Goal: Information Seeking & Learning: Learn about a topic

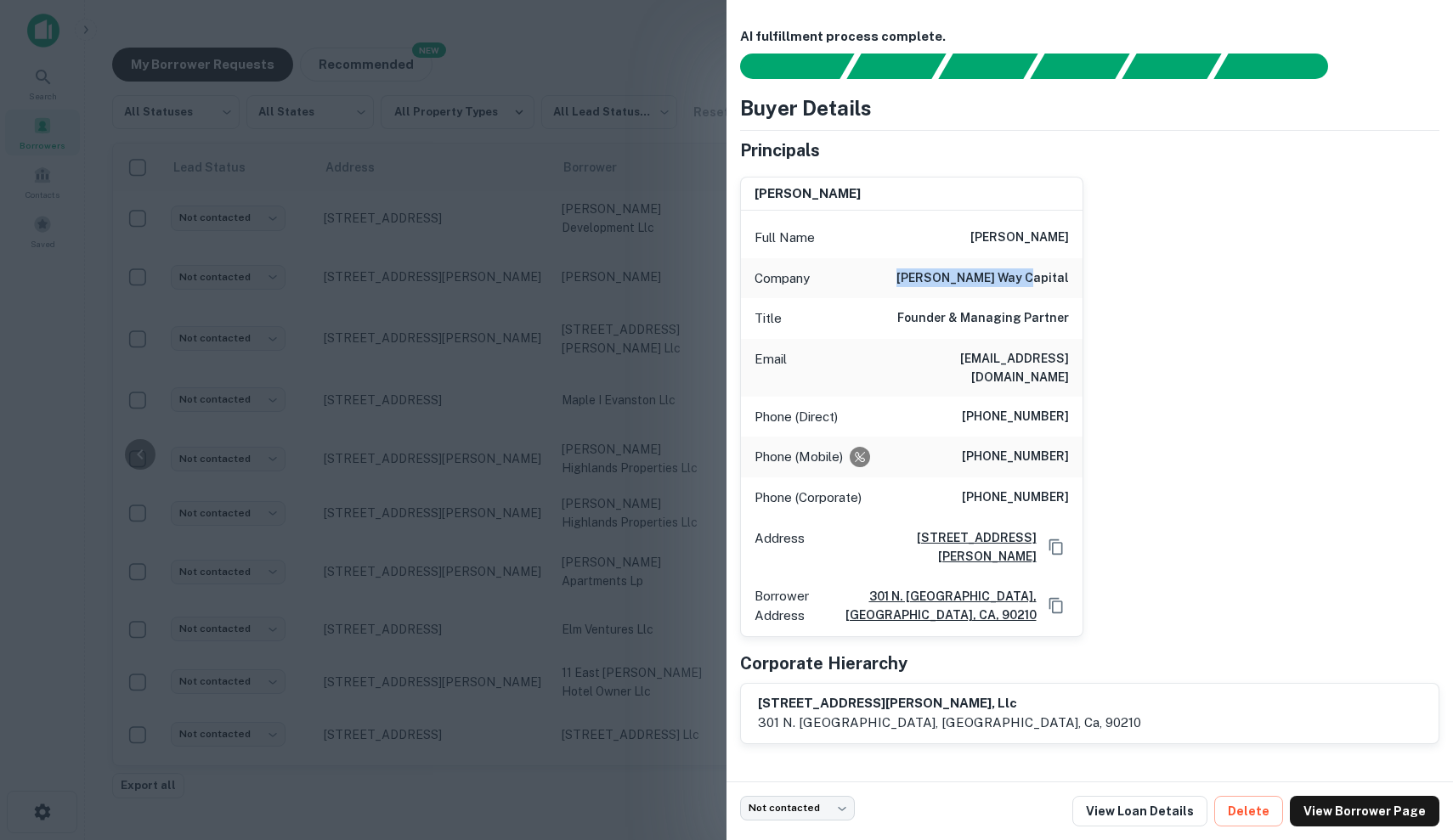
scroll to position [1, 175]
click at [489, 368] on div at bounding box center [726, 420] width 1453 height 840
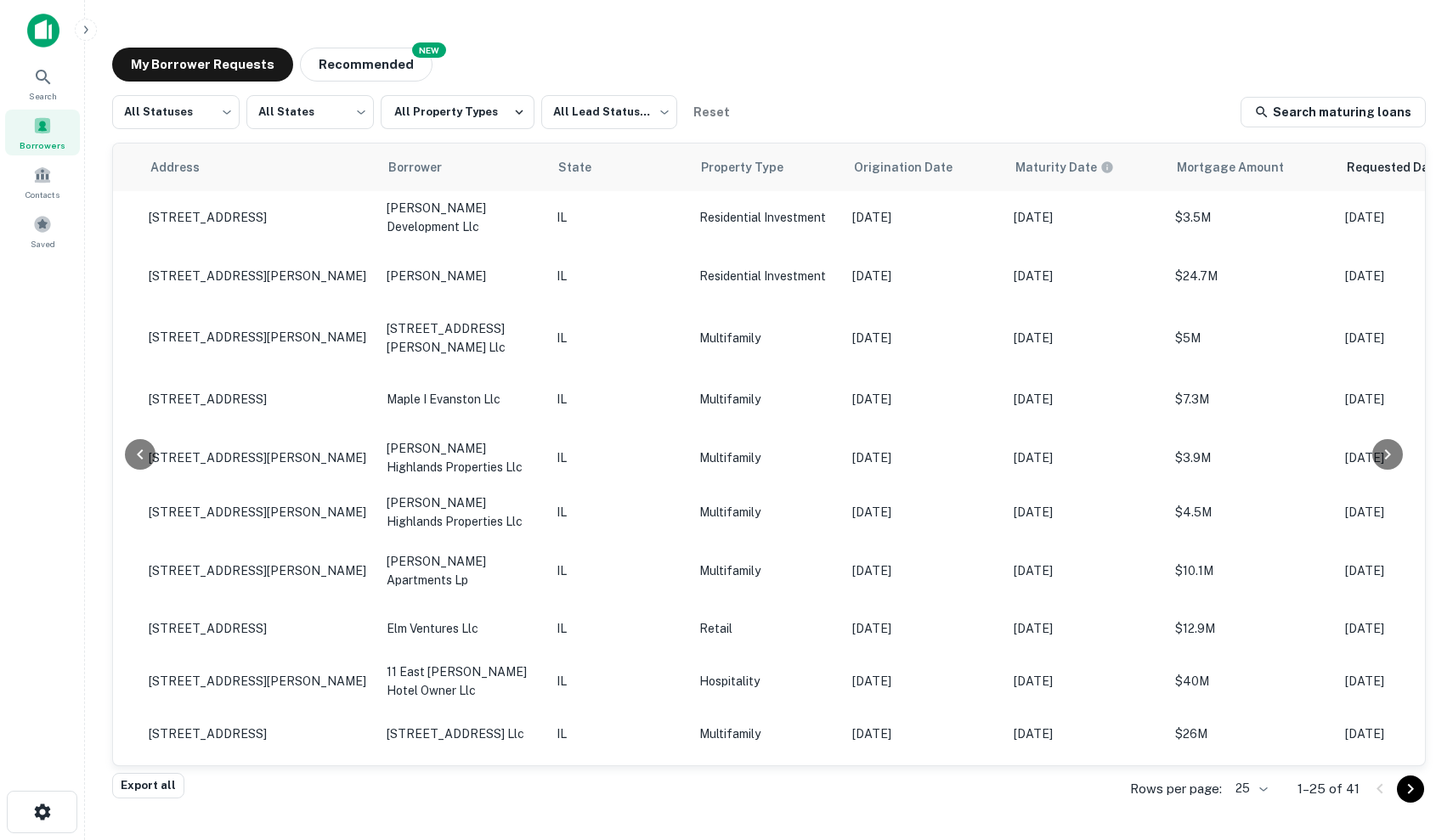
click at [300, 51] on div "NEW Recommended" at bounding box center [366, 64] width 132 height 34
click at [338, 73] on button "Recommended" at bounding box center [366, 64] width 132 height 34
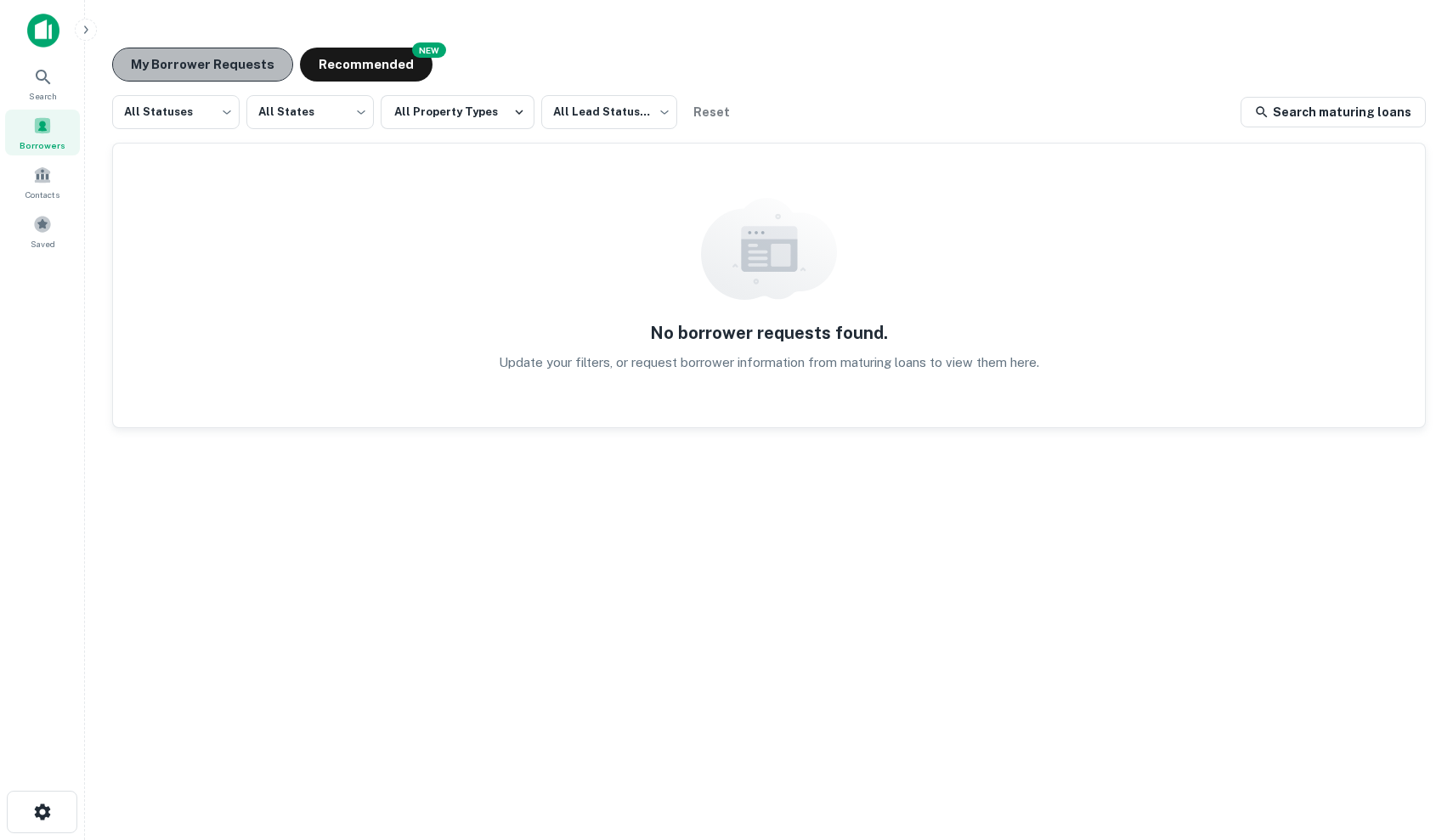
click at [228, 61] on button "My Borrower Requests" at bounding box center [203, 64] width 181 height 34
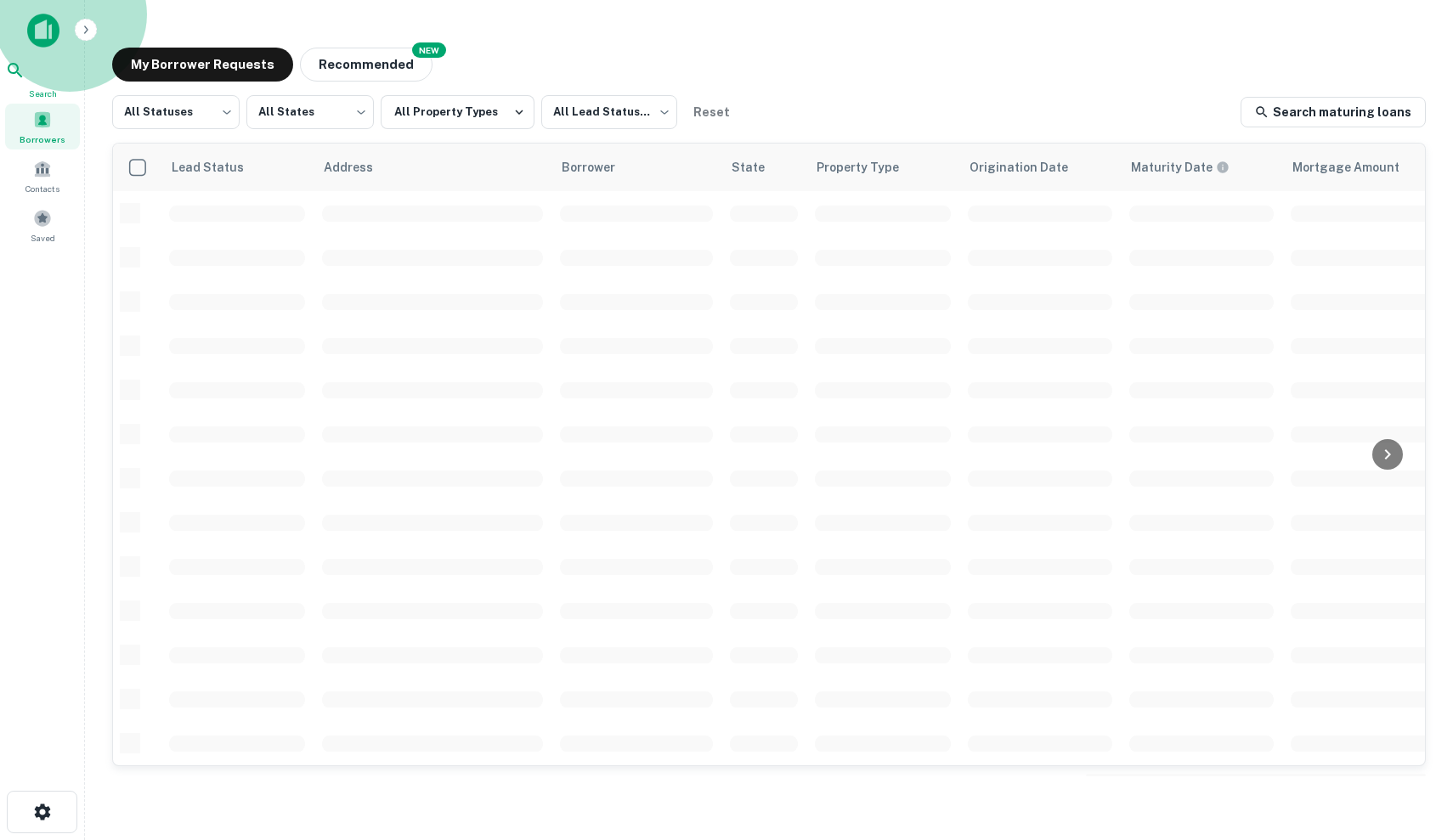
click at [75, 75] on div "Search" at bounding box center [42, 80] width 75 height 40
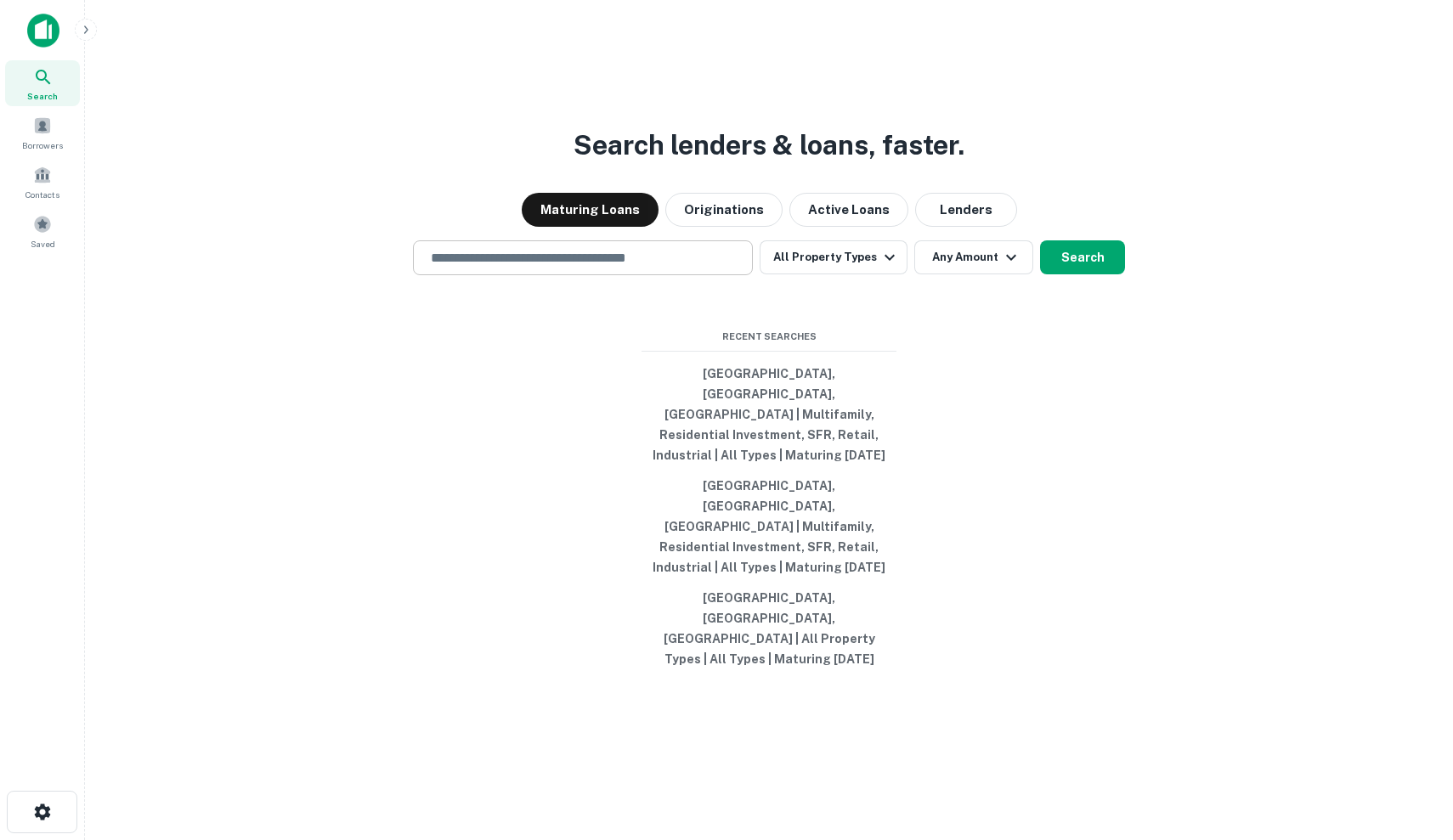
click at [617, 268] on input "text" at bounding box center [583, 257] width 324 height 20
type input "*"
click at [870, 275] on button "All Property Types" at bounding box center [833, 257] width 148 height 34
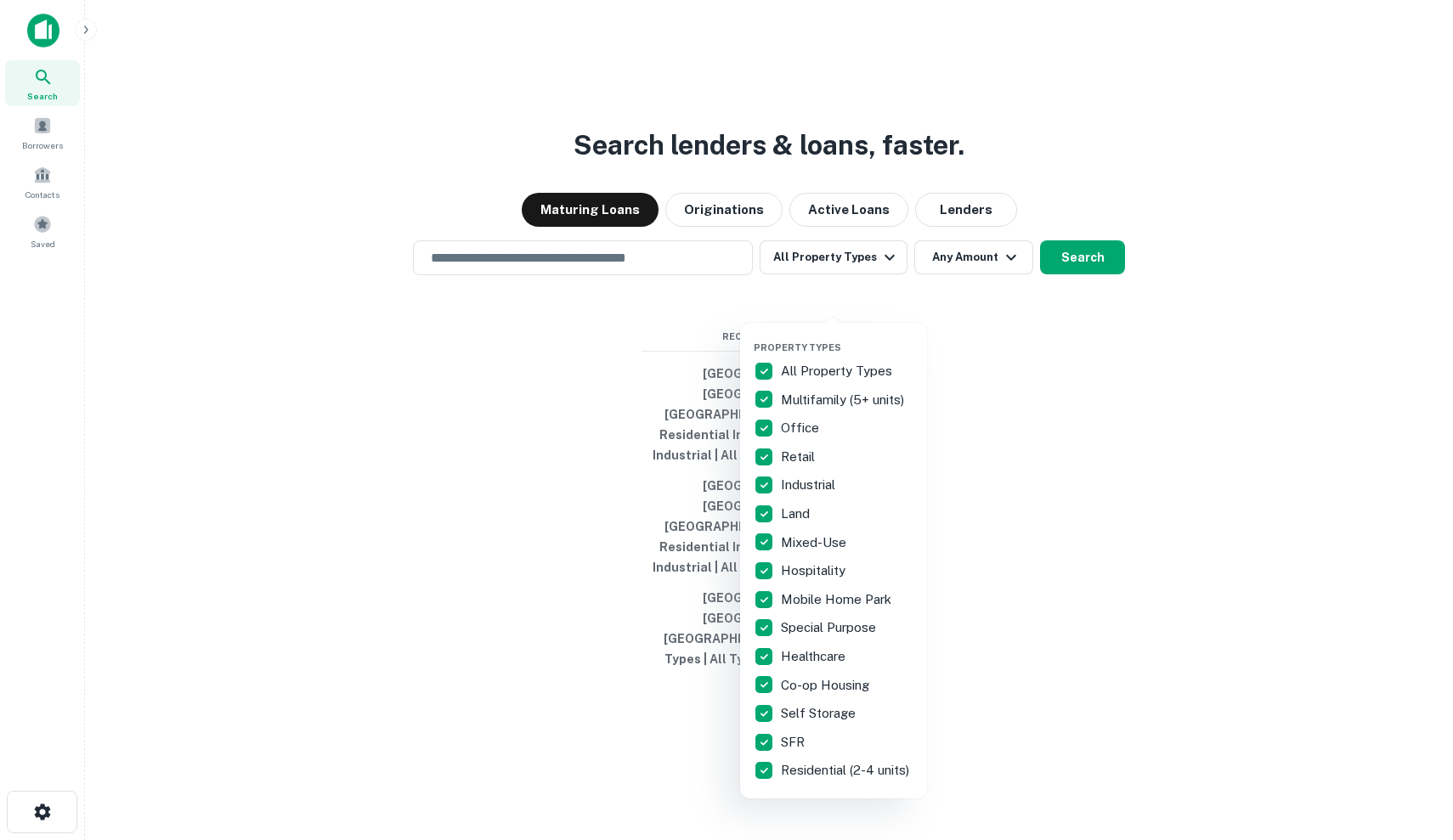
click at [610, 293] on div at bounding box center [726, 420] width 1453 height 840
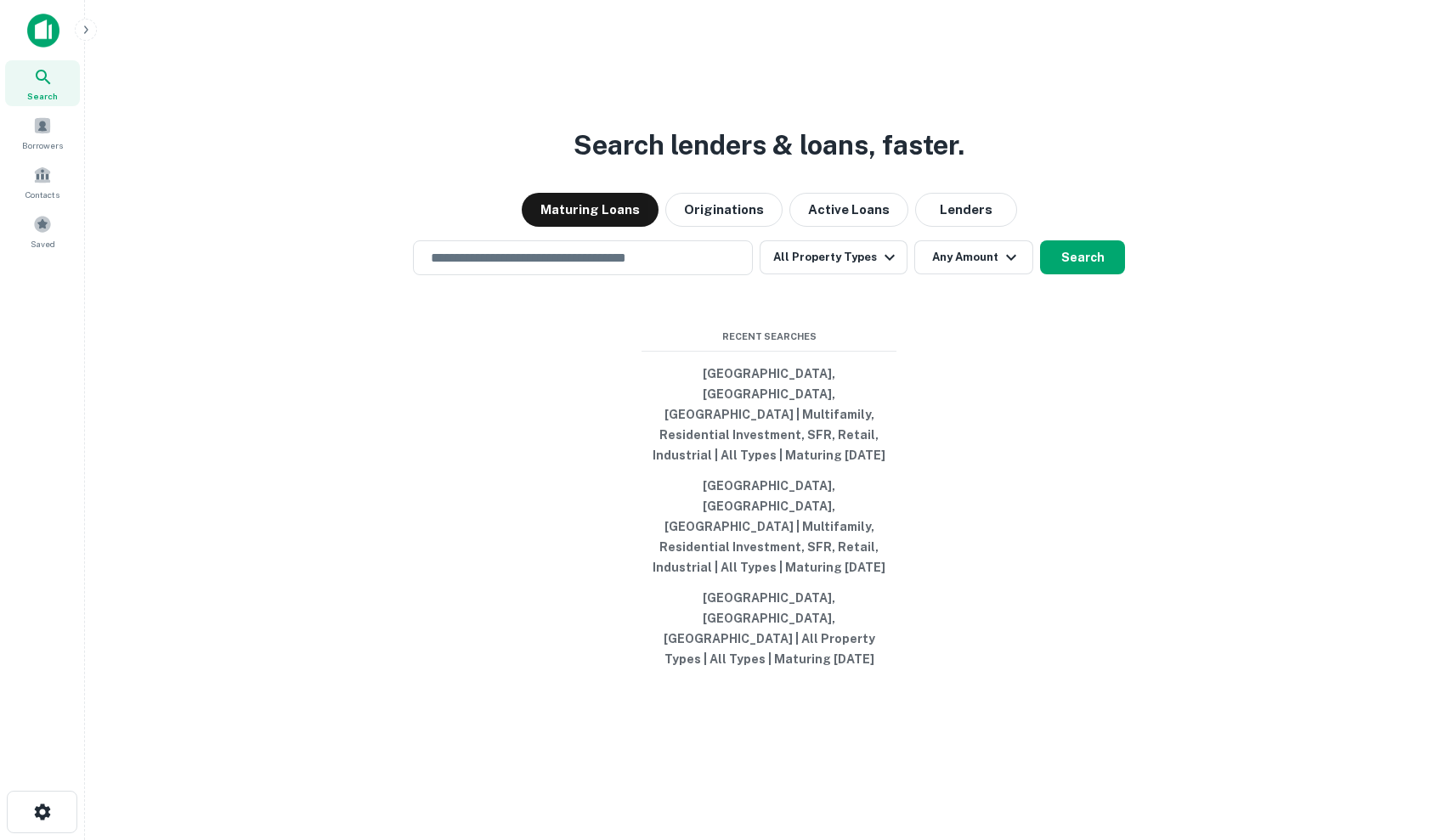
click at [658, 328] on div "Search lenders & loans, faster. Maturing Loans Originations Active Loans Lender…" at bounding box center [769, 461] width 1341 height 840
click at [636, 268] on input "text" at bounding box center [583, 257] width 324 height 20
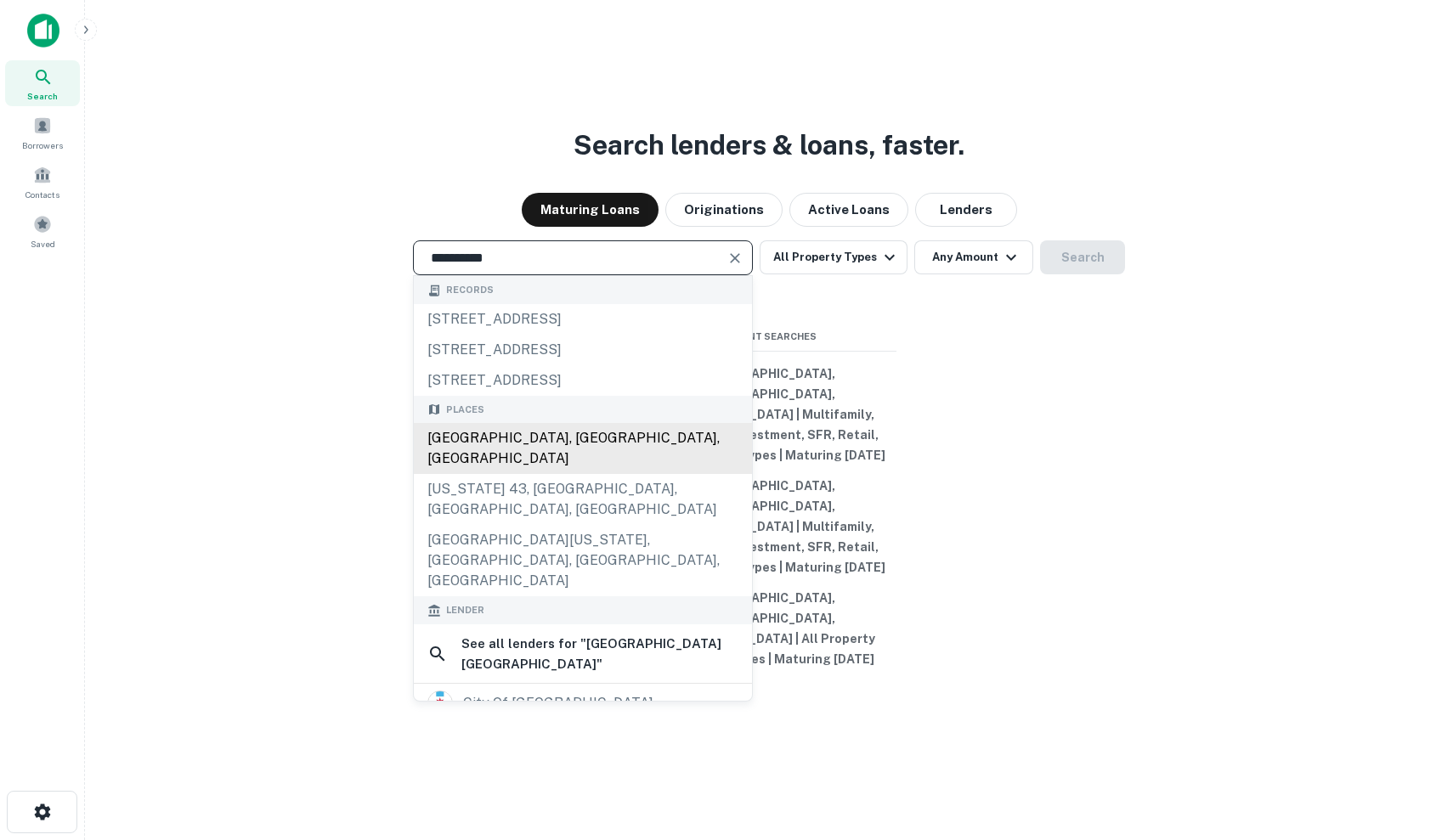
click at [607, 470] on div "Chicago, IL, USA" at bounding box center [583, 448] width 338 height 51
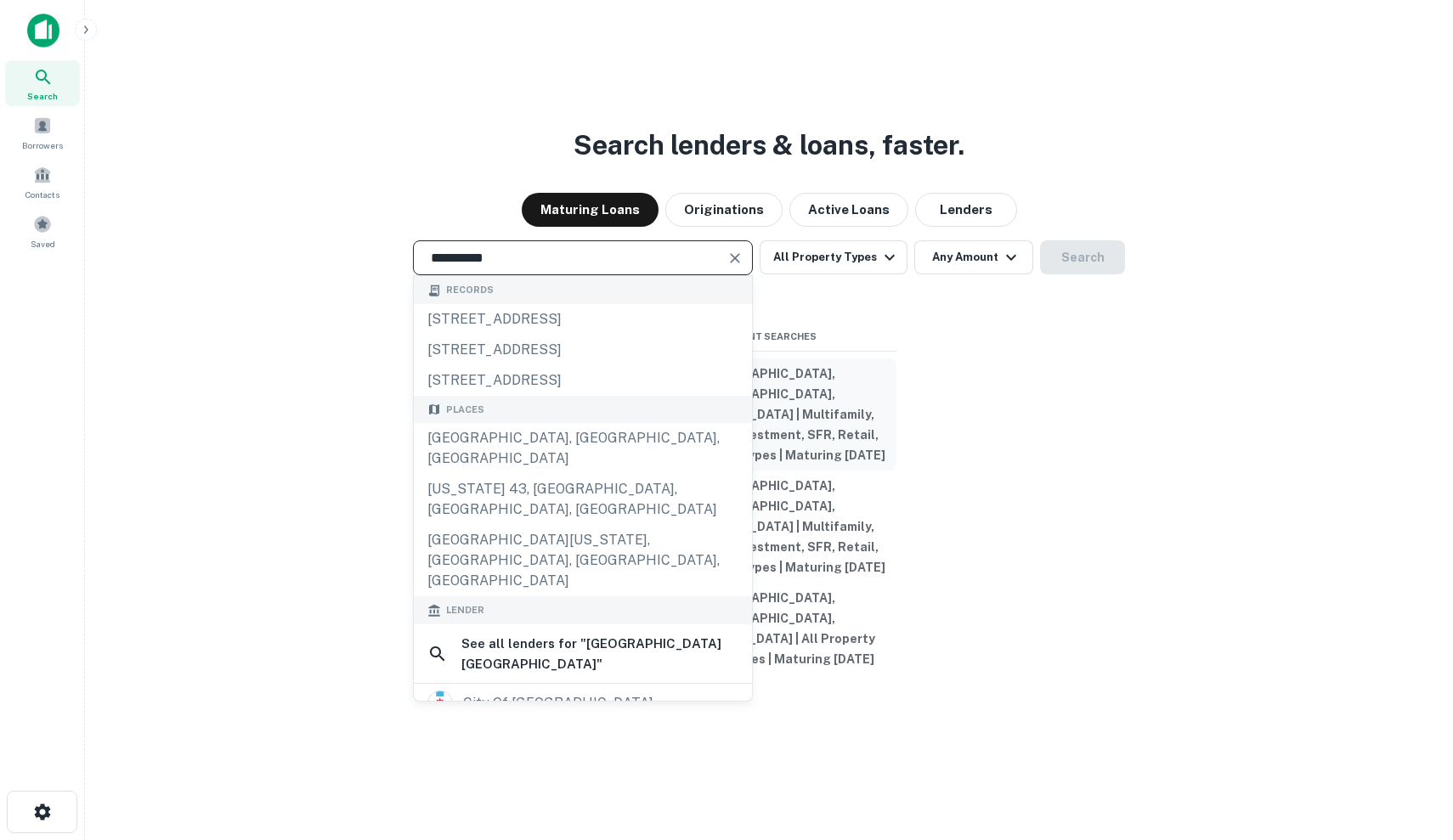
type input "**********"
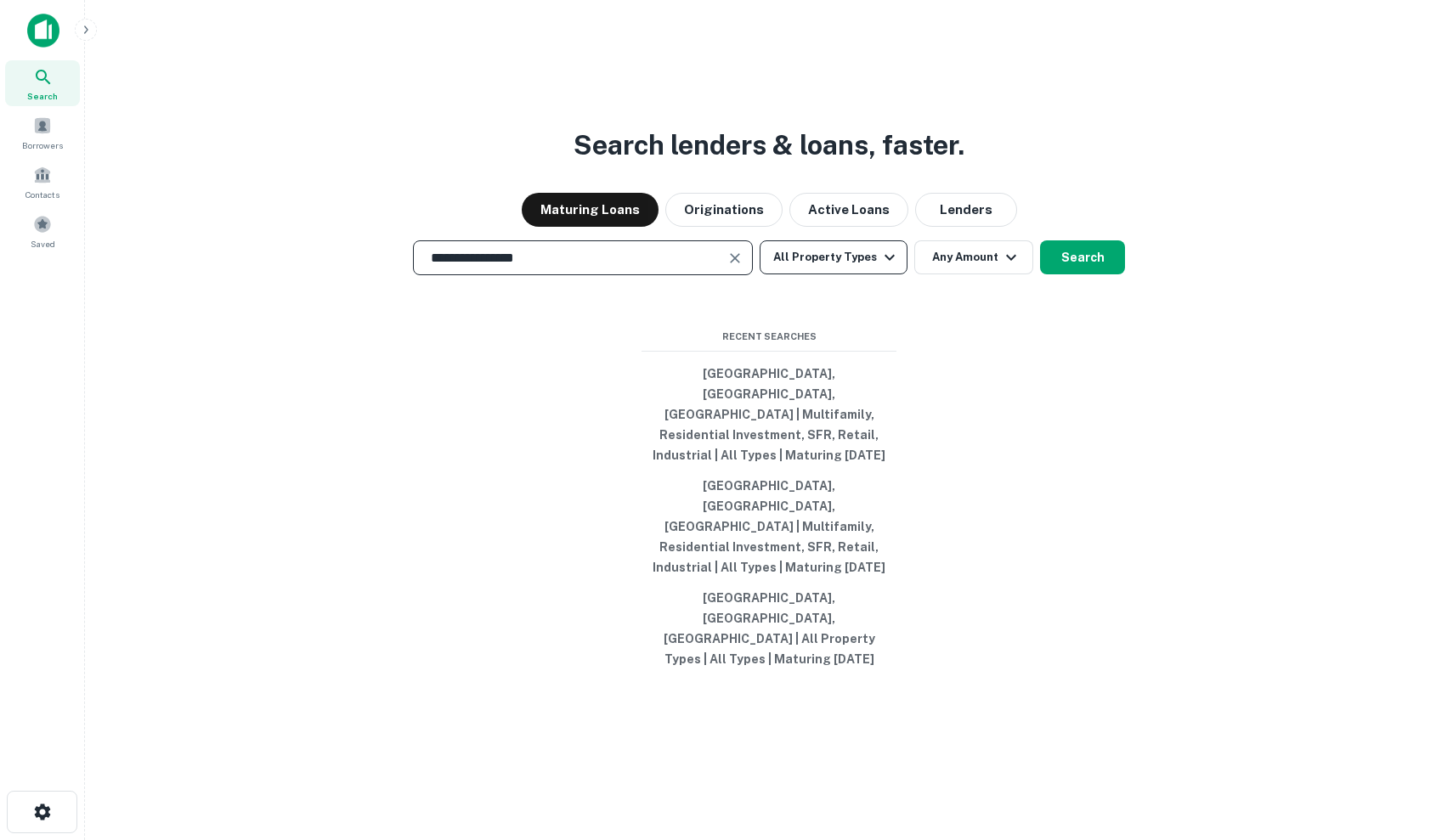
click at [839, 275] on button "All Property Types" at bounding box center [833, 257] width 148 height 34
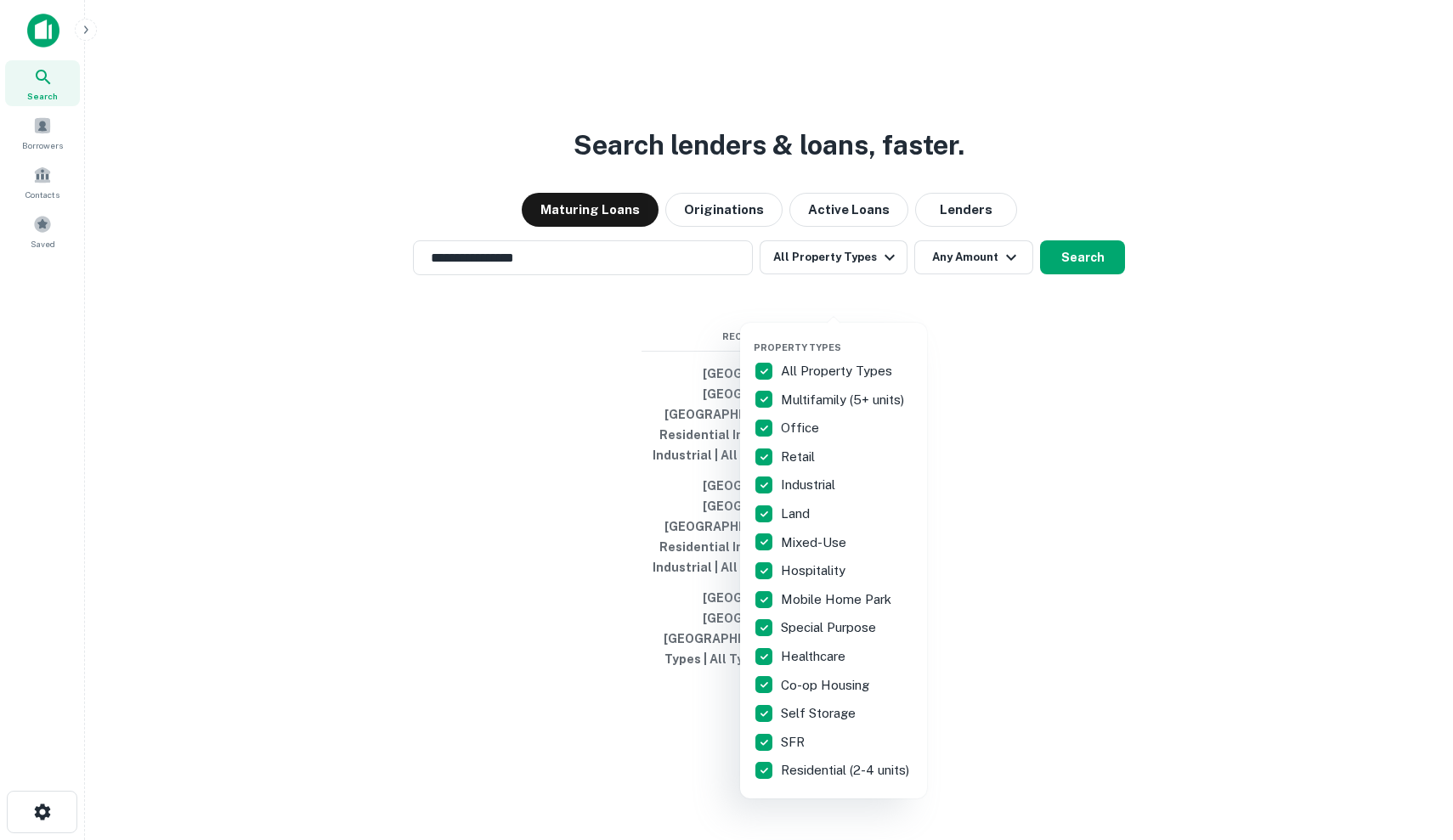
click at [952, 297] on div at bounding box center [726, 420] width 1453 height 840
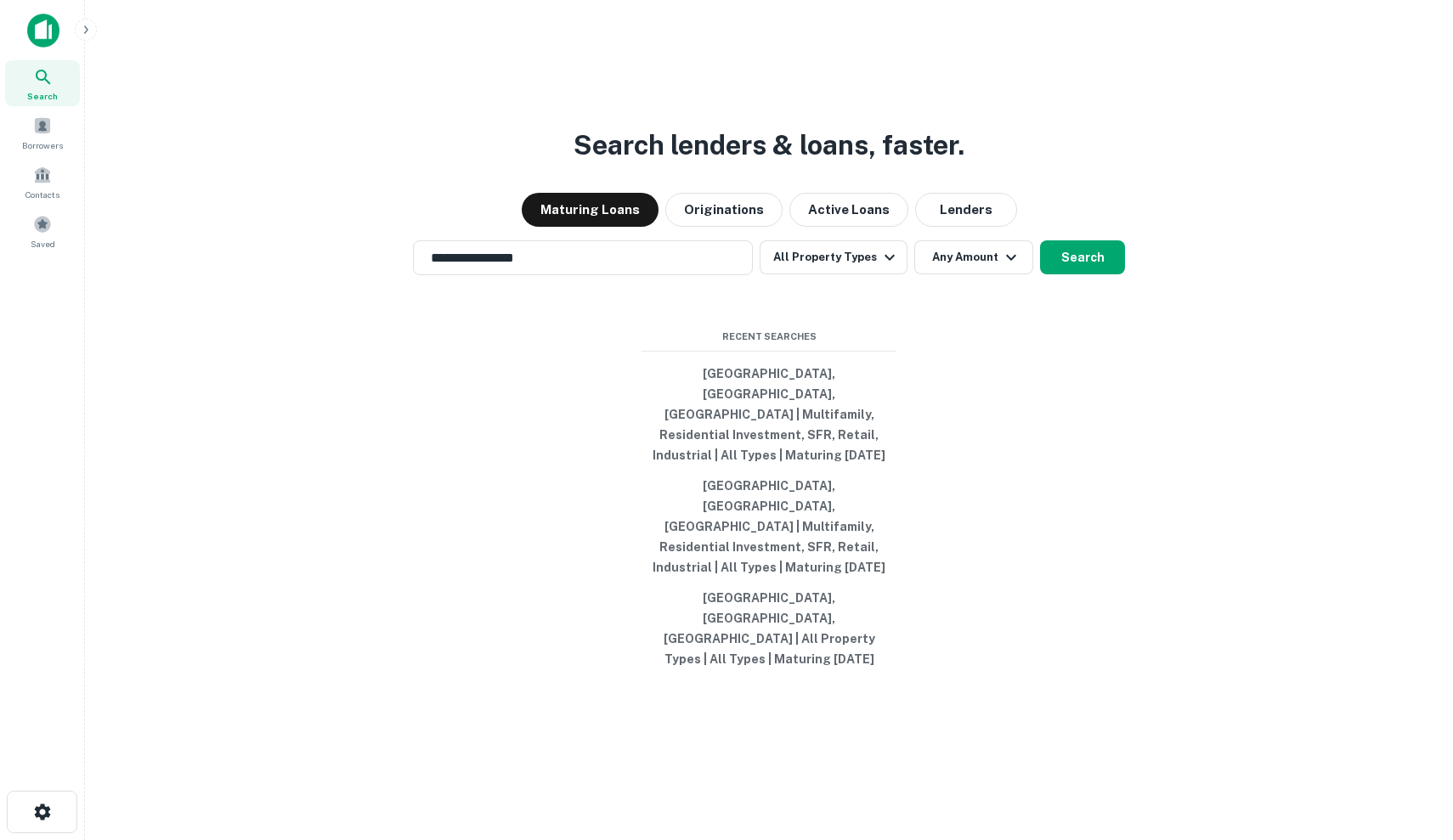
click at [952, 297] on div "Property Types All Property Types Multifamily (5+ units) Office Retail Industri…" at bounding box center [726, 420] width 1453 height 840
click at [952, 275] on button "Any Amount" at bounding box center [973, 257] width 119 height 34
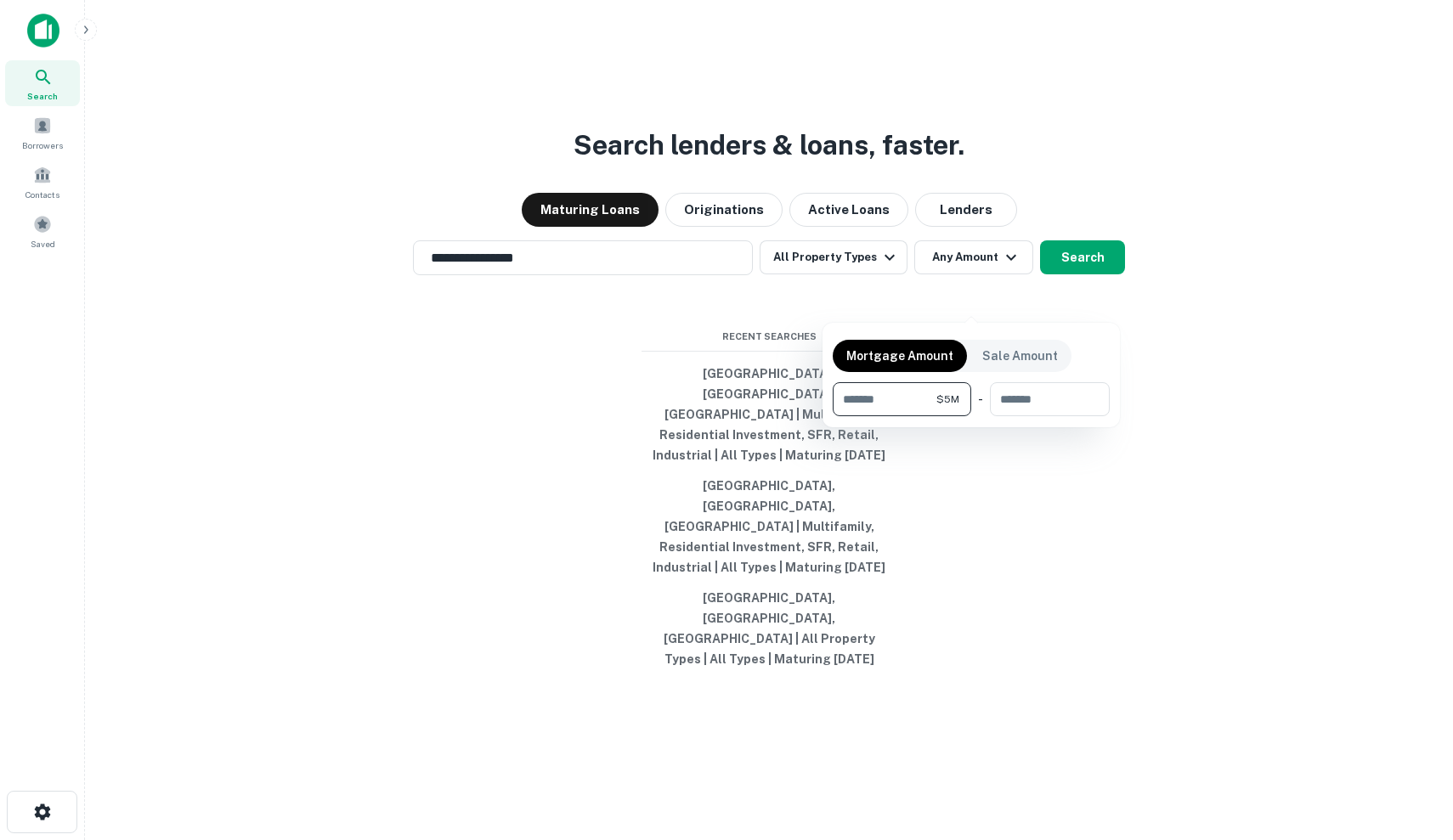
type input "*******"
click at [1090, 300] on div at bounding box center [726, 420] width 1453 height 840
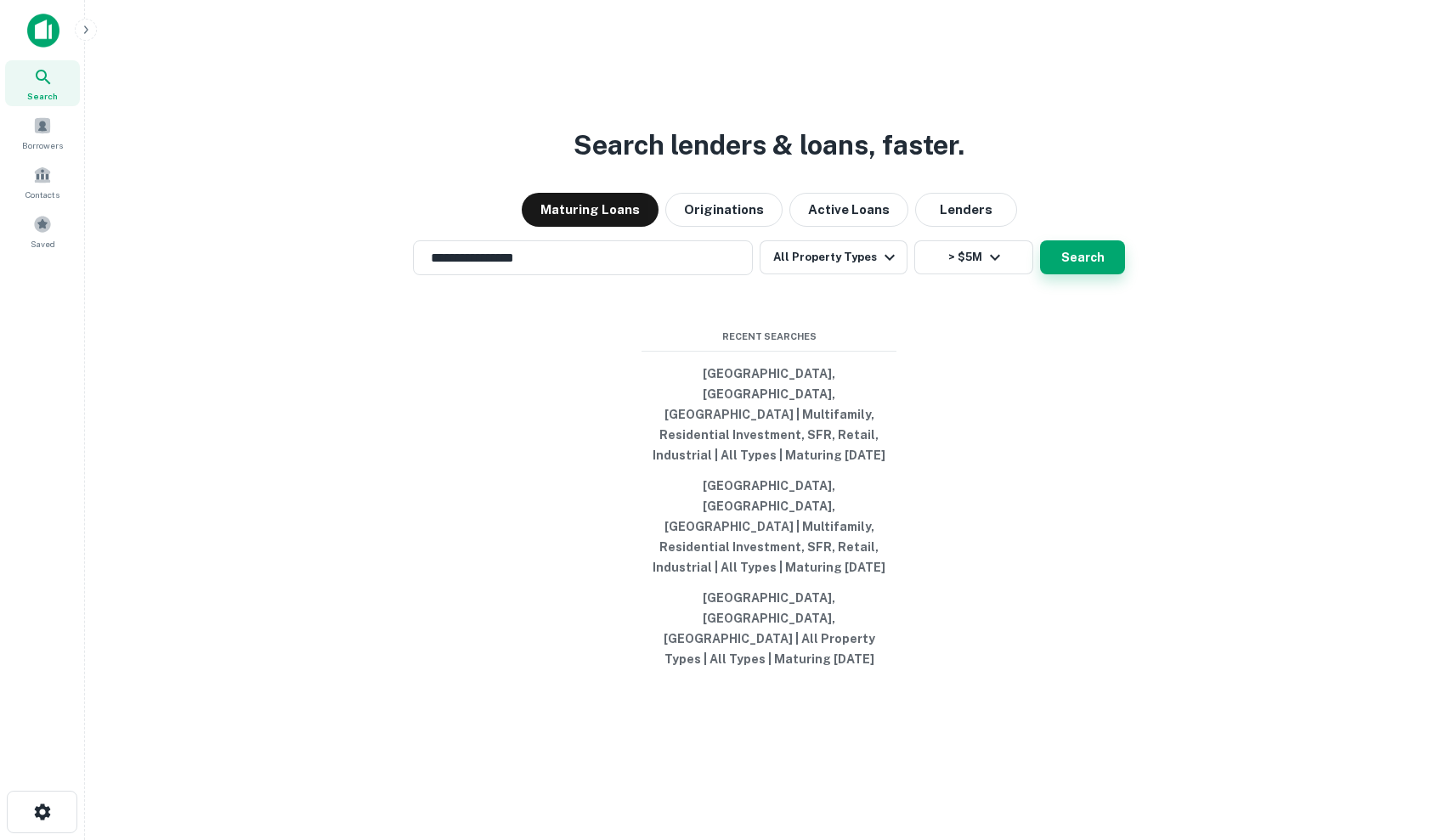
click at [1090, 275] on button "Search" at bounding box center [1082, 257] width 85 height 34
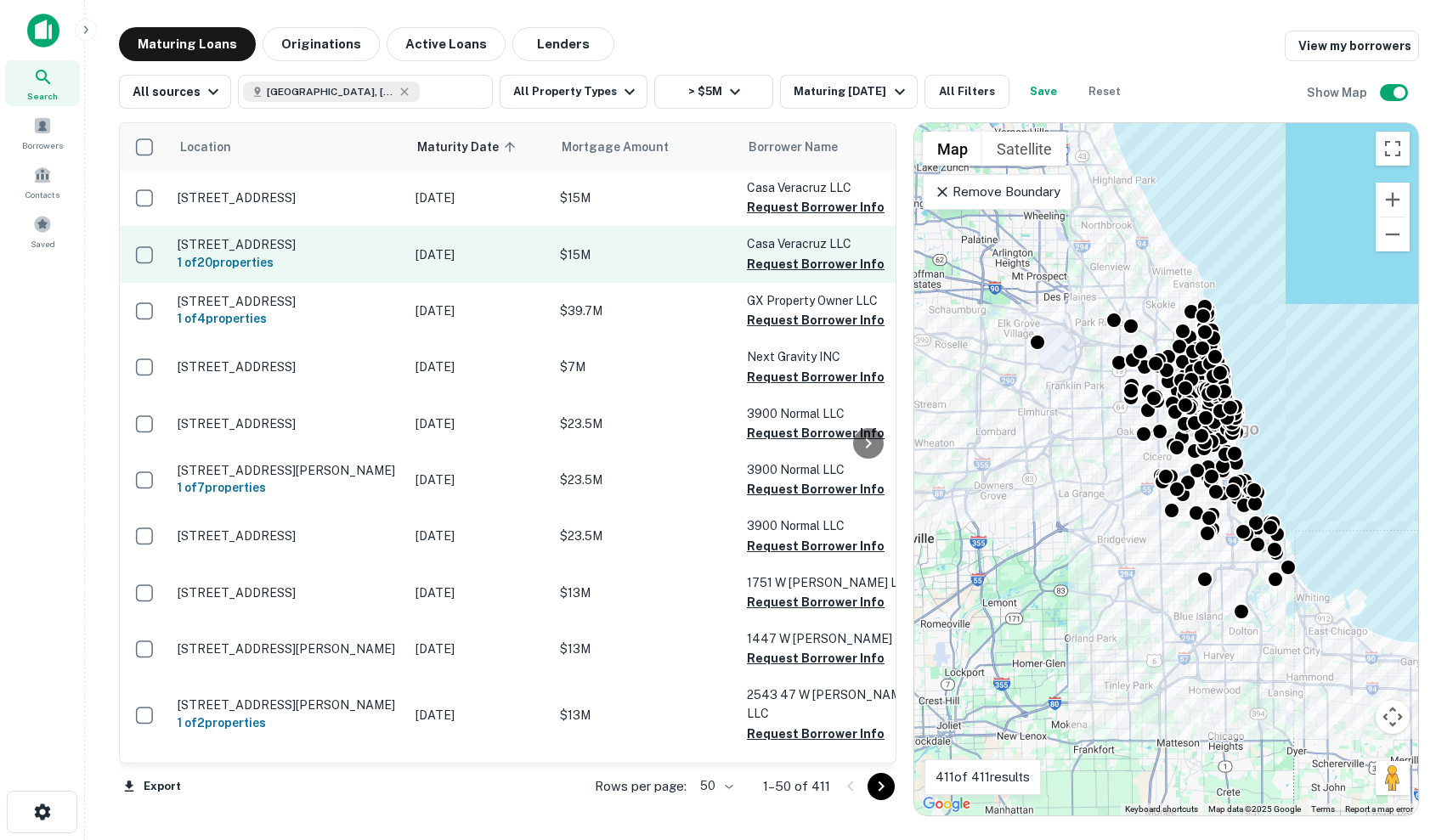
scroll to position [1, 0]
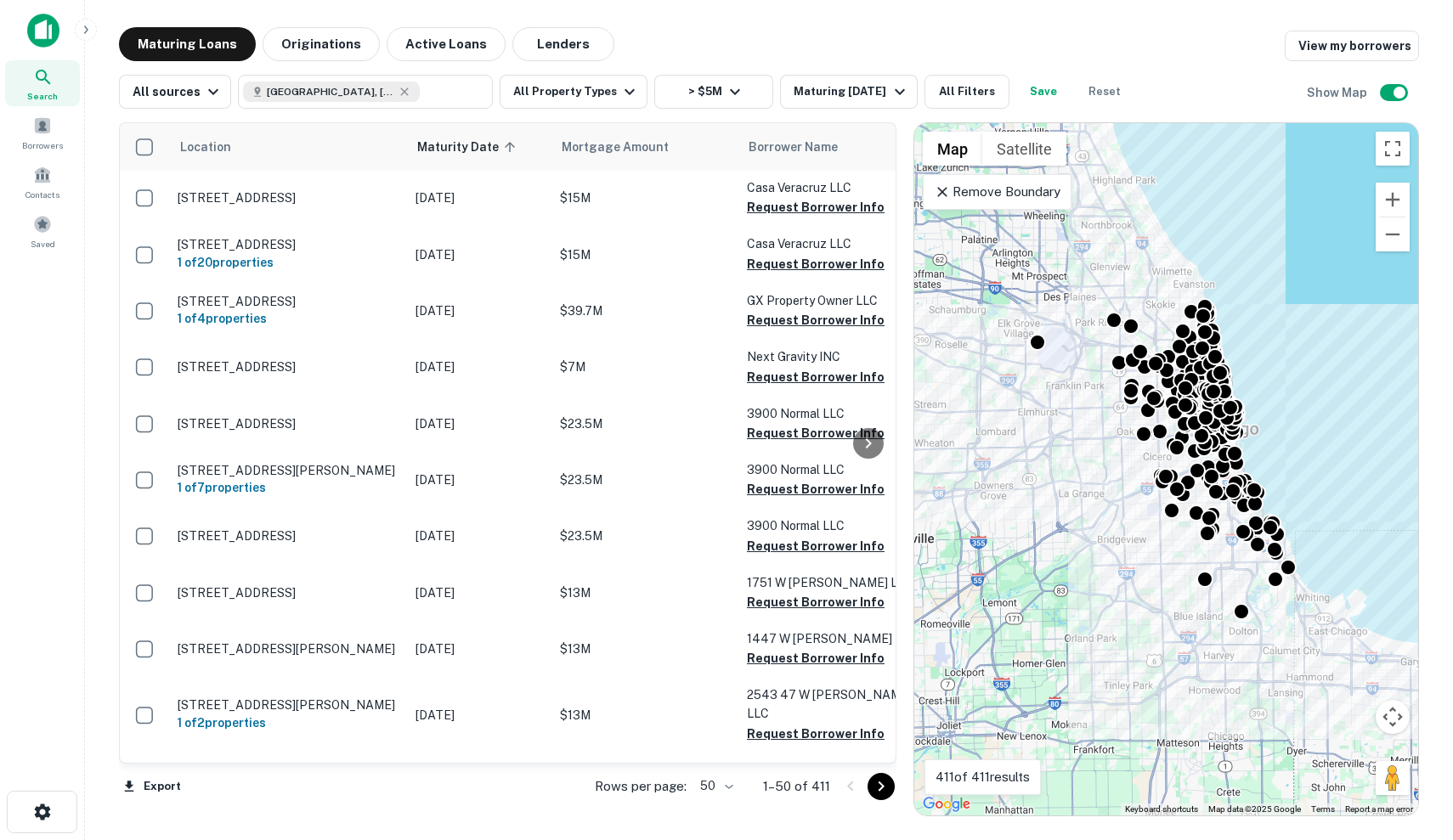
click at [990, 194] on p "Remove Boundary" at bounding box center [996, 192] width 126 height 21
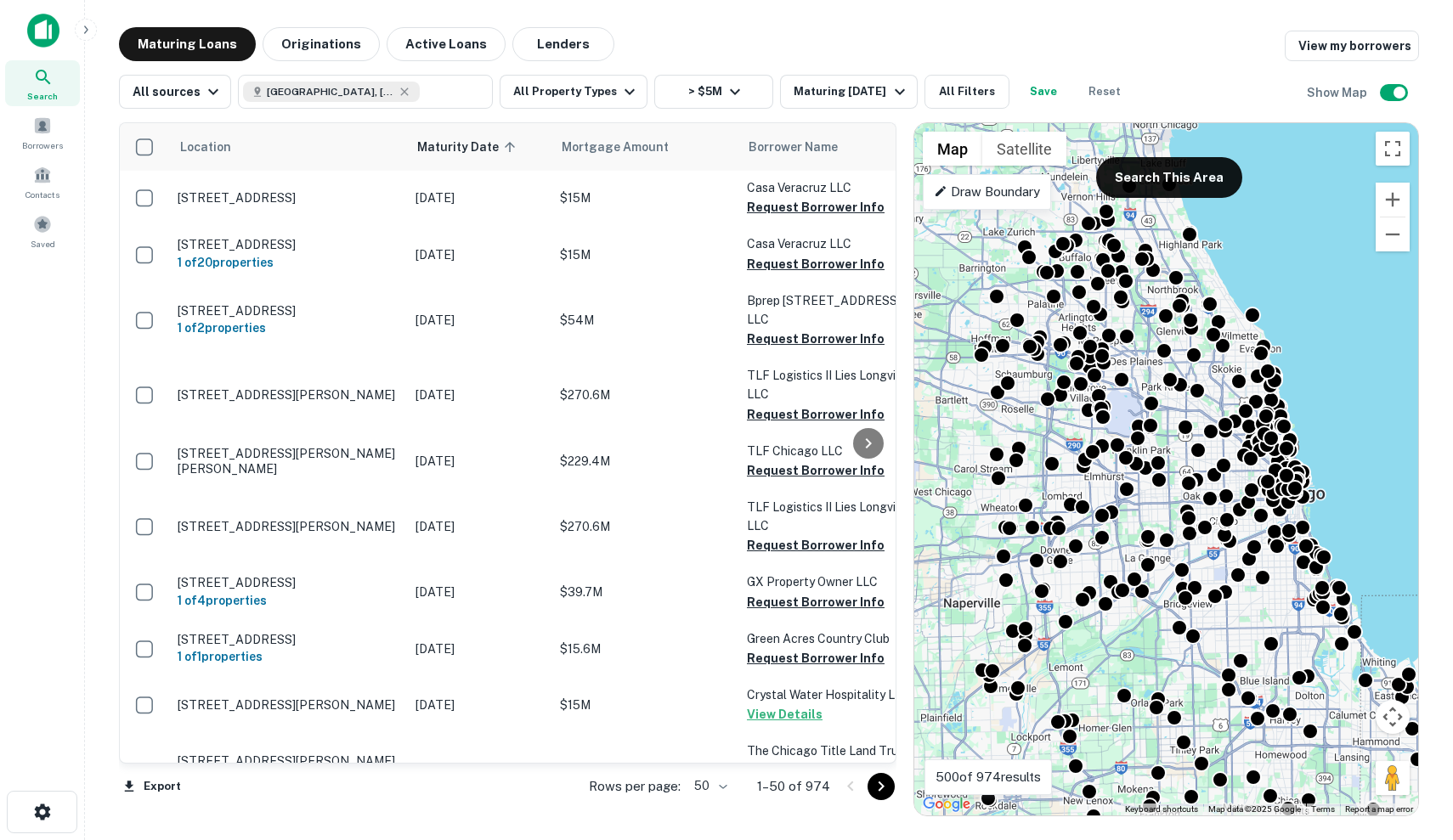
drag, startPoint x: 1087, startPoint y: 257, endPoint x: 1157, endPoint y: 325, distance: 97.6
click at [1157, 325] on div "To activate drag with keyboard, press Alt + Enter. Once in keyboard drag state,…" at bounding box center [1165, 469] width 504 height 692
click at [1180, 184] on button "Search This Area" at bounding box center [1169, 178] width 146 height 41
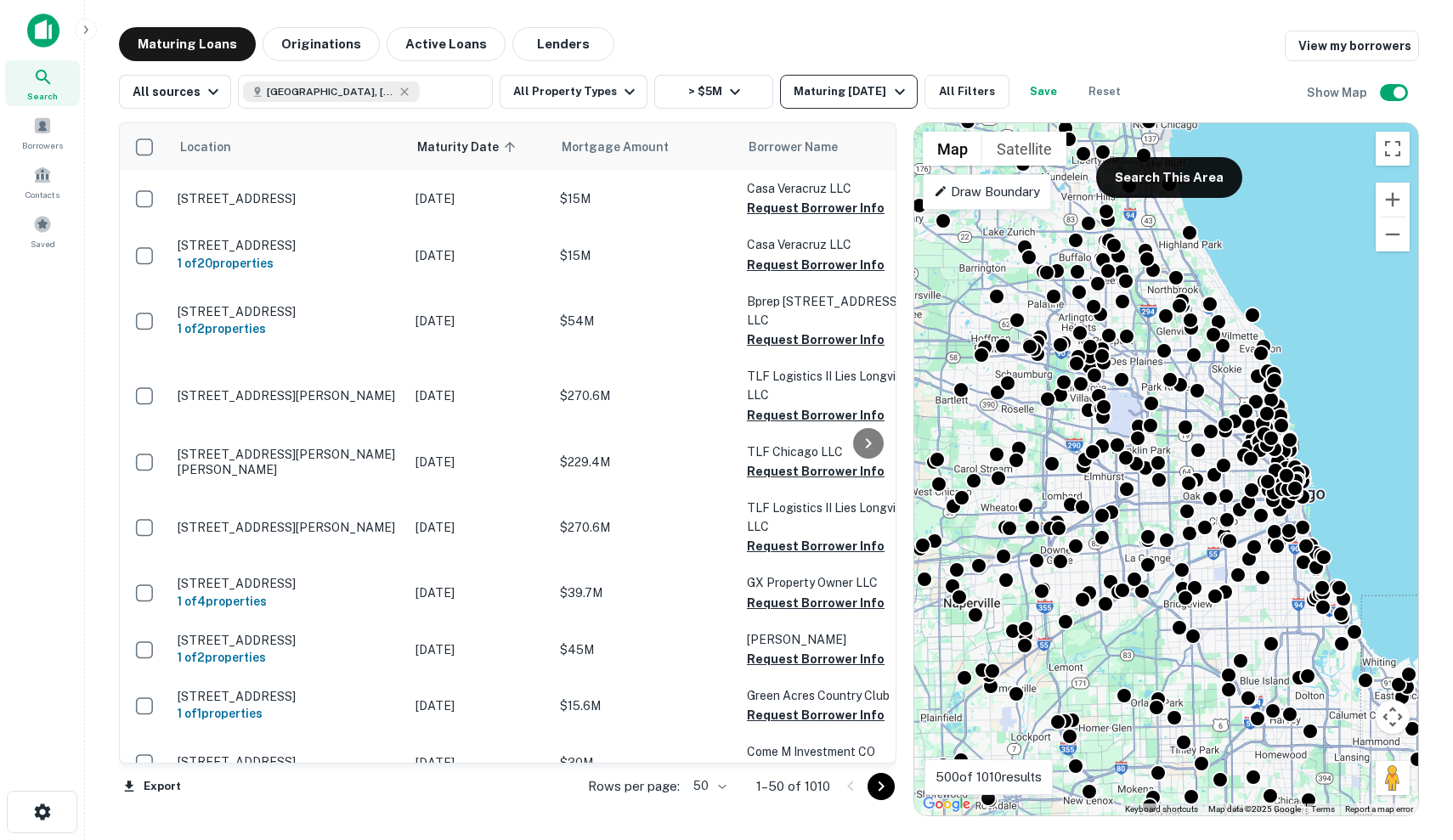
click at [889, 87] on icon "button" at bounding box center [899, 92] width 21 height 21
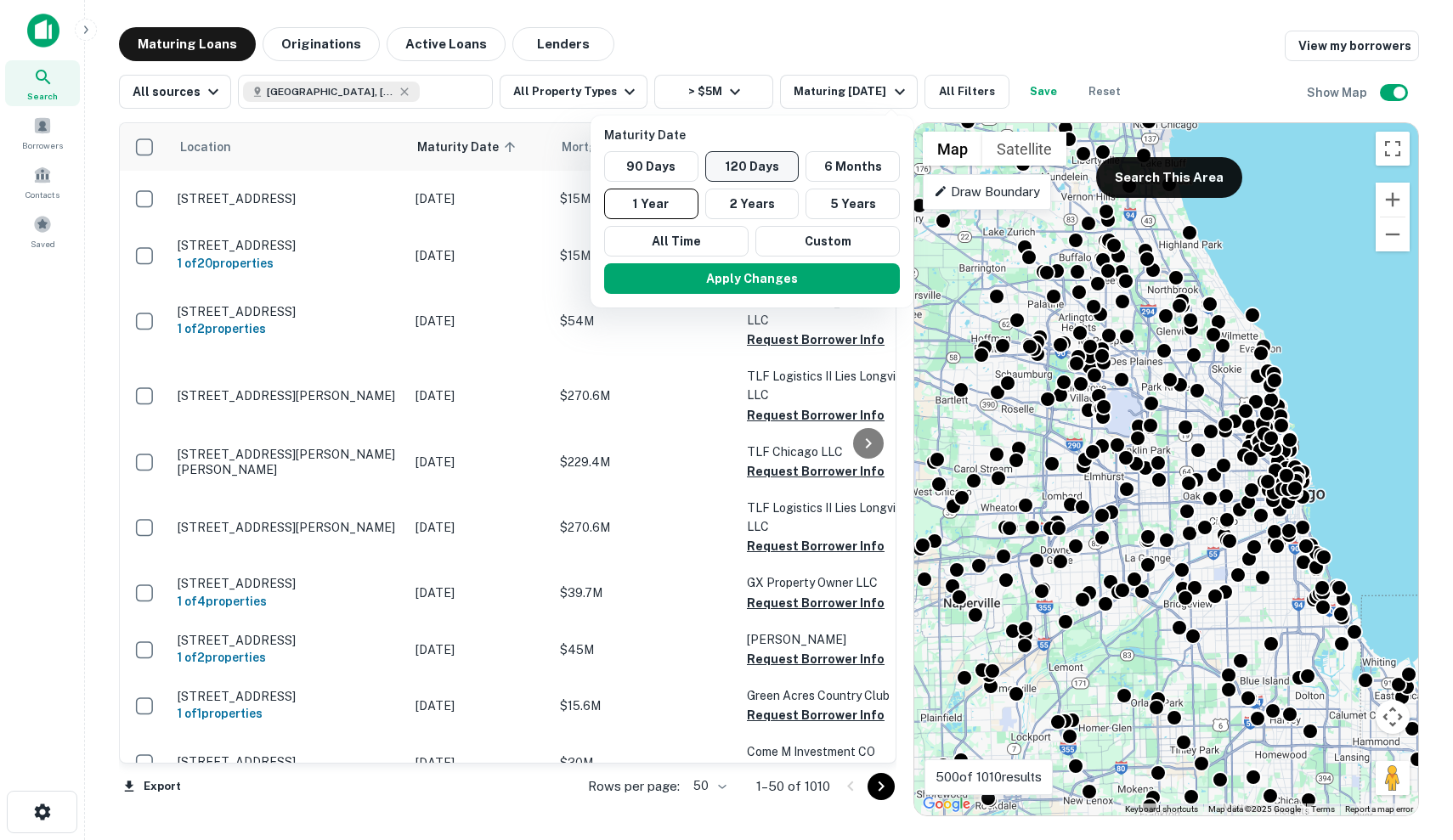
click at [734, 172] on button "120 Days" at bounding box center [753, 166] width 94 height 31
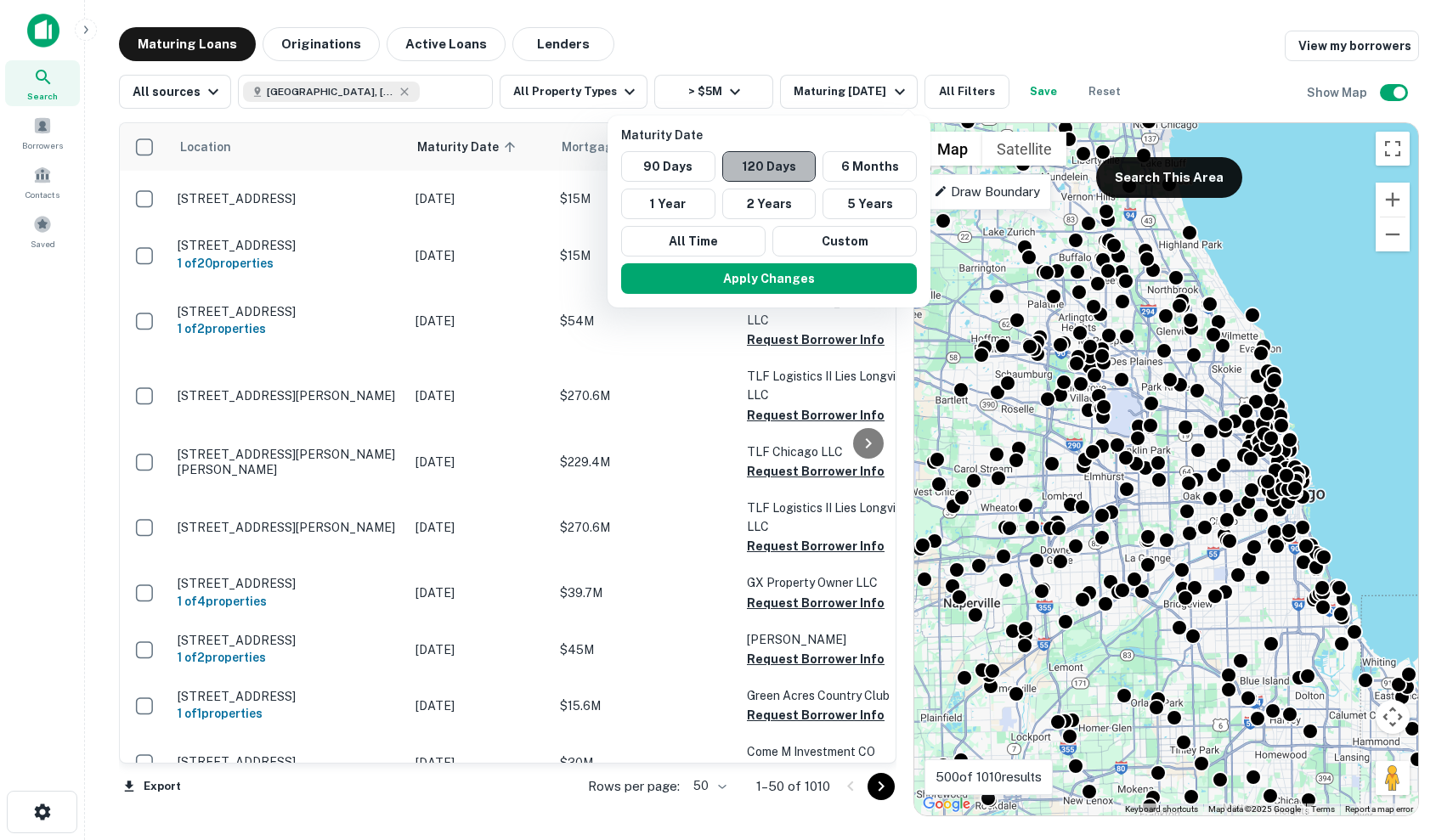
click at [747, 170] on button "120 Days" at bounding box center [769, 166] width 94 height 31
click at [760, 272] on button "Apply Changes" at bounding box center [769, 279] width 295 height 31
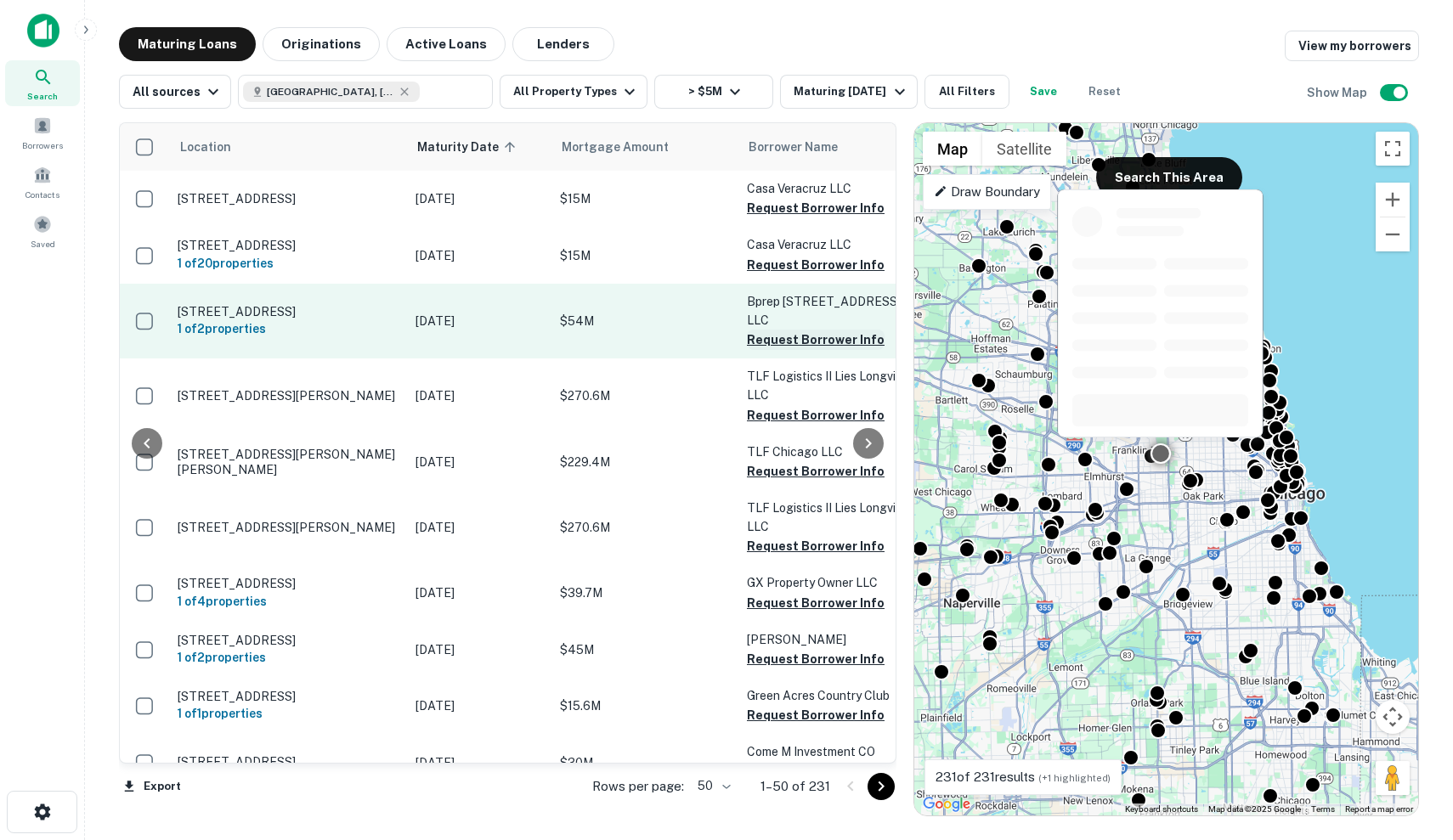
scroll to position [0, 214]
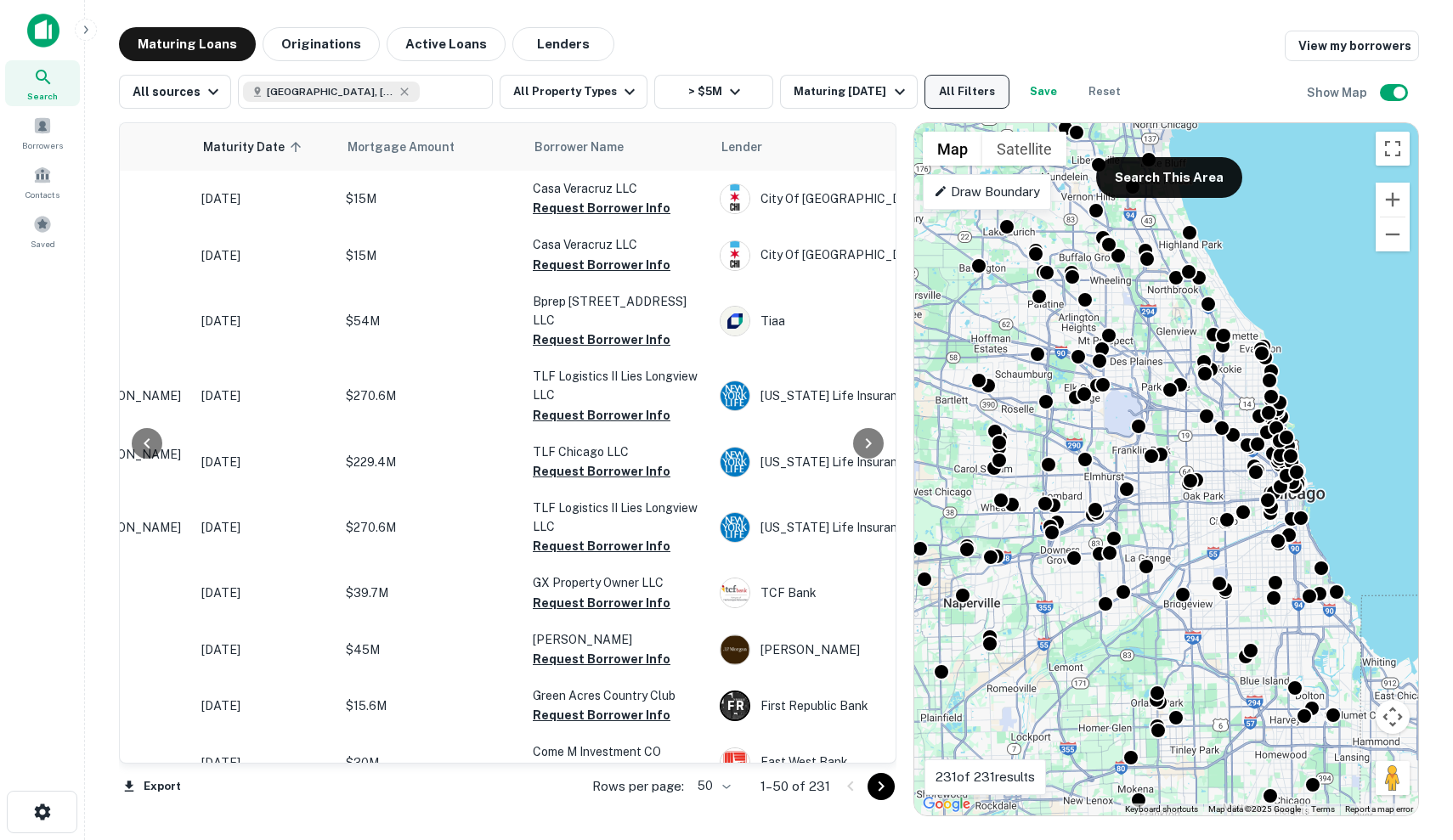
click at [984, 79] on button "All Filters" at bounding box center [966, 92] width 85 height 34
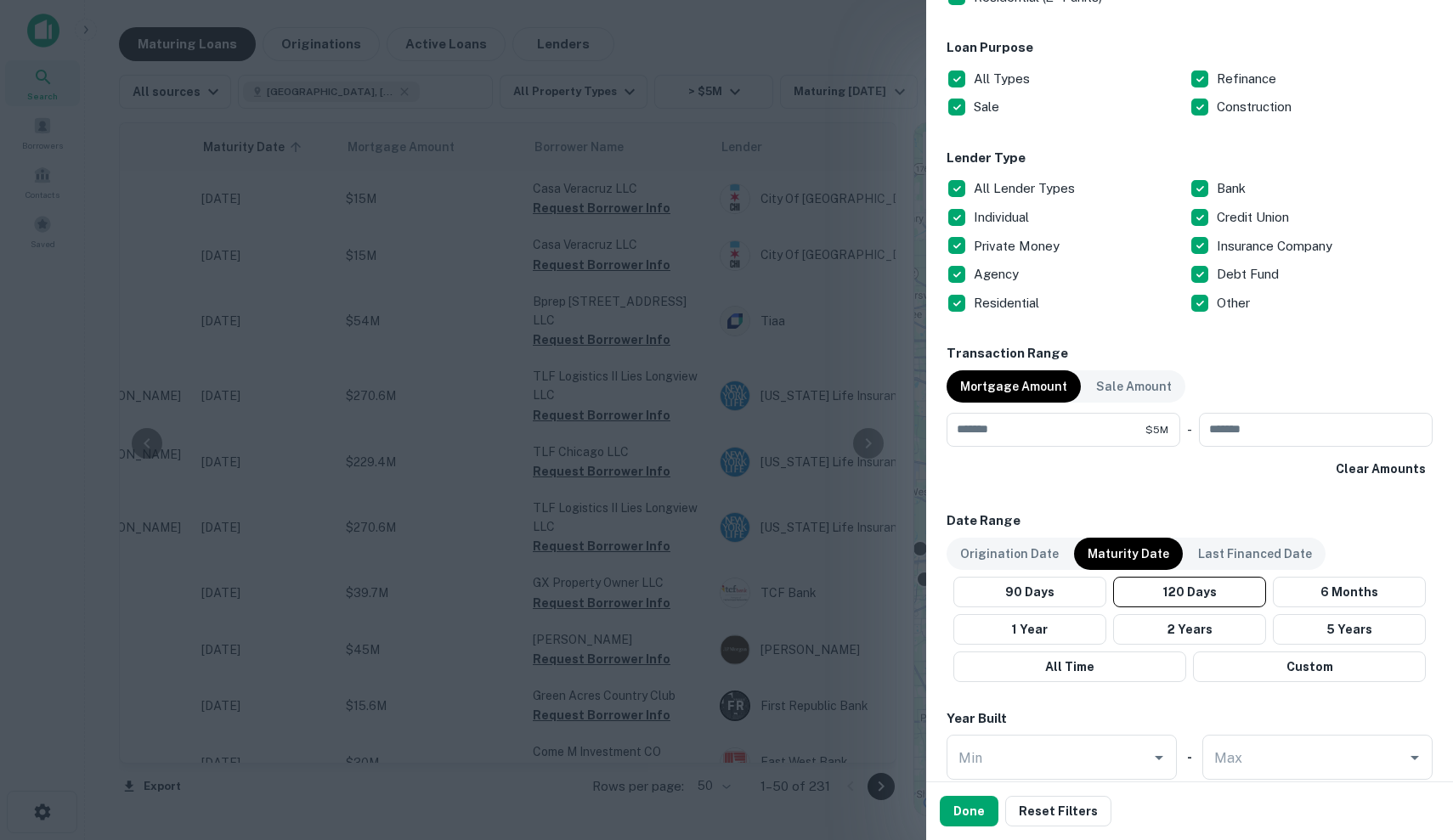
scroll to position [541, 0]
click at [989, 181] on p "All Lender Types" at bounding box center [1026, 188] width 105 height 21
click at [1002, 215] on p "Individual" at bounding box center [1002, 217] width 58 height 21
click at [1007, 239] on p "Private Money" at bounding box center [1018, 245] width 89 height 21
click at [1223, 218] on p "Credit Union" at bounding box center [1255, 217] width 76 height 21
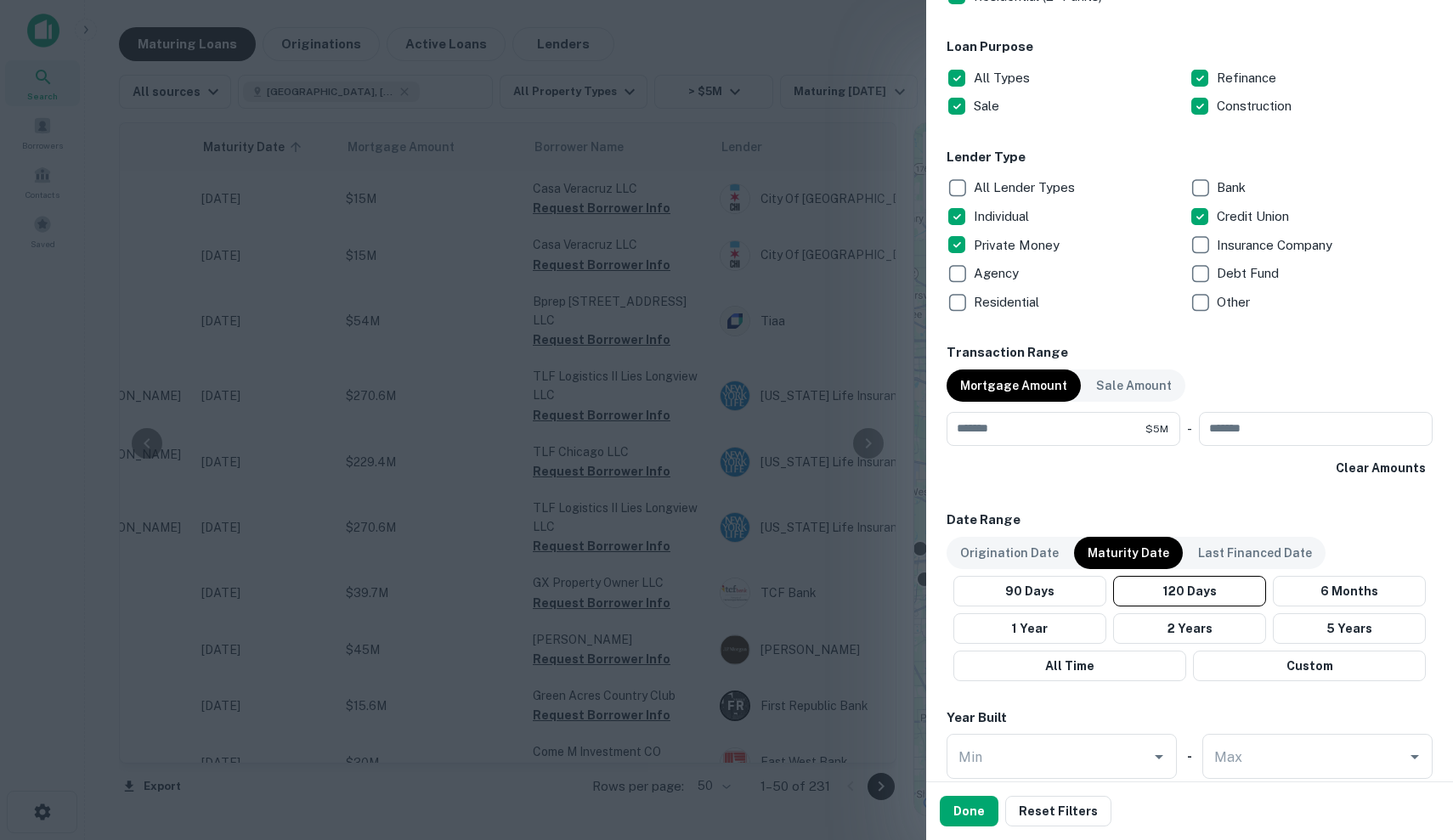
click at [1257, 283] on div "Debt Fund" at bounding box center [1311, 274] width 243 height 29
click at [1226, 299] on p "Other" at bounding box center [1235, 303] width 37 height 21
click at [976, 813] on button "Done" at bounding box center [969, 812] width 58 height 31
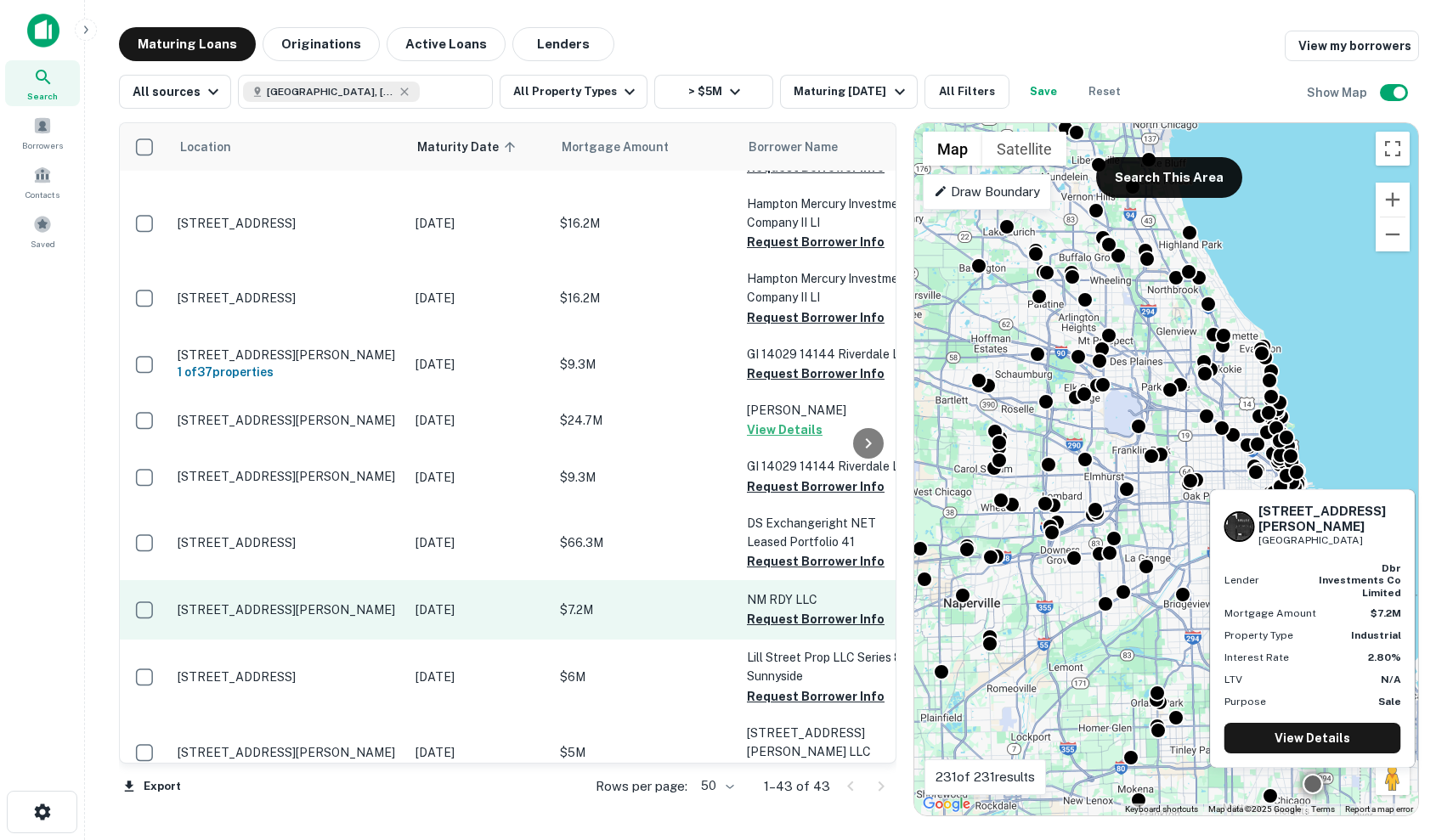
scroll to position [2041, 0]
click at [373, 602] on p "400 E Joe Orr Rd Chicago Heights, IL60411" at bounding box center [288, 610] width 221 height 15
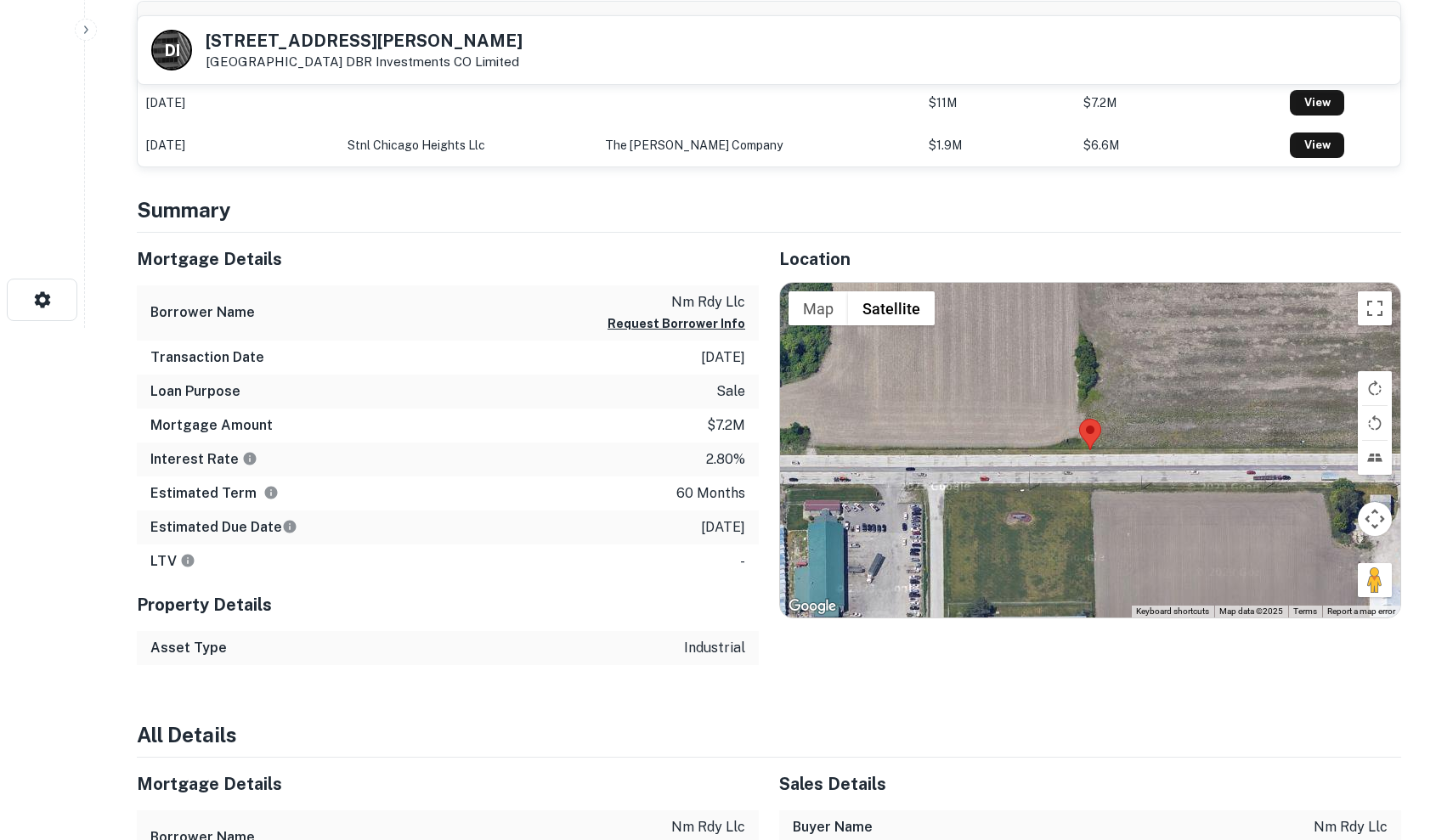
scroll to position [557, 0]
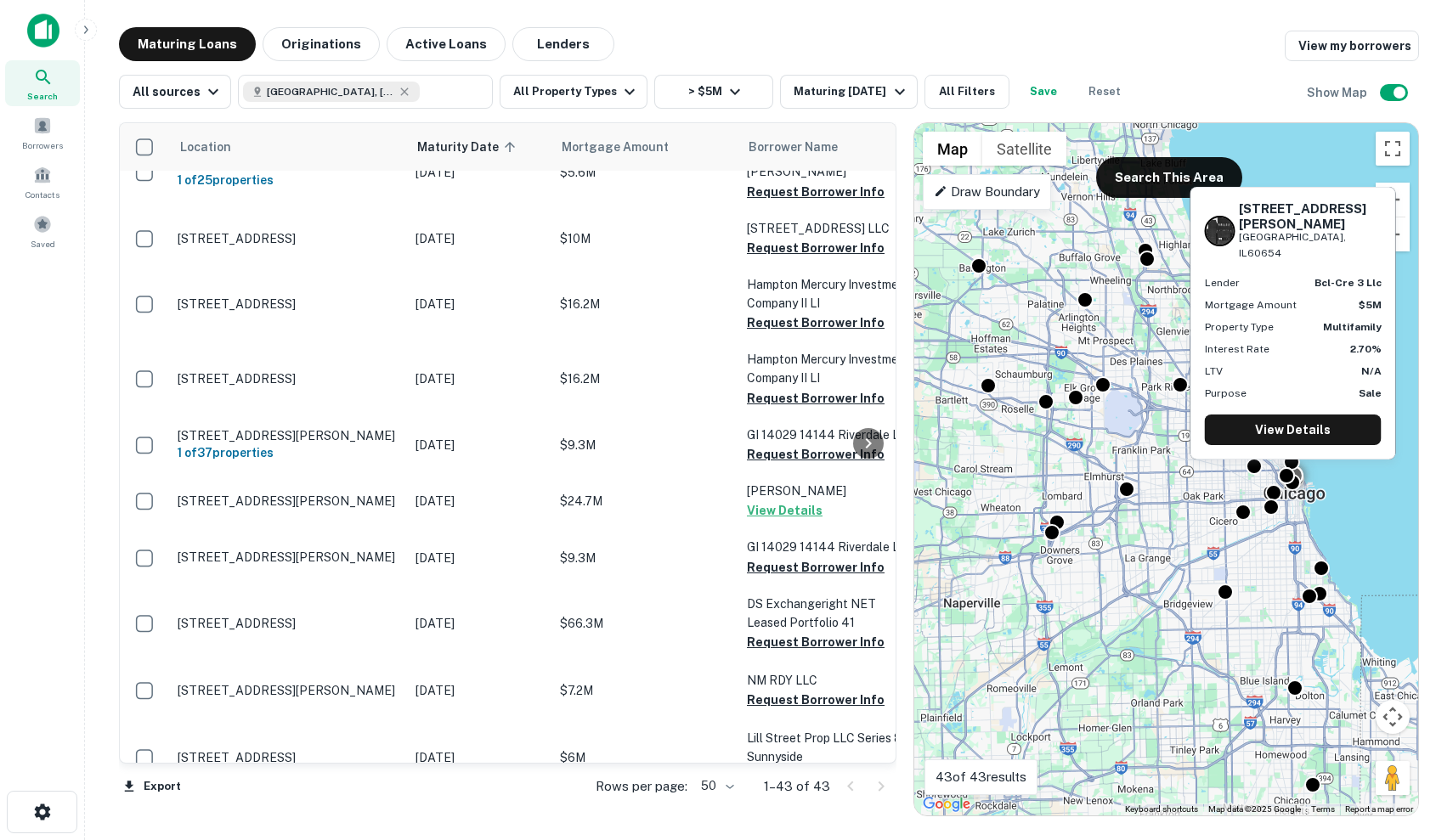
scroll to position [2024, 0]
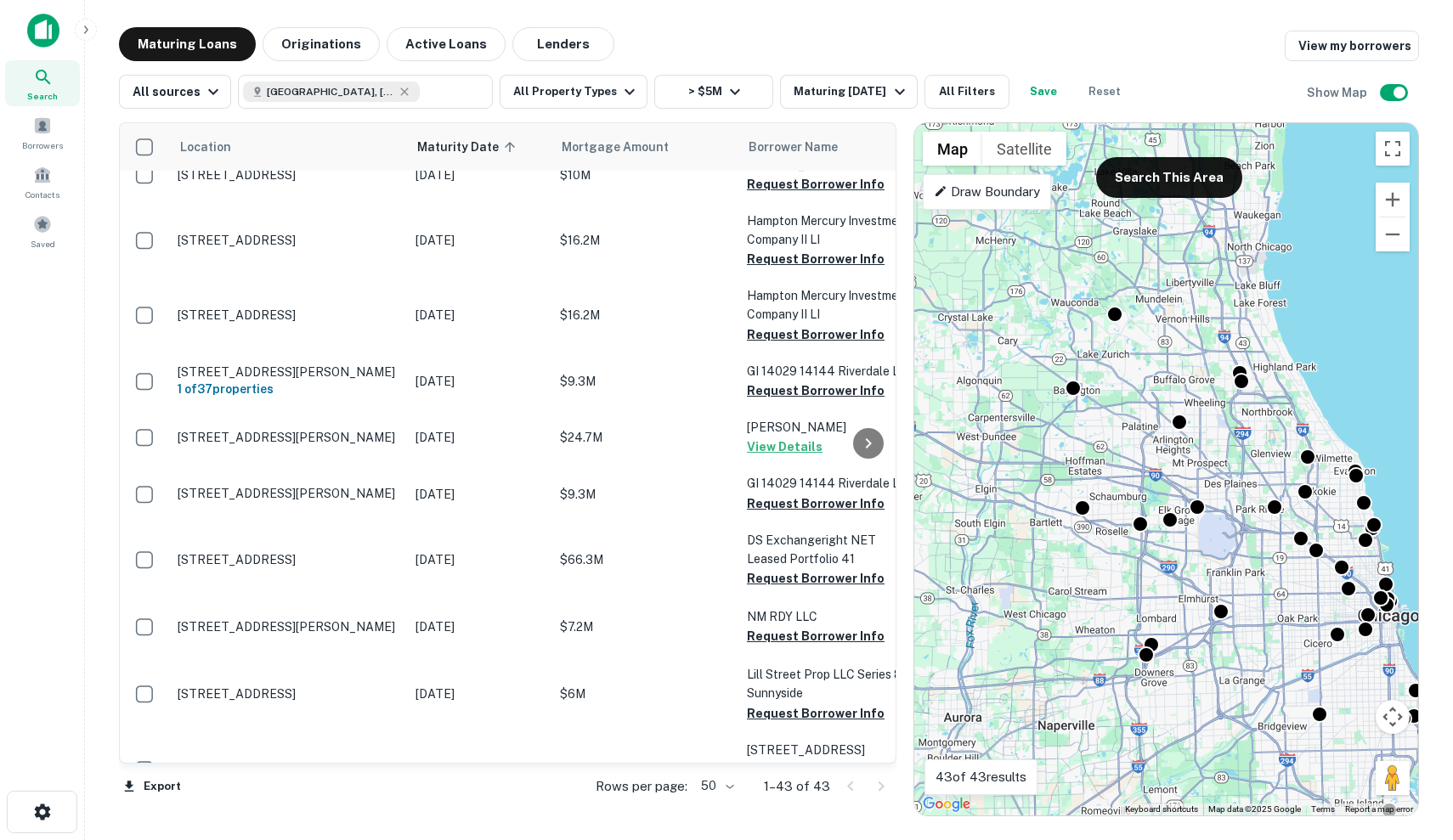
drag, startPoint x: 929, startPoint y: 297, endPoint x: 1024, endPoint y: 425, distance: 159.4
click at [1024, 425] on div "To activate drag with keyboard, press Alt + Enter. Once in keyboard drag state,…" at bounding box center [1165, 469] width 504 height 692
click at [1178, 184] on button "Search This Area" at bounding box center [1169, 178] width 146 height 41
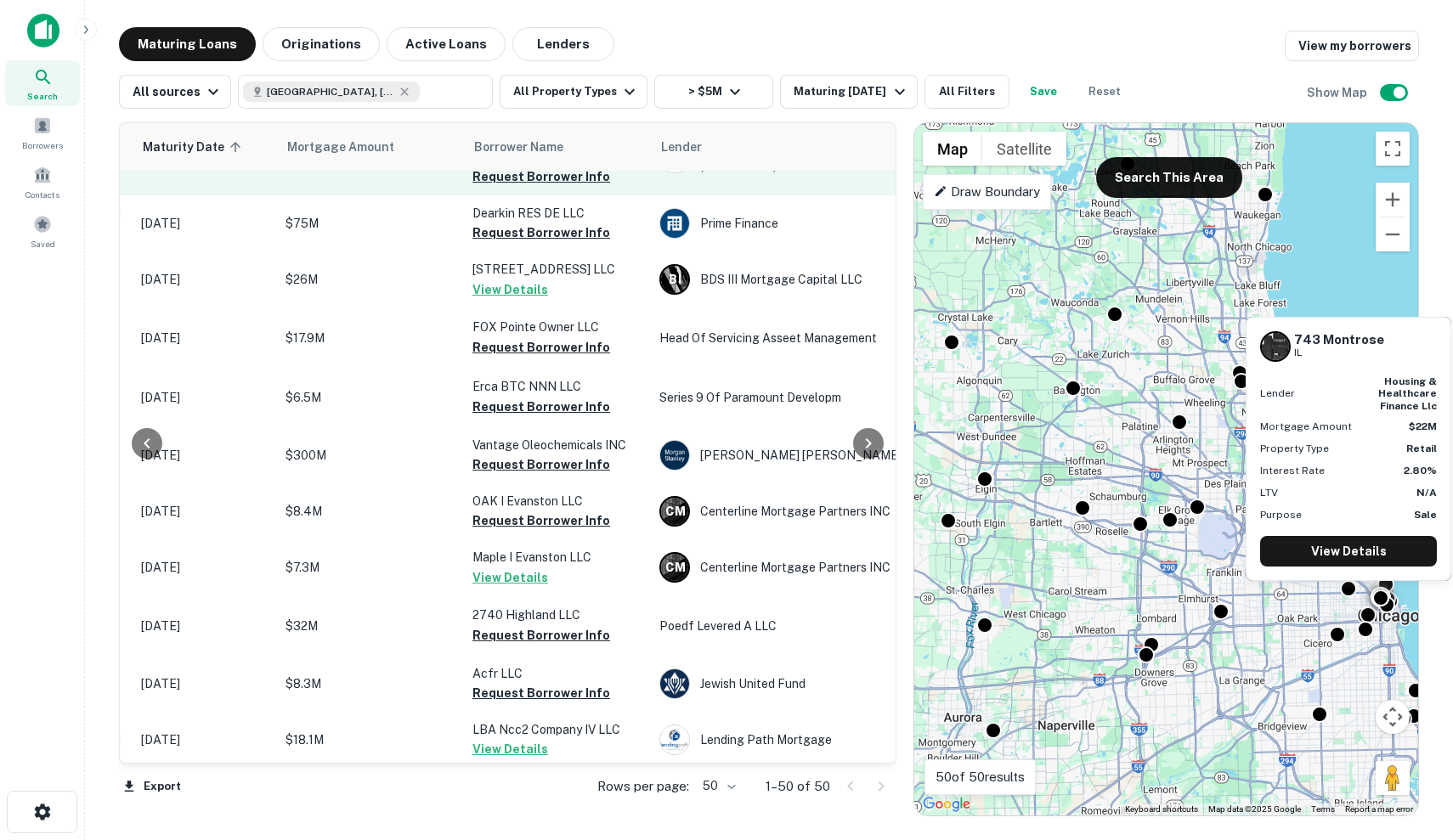
scroll to position [1141, 275]
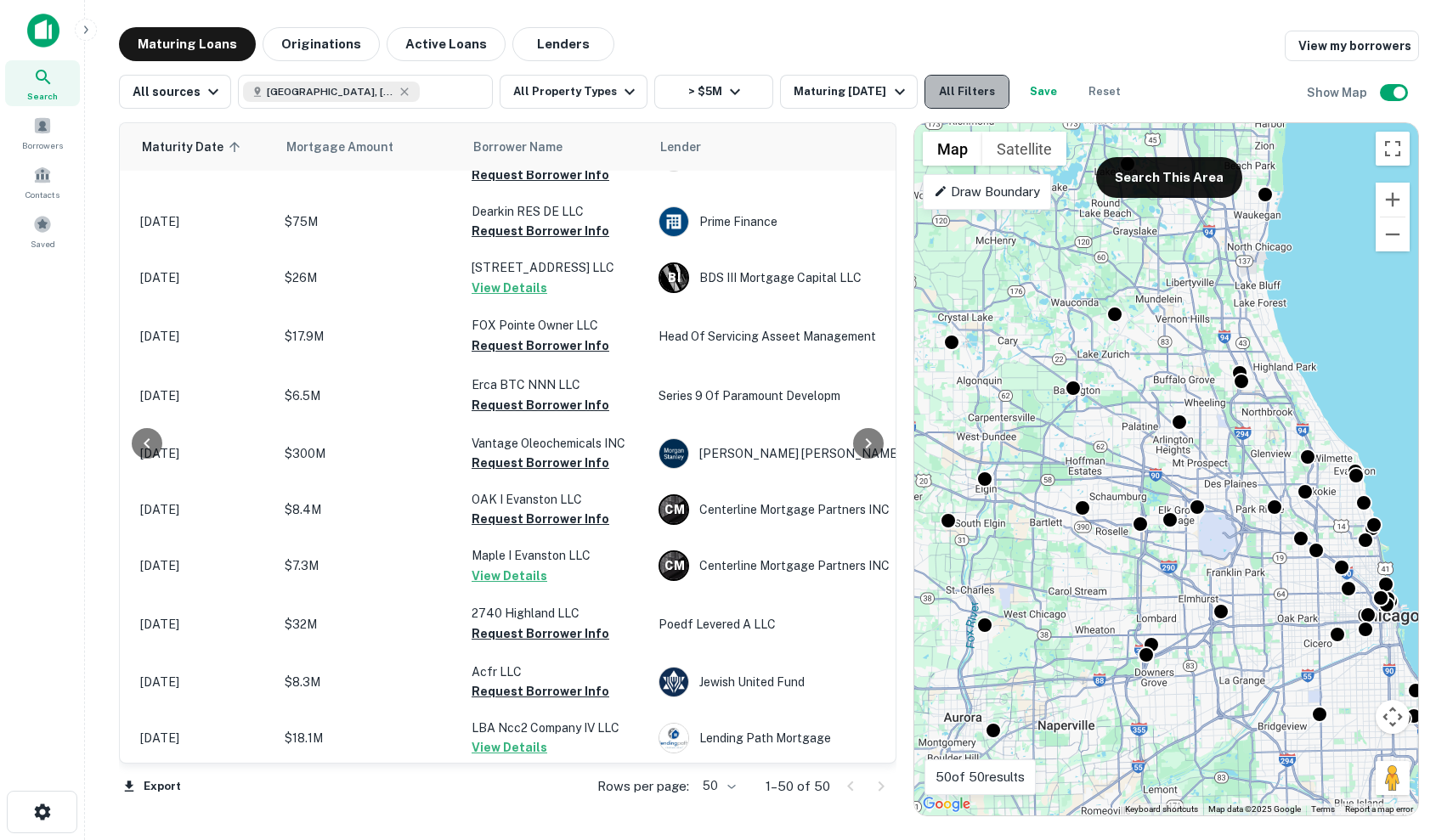
click at [963, 86] on button "All Filters" at bounding box center [966, 92] width 85 height 34
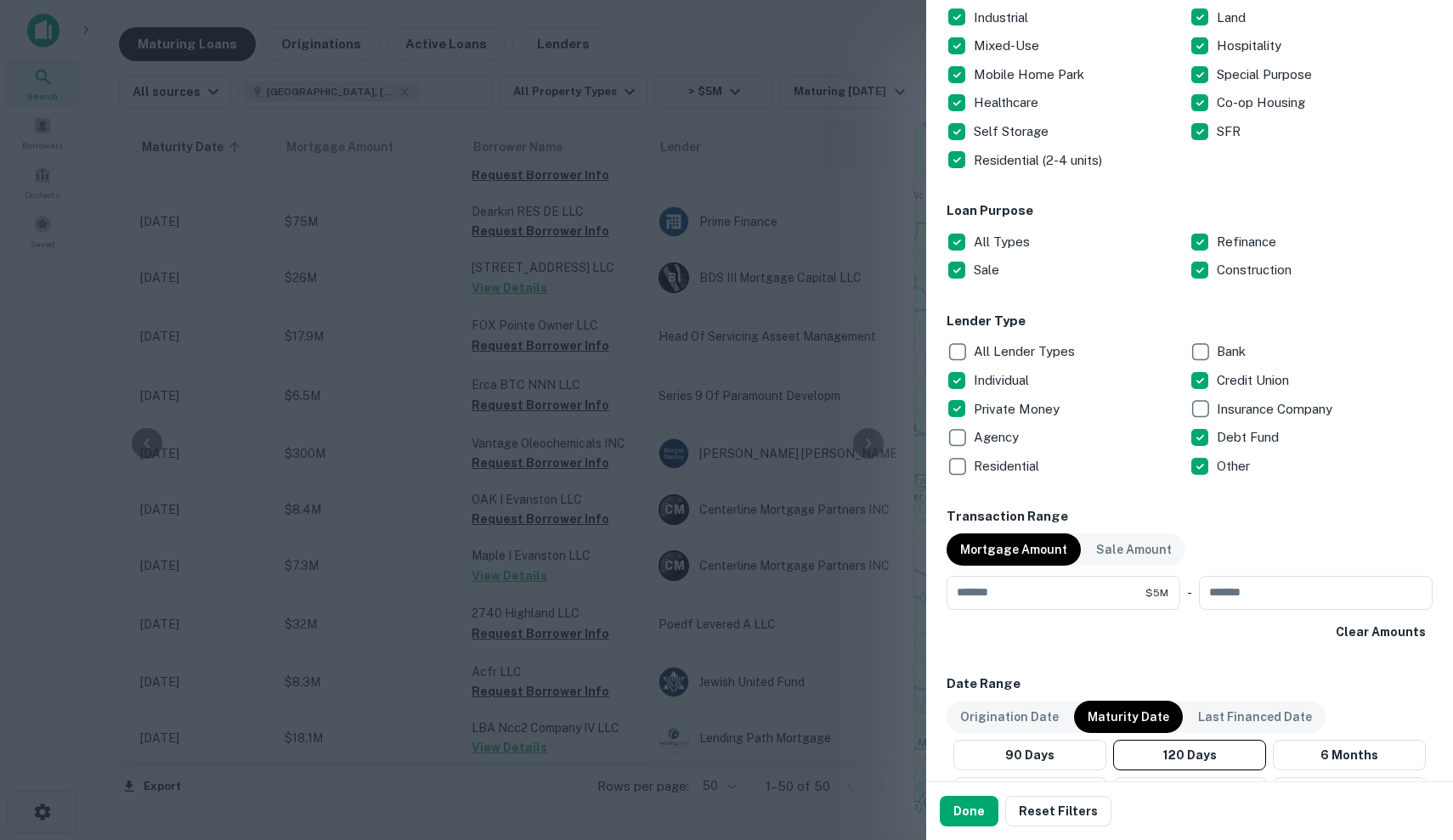
scroll to position [216, 0]
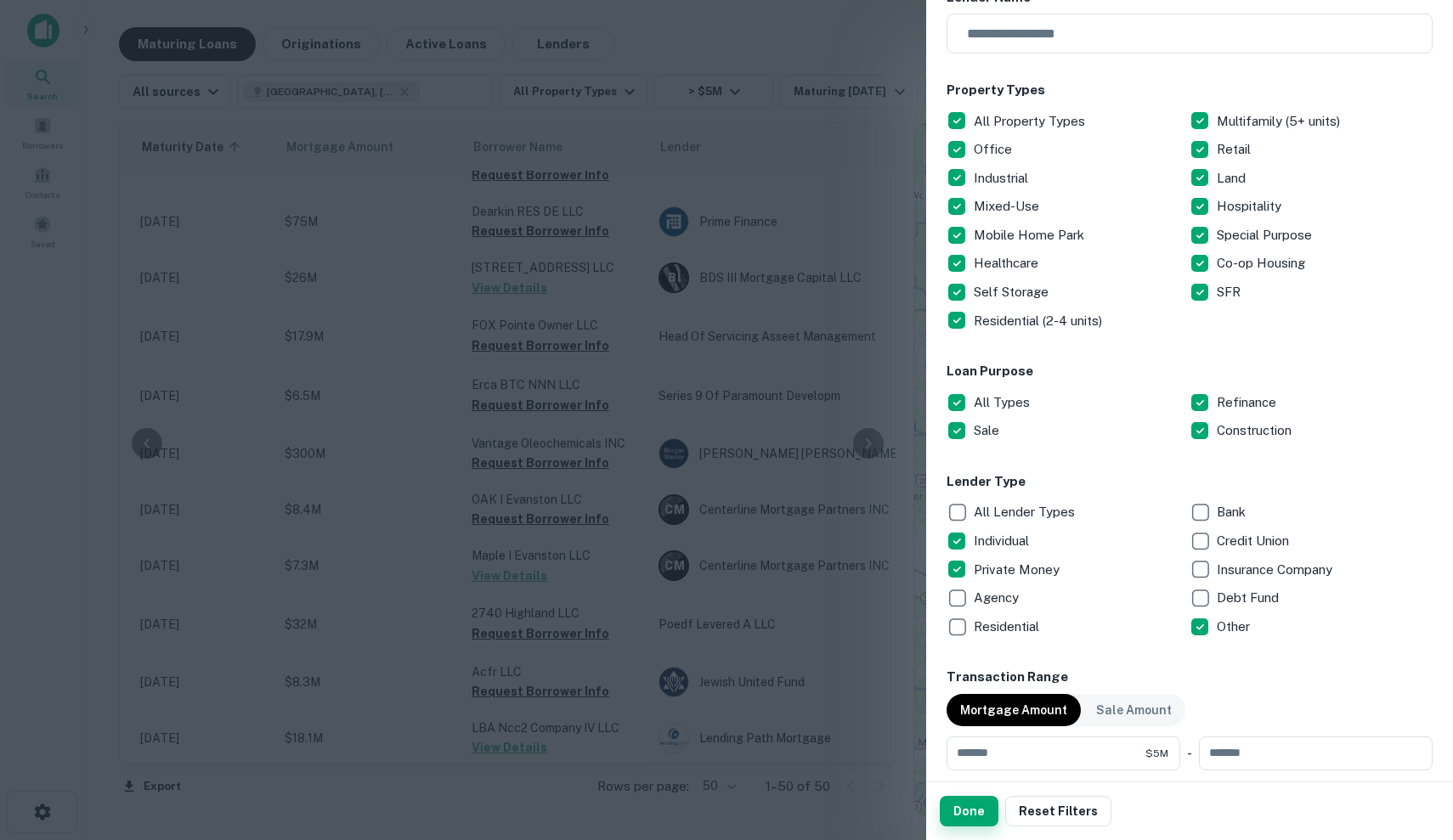
click at [979, 807] on button "Done" at bounding box center [969, 812] width 58 height 31
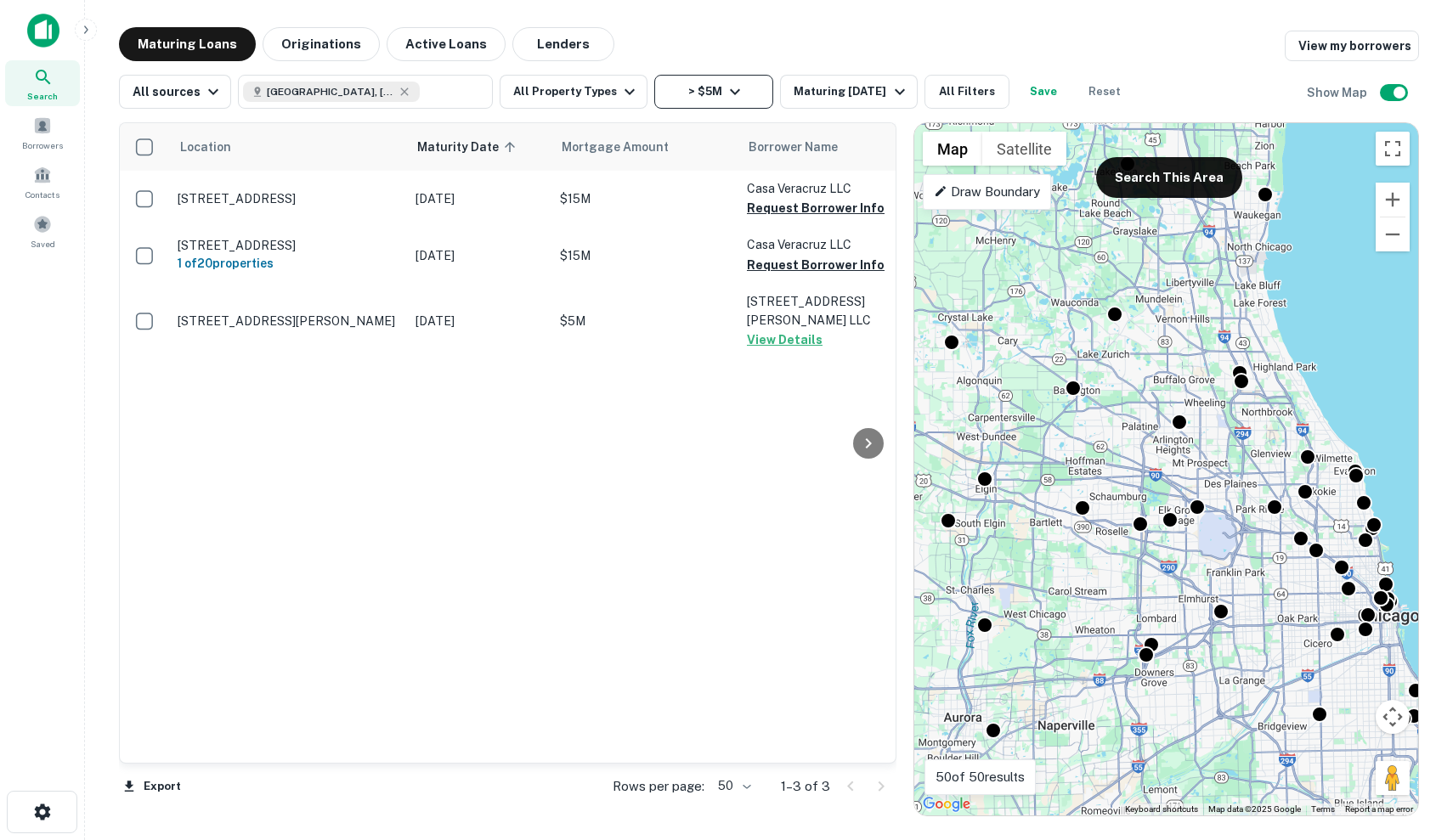
click at [724, 93] on icon "button" at bounding box center [735, 92] width 21 height 21
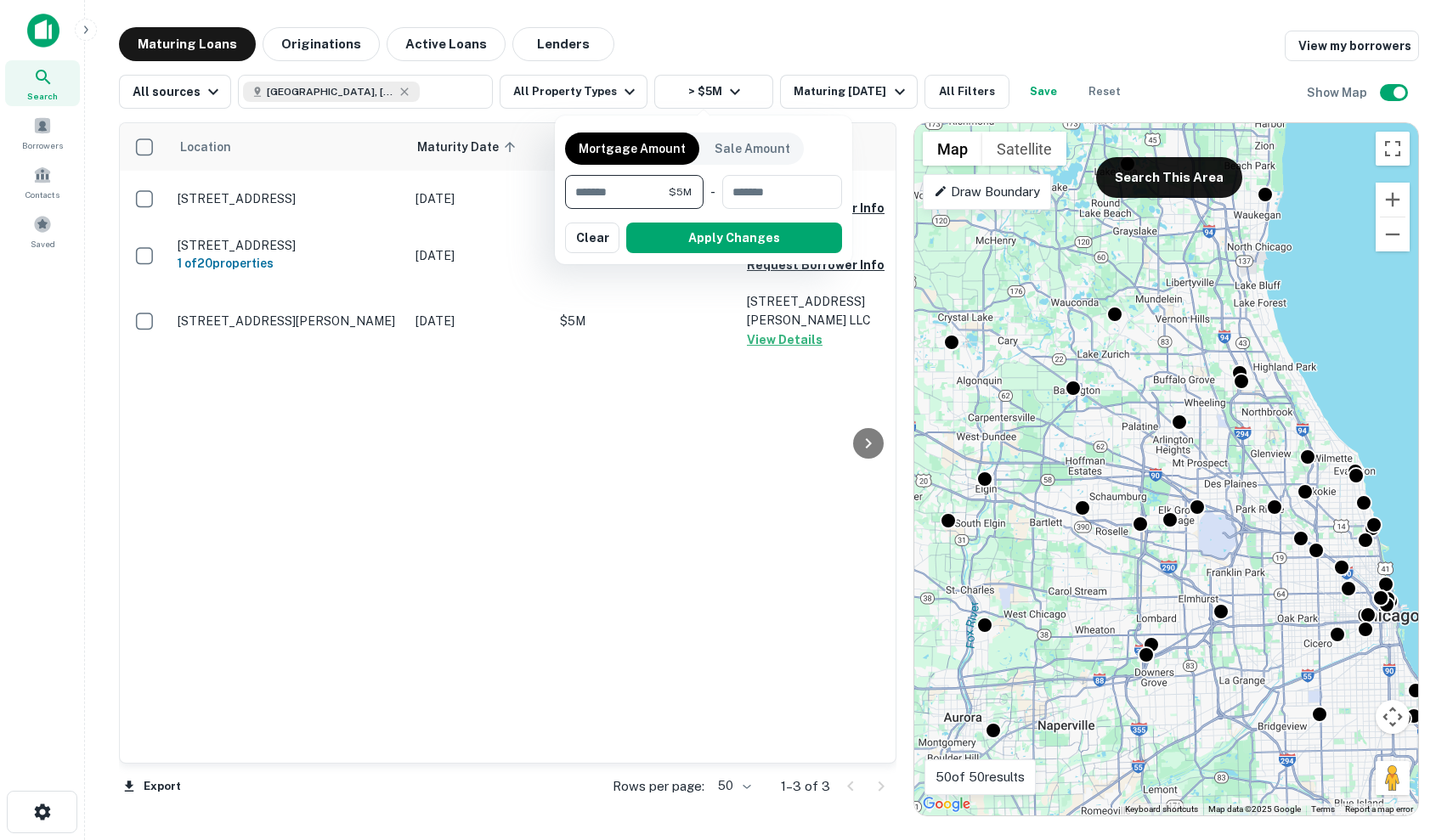
click at [466, 458] on div at bounding box center [726, 420] width 1453 height 840
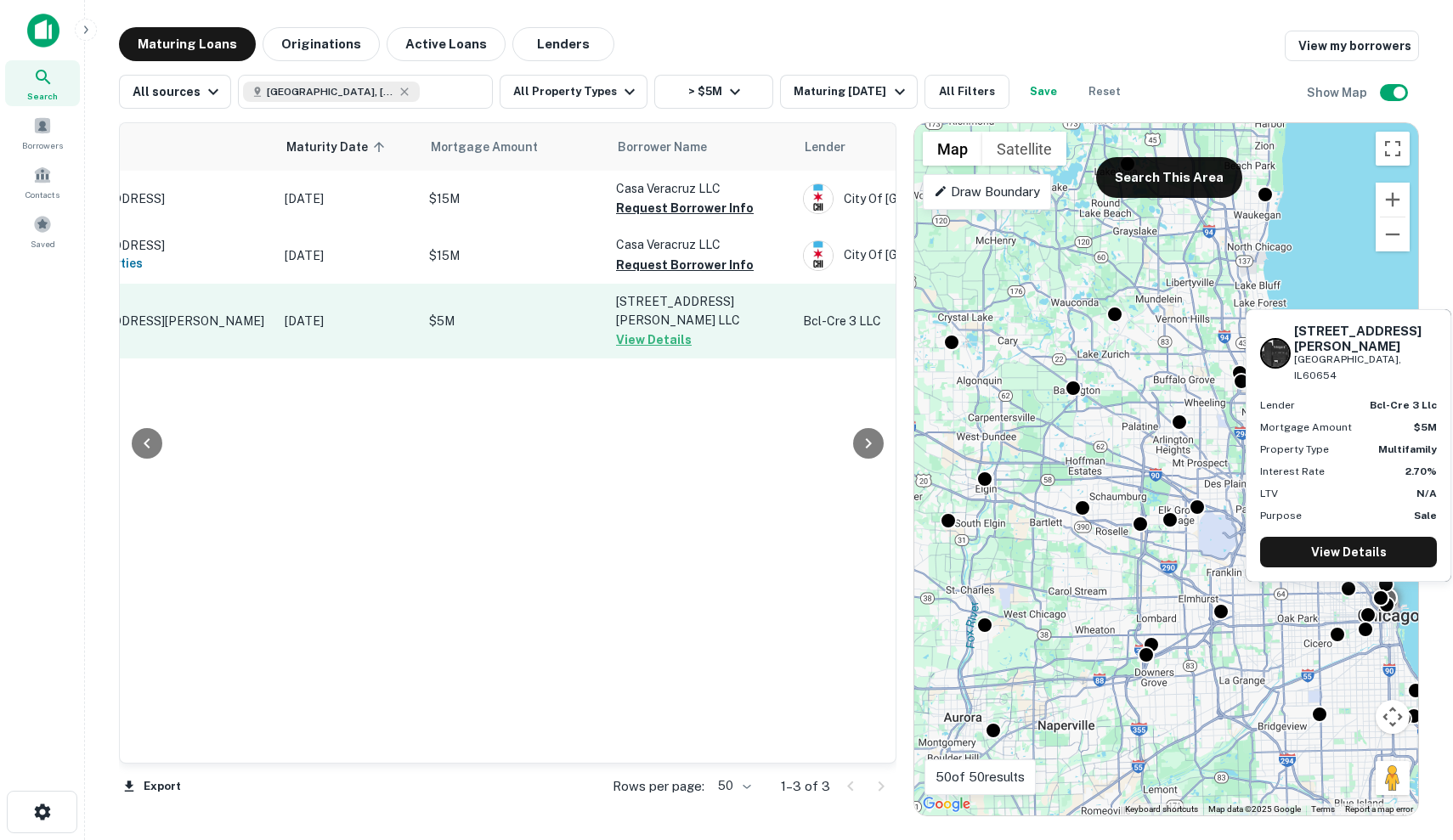
scroll to position [0, 34]
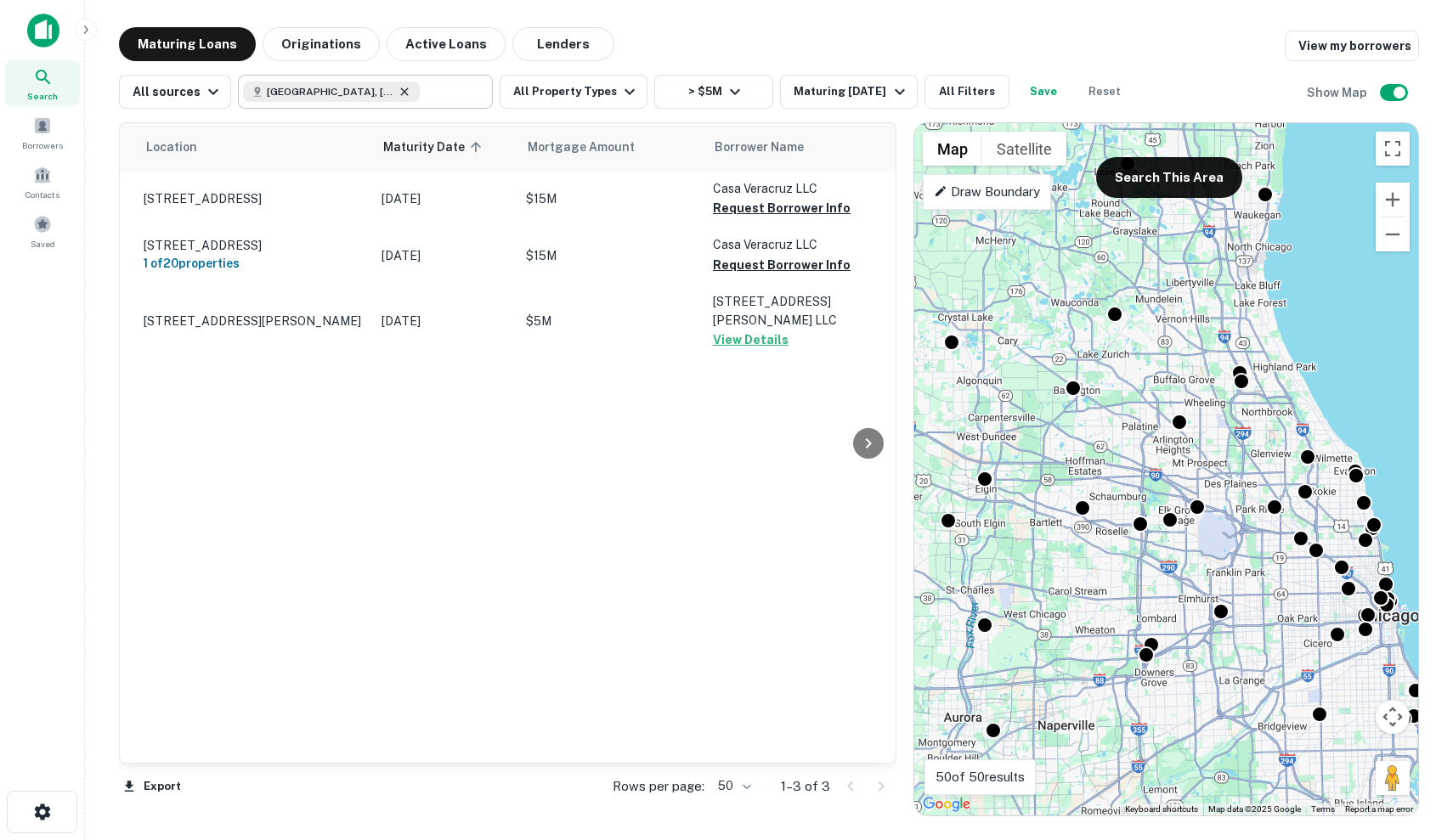
click at [397, 89] on icon at bounding box center [404, 92] width 14 height 14
type input "**********"
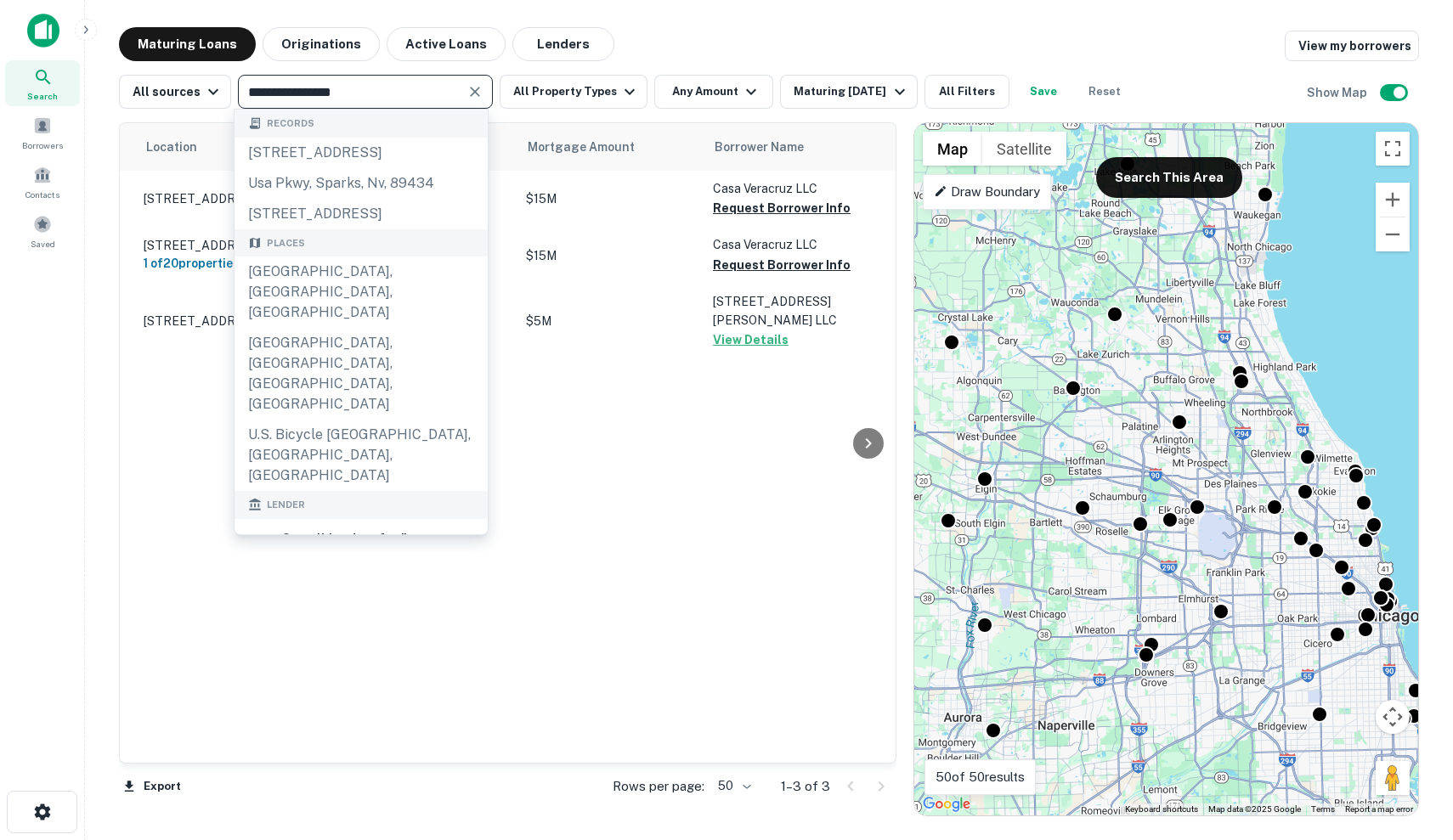
click at [372, 88] on input "**********" at bounding box center [351, 92] width 216 height 24
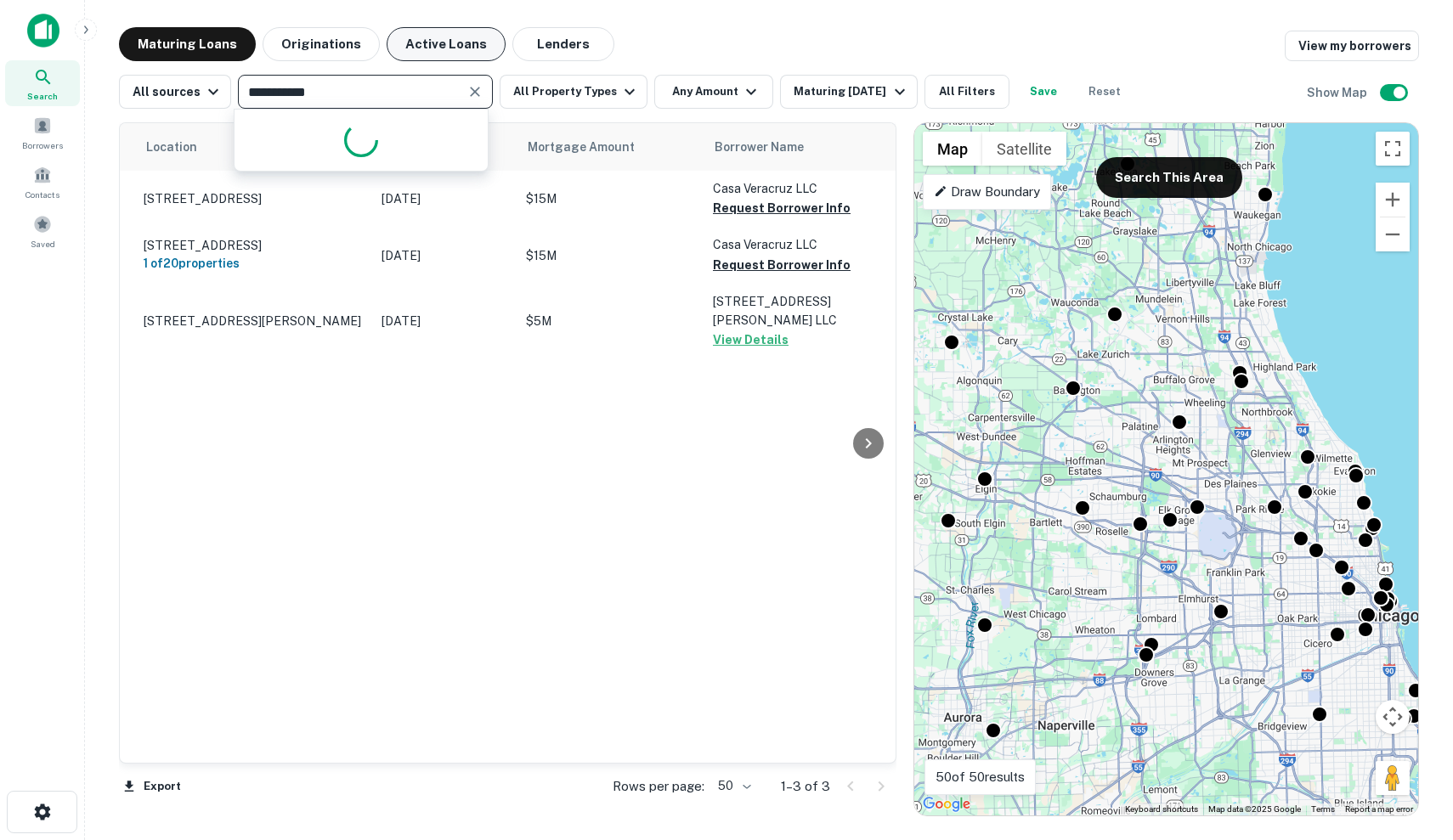
type input "**********"
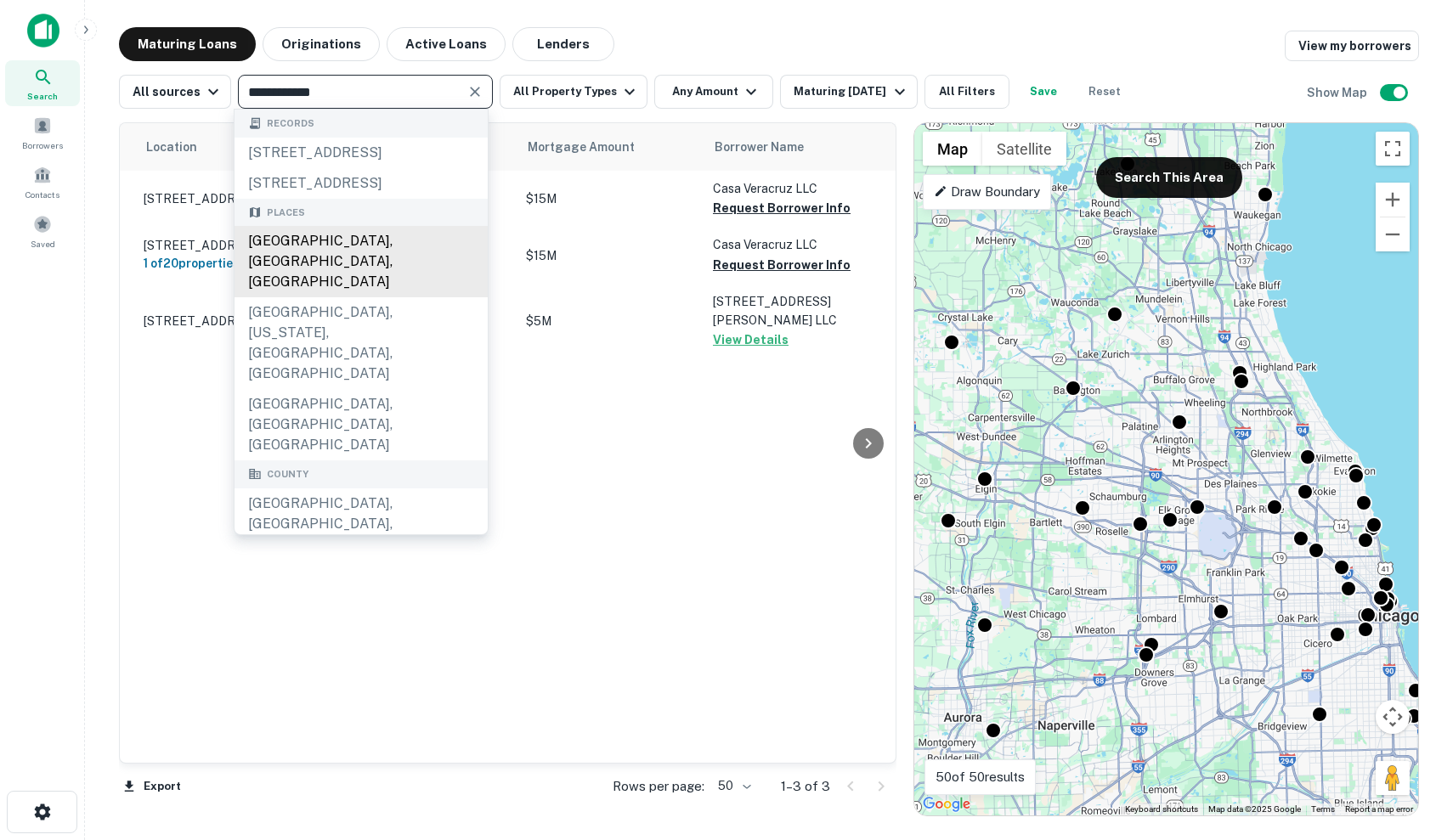
click at [386, 280] on div "Lake County, IL, USA" at bounding box center [360, 261] width 253 height 71
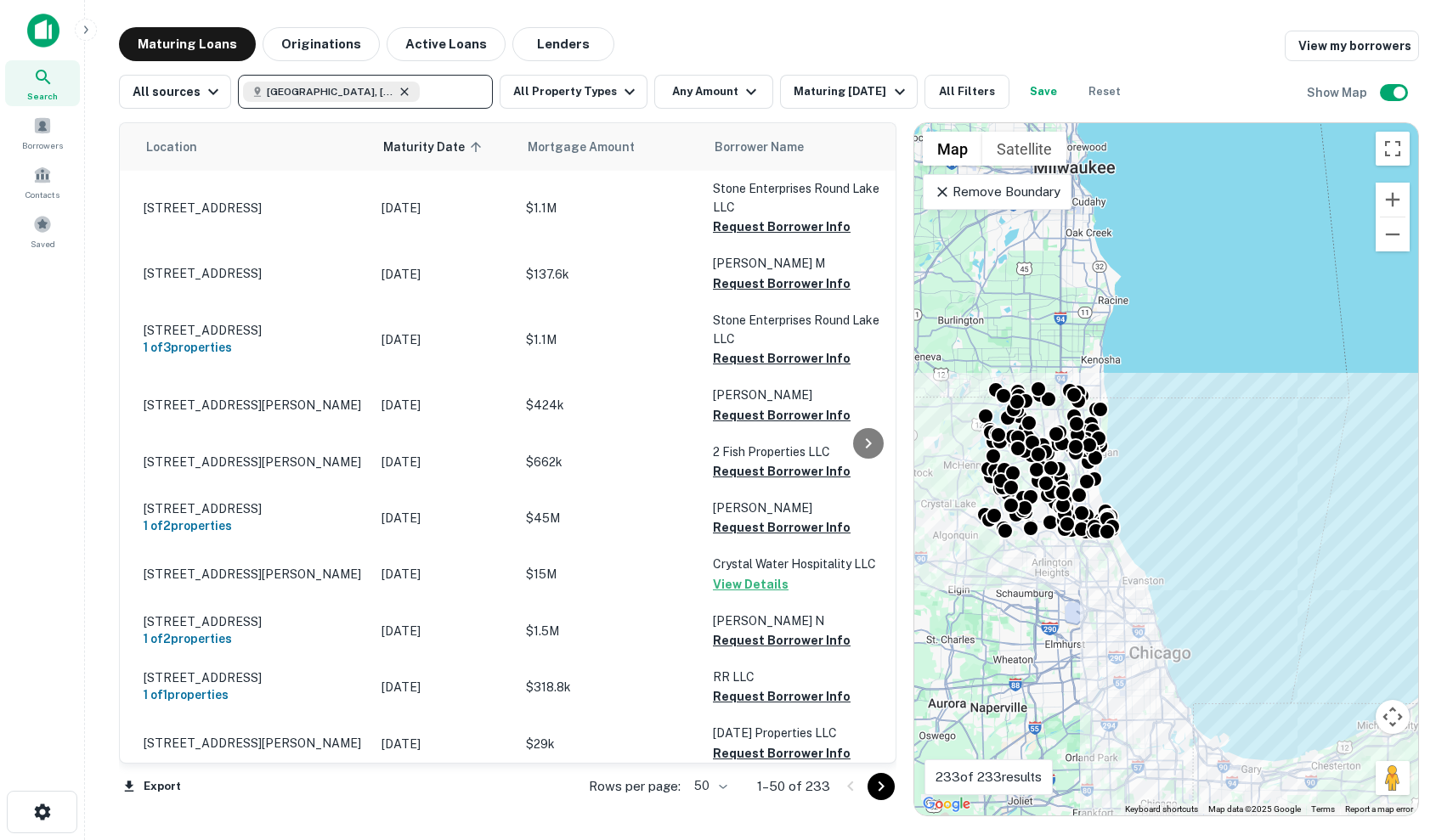
click at [397, 94] on icon at bounding box center [404, 92] width 14 height 14
click at [38, 195] on span "Contacts" at bounding box center [43, 195] width 34 height 14
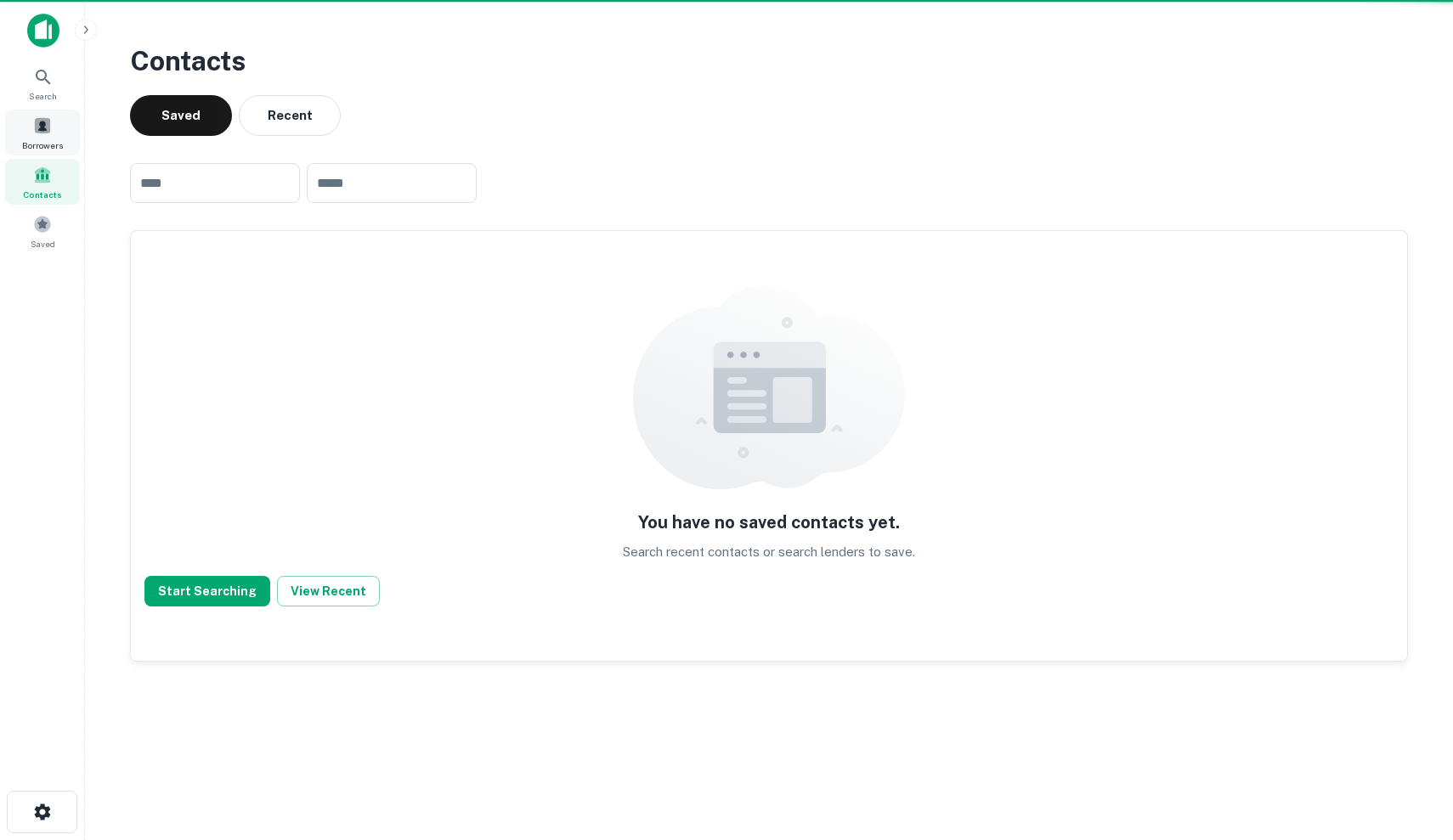
click at [60, 132] on div "Borrowers" at bounding box center [42, 132] width 75 height 45
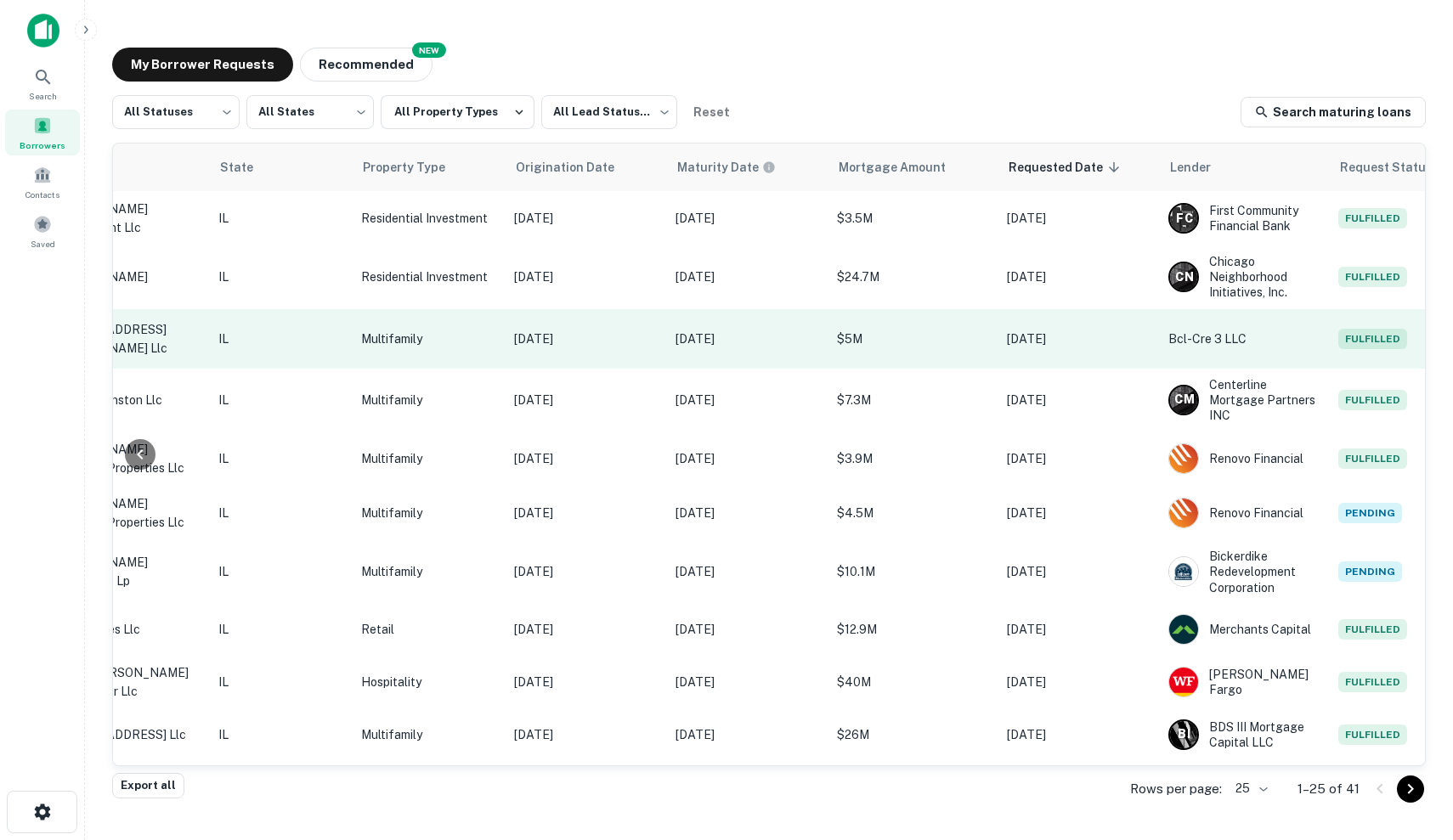
scroll to position [0, 513]
click at [902, 348] on td "$5M" at bounding box center [913, 338] width 170 height 59
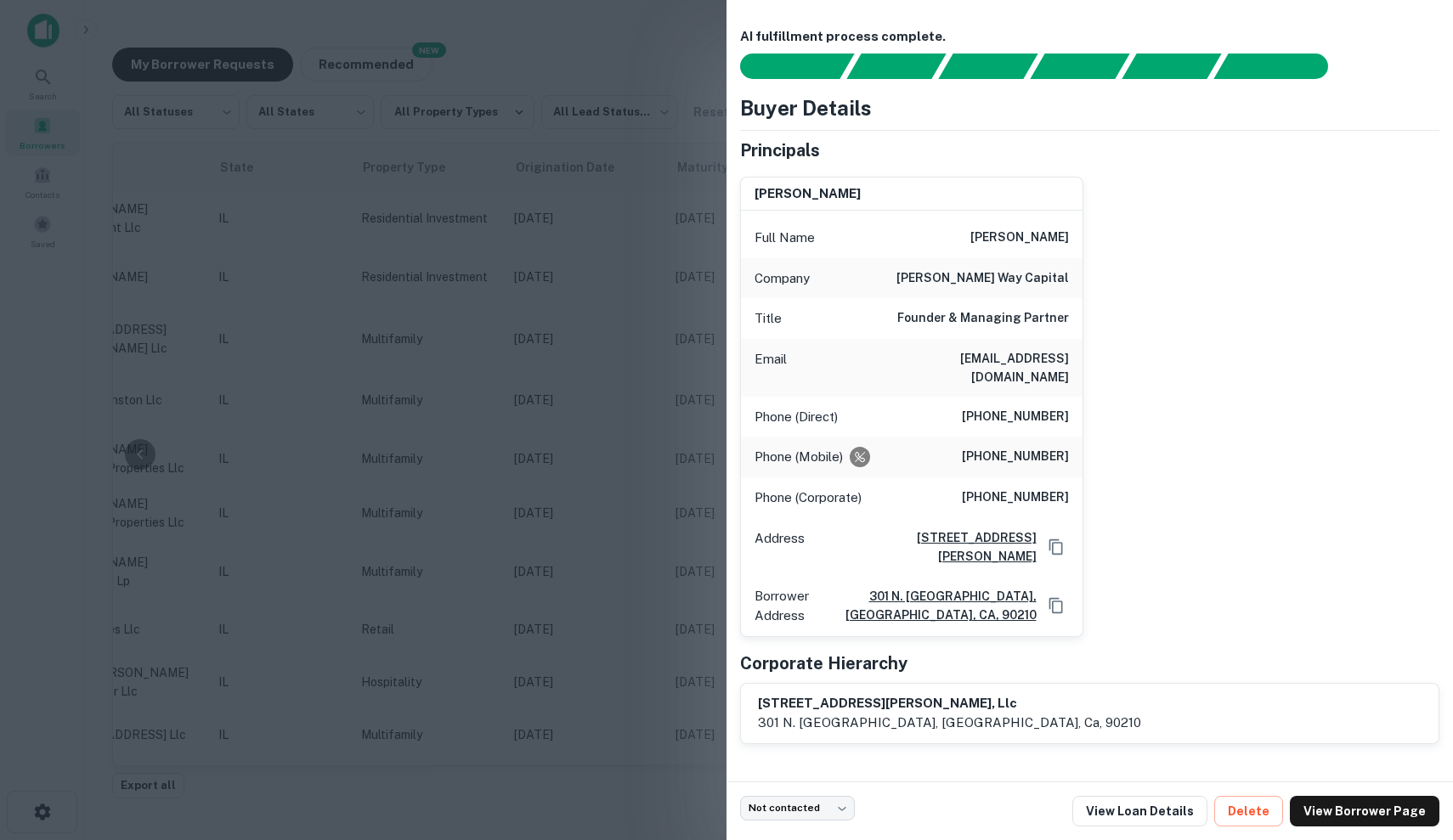
scroll to position [0, 0]
click at [589, 348] on div at bounding box center [726, 420] width 1453 height 840
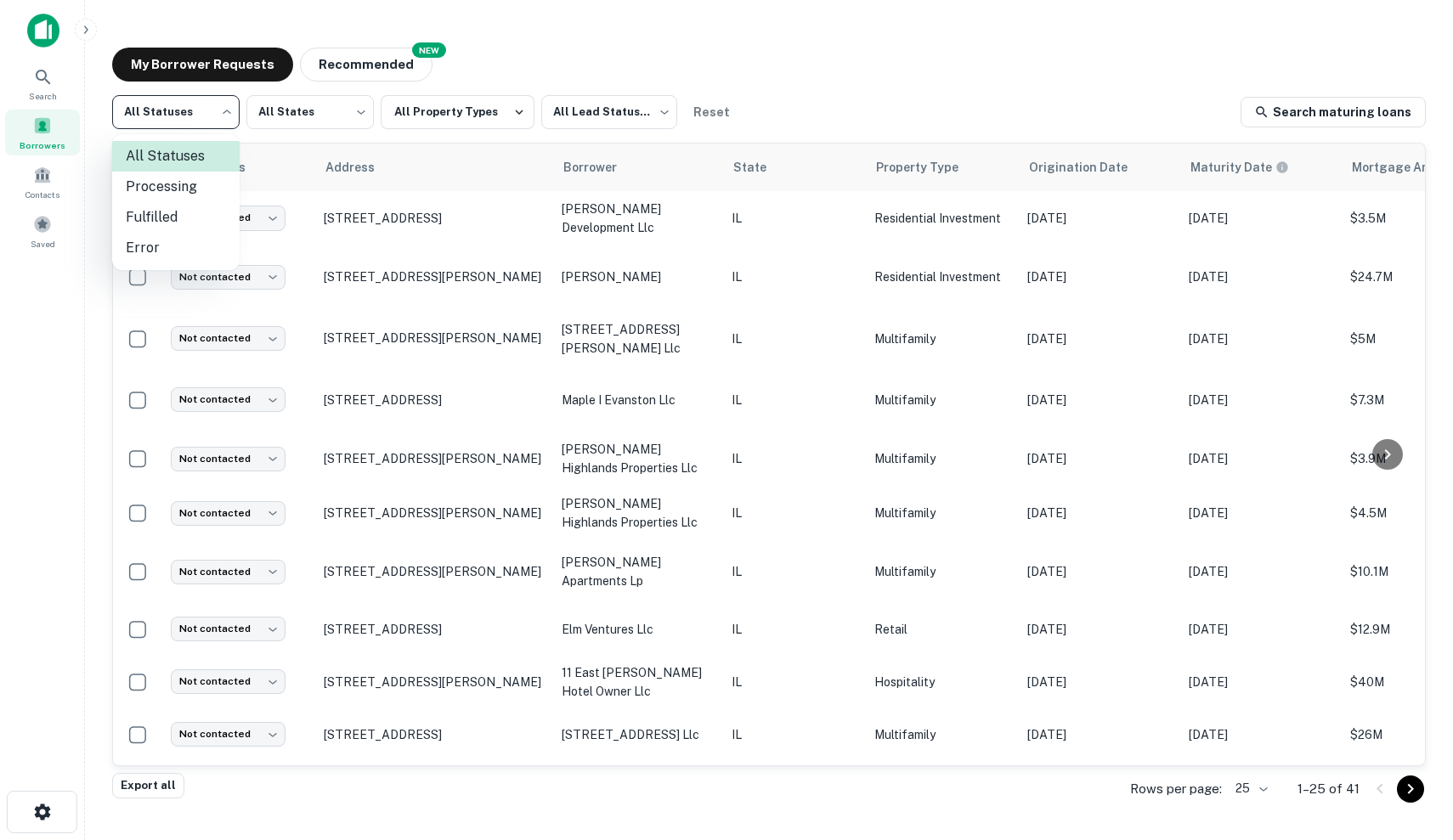
click at [215, 115] on body "Search Borrowers Contacts Saved My Borrower Requests NEW Recommended All Status…" at bounding box center [726, 420] width 1453 height 840
click at [432, 104] on div at bounding box center [726, 420] width 1453 height 840
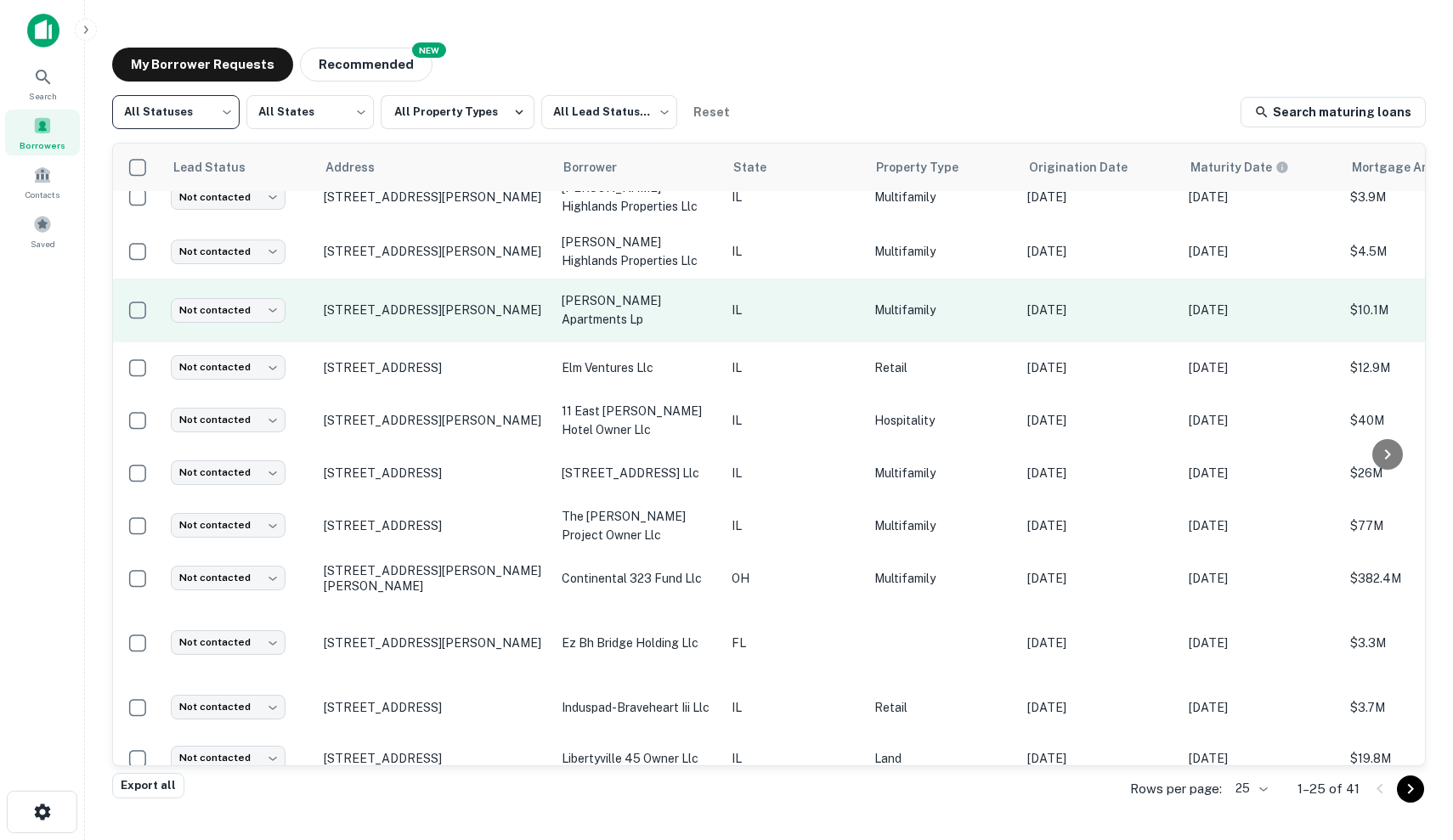
scroll to position [297, 0]
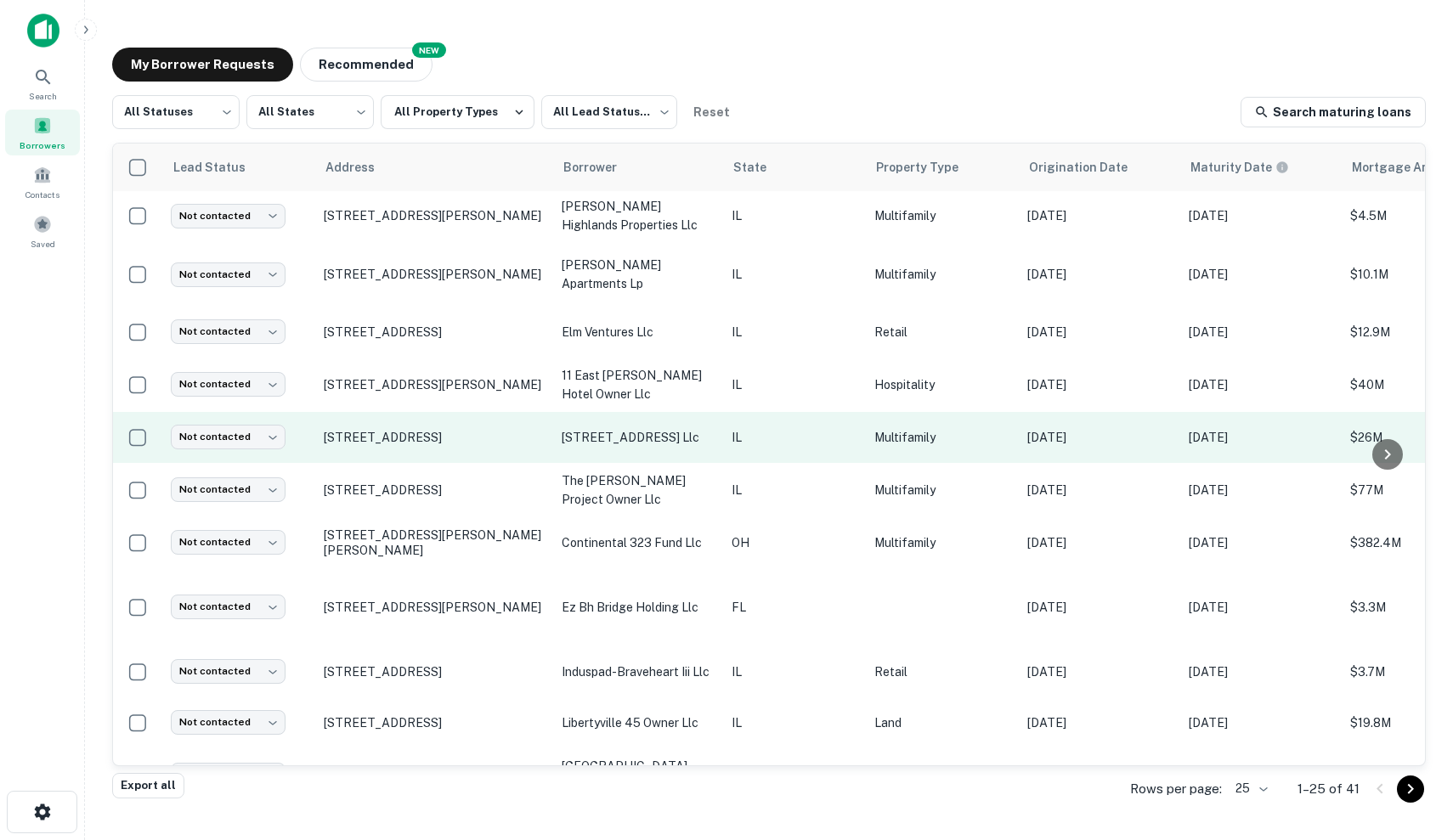
click at [617, 451] on td "[STREET_ADDRESS] llc" at bounding box center [638, 437] width 170 height 51
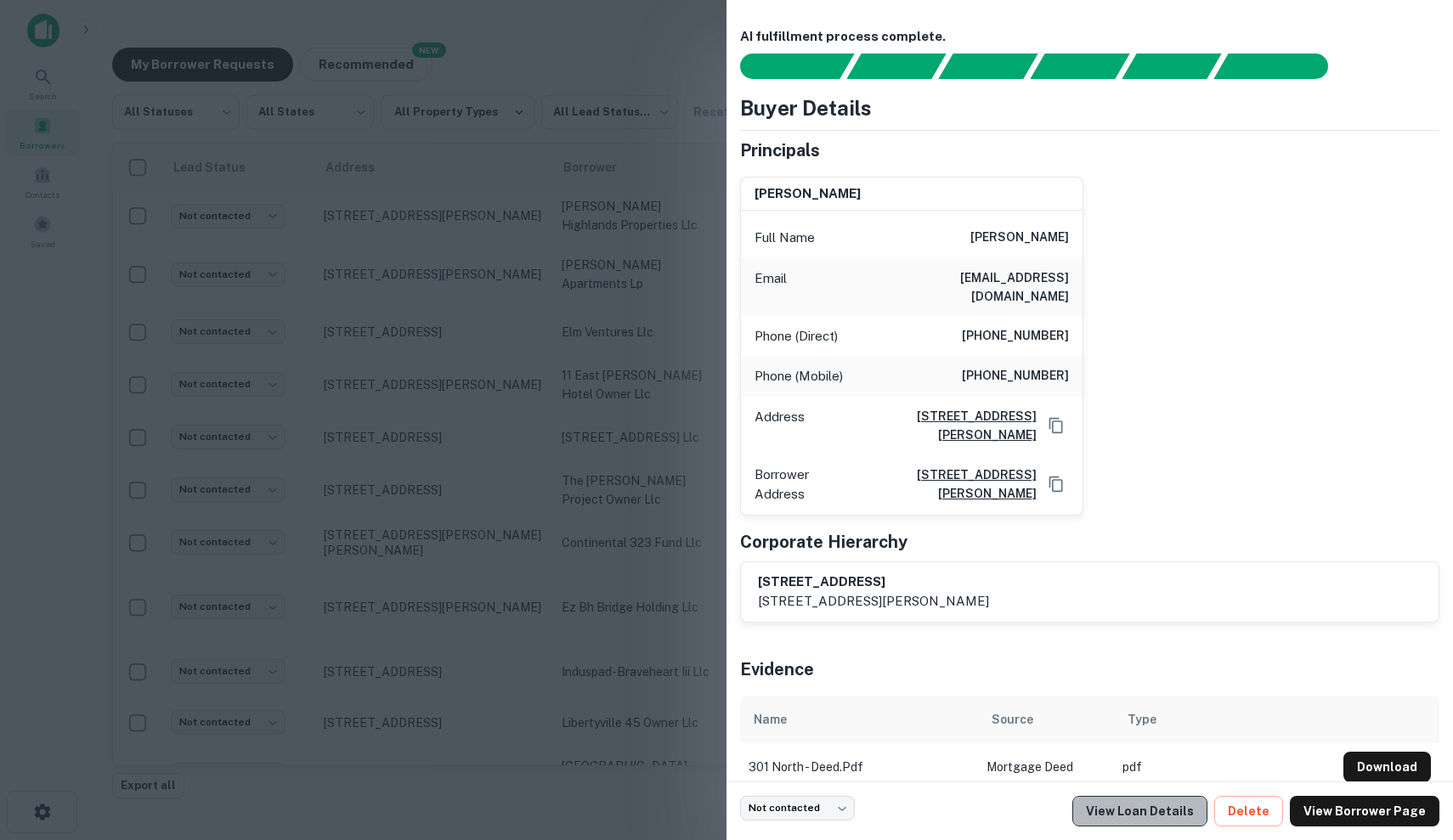
click at [1196, 817] on link "View Loan Details" at bounding box center [1139, 812] width 135 height 31
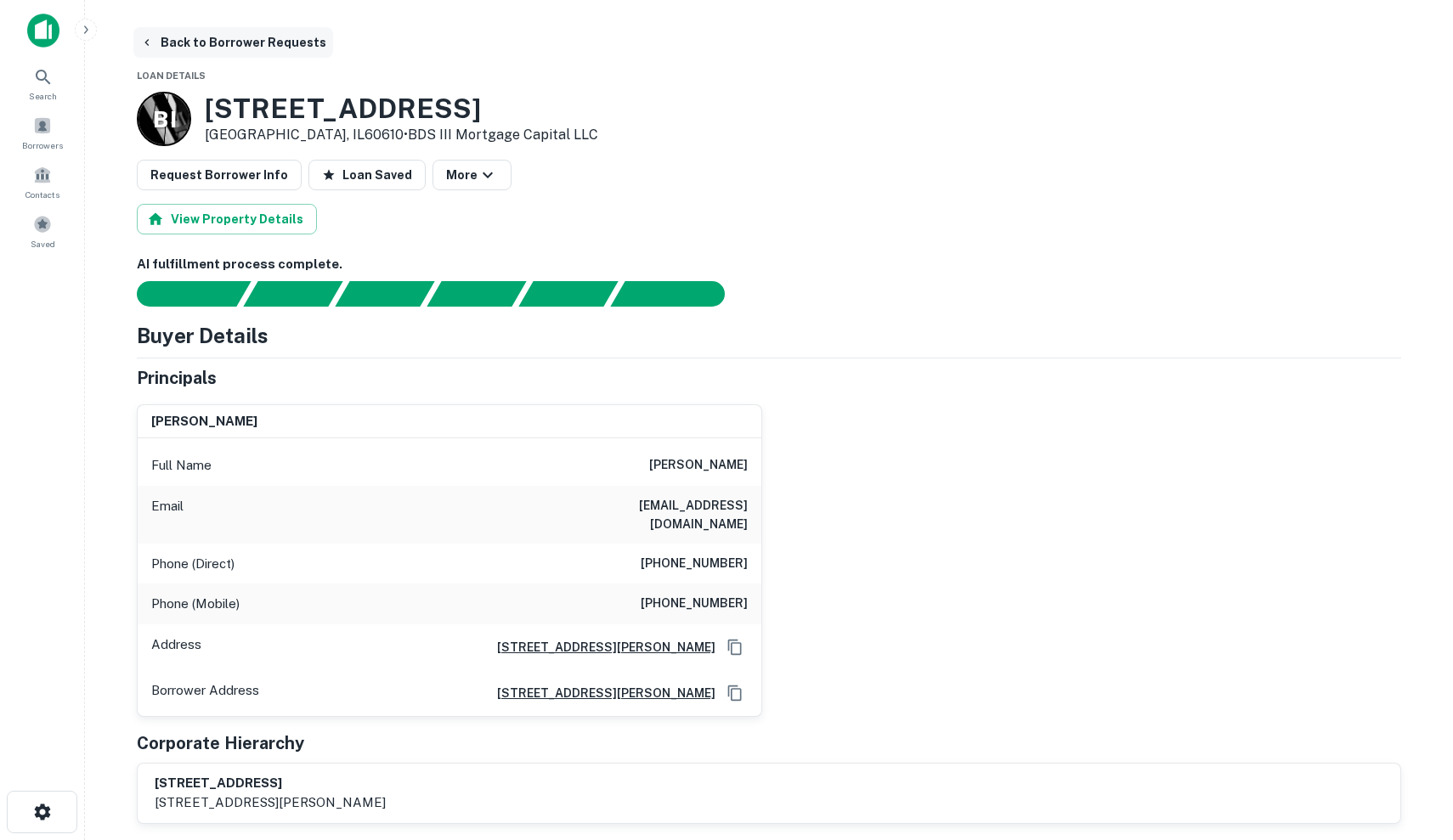
click at [146, 43] on icon "button" at bounding box center [146, 43] width 4 height 7
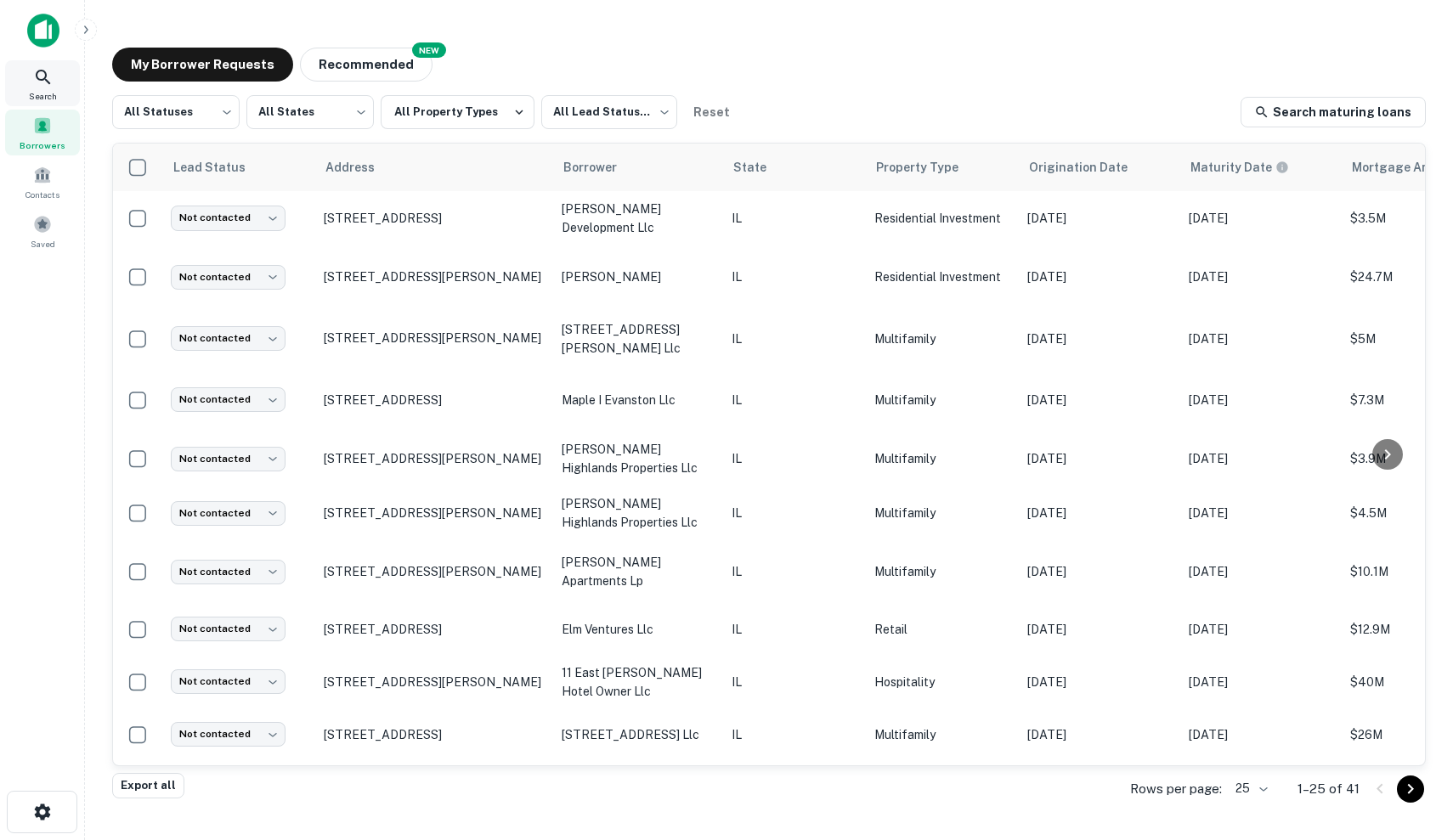
scroll to position [-4, 0]
click at [44, 80] on icon at bounding box center [44, 77] width 21 height 21
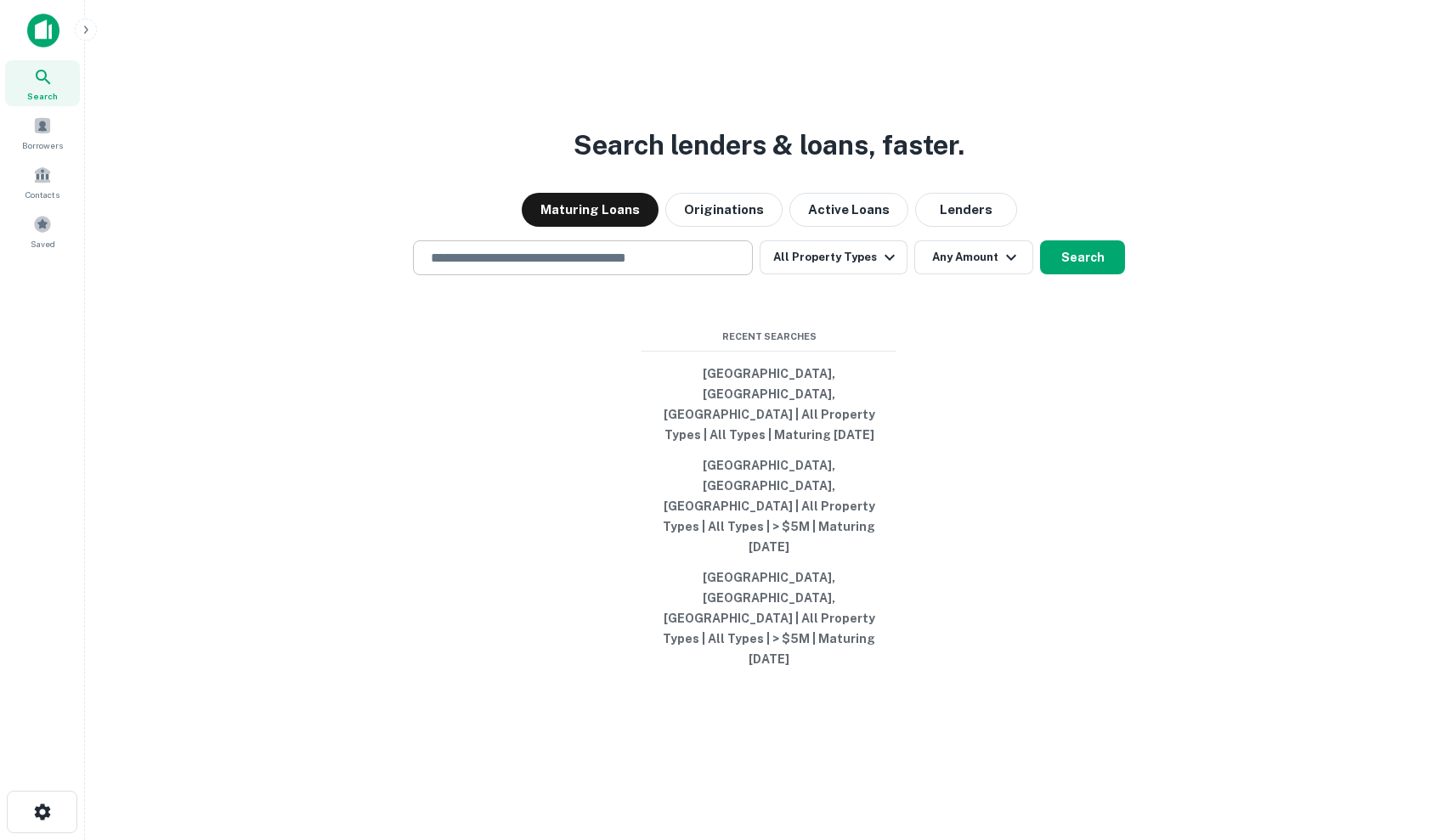
click at [587, 268] on input "text" at bounding box center [583, 257] width 324 height 20
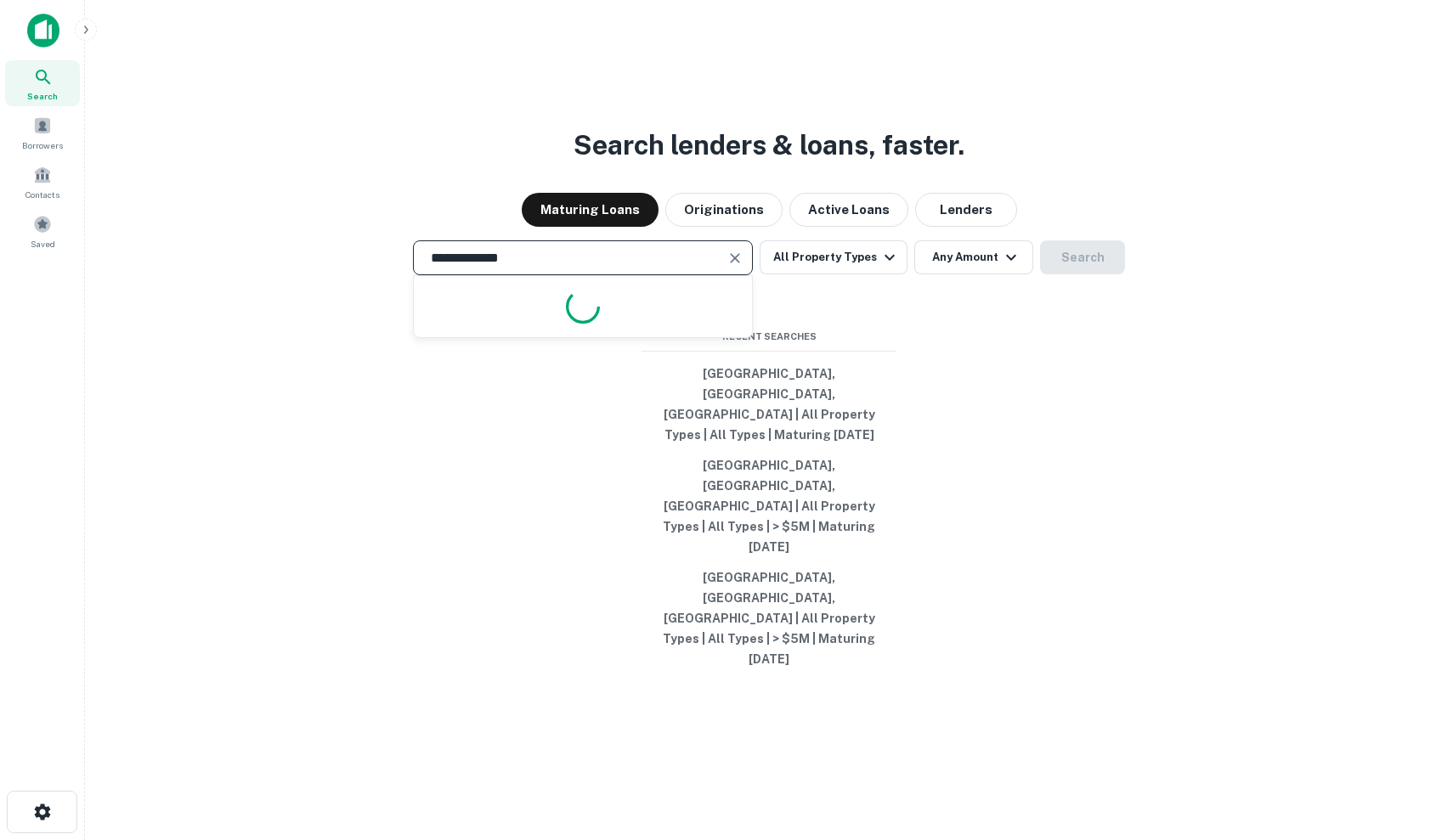
type input "**********"
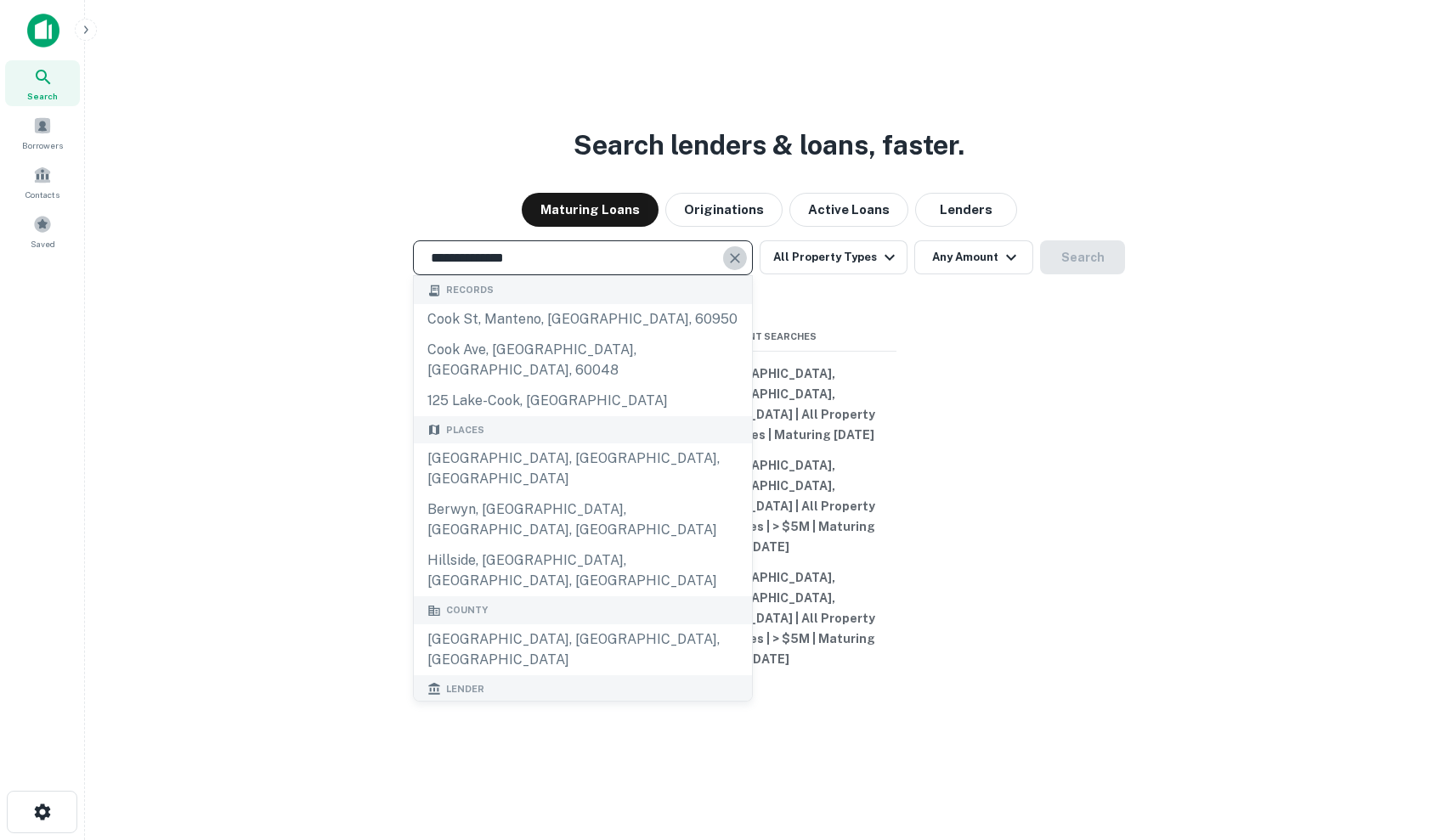
click at [734, 267] on icon "Clear" at bounding box center [735, 258] width 17 height 17
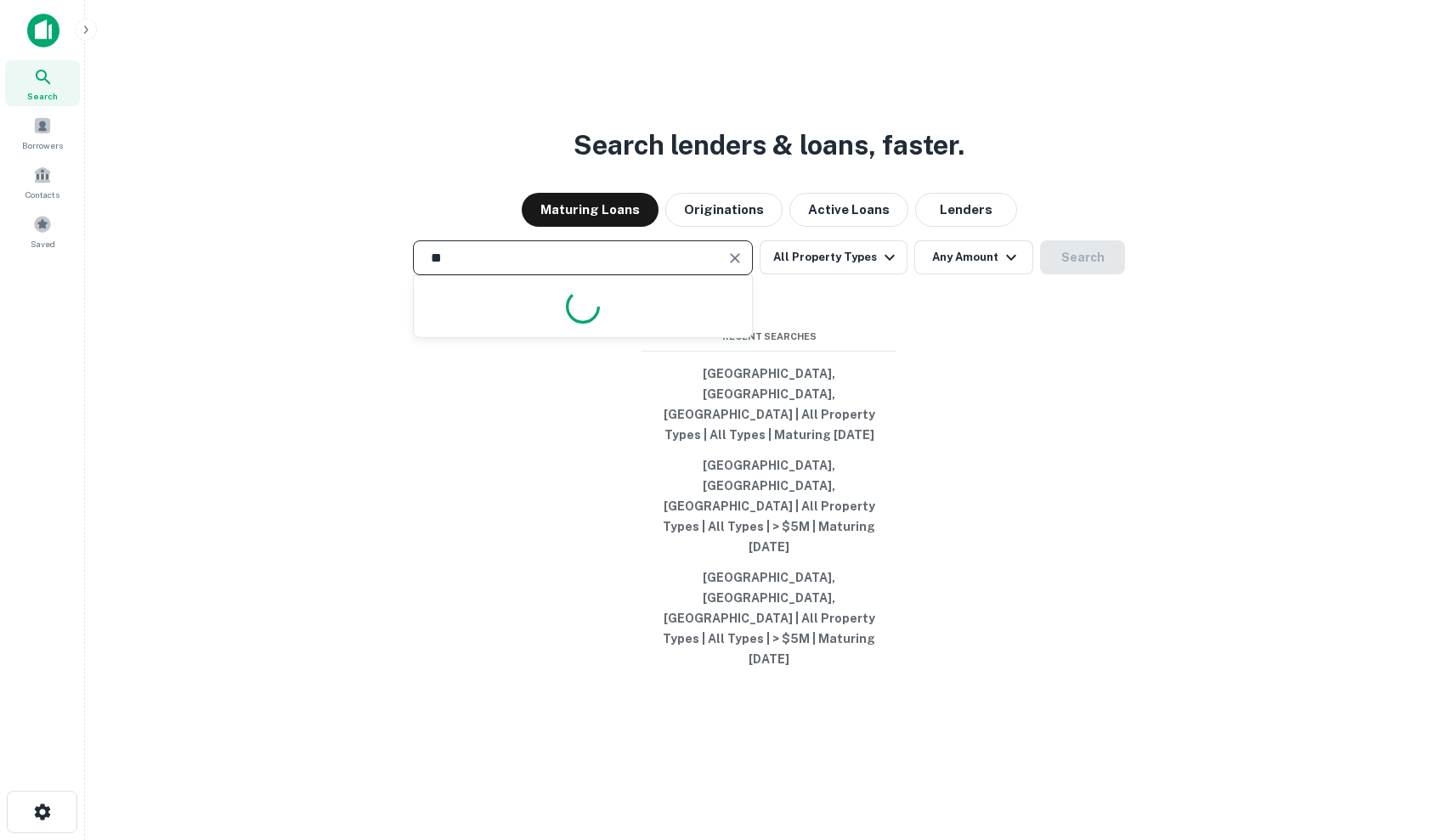
type input "*"
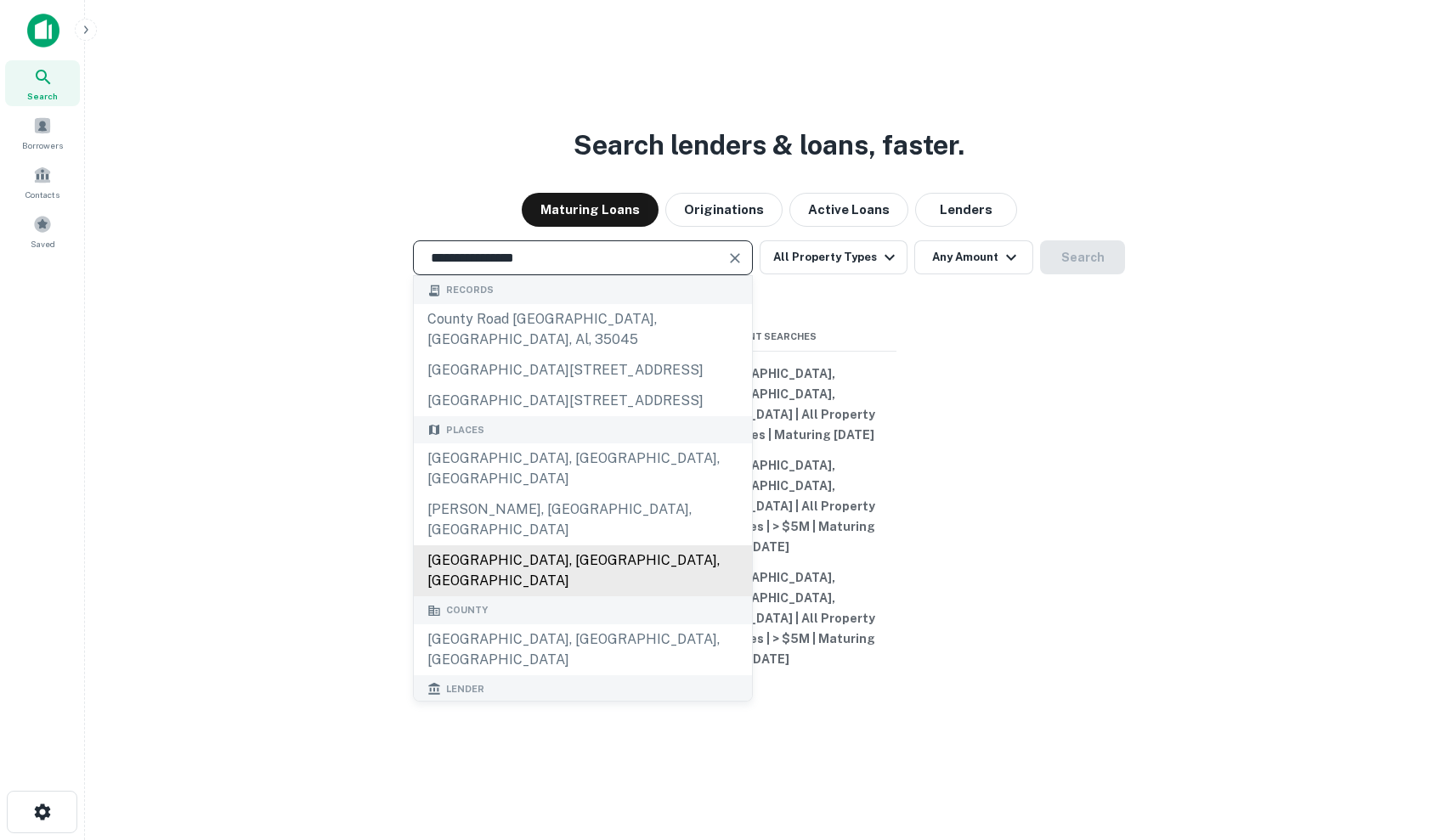
type input "**********"
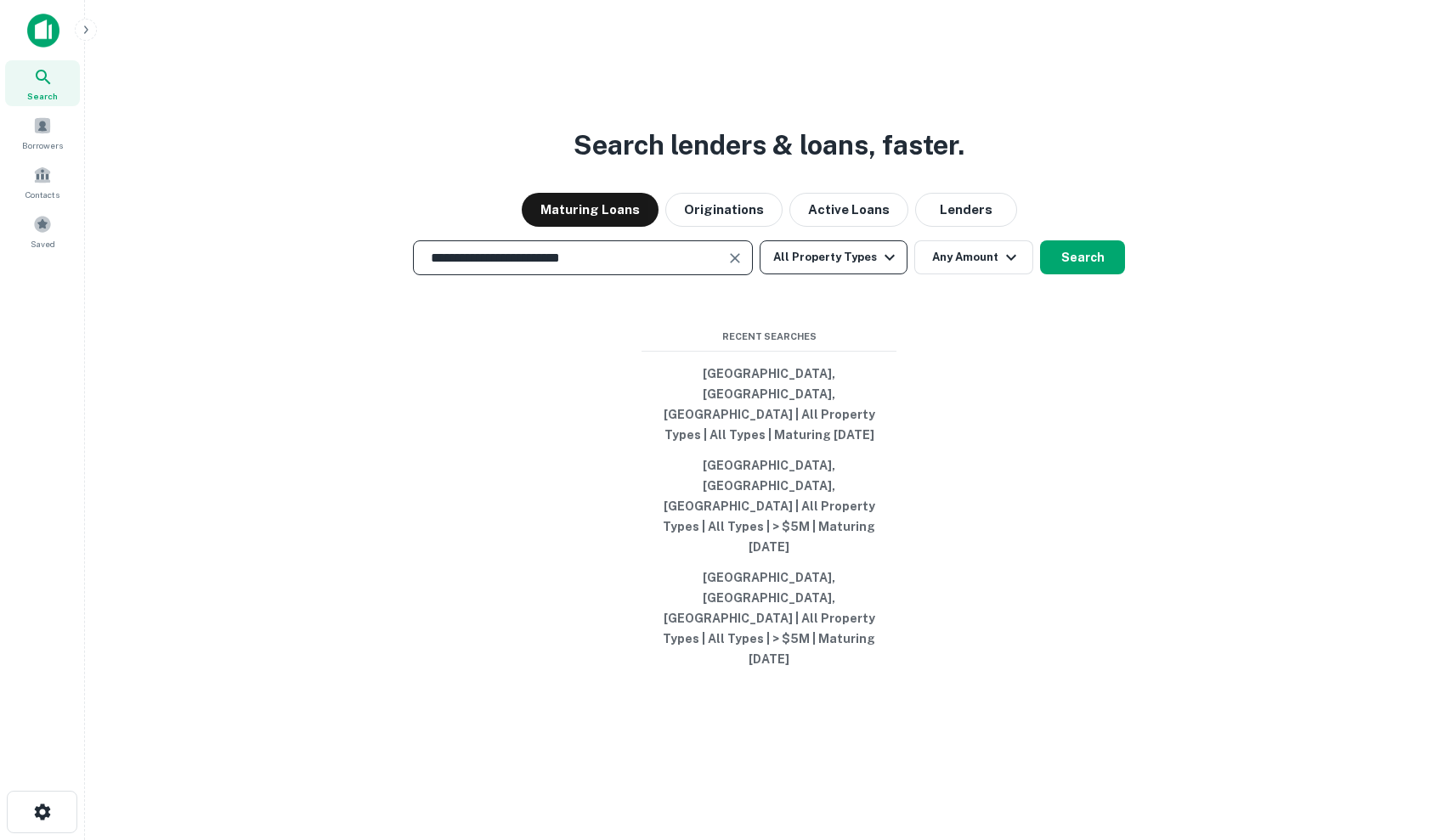
click at [865, 275] on button "All Property Types" at bounding box center [833, 257] width 148 height 34
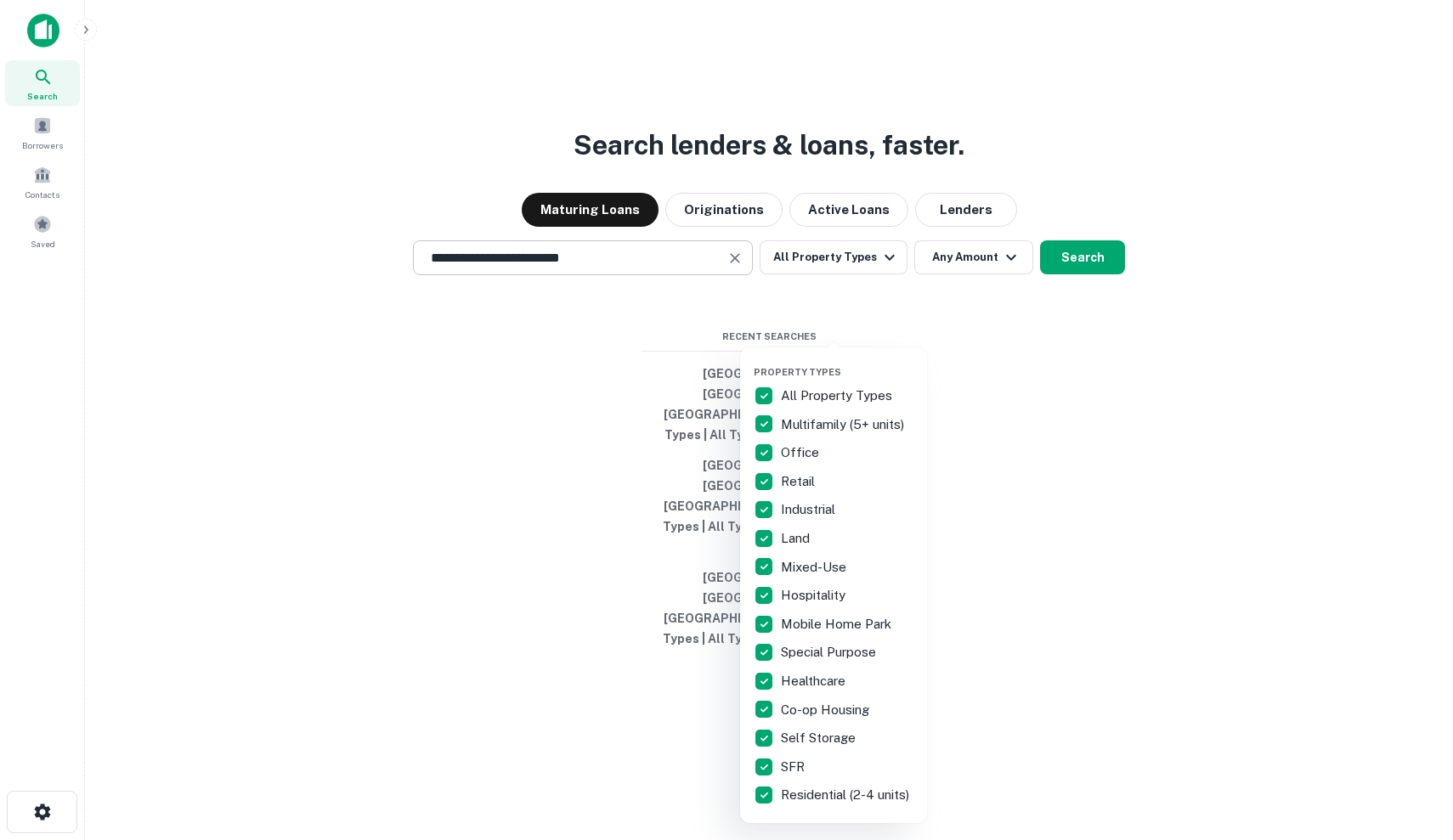
click at [975, 356] on div at bounding box center [726, 420] width 1453 height 840
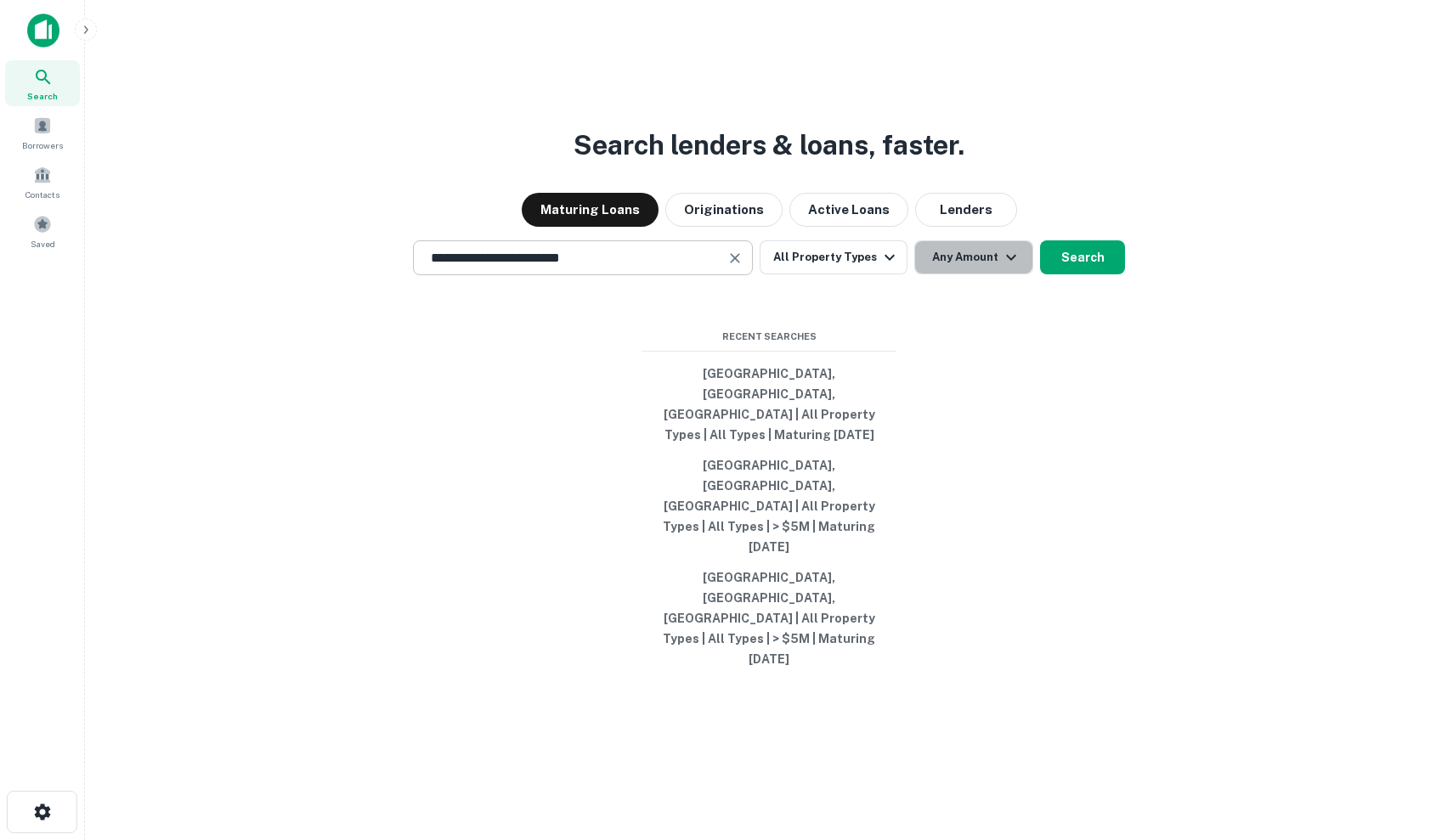
click at [986, 275] on button "Any Amount" at bounding box center [973, 257] width 119 height 34
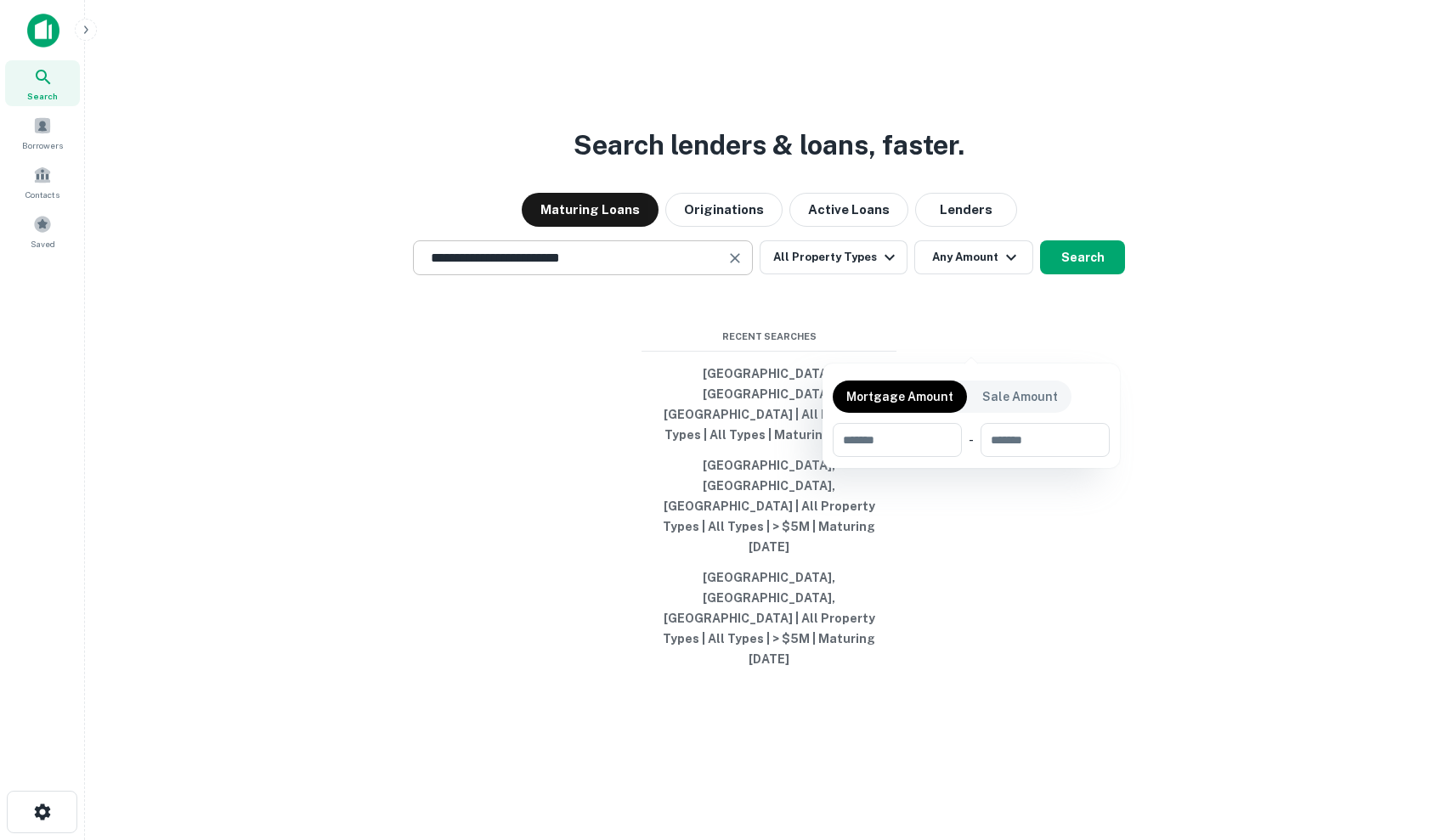
click at [1053, 340] on div at bounding box center [726, 420] width 1453 height 840
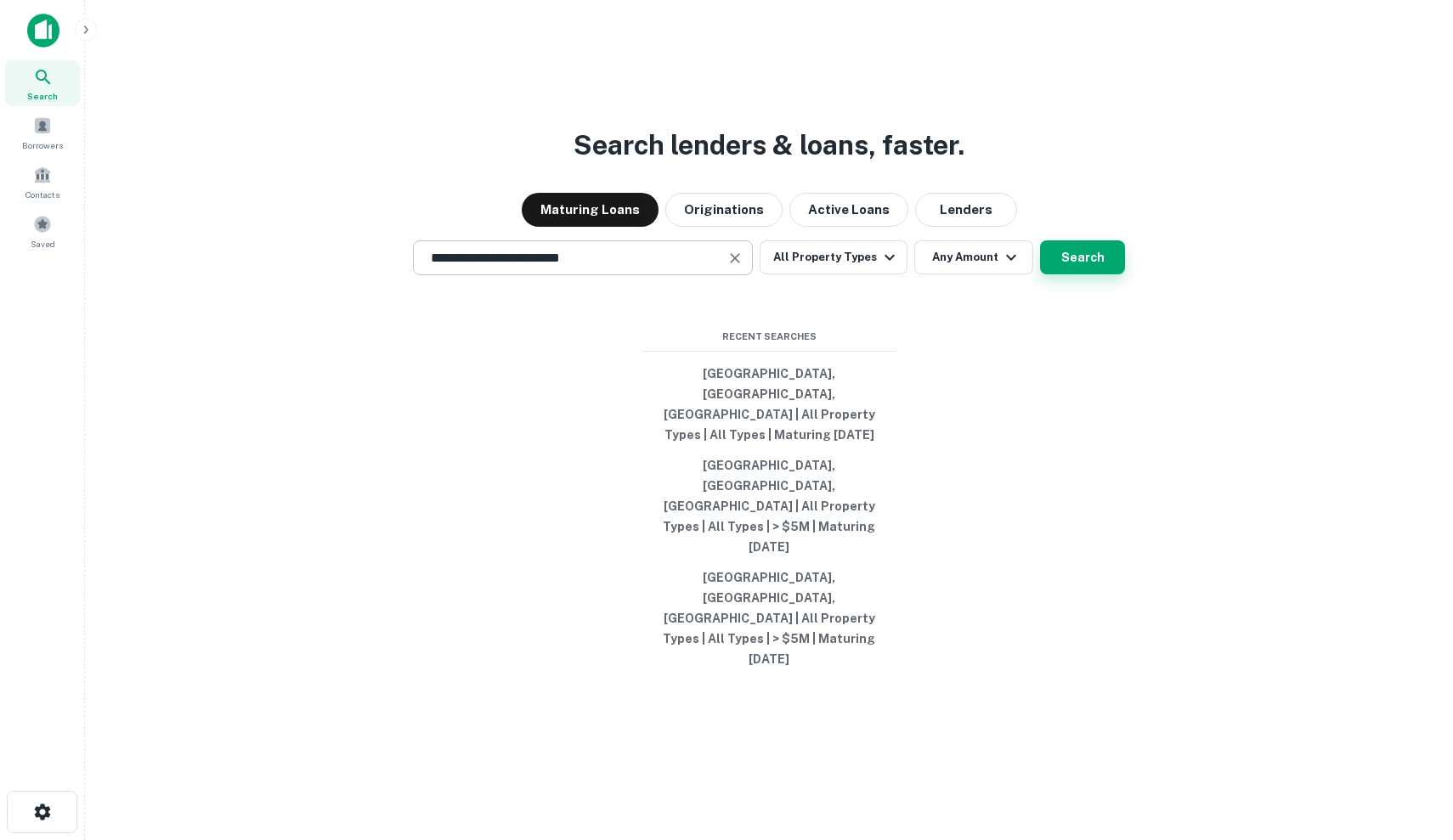
click at [1069, 275] on button "Search" at bounding box center [1082, 257] width 85 height 34
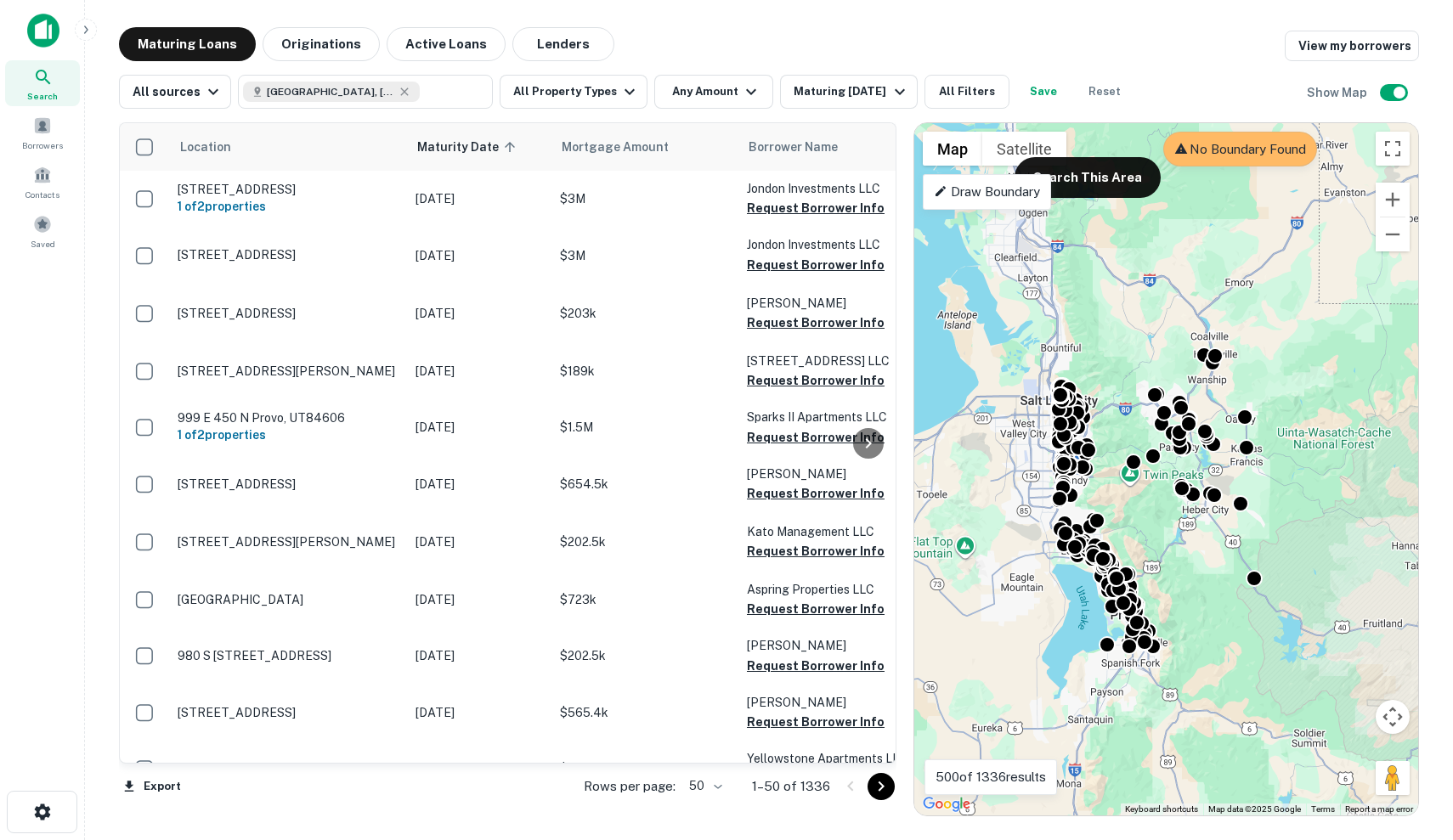
drag, startPoint x: 1157, startPoint y: 496, endPoint x: 1199, endPoint y: 535, distance: 57.3
click at [1199, 535] on div "To activate drag with keyboard, press Alt + Enter. Once in keyboard drag state,…" at bounding box center [1165, 469] width 504 height 692
click at [1135, 177] on button "Search This Area" at bounding box center [1087, 178] width 146 height 41
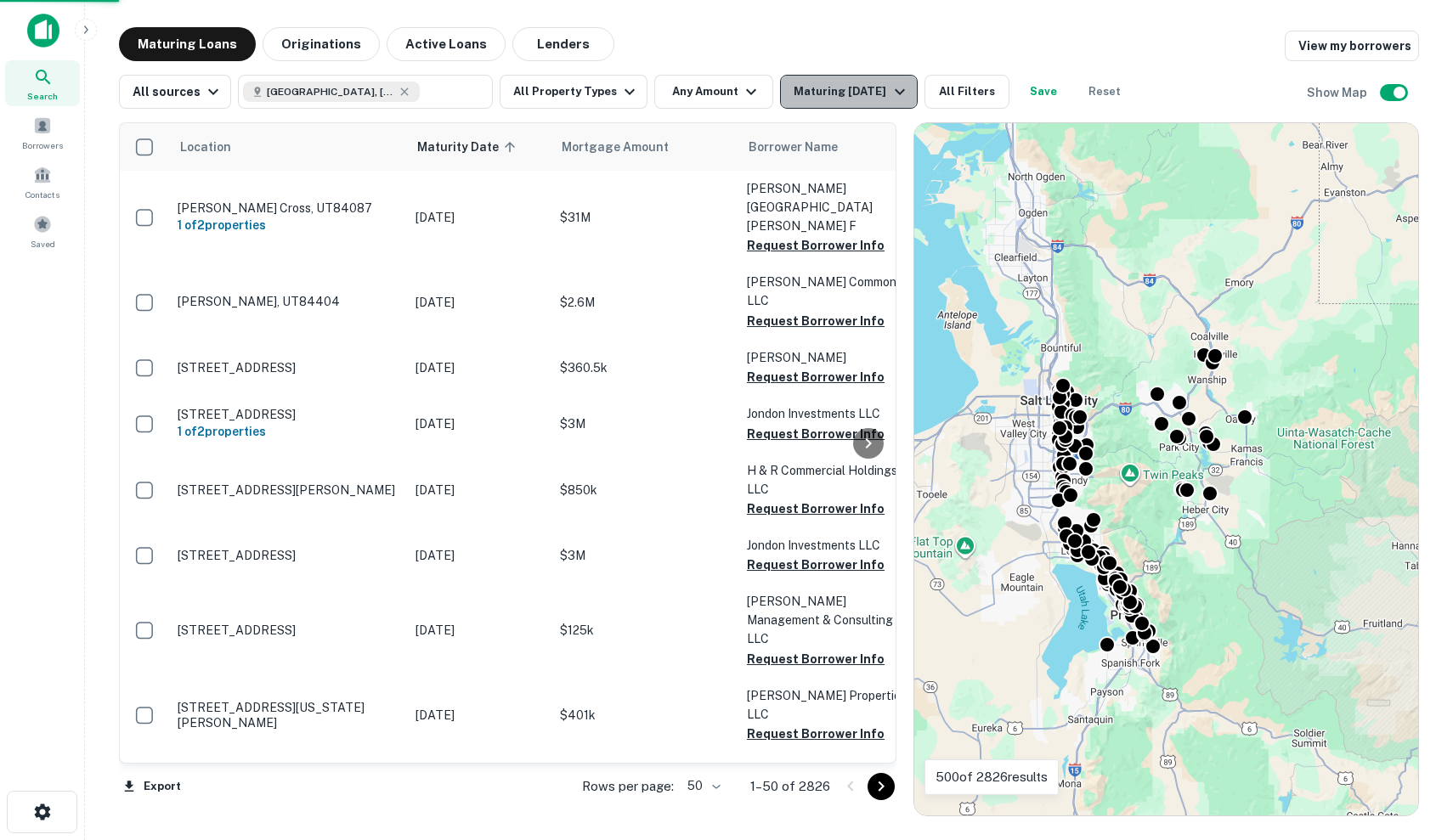
click at [837, 89] on div "Maturing [DATE]" at bounding box center [851, 92] width 116 height 21
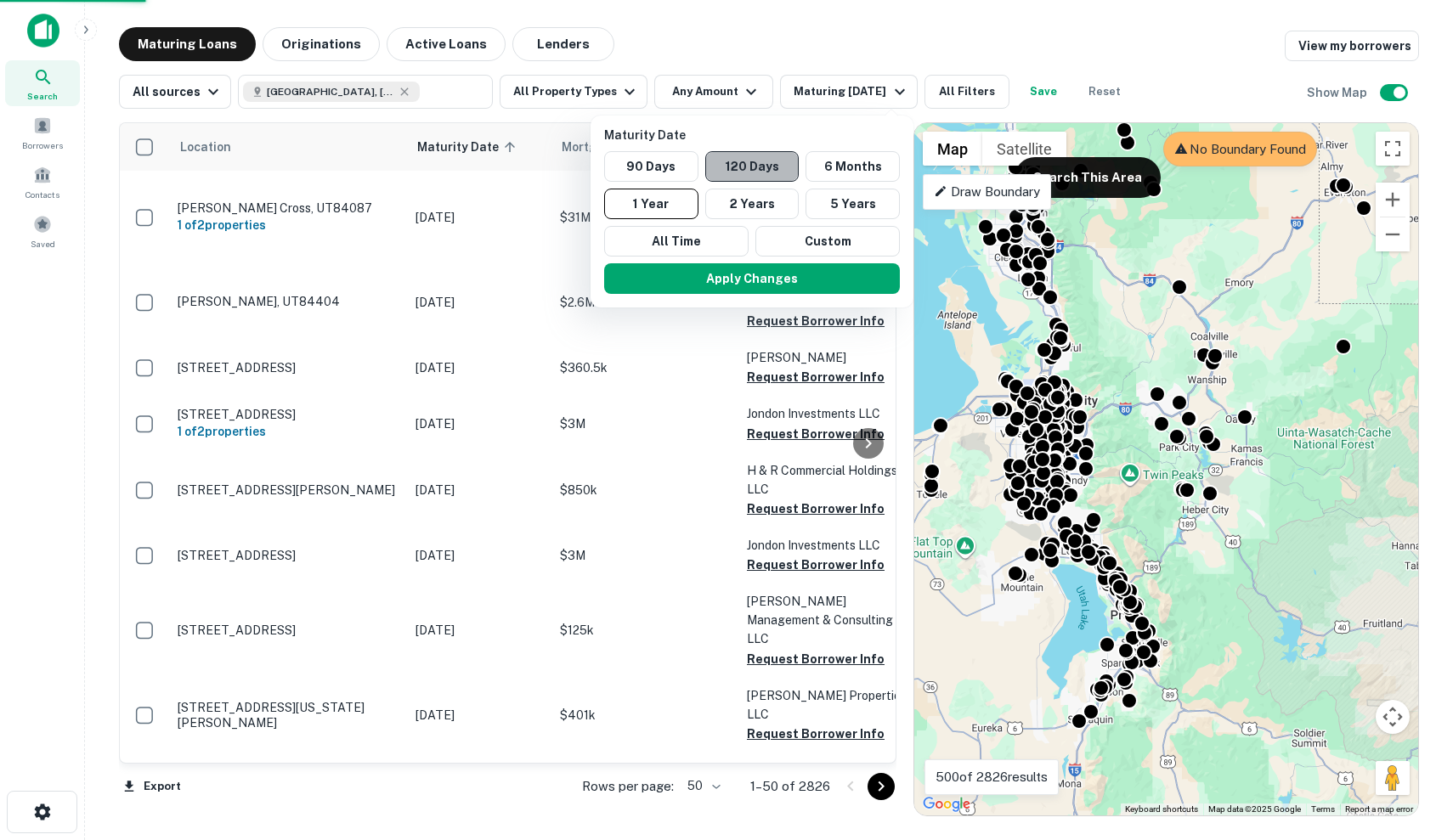
click at [740, 161] on button "120 Days" at bounding box center [753, 166] width 94 height 31
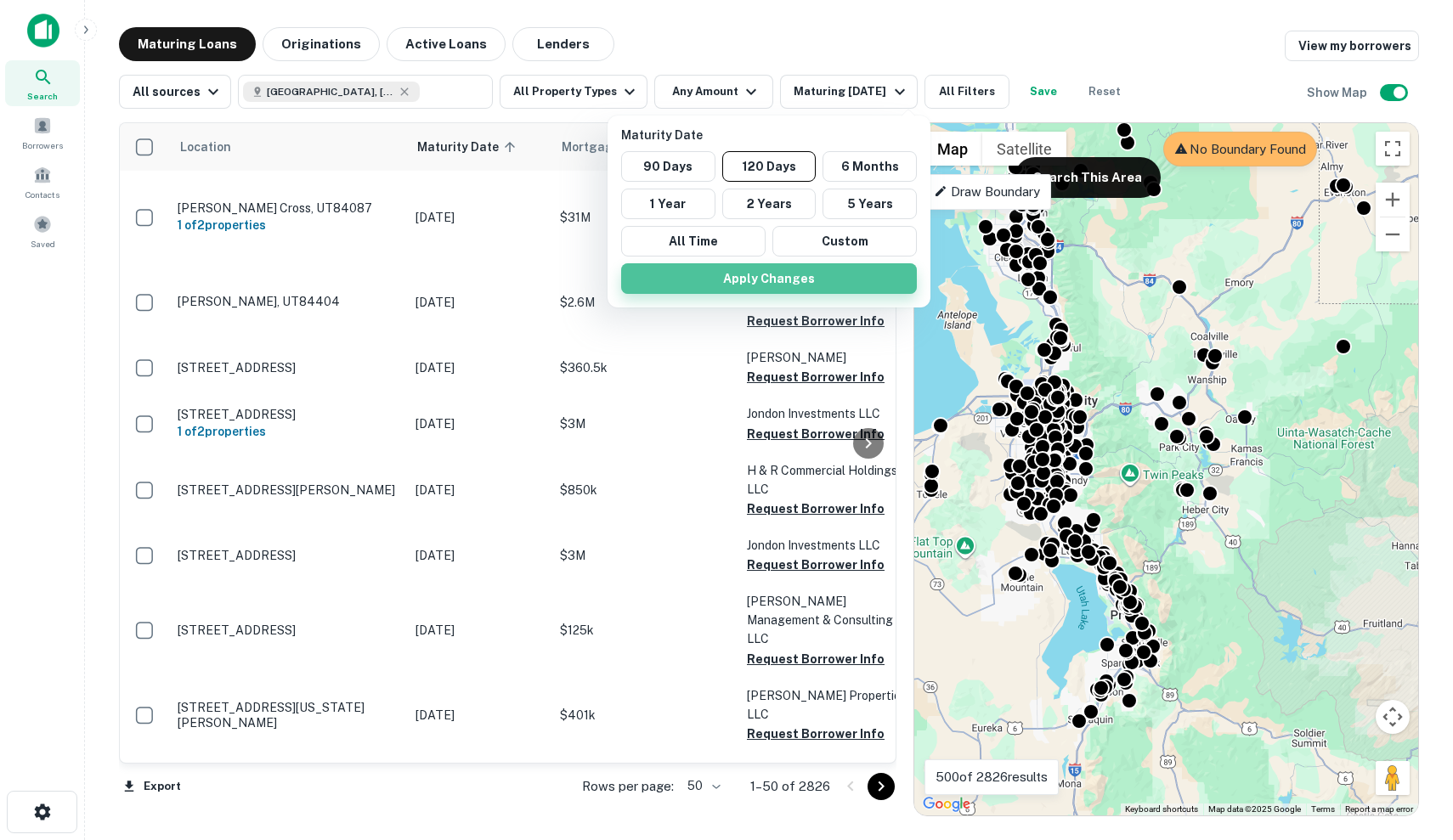
click at [836, 279] on button "Apply Changes" at bounding box center [769, 279] width 295 height 31
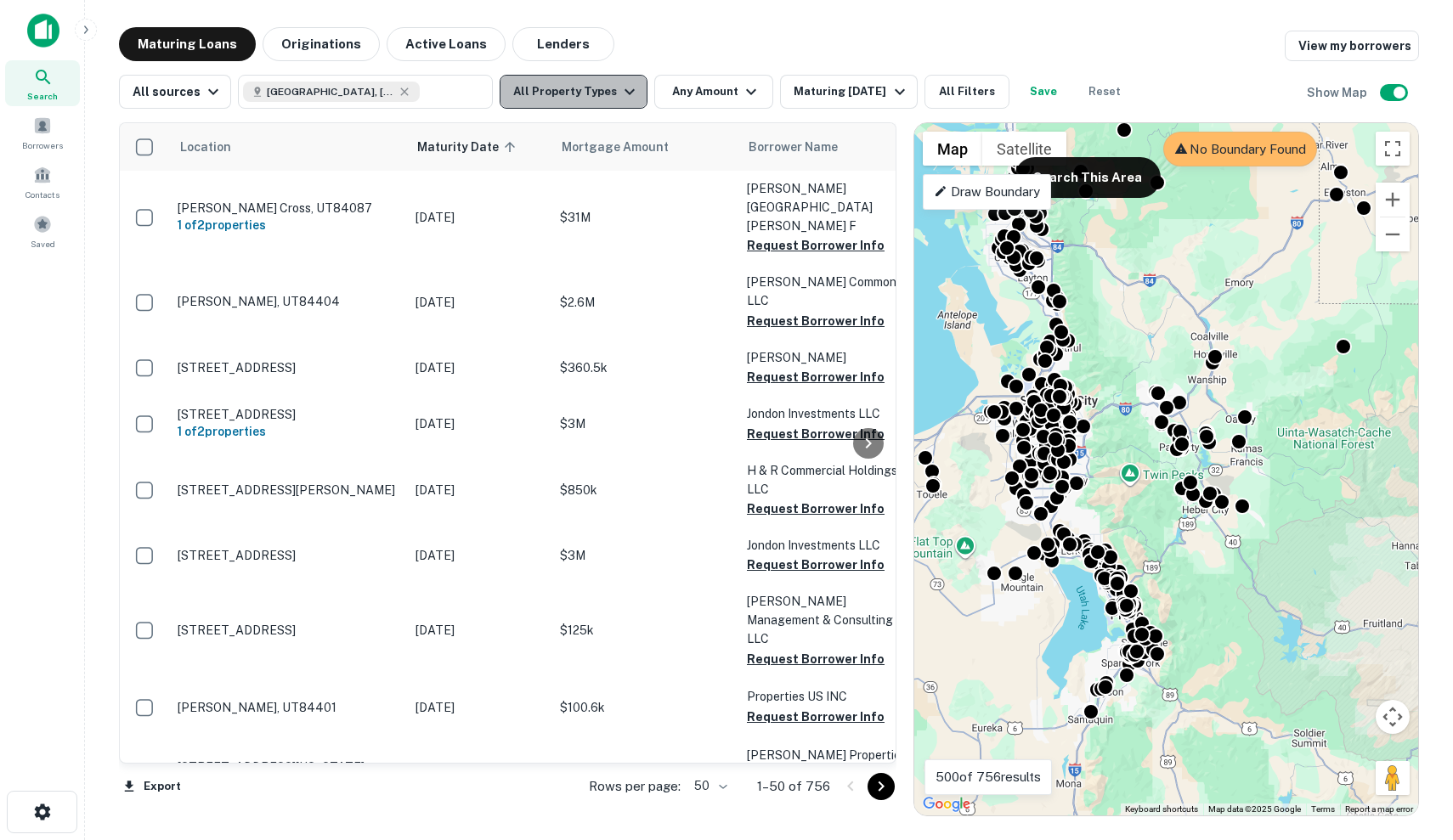
click at [587, 100] on button "All Property Types" at bounding box center [573, 92] width 148 height 34
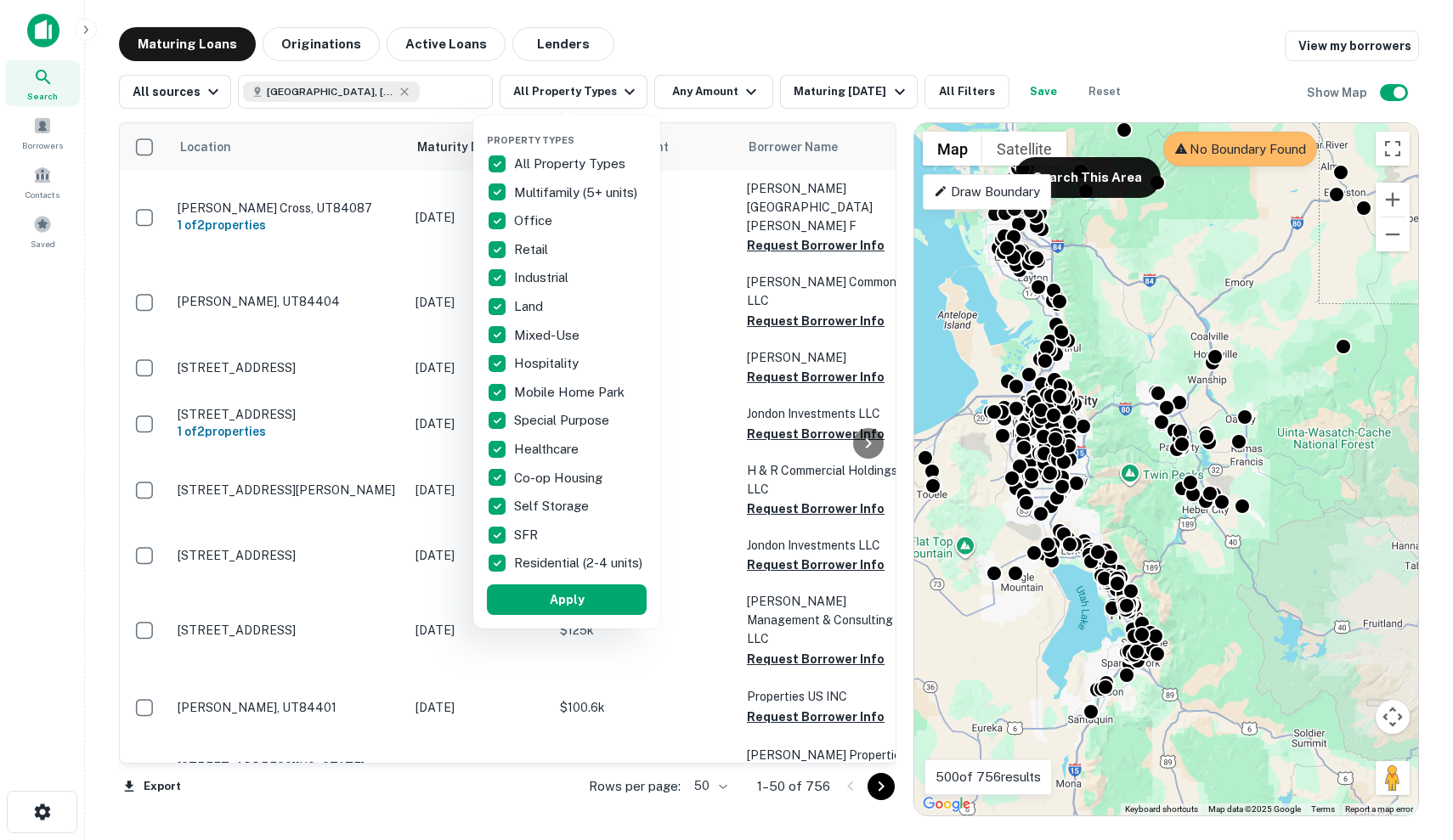
click at [997, 103] on div at bounding box center [726, 420] width 1453 height 840
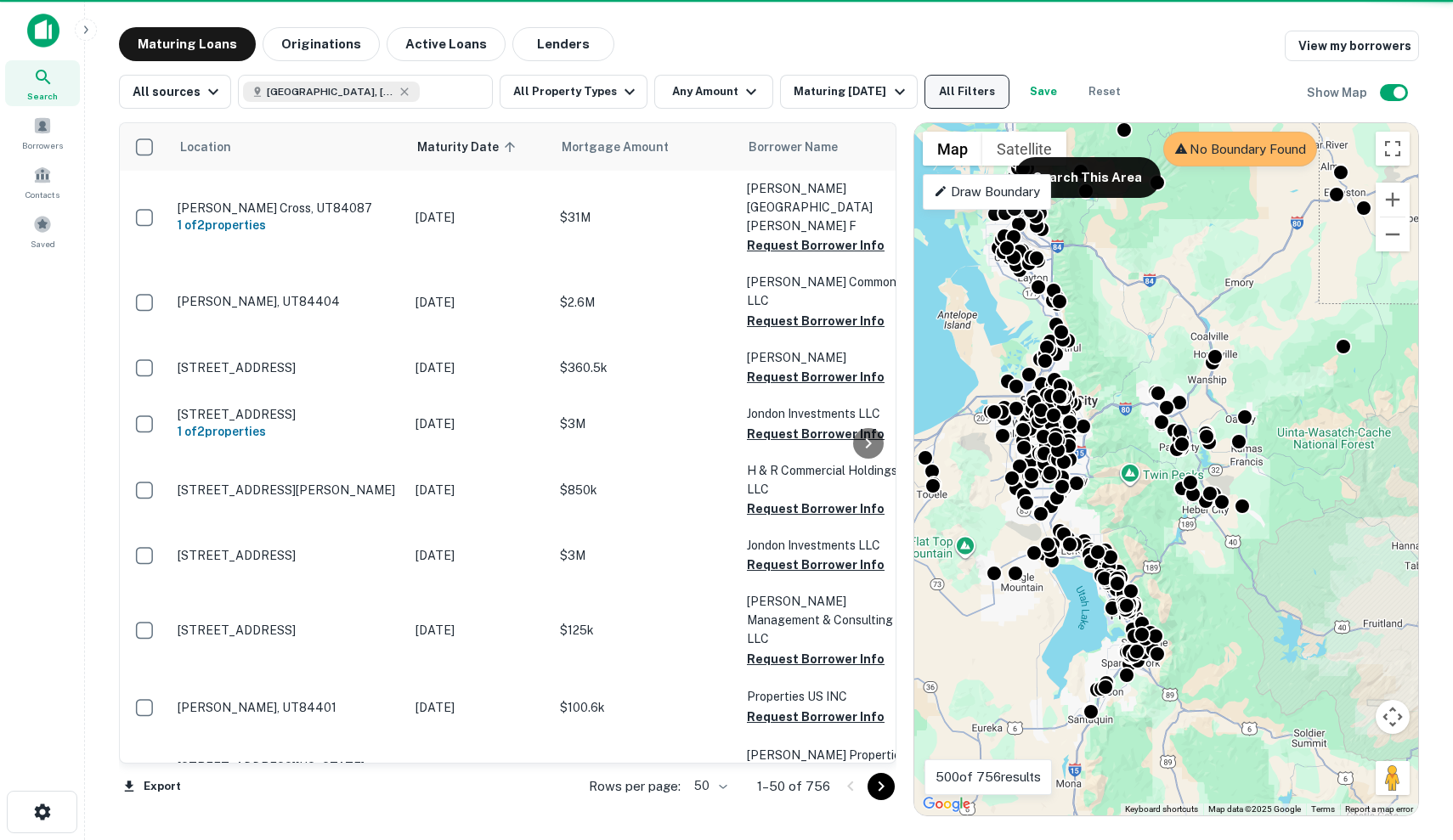
click at [943, 95] on button "All Filters" at bounding box center [966, 92] width 85 height 34
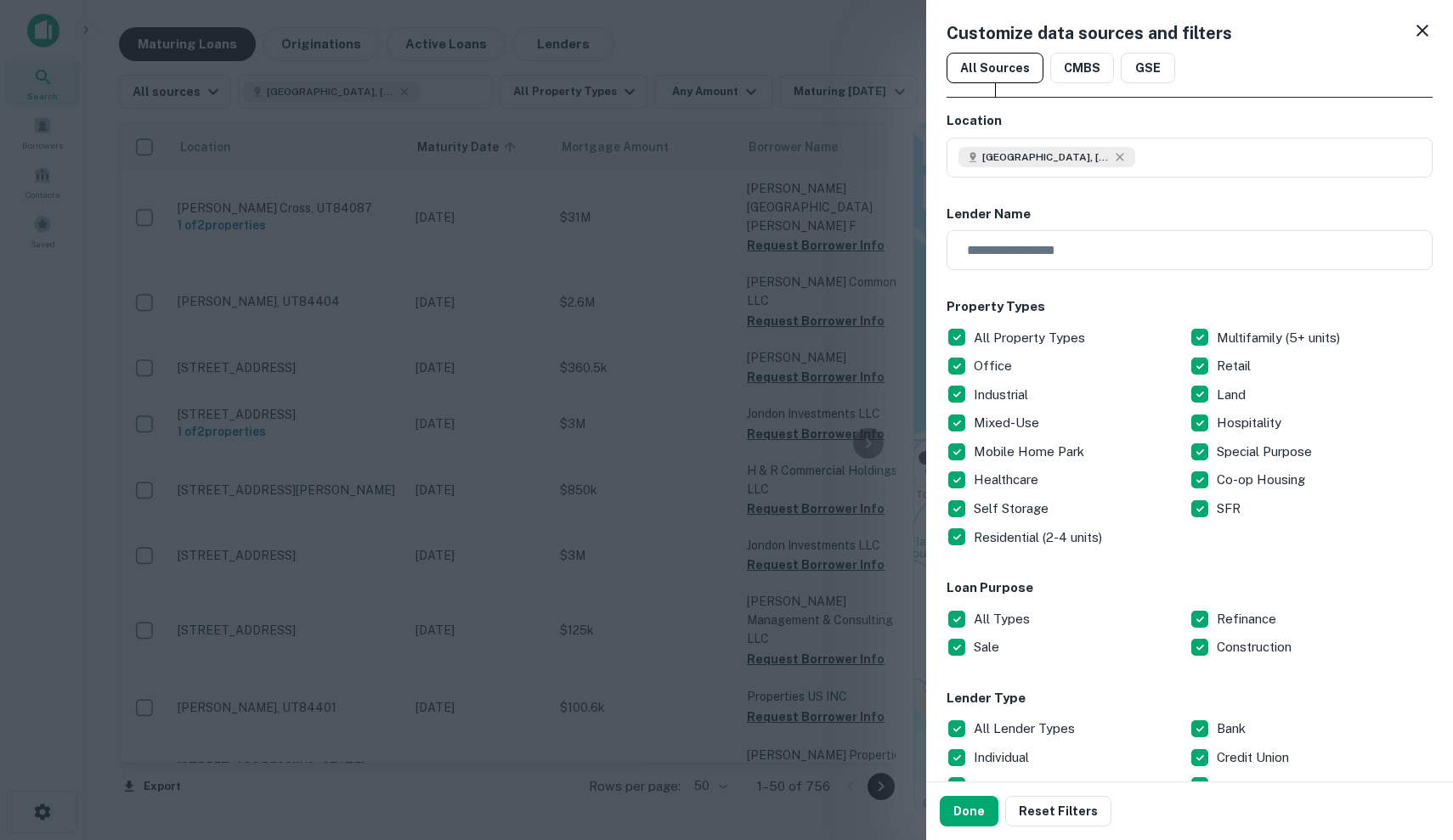
click at [837, 295] on div at bounding box center [726, 420] width 1453 height 840
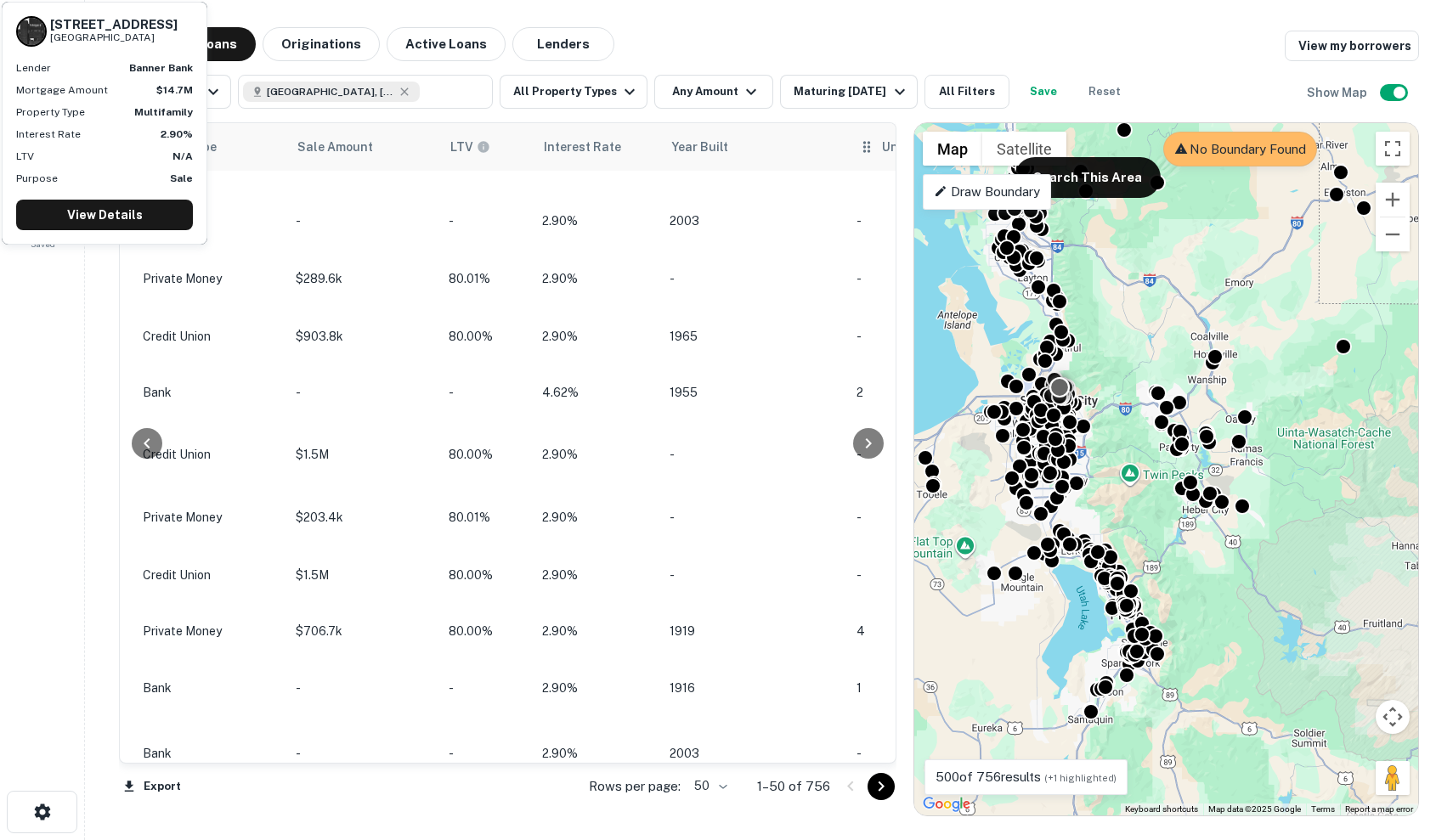
scroll to position [1872, 1346]
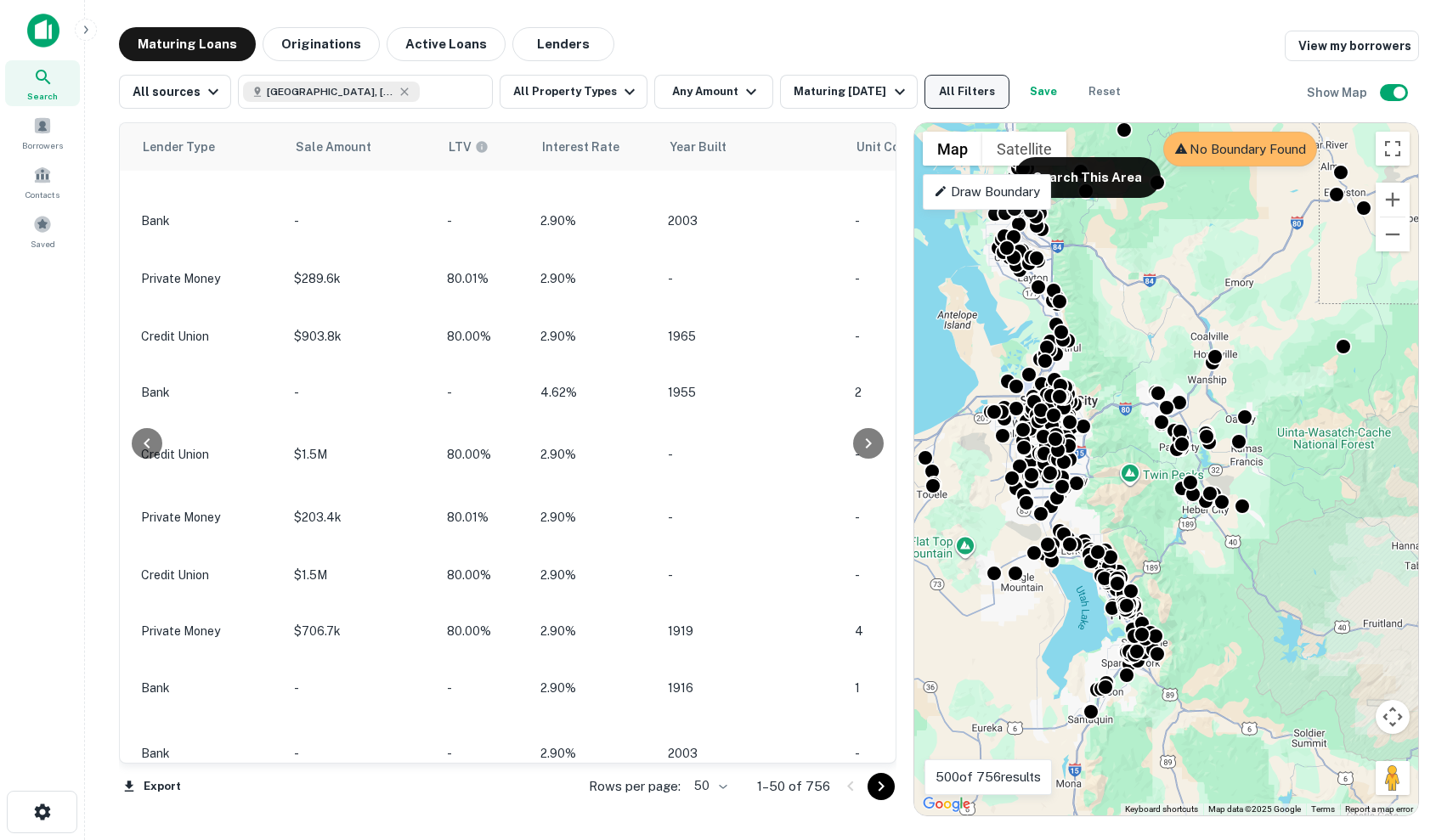
click at [973, 106] on button "All Filters" at bounding box center [966, 92] width 85 height 34
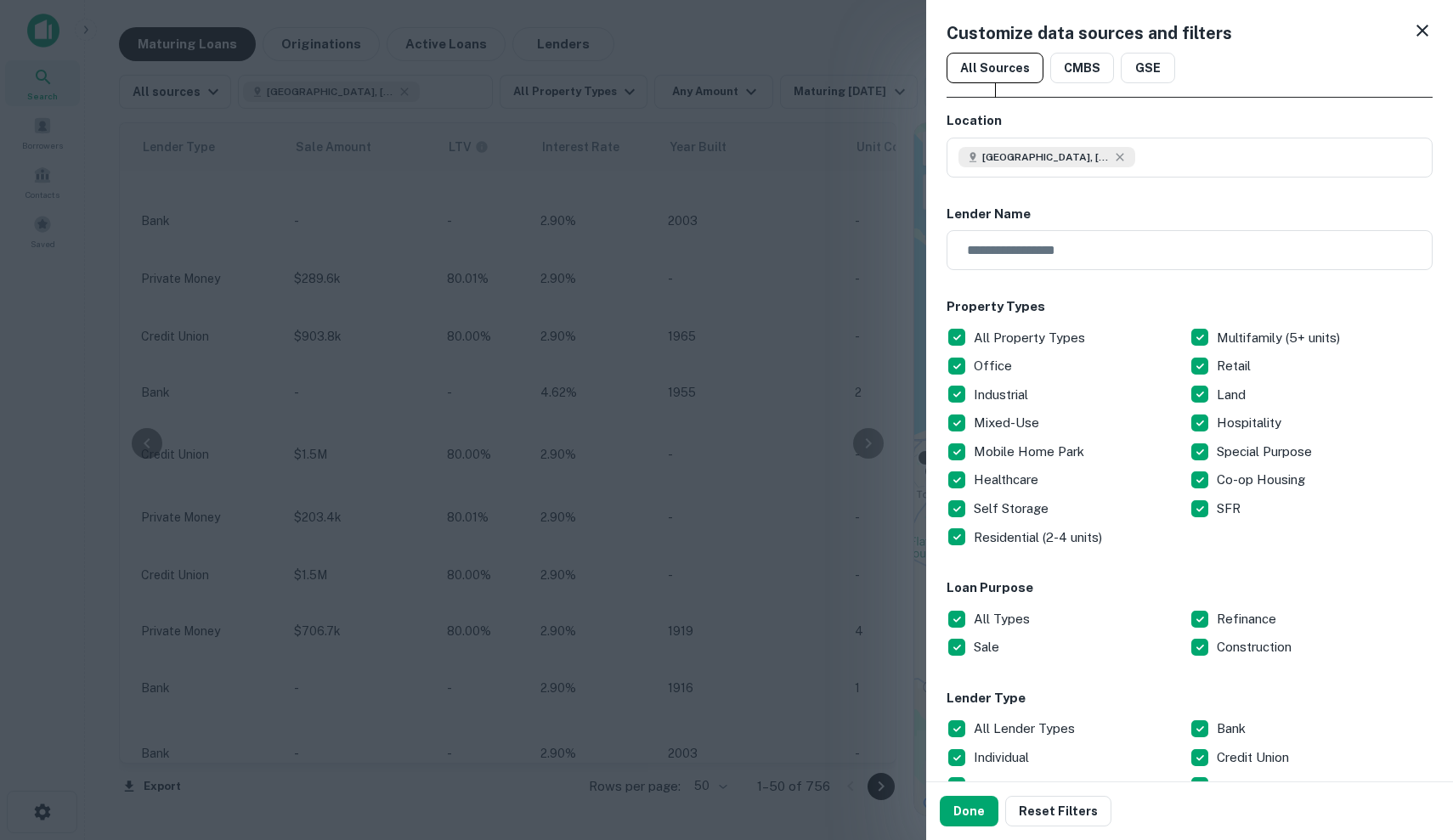
click at [972, 100] on div "Customize data sources and filters All Sources CMBS GSE Location [GEOGRAPHIC_DA…" at bounding box center [726, 420] width 1453 height 840
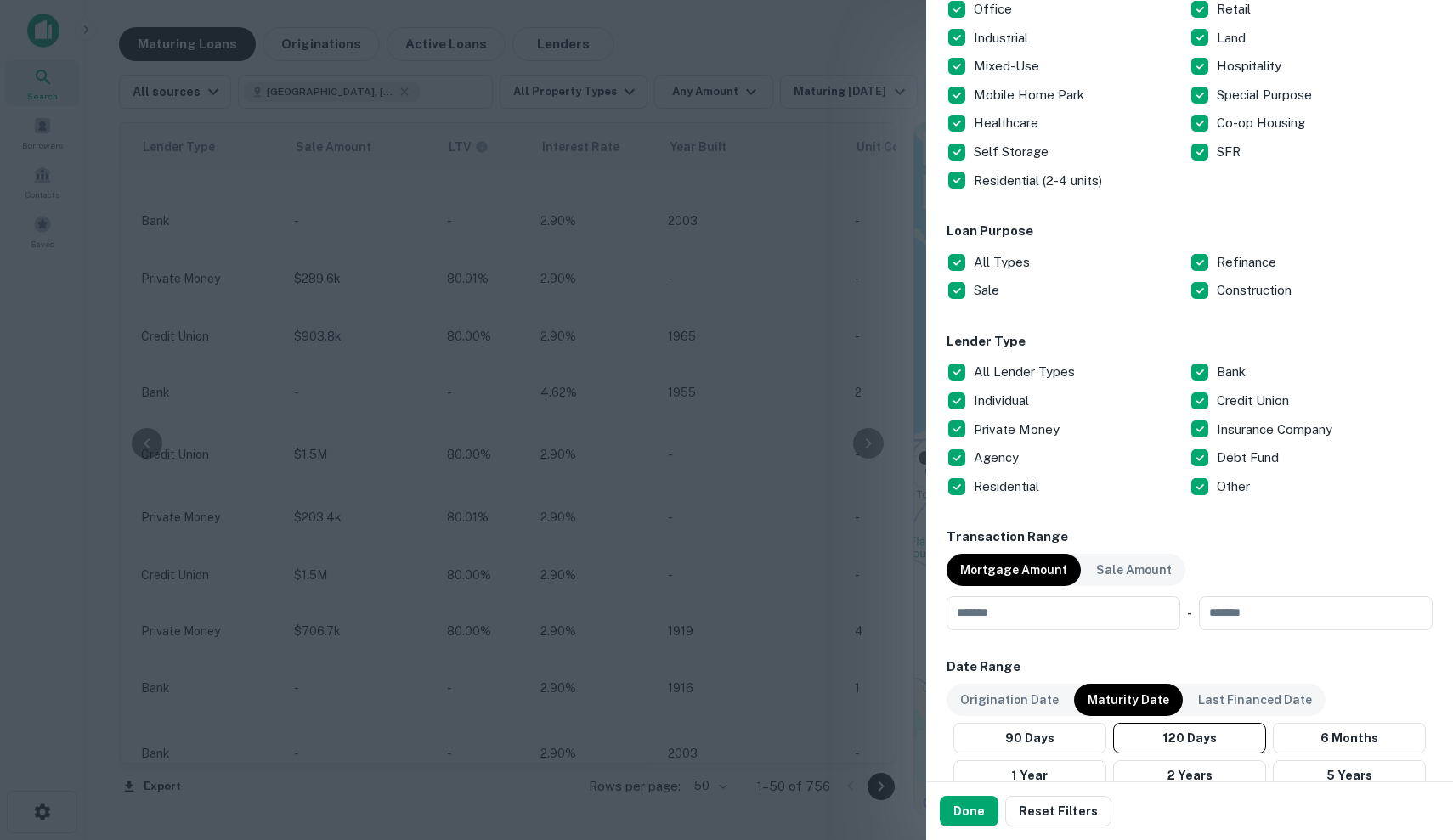
scroll to position [358, 0]
click at [1014, 375] on p "All Lender Types" at bounding box center [1026, 372] width 105 height 21
click at [1014, 397] on p "Individual" at bounding box center [1002, 400] width 58 height 21
click at [1018, 419] on p "Private Money" at bounding box center [1018, 429] width 89 height 21
click at [1224, 480] on p "Other" at bounding box center [1235, 486] width 37 height 21
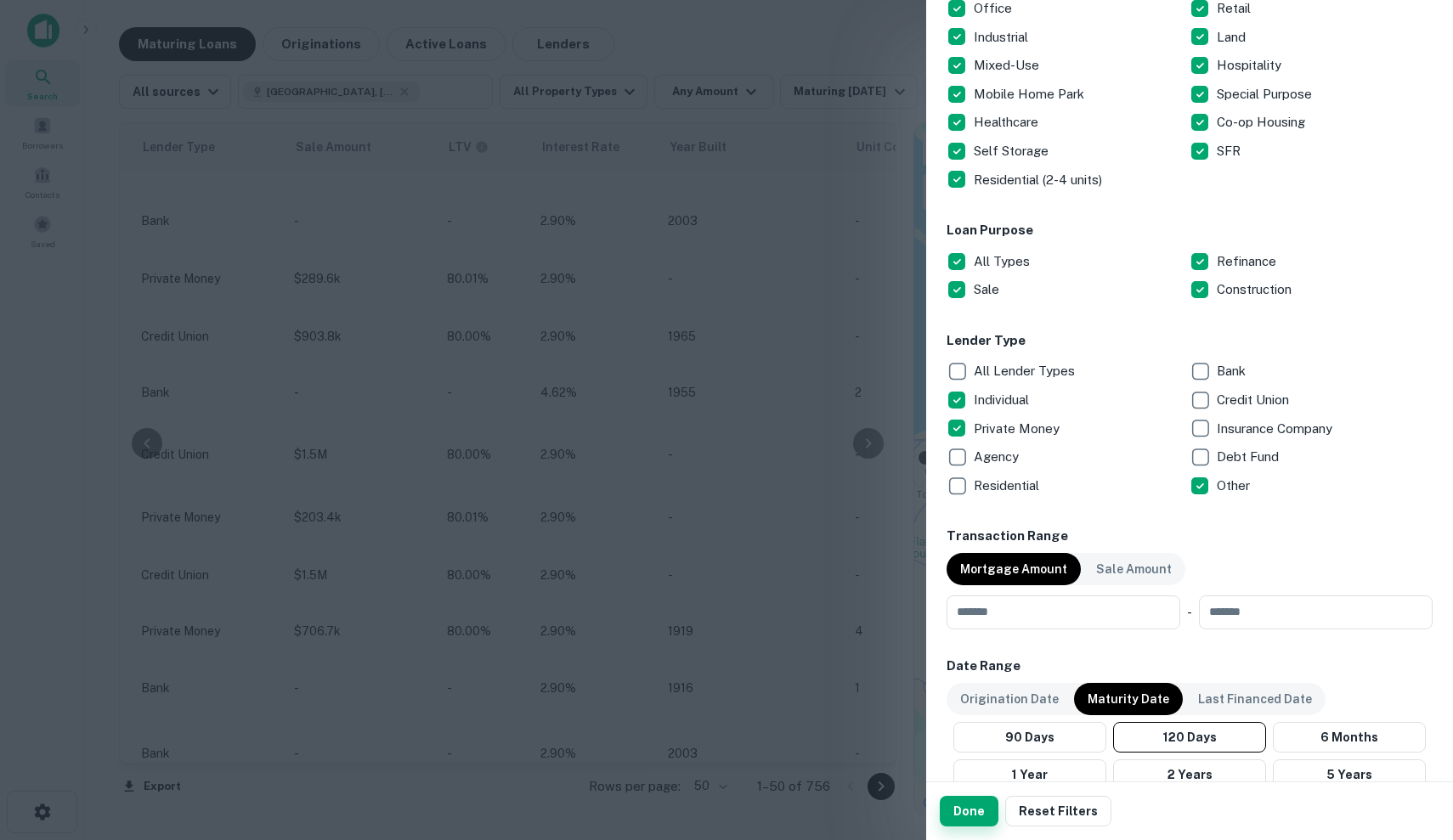
click at [975, 809] on button "Done" at bounding box center [969, 812] width 58 height 31
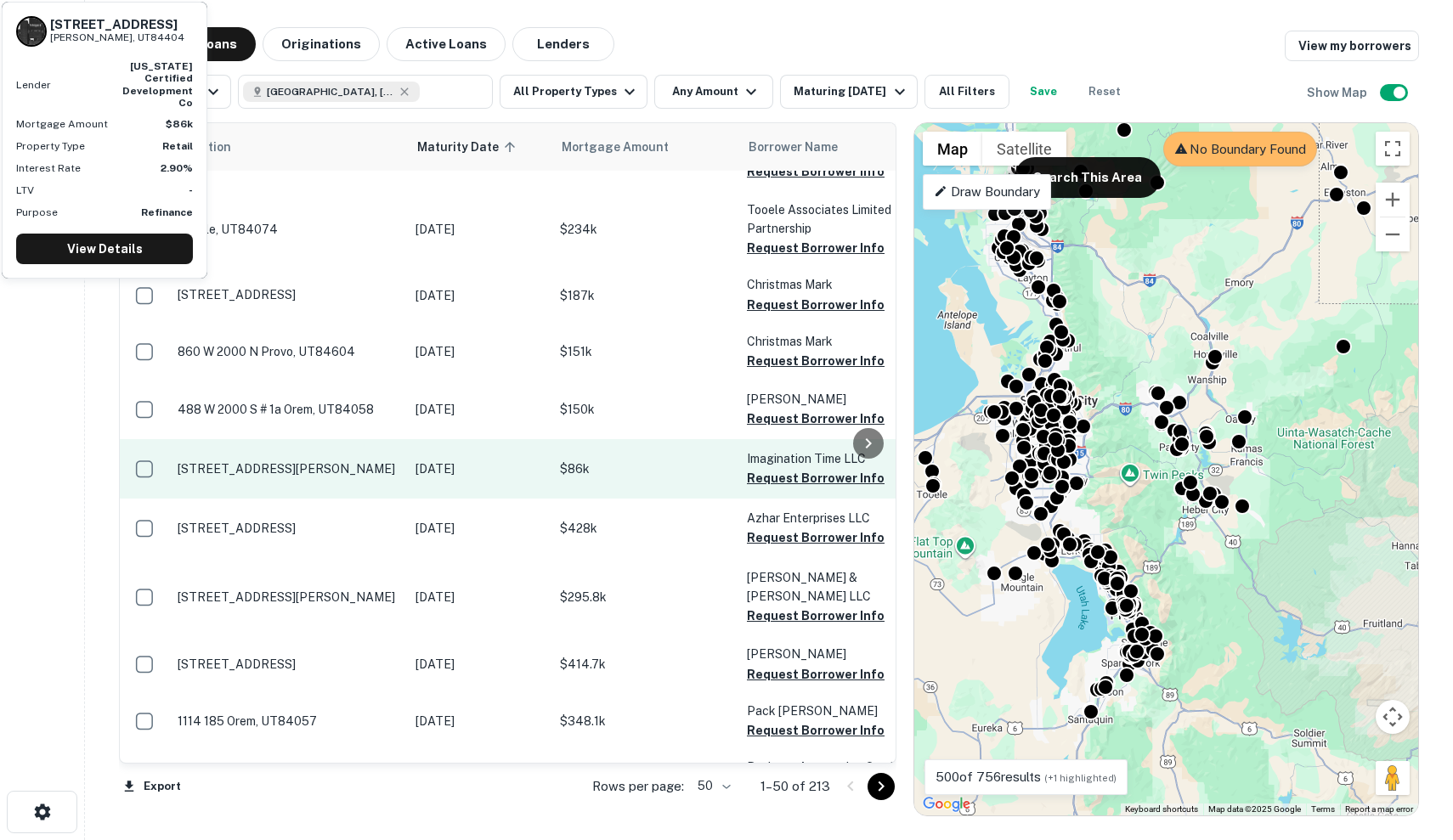
scroll to position [1872, 0]
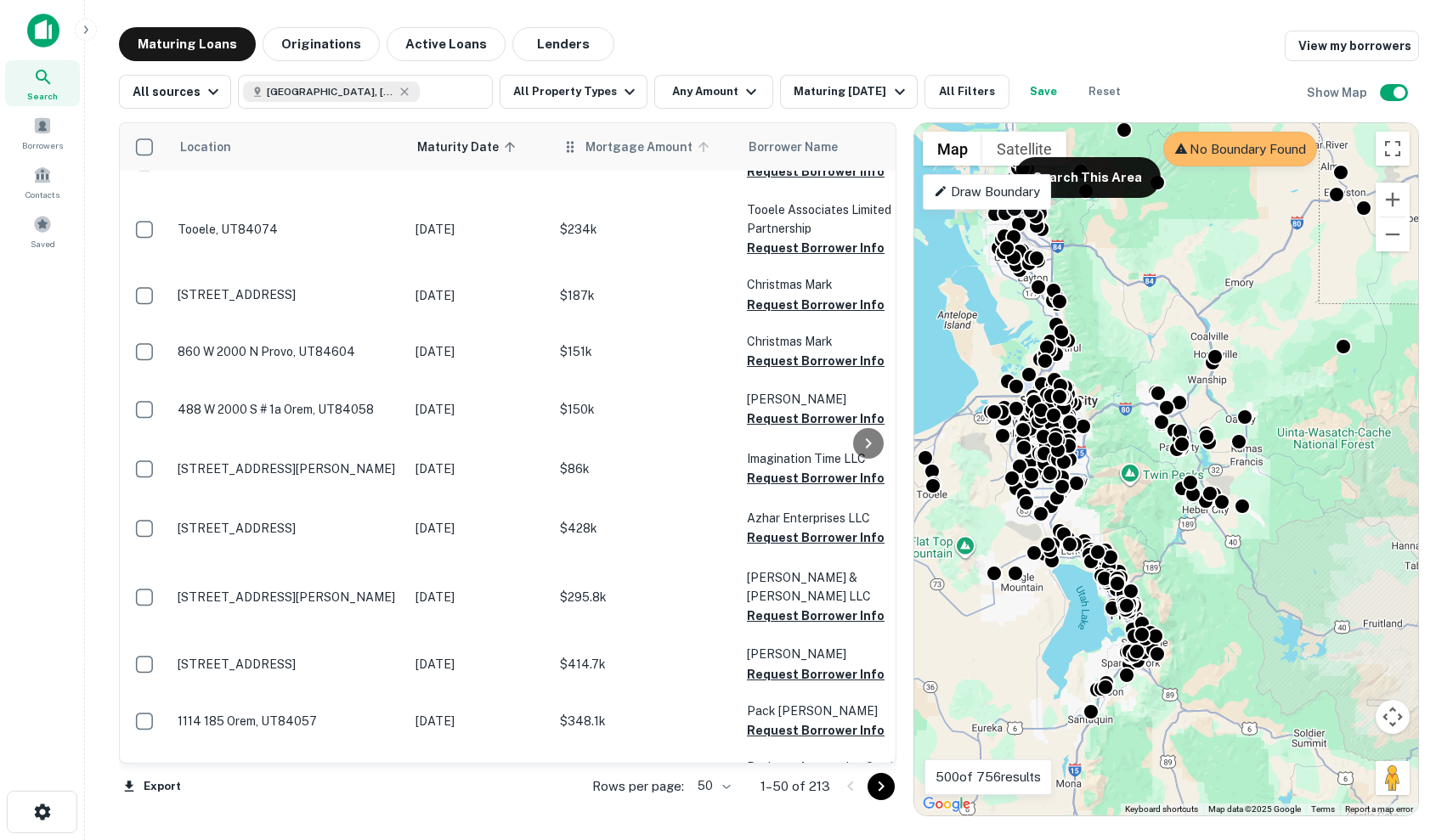
click at [651, 149] on span "Mortgage Amount" at bounding box center [650, 147] width 129 height 21
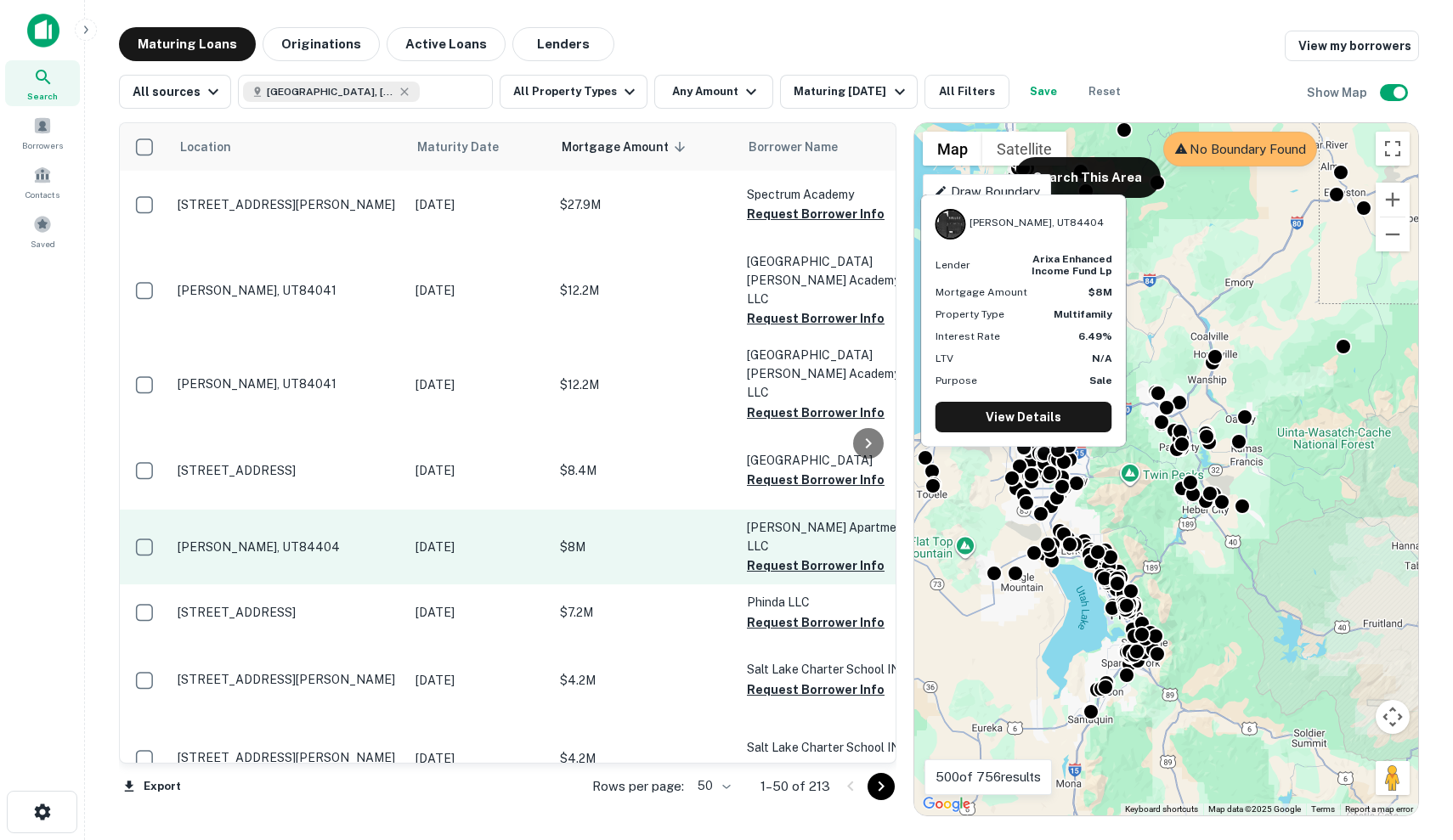
scroll to position [83, 0]
click at [252, 540] on p "[PERSON_NAME], UT84404" at bounding box center [288, 547] width 221 height 15
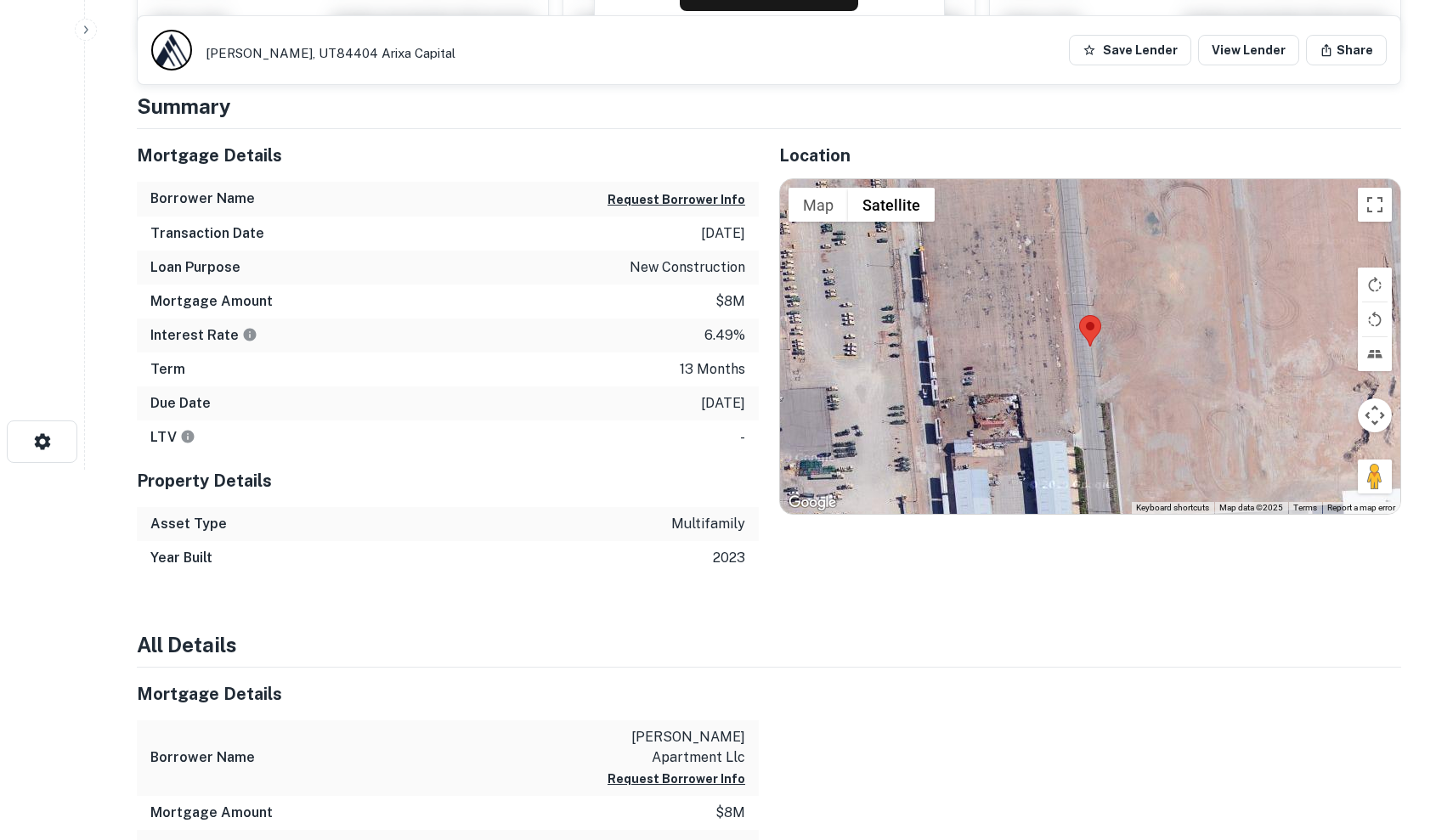
scroll to position [30, 0]
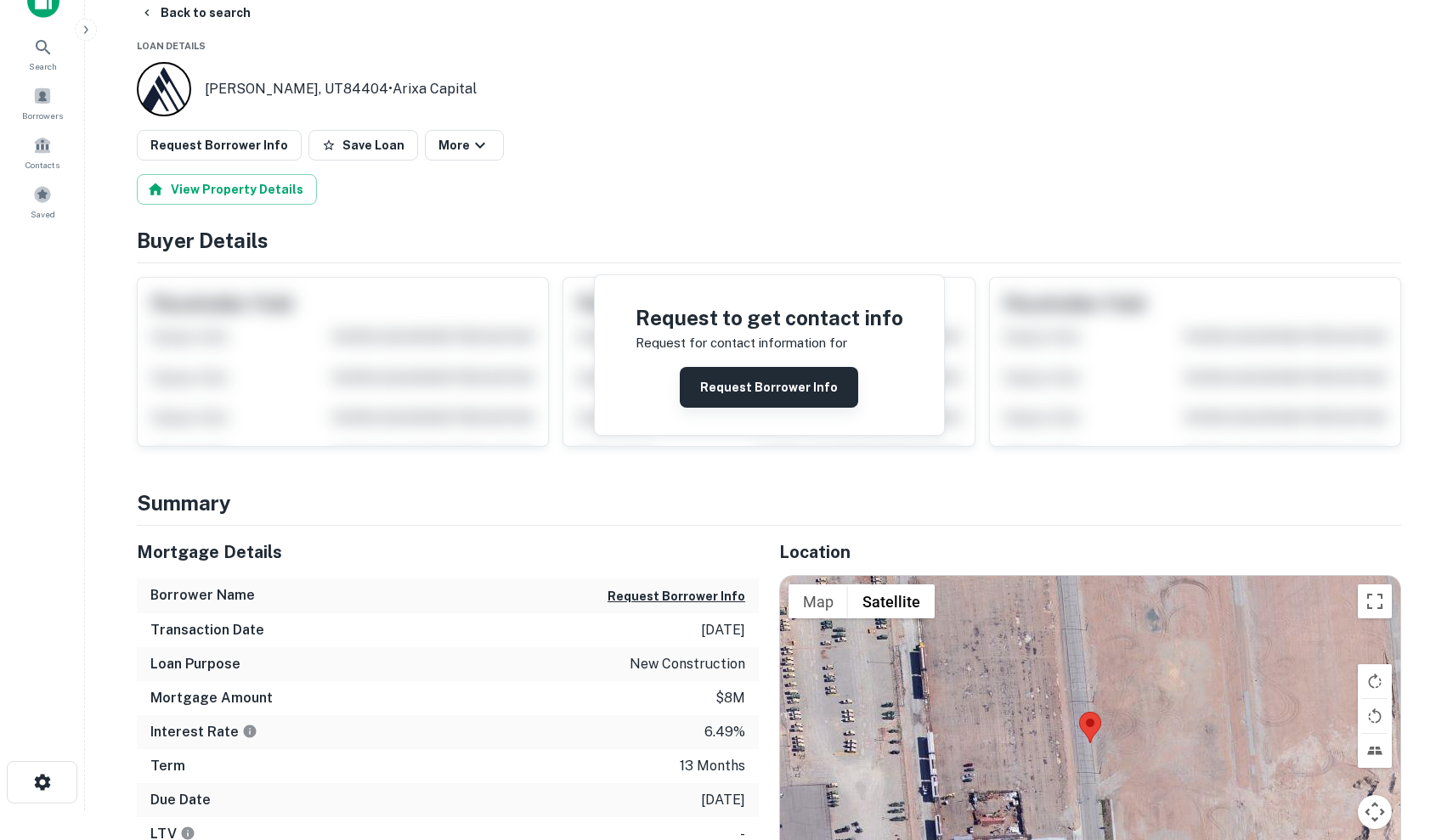
click at [760, 384] on button "Request Borrower Info" at bounding box center [769, 388] width 179 height 41
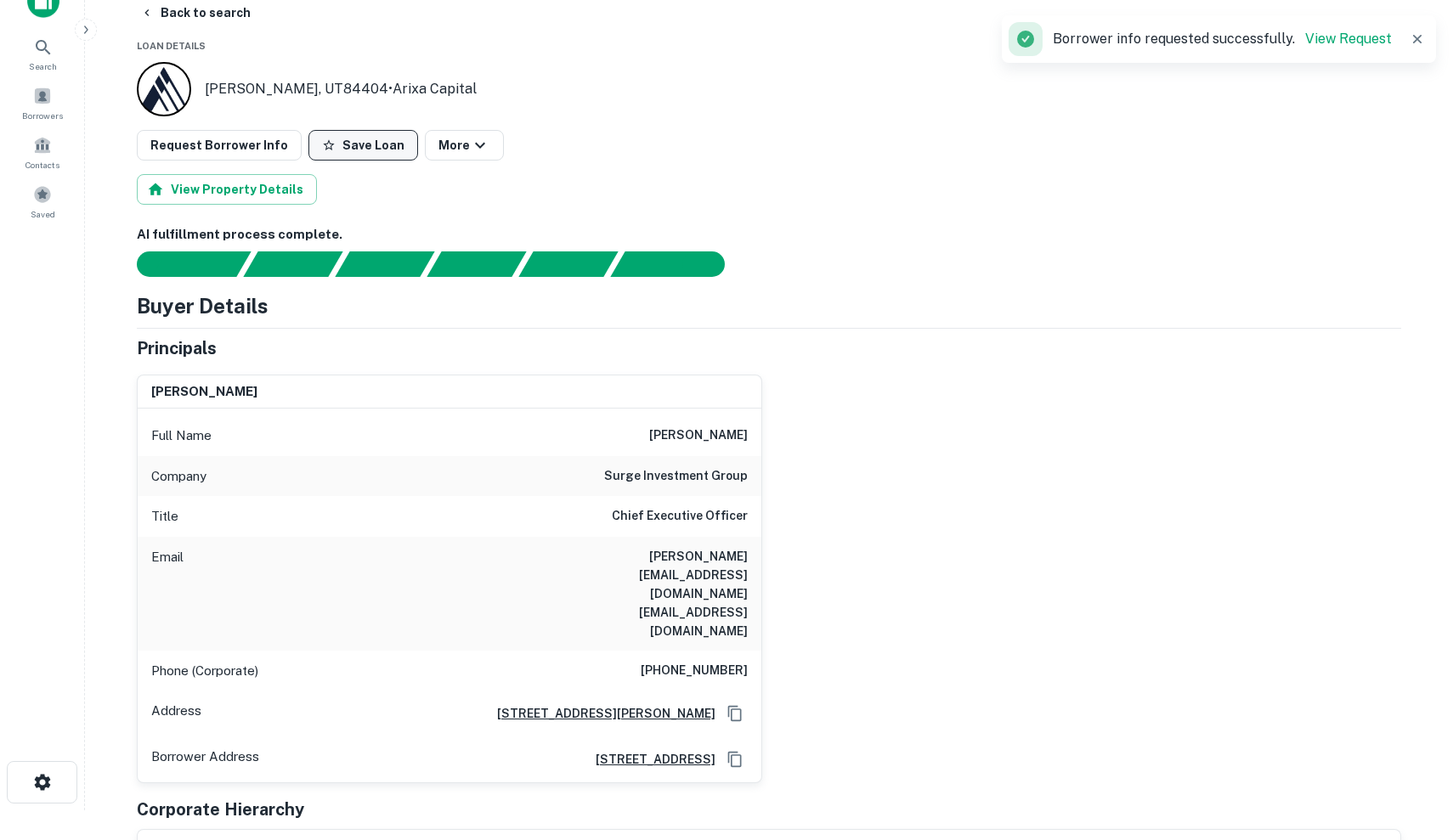
click at [375, 144] on button "Save Loan" at bounding box center [363, 145] width 110 height 31
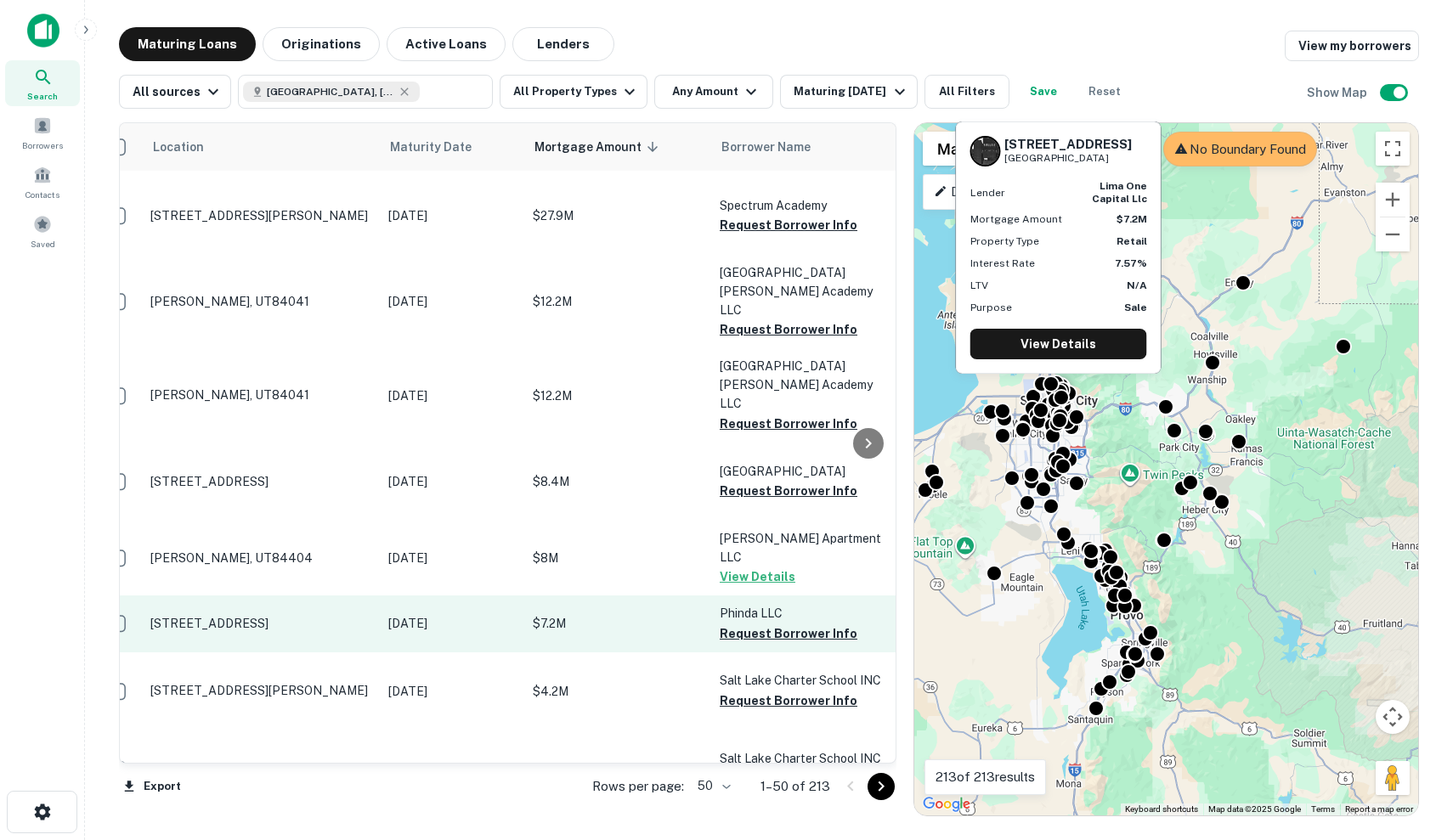
scroll to position [69, 27]
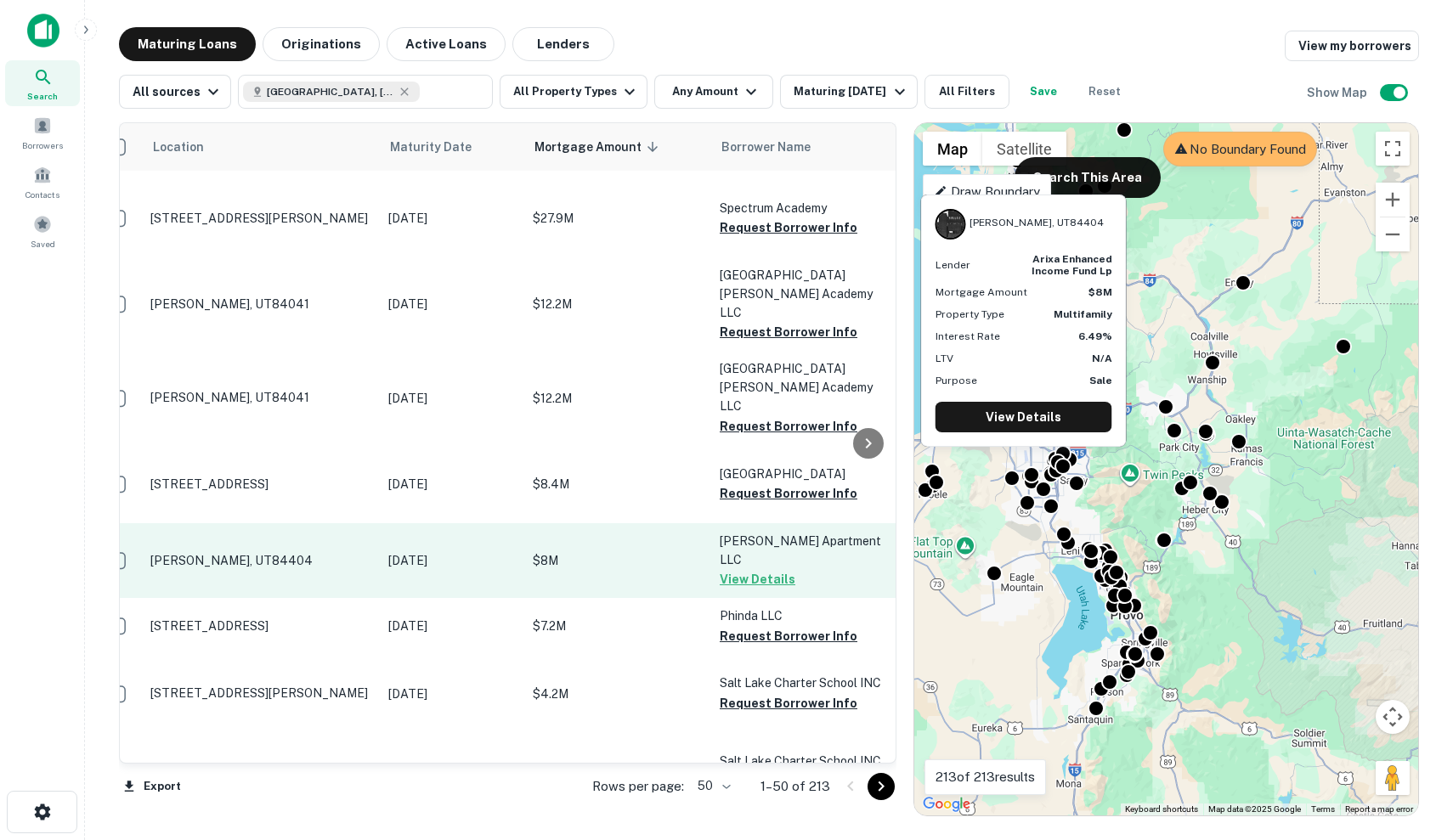
click at [658, 523] on td "$8M" at bounding box center [618, 560] width 187 height 75
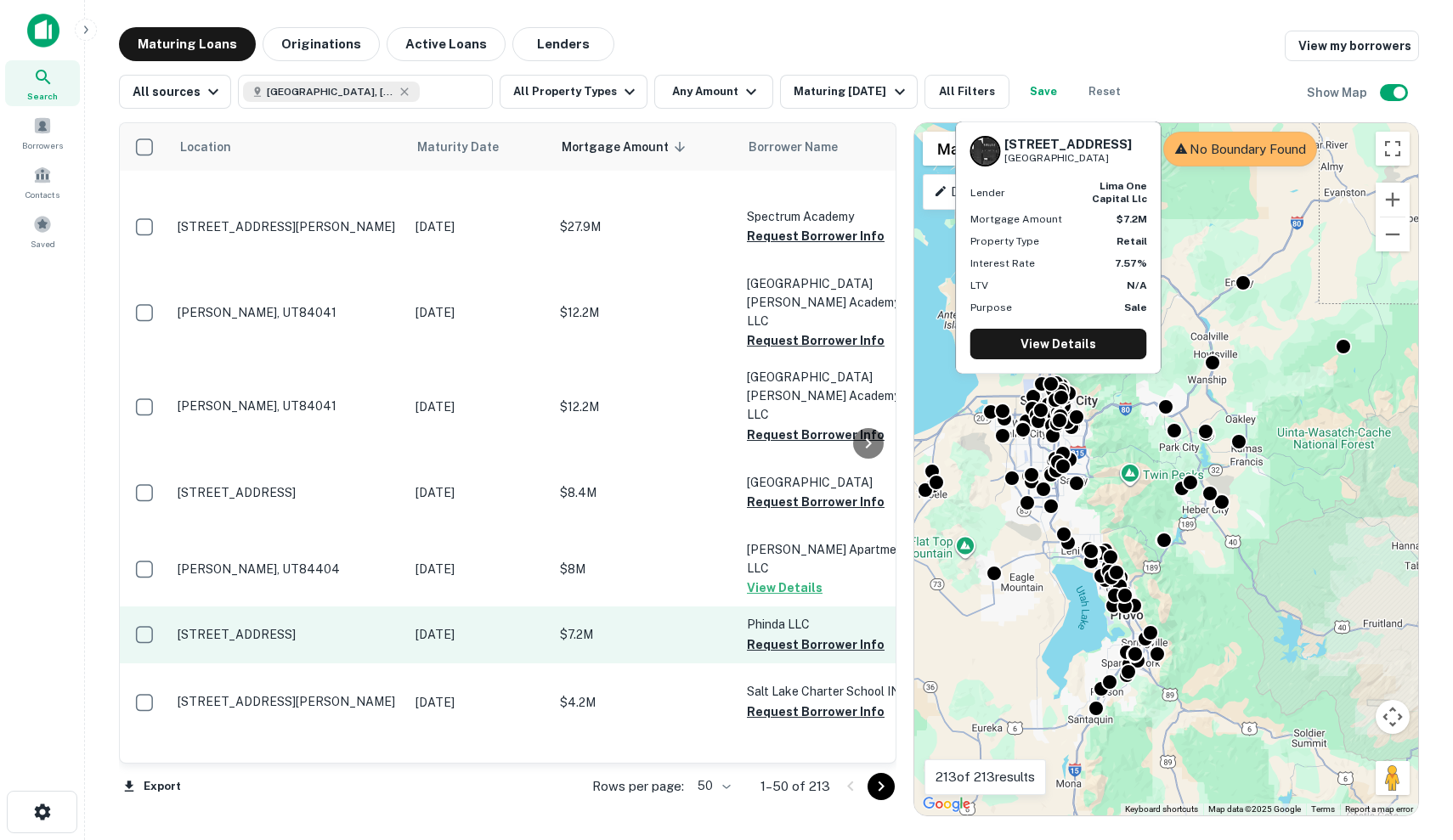
scroll to position [61, 0]
click at [566, 625] on p "$7.2M" at bounding box center [645, 635] width 170 height 19
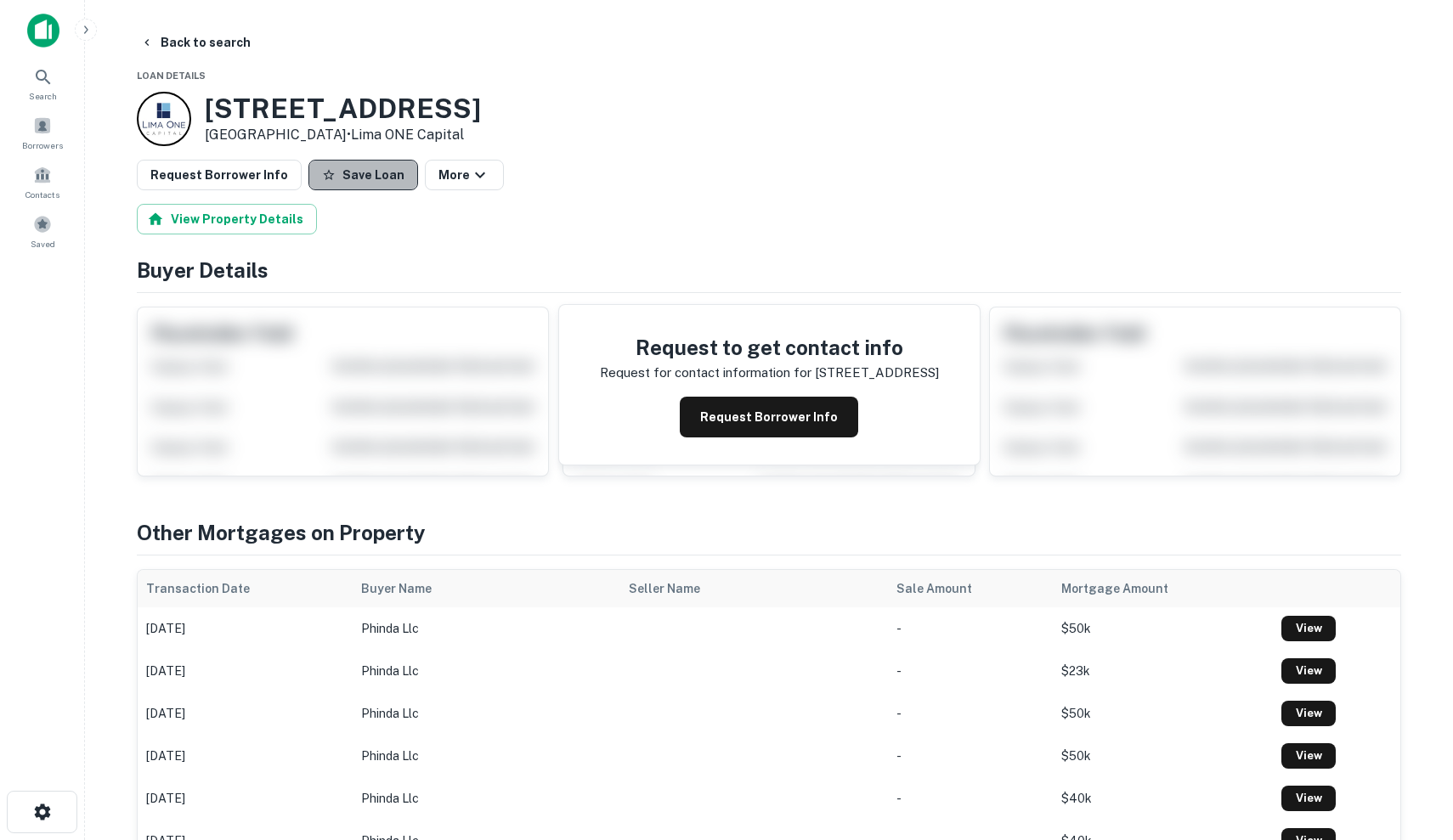
click at [365, 169] on button "Save Loan" at bounding box center [363, 175] width 110 height 31
click at [772, 423] on button "Request Borrower Info" at bounding box center [769, 417] width 179 height 41
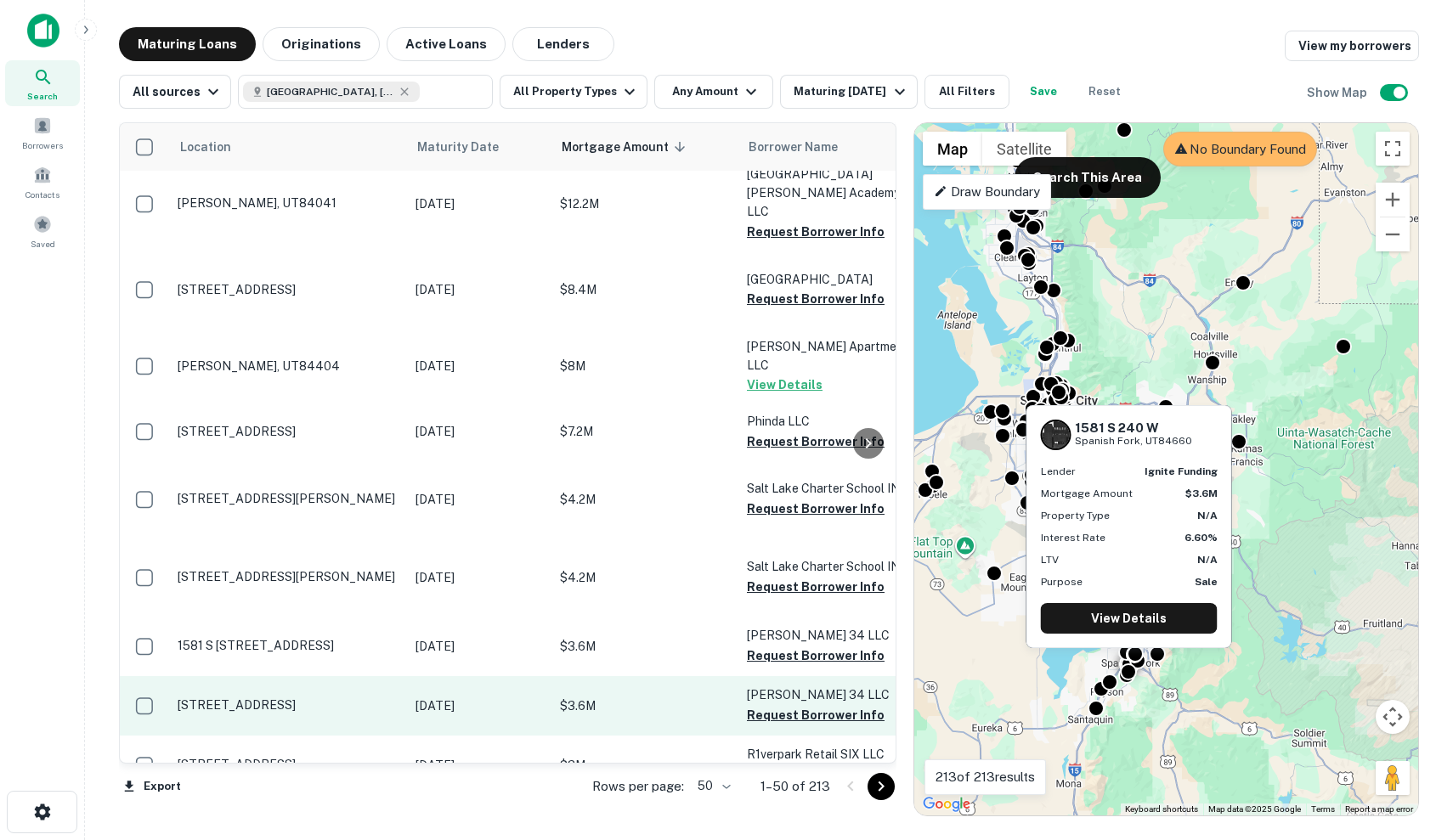
scroll to position [264, 0]
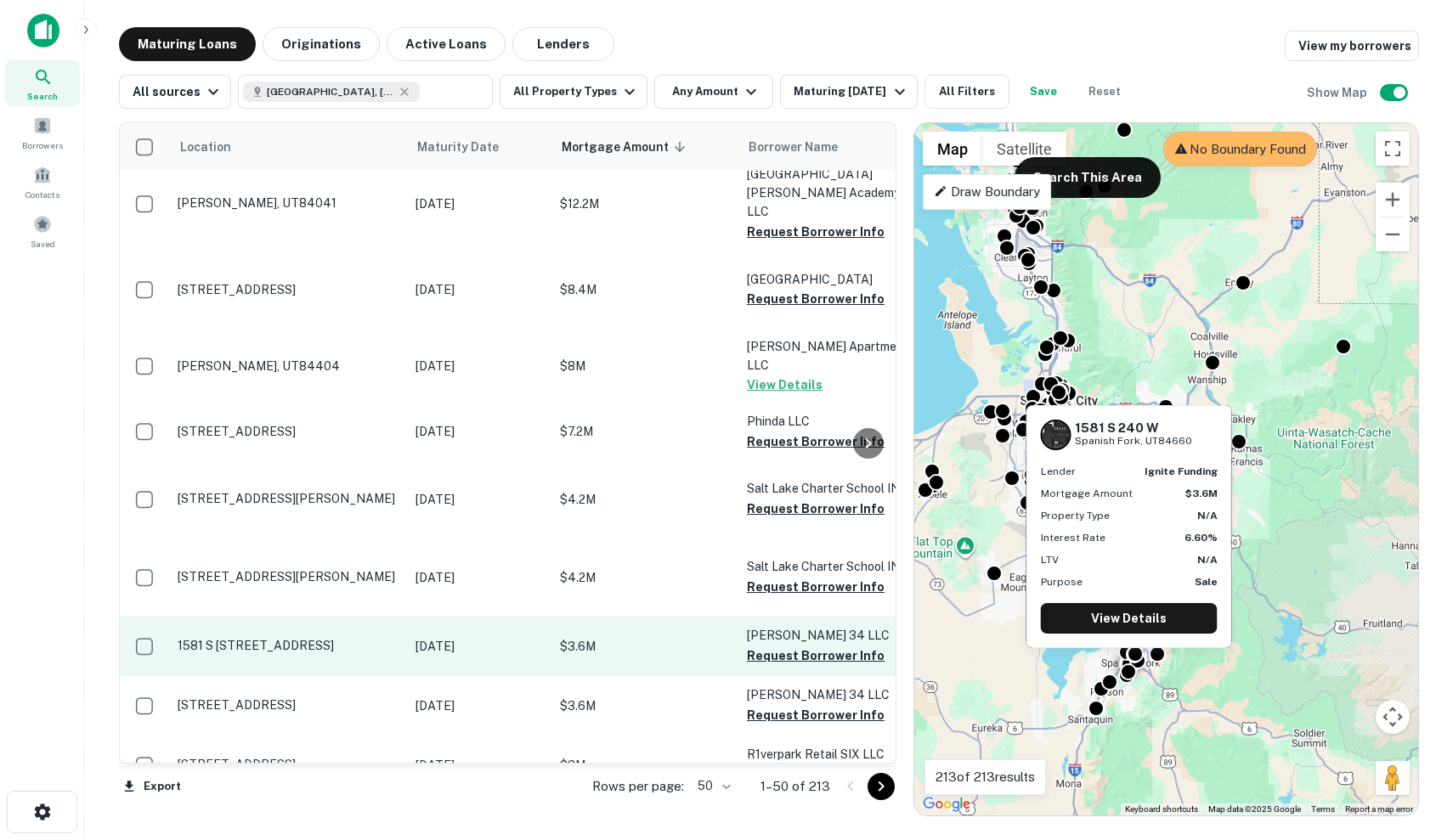
click at [333, 638] on p "1581 S [STREET_ADDRESS]" at bounding box center [288, 645] width 221 height 15
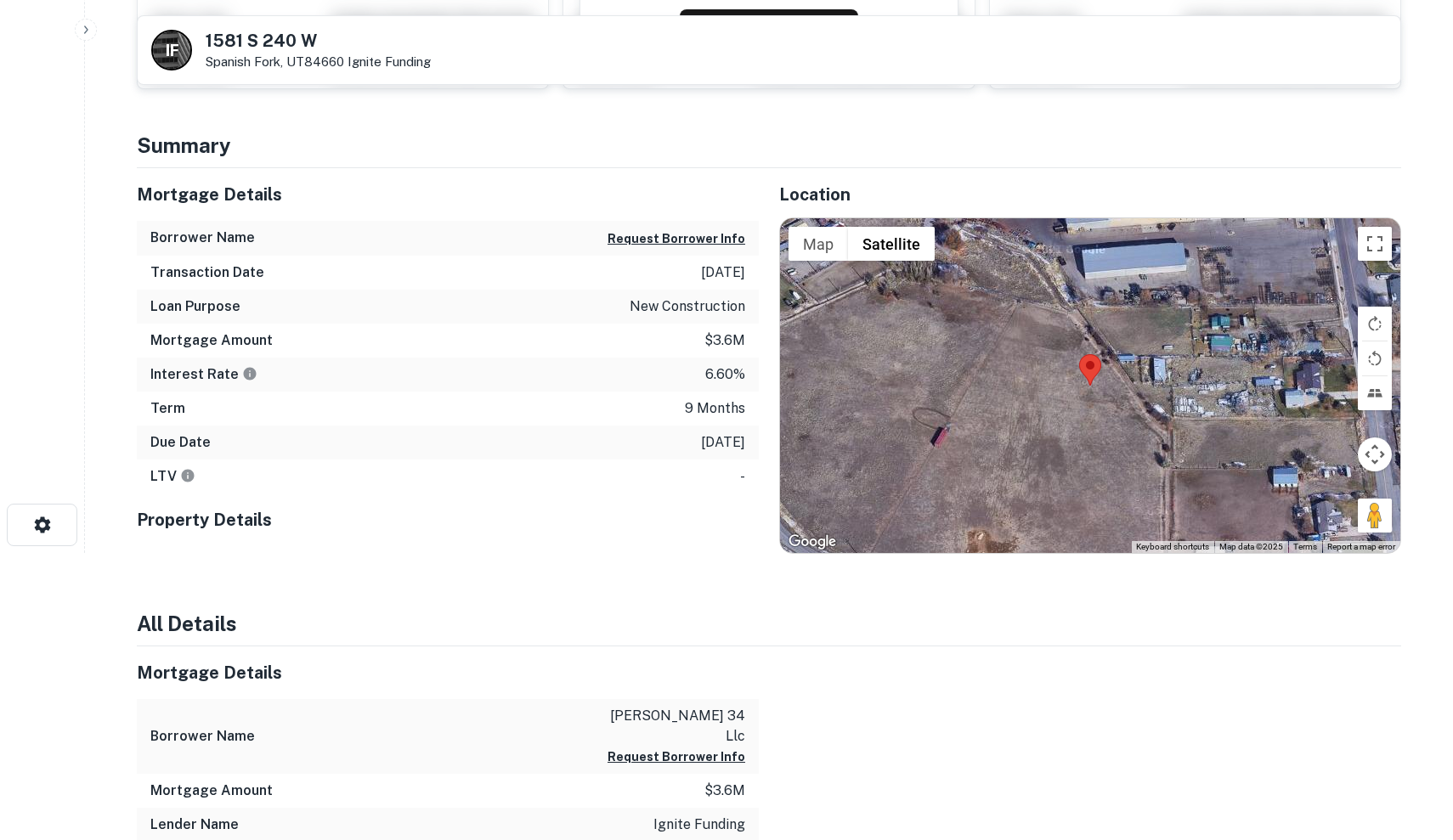
scroll to position [283, 0]
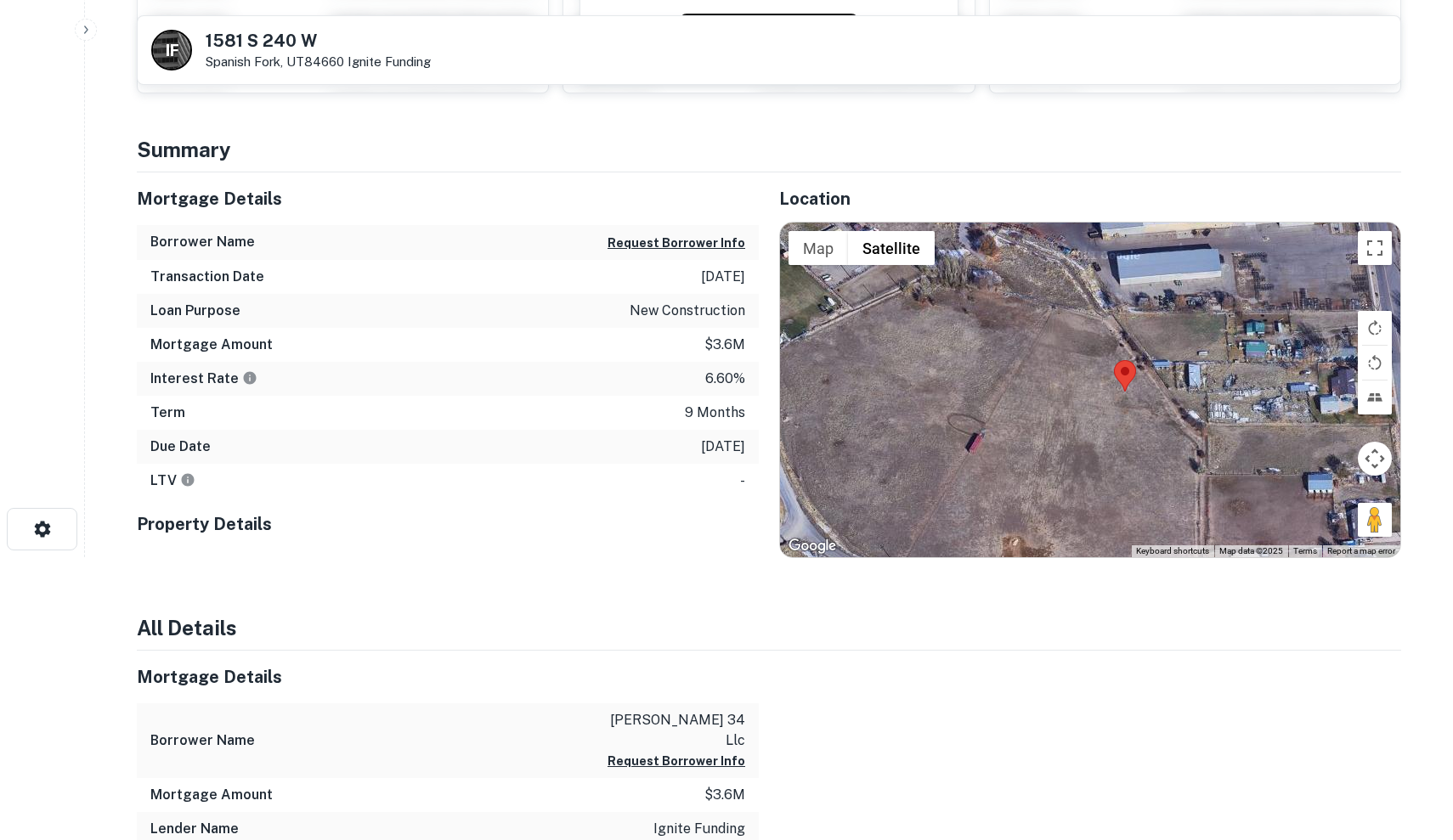
drag, startPoint x: 996, startPoint y: 381, endPoint x: 1032, endPoint y: 382, distance: 36.0
click at [1032, 382] on div at bounding box center [1090, 390] width 621 height 335
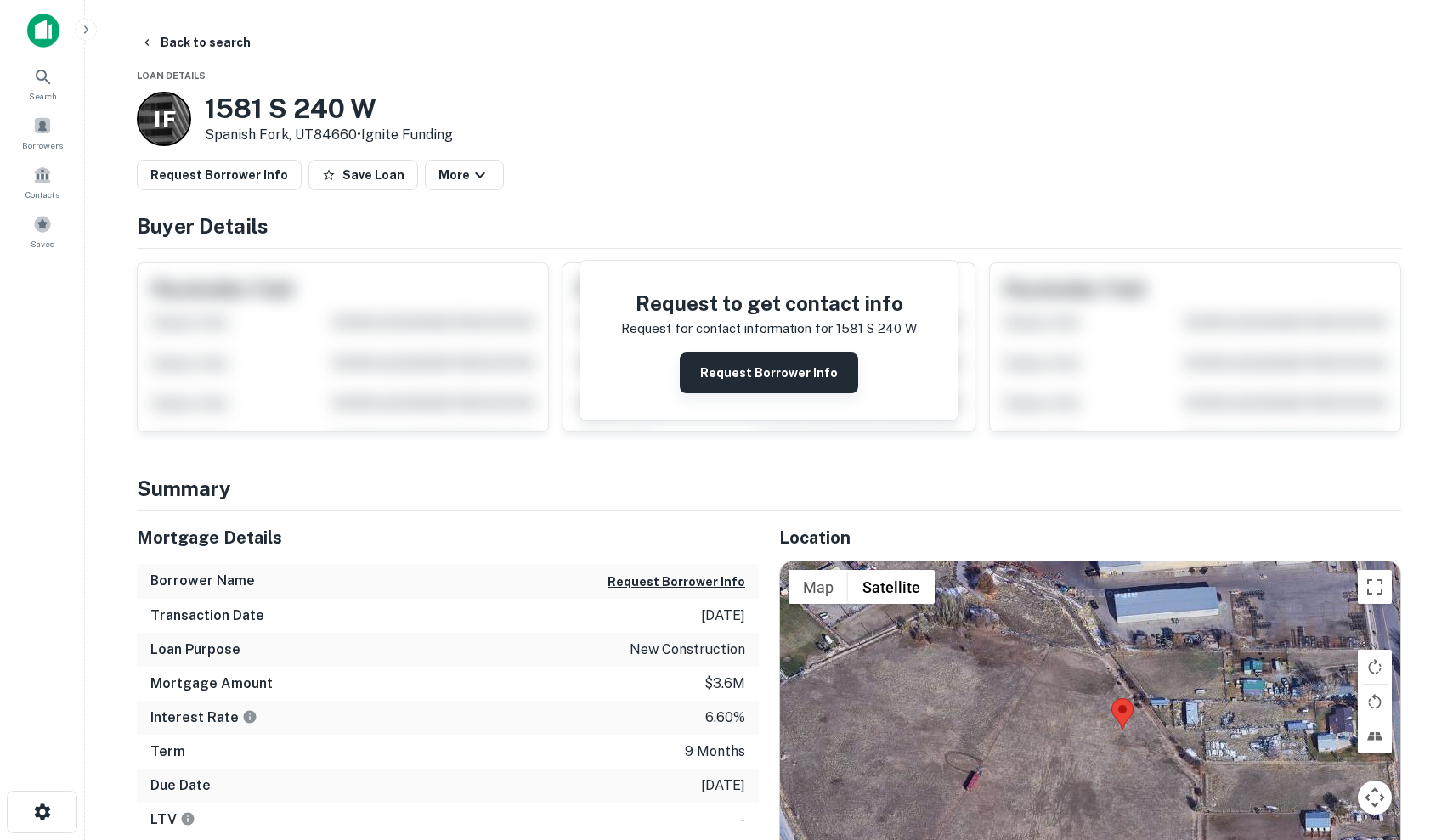
scroll to position [0, 0]
click at [779, 366] on button "Request Borrower Info" at bounding box center [769, 373] width 179 height 41
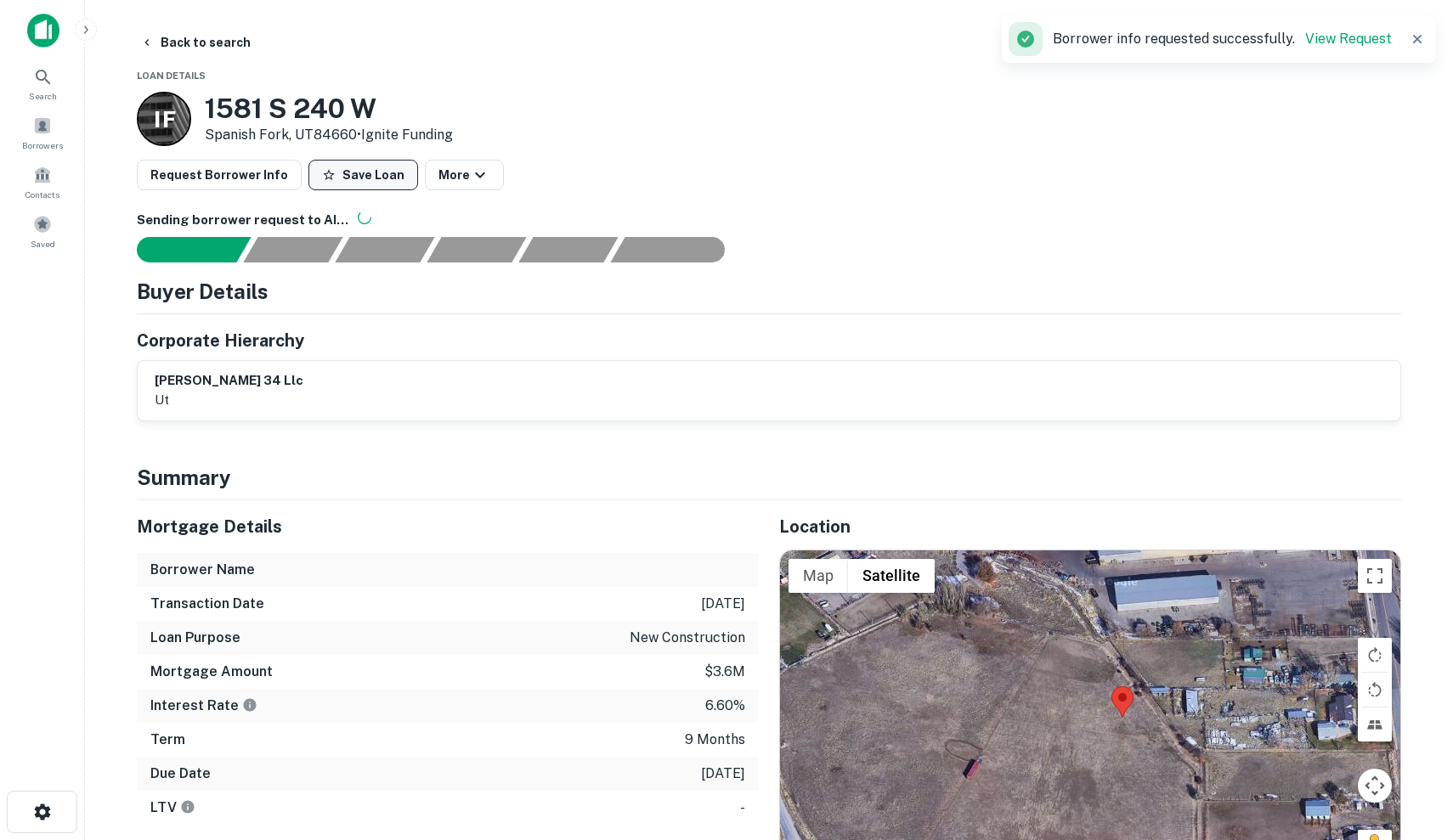
click at [369, 179] on button "Save Loan" at bounding box center [363, 175] width 110 height 31
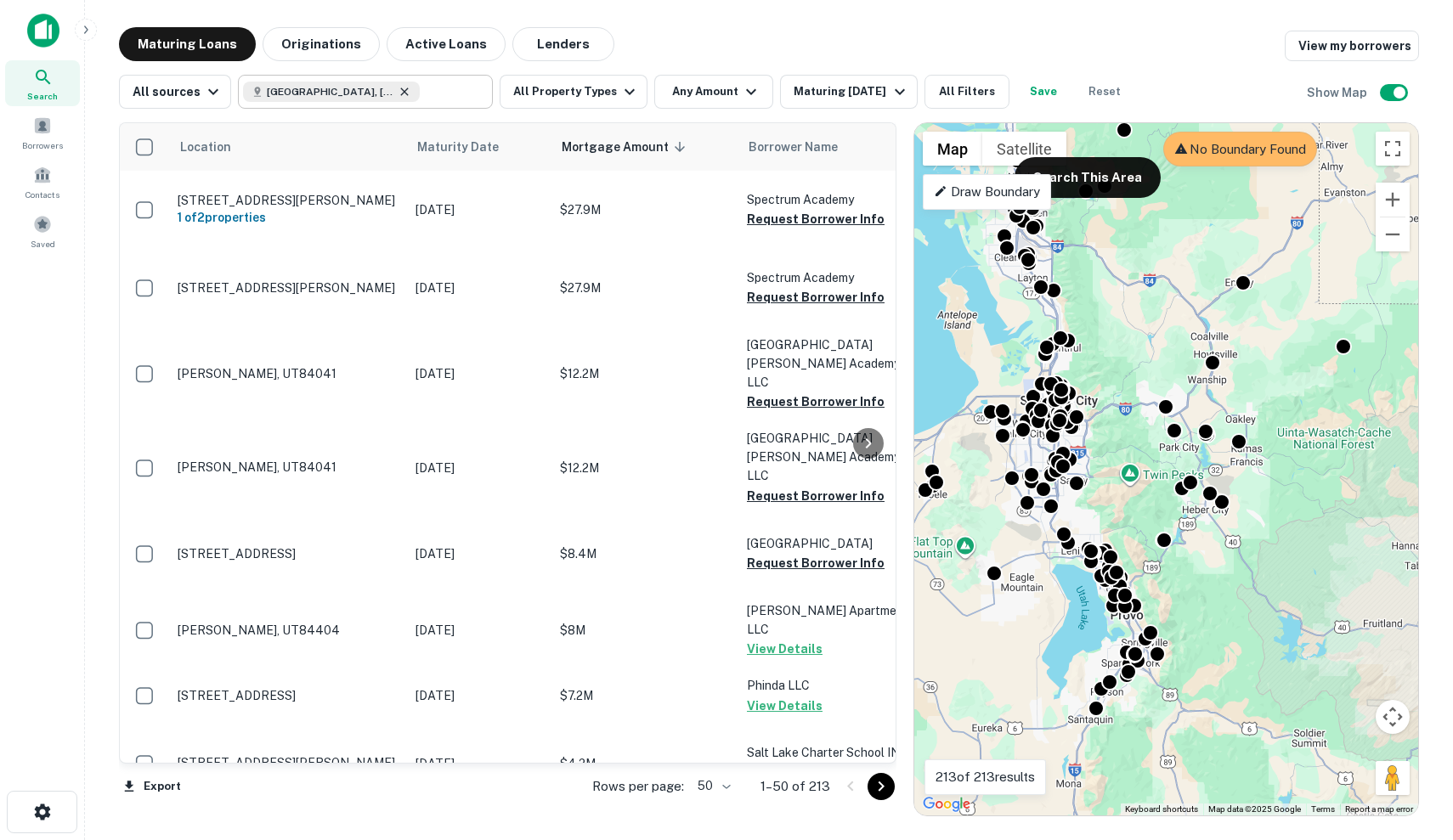
click at [401, 92] on icon at bounding box center [404, 91] width 8 height 8
type input "**********"
click at [412, 95] on input "**********" at bounding box center [351, 92] width 216 height 24
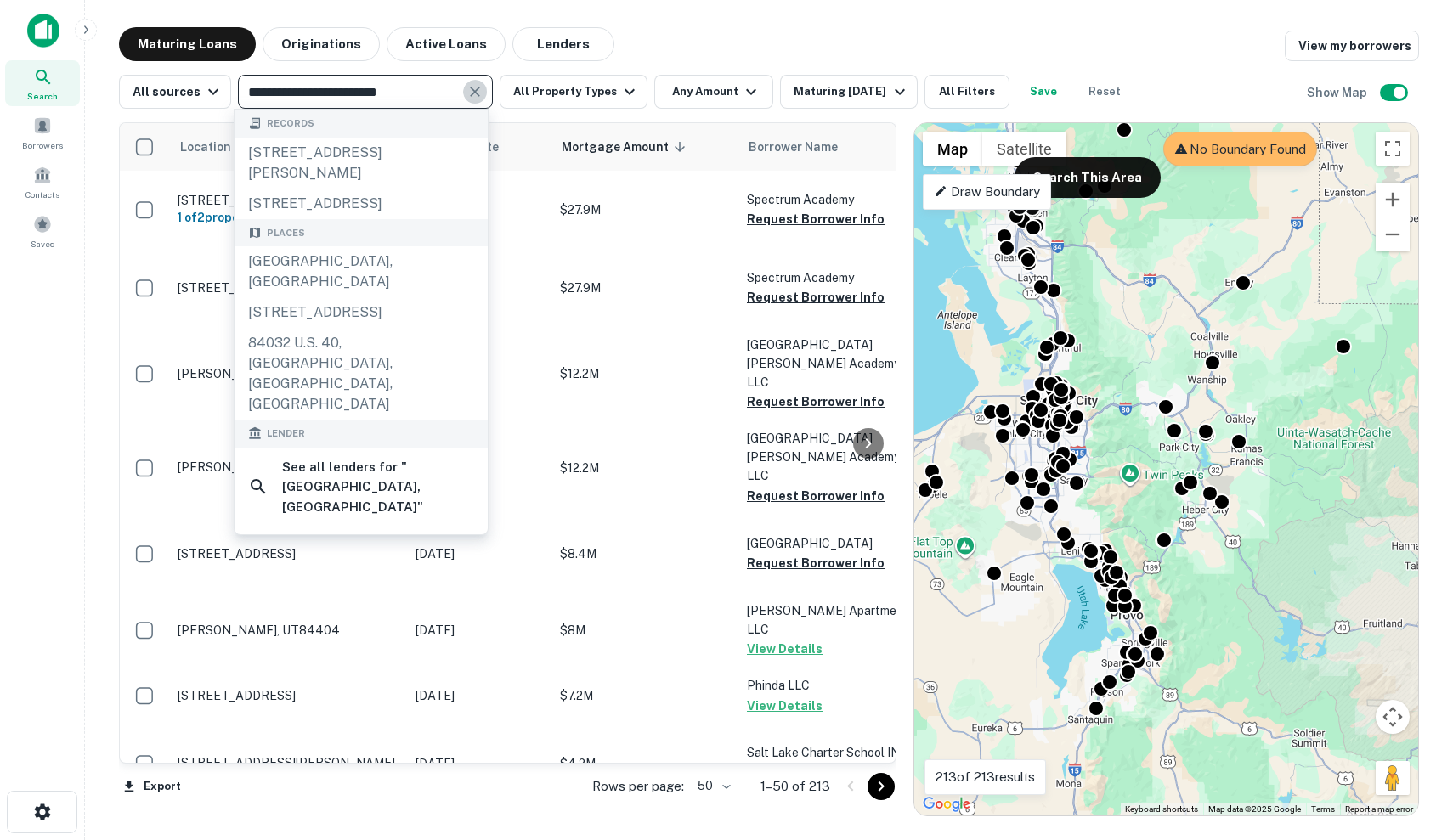
click at [474, 96] on icon "Clear" at bounding box center [475, 92] width 10 height 10
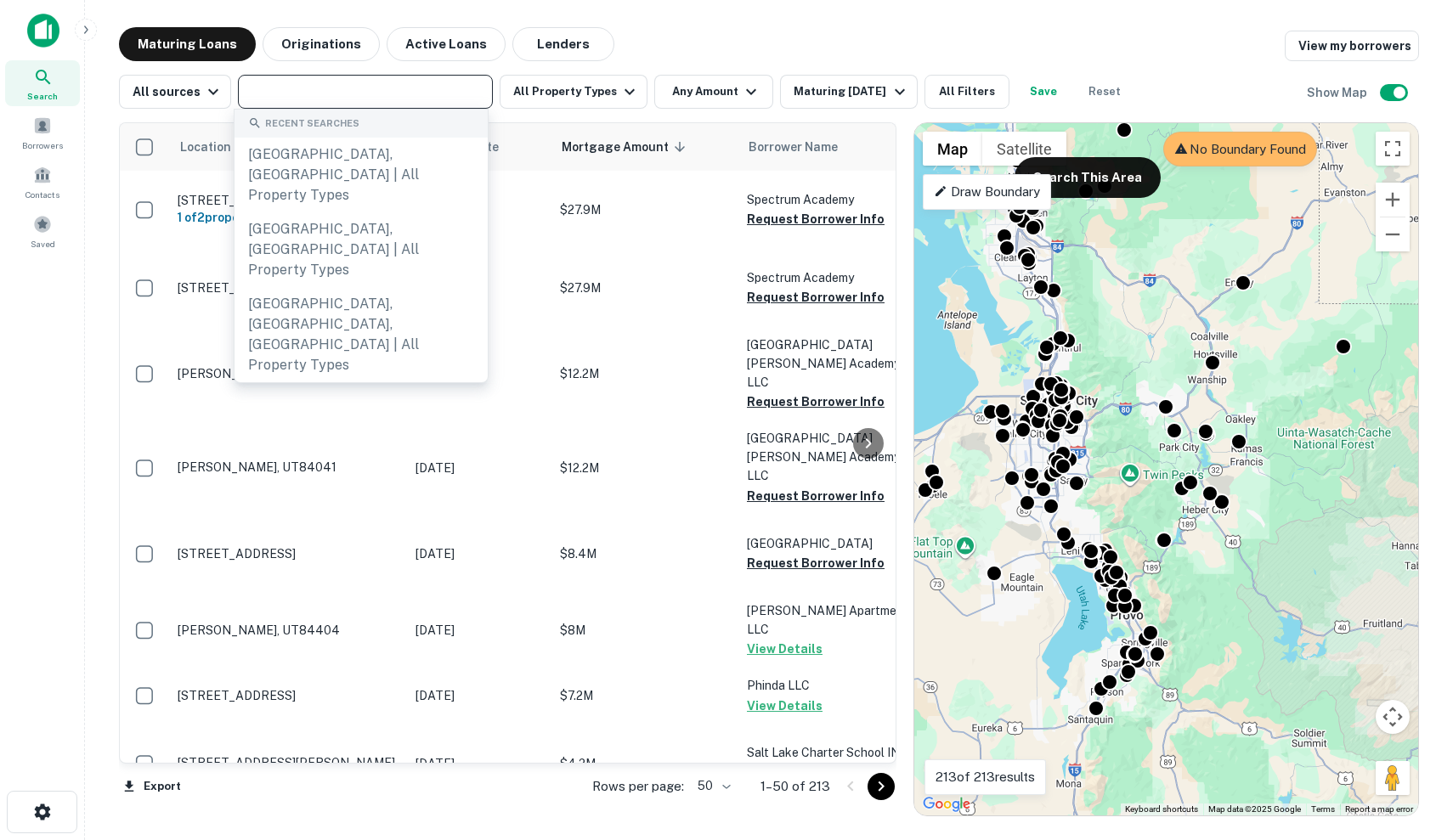
click at [438, 92] on input "text" at bounding box center [364, 92] width 242 height 24
type input "*"
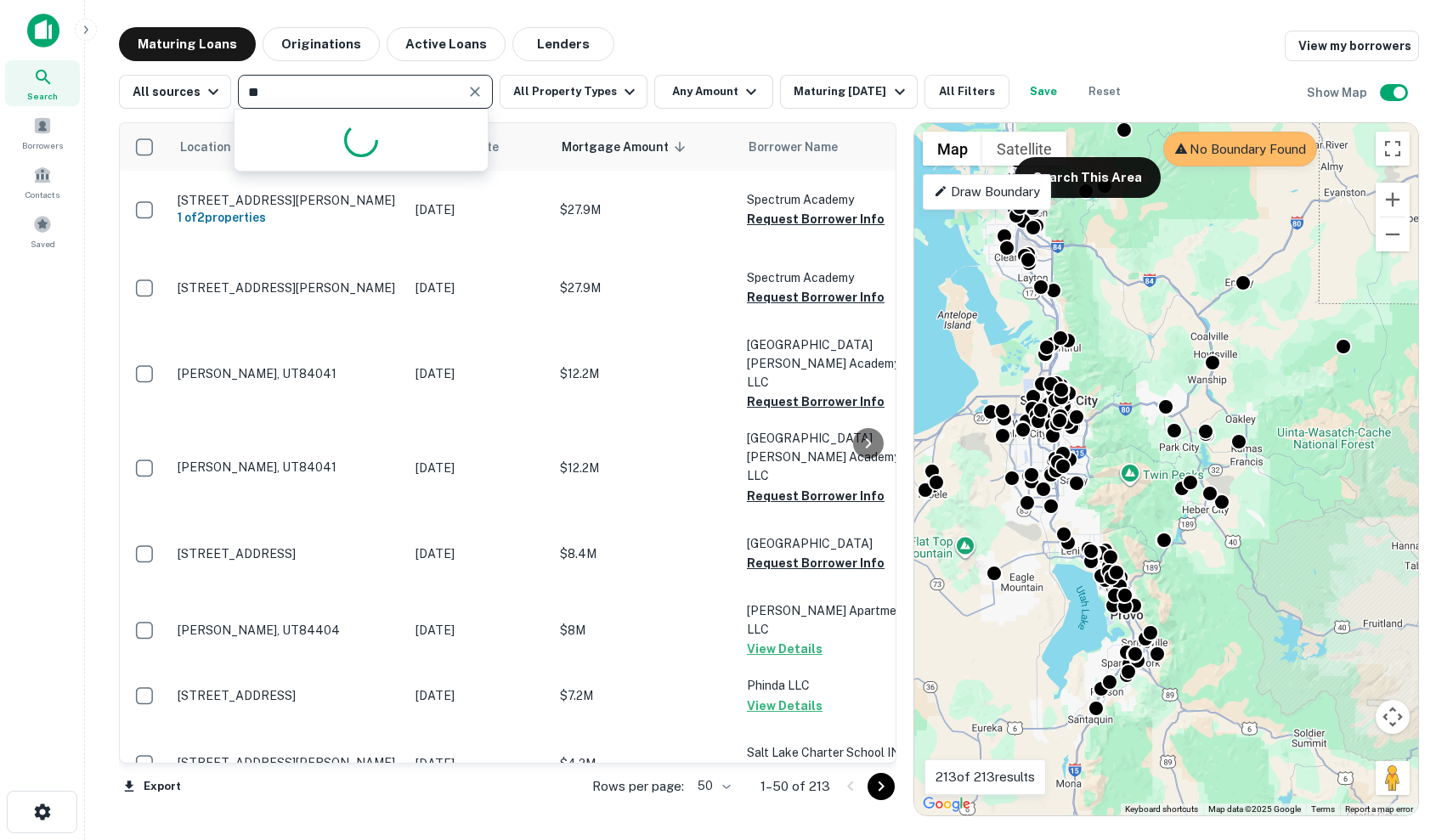
type input "*"
type input "*******"
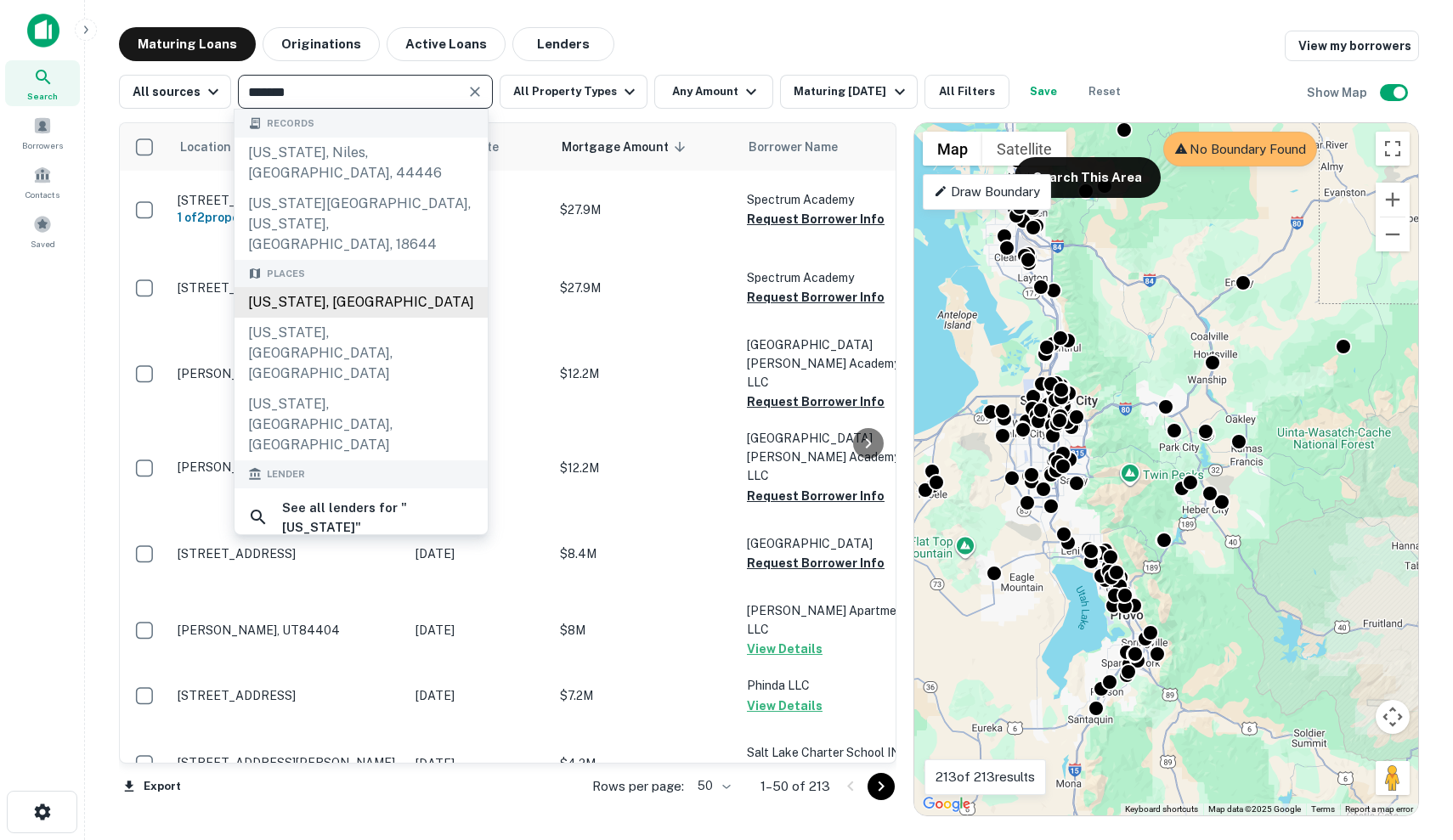
click at [376, 287] on div "[US_STATE], [GEOGRAPHIC_DATA]" at bounding box center [360, 303] width 253 height 31
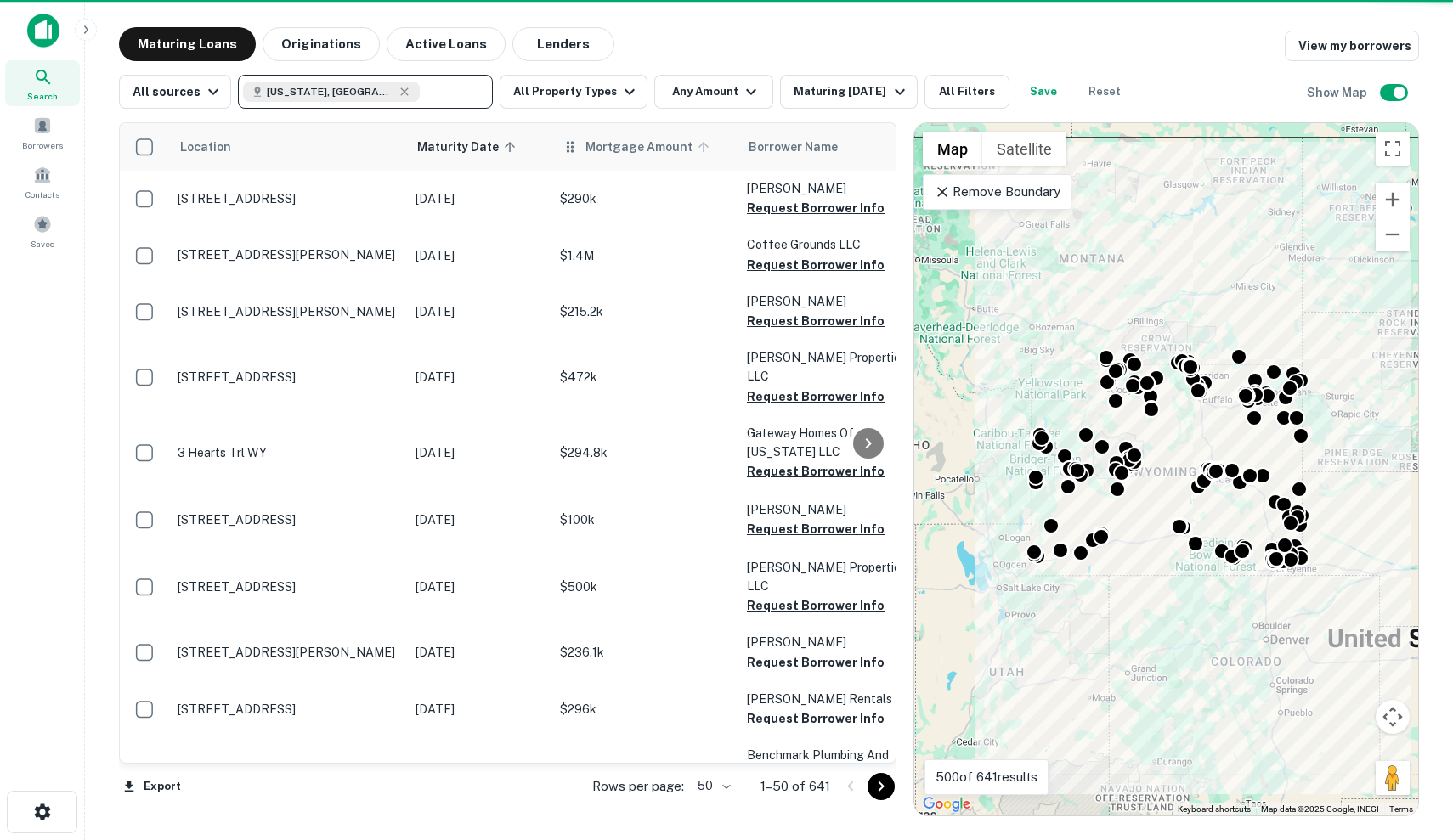
click at [645, 145] on span "Mortgage Amount" at bounding box center [650, 147] width 129 height 21
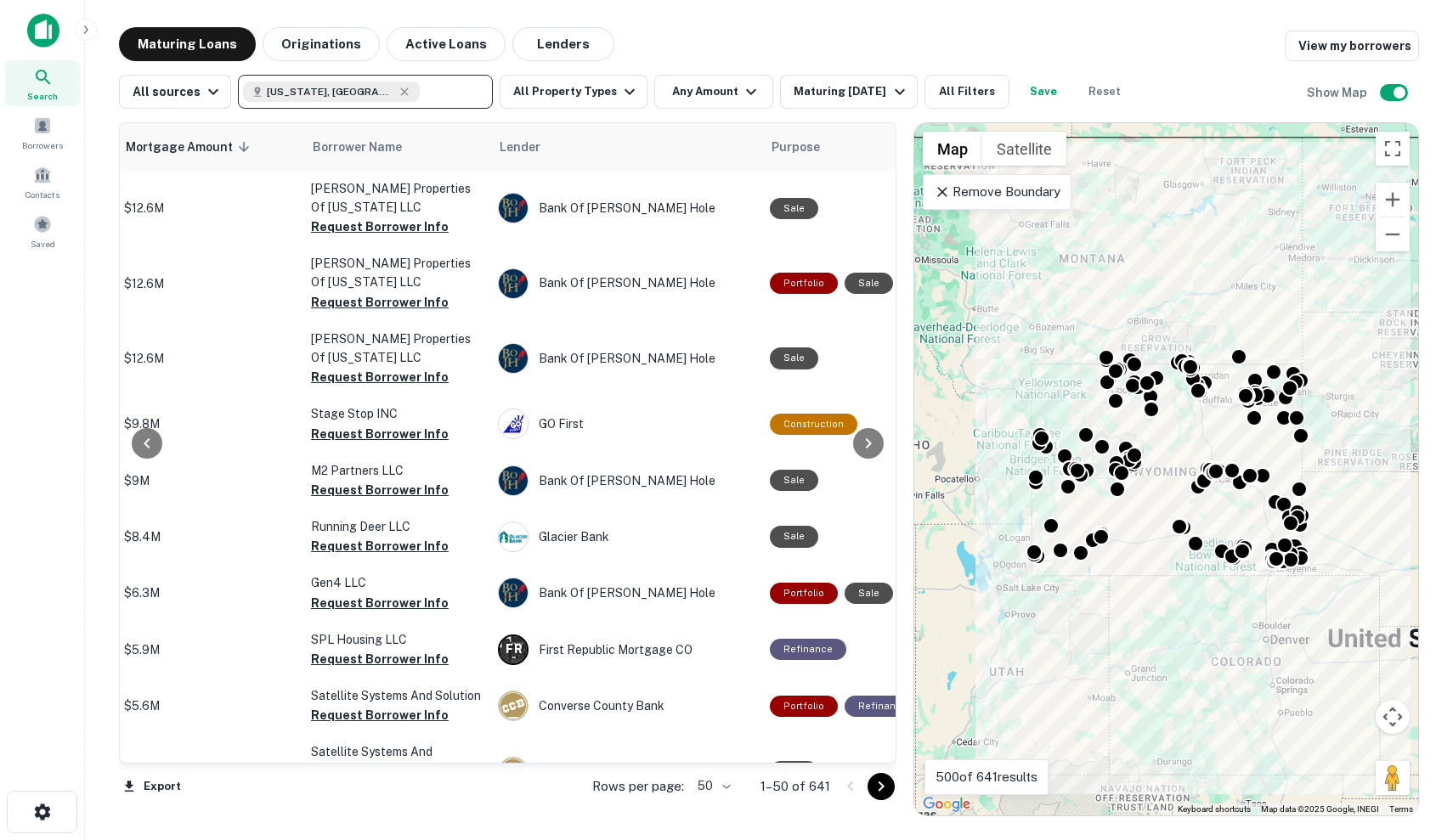
scroll to position [0, 436]
click at [397, 91] on icon at bounding box center [404, 92] width 14 height 14
type input "******"
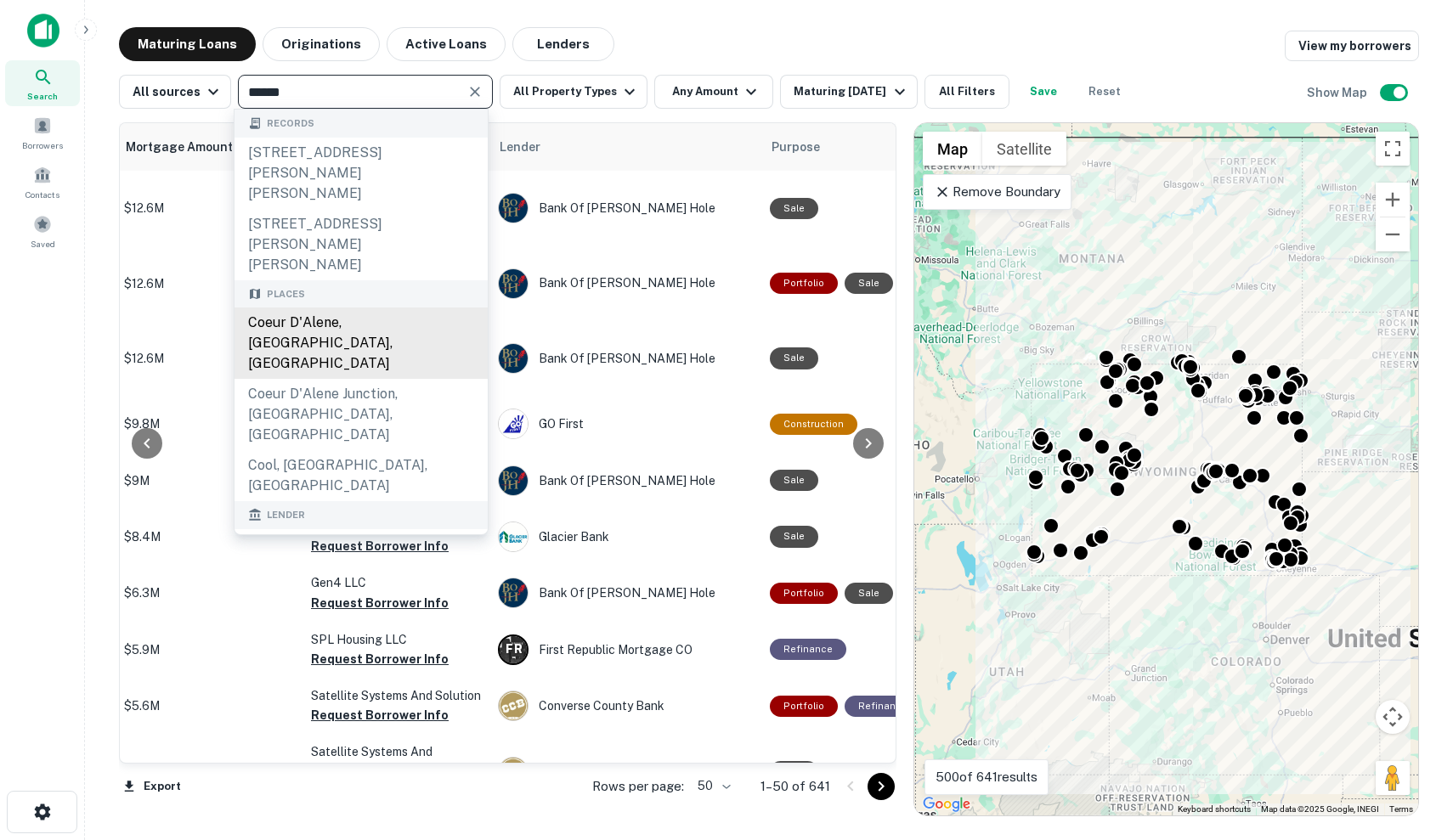
click at [376, 307] on div "Coeur d'Alene, [GEOGRAPHIC_DATA], [GEOGRAPHIC_DATA]" at bounding box center [360, 342] width 253 height 71
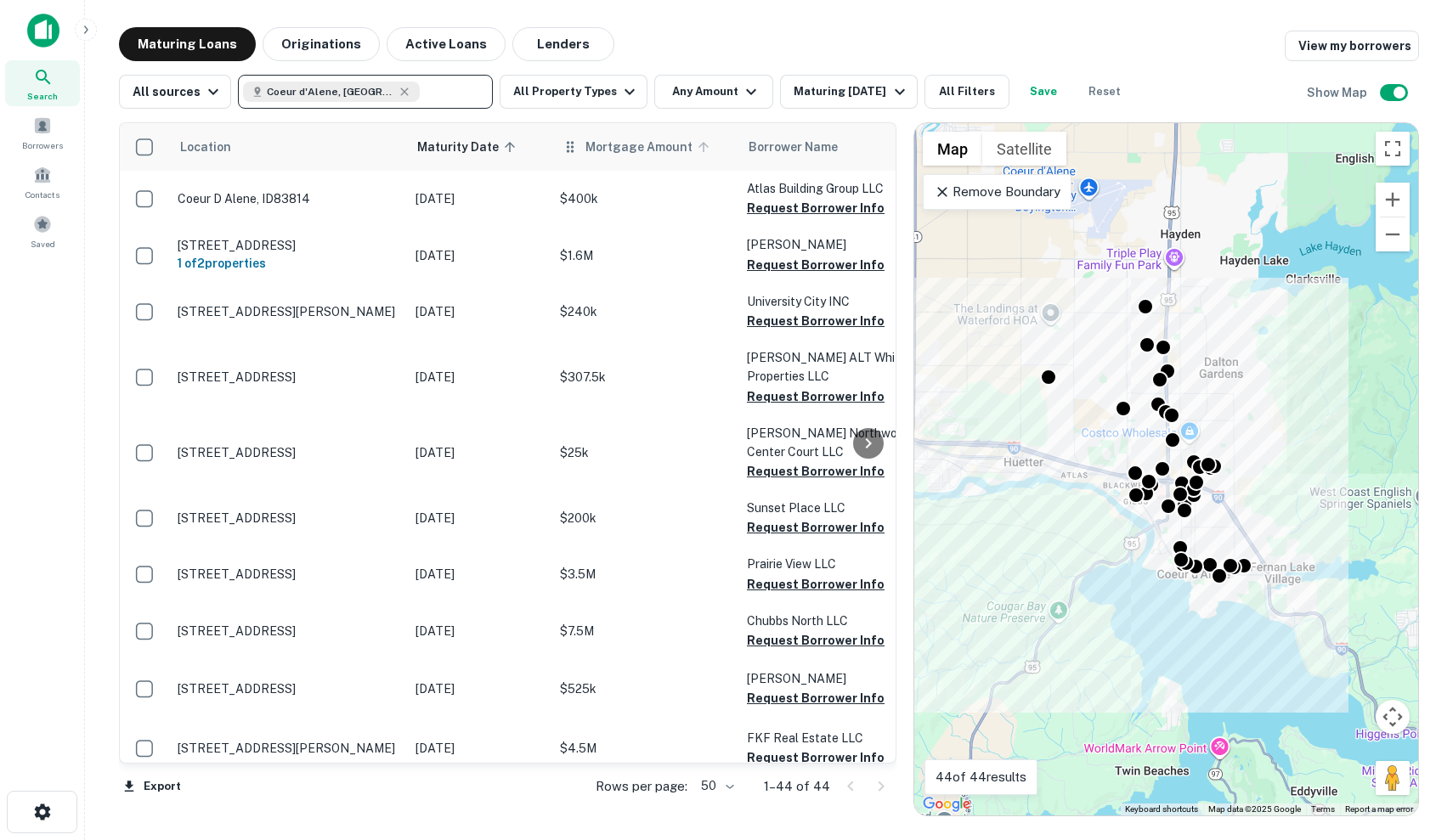
click at [590, 153] on span "Mortgage Amount" at bounding box center [650, 147] width 129 height 21
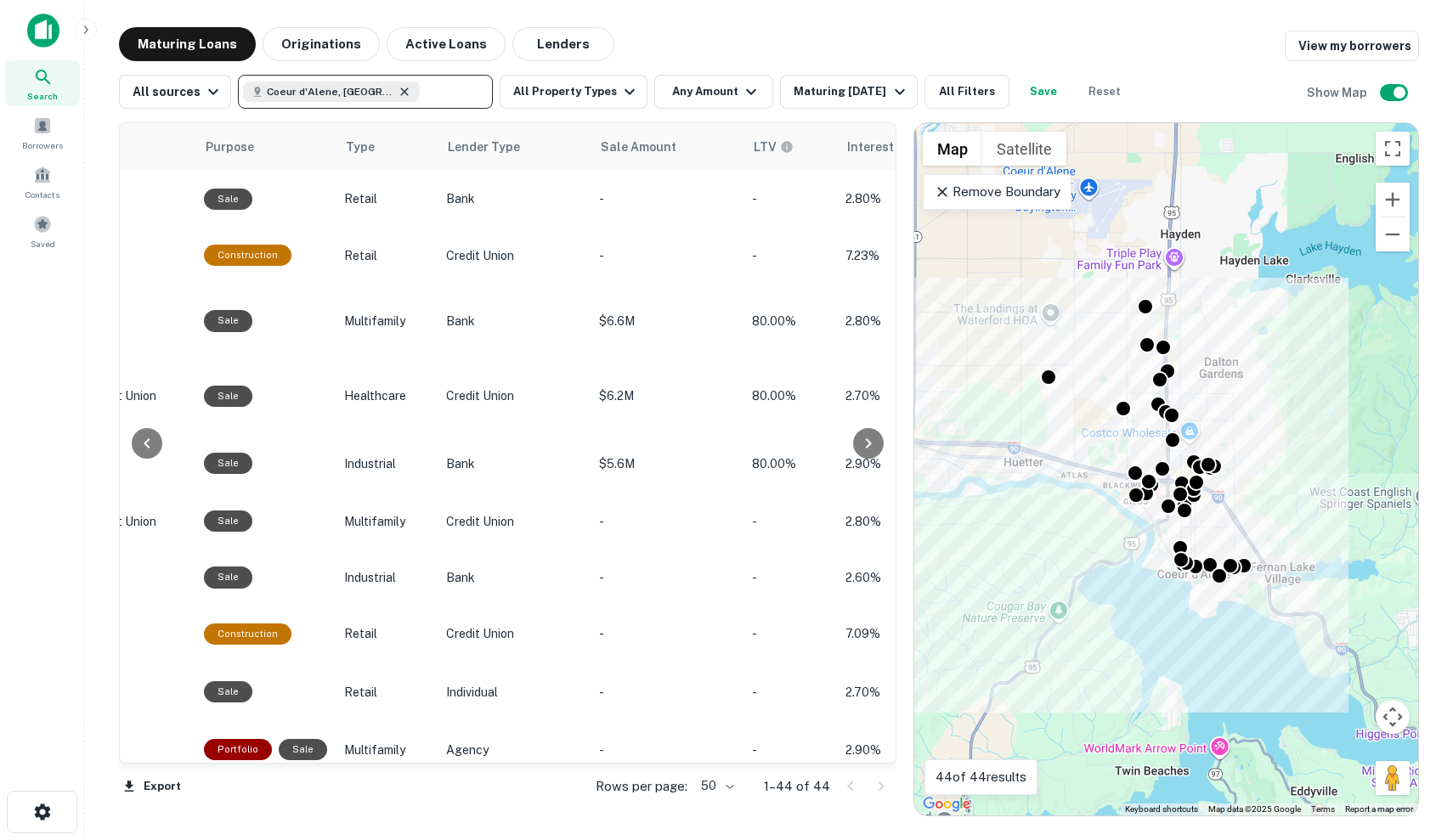
scroll to position [0, 1002]
click at [397, 89] on icon at bounding box center [404, 92] width 14 height 14
type input "*****"
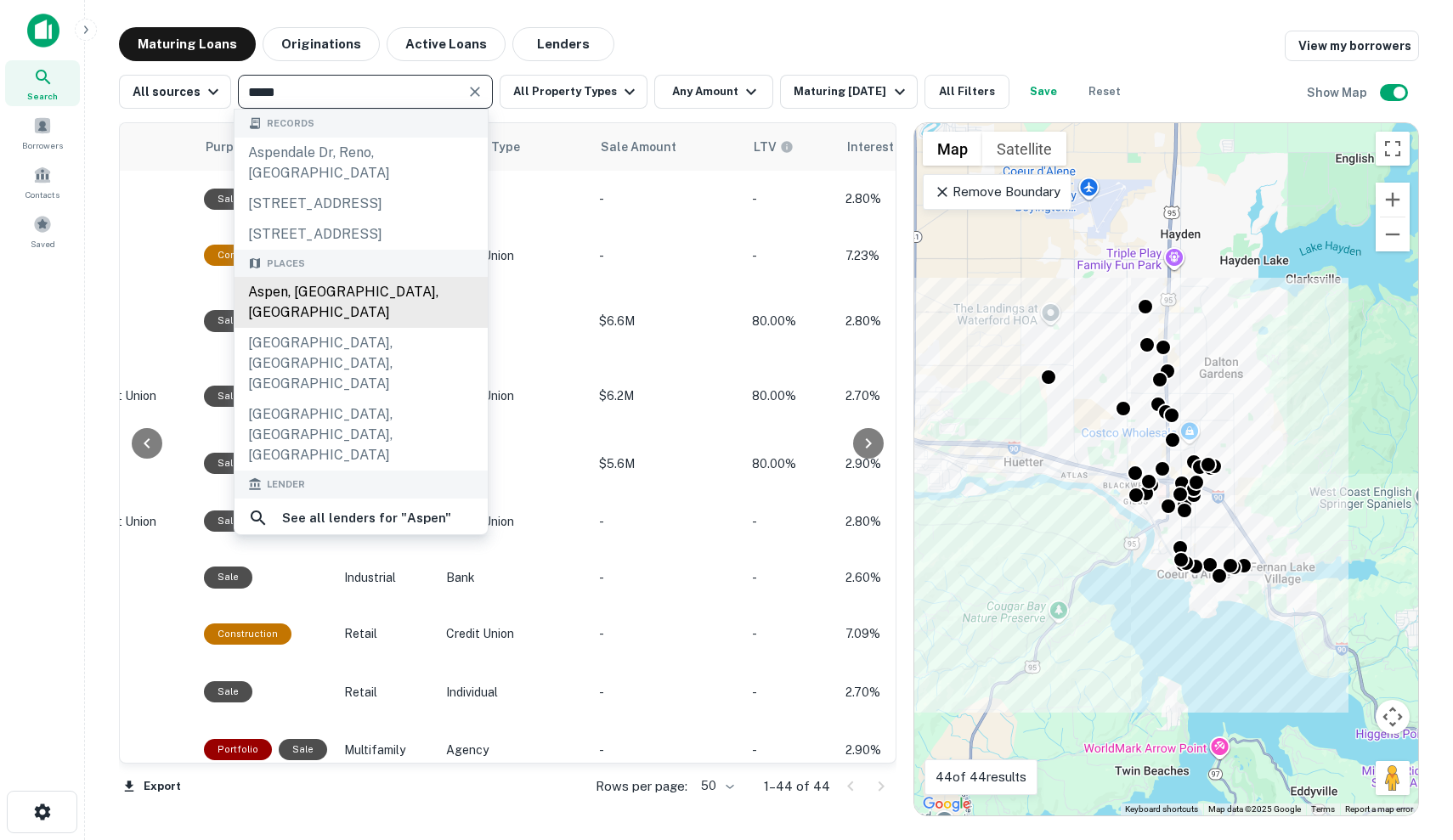
click at [352, 277] on div "Aspen, [GEOGRAPHIC_DATA], [GEOGRAPHIC_DATA]" at bounding box center [360, 302] width 253 height 51
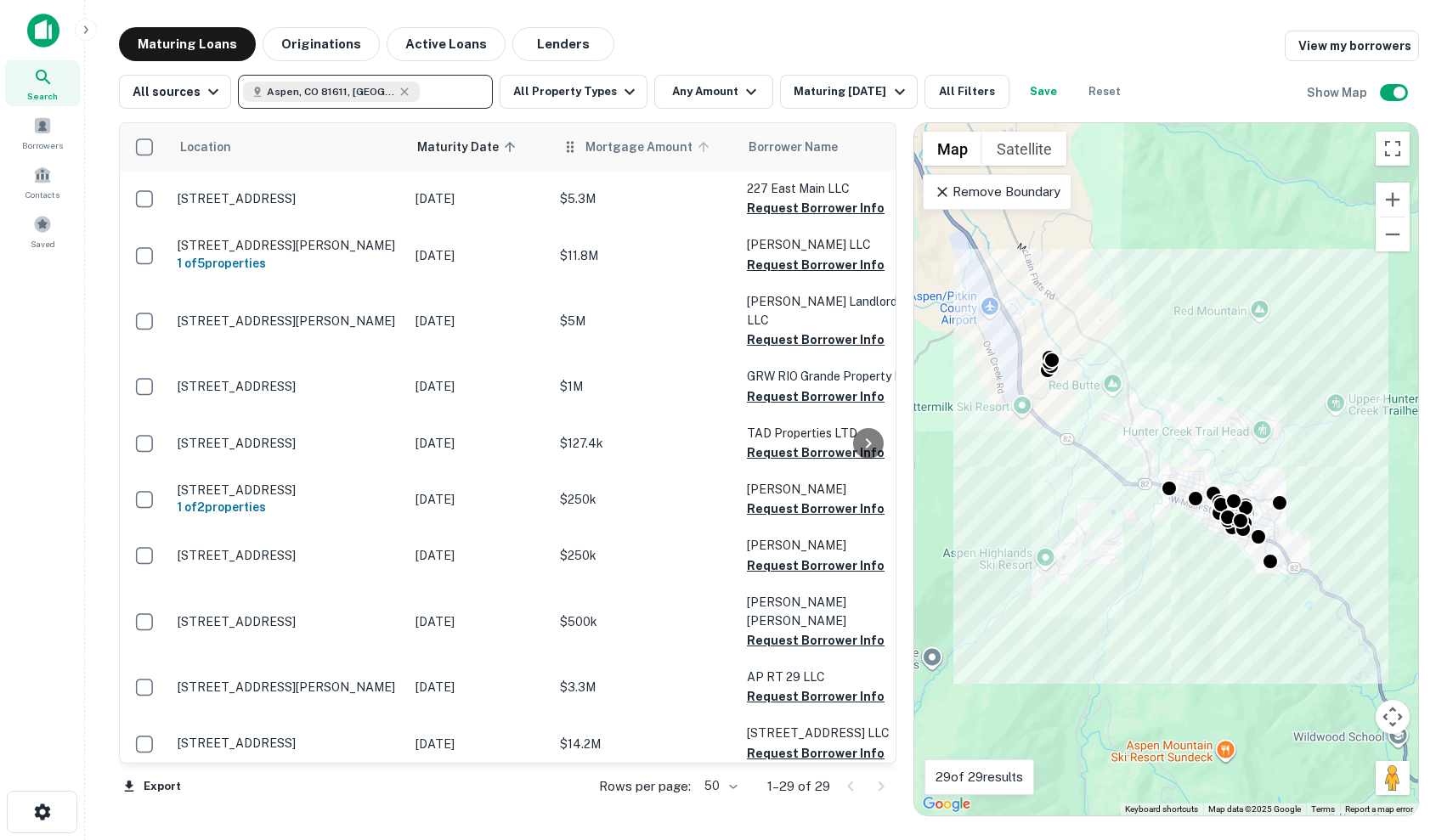
click at [646, 147] on span "Mortgage Amount" at bounding box center [650, 147] width 129 height 21
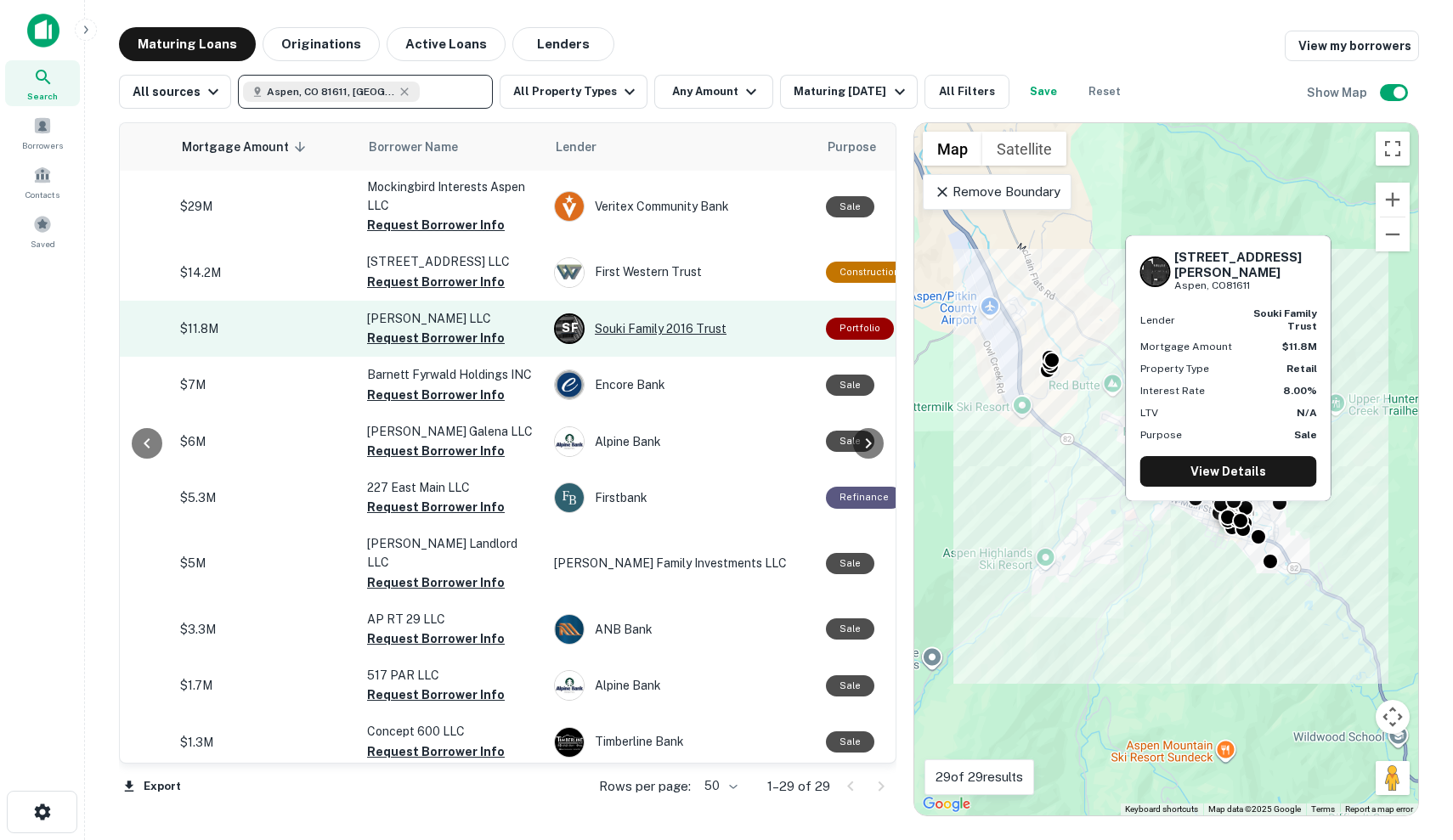
scroll to position [3, 379]
click at [772, 335] on div "[PERSON_NAME] Family 2016 Trust" at bounding box center [681, 328] width 255 height 31
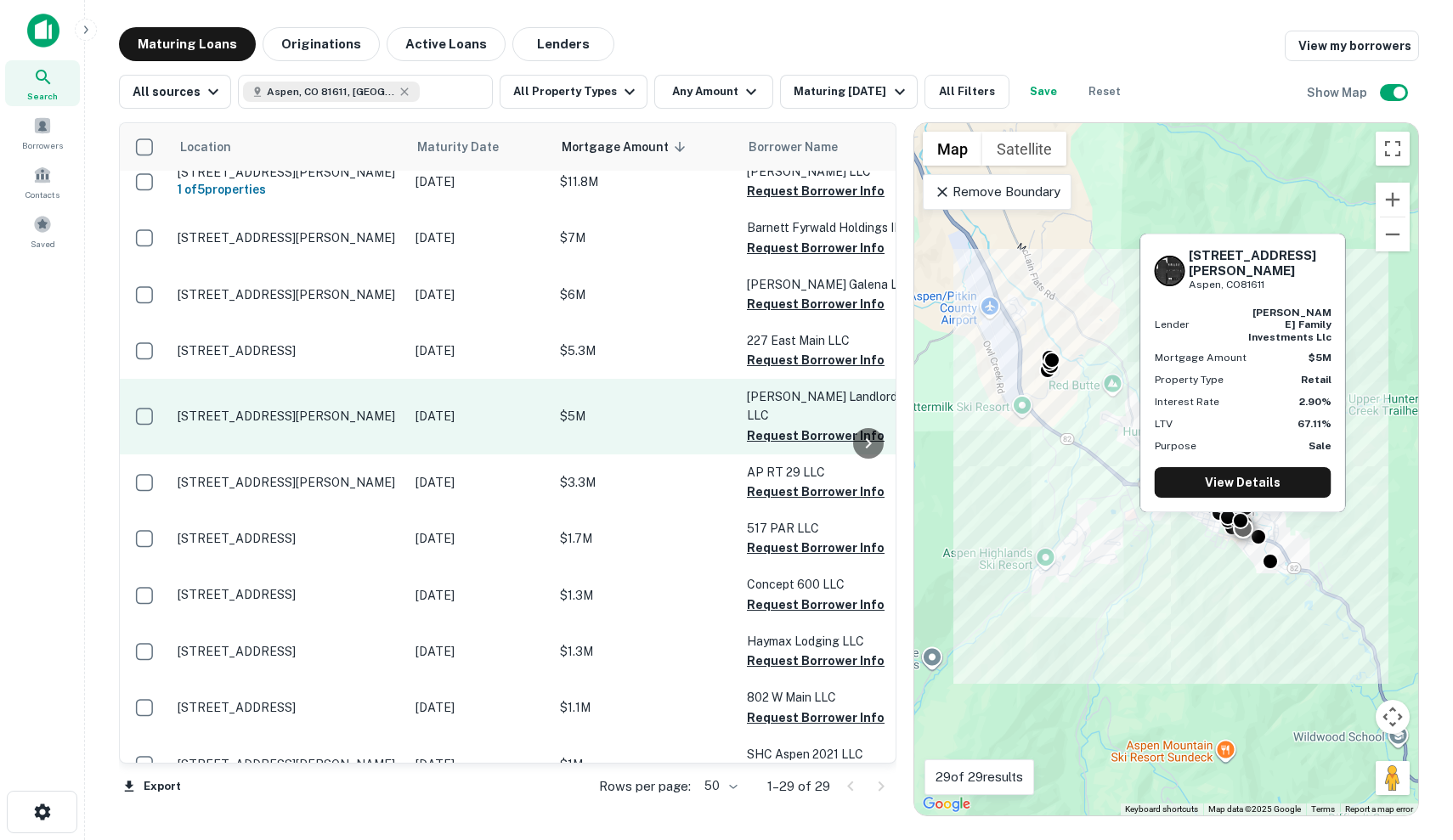
click at [407, 413] on td "[DATE]" at bounding box center [479, 415] width 144 height 75
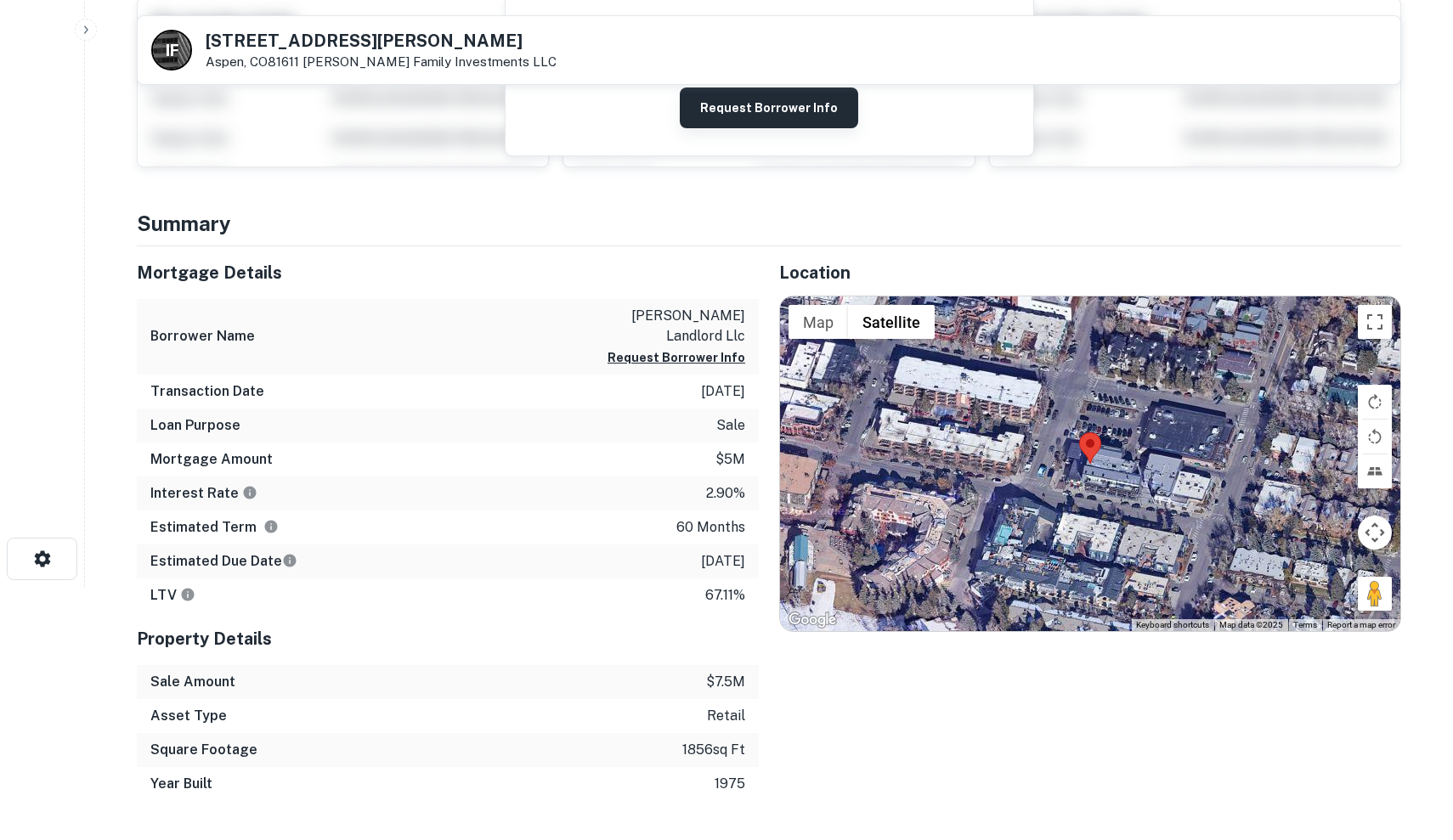
click at [743, 97] on button "Request Borrower Info" at bounding box center [769, 108] width 179 height 41
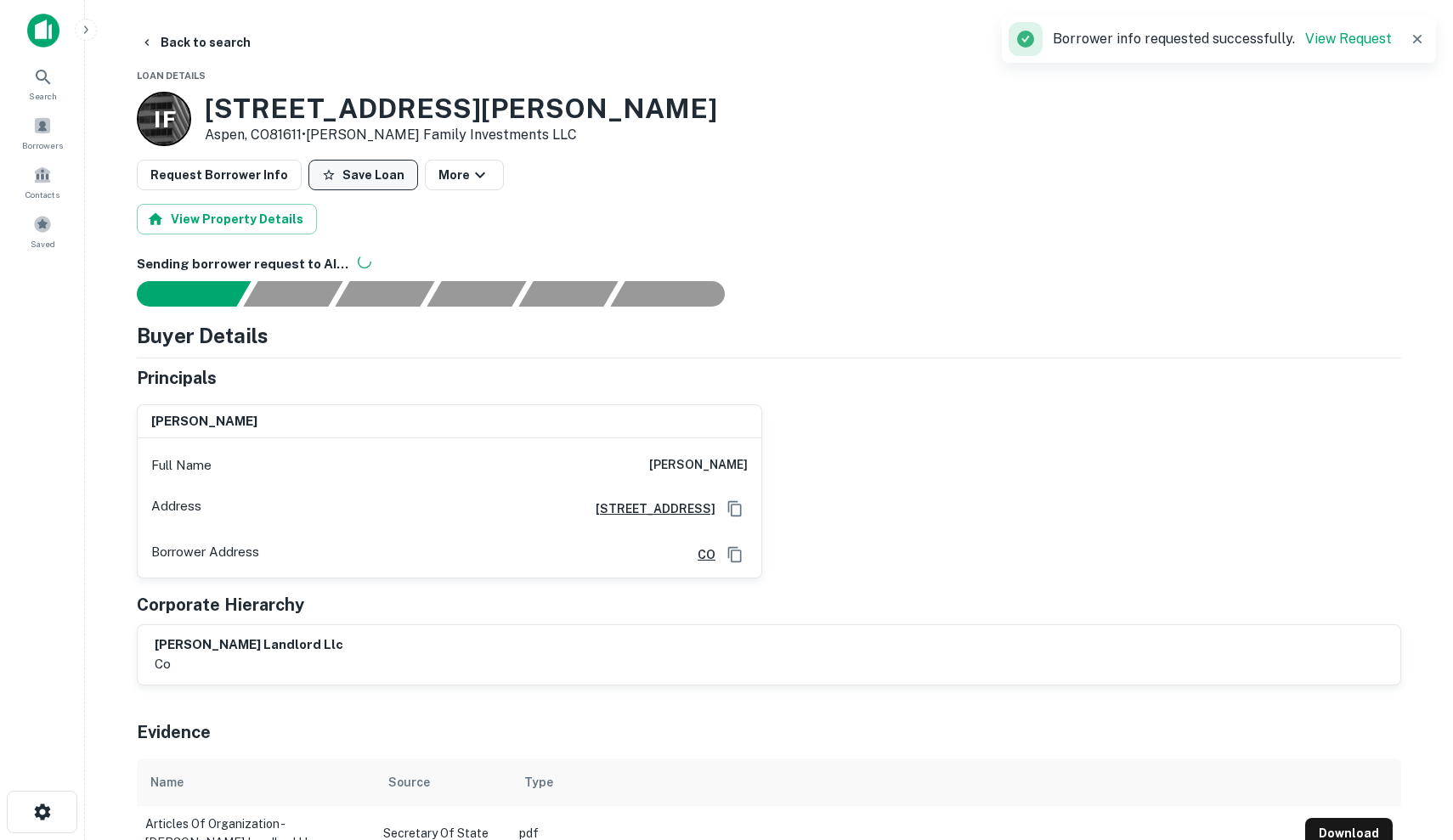
click at [340, 171] on button "Save Loan" at bounding box center [363, 175] width 110 height 31
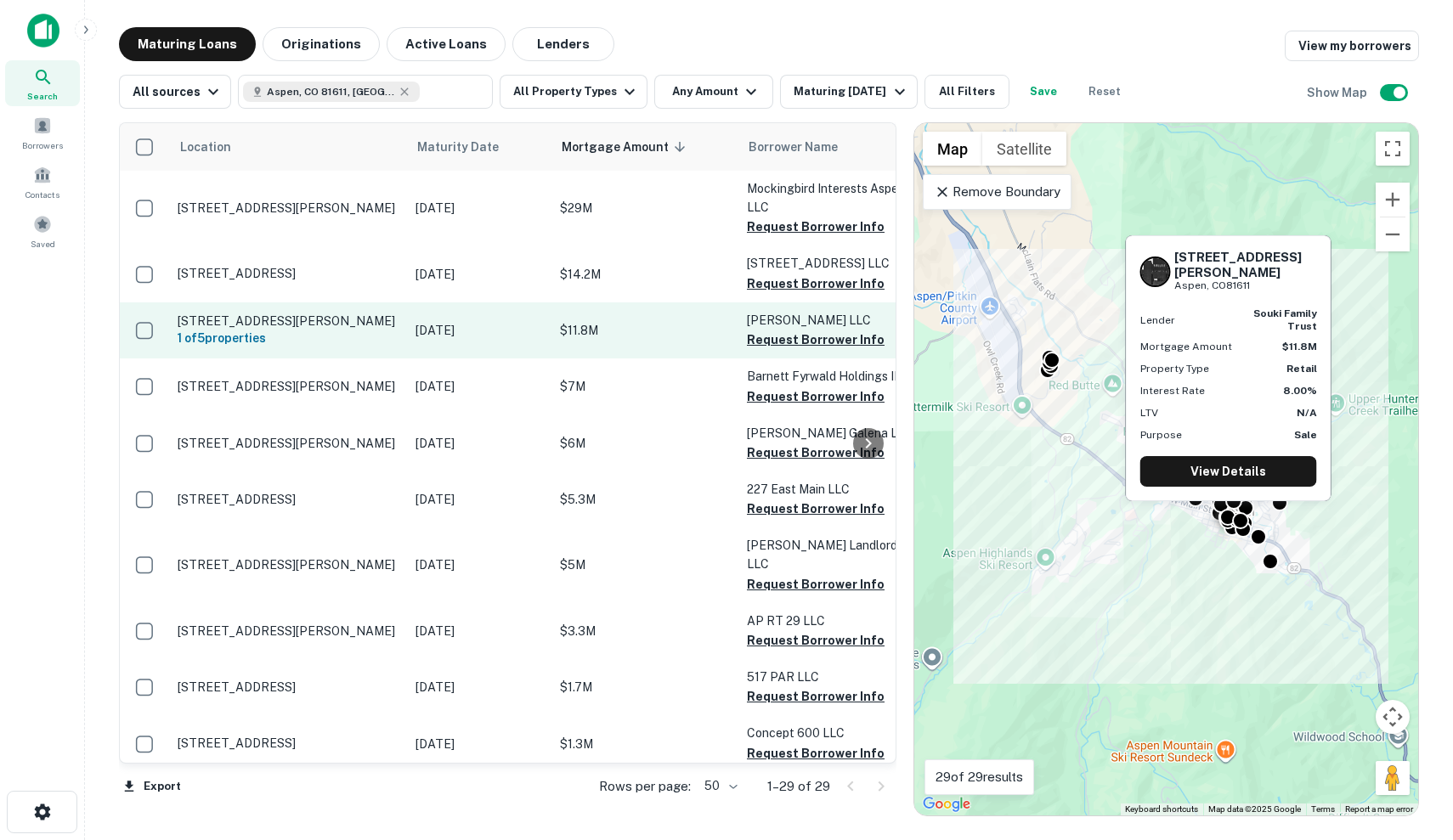
scroll to position [0, -1]
click at [452, 331] on p "[DATE]" at bounding box center [479, 330] width 127 height 19
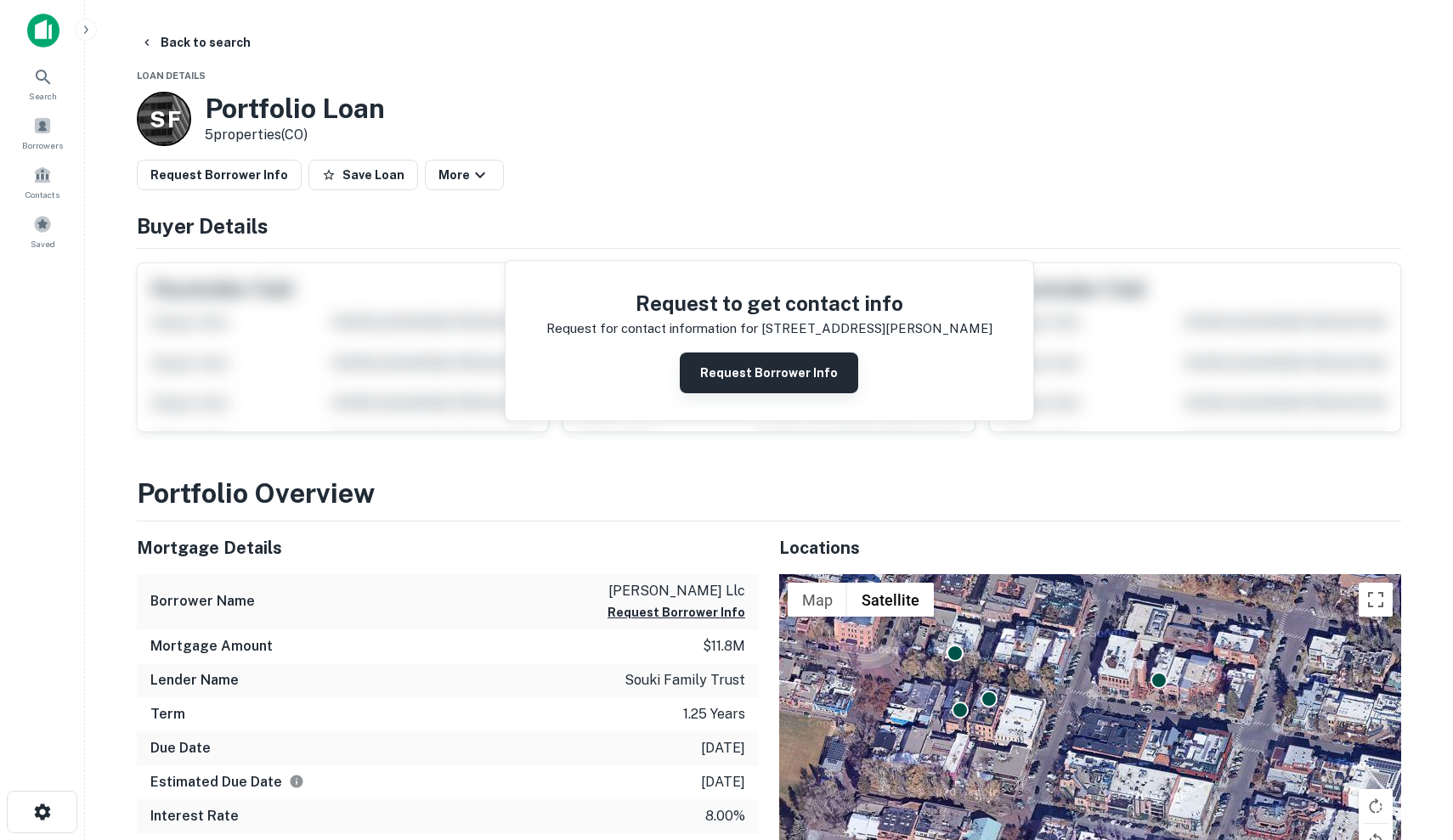
click at [784, 368] on button "Request Borrower Info" at bounding box center [769, 373] width 179 height 41
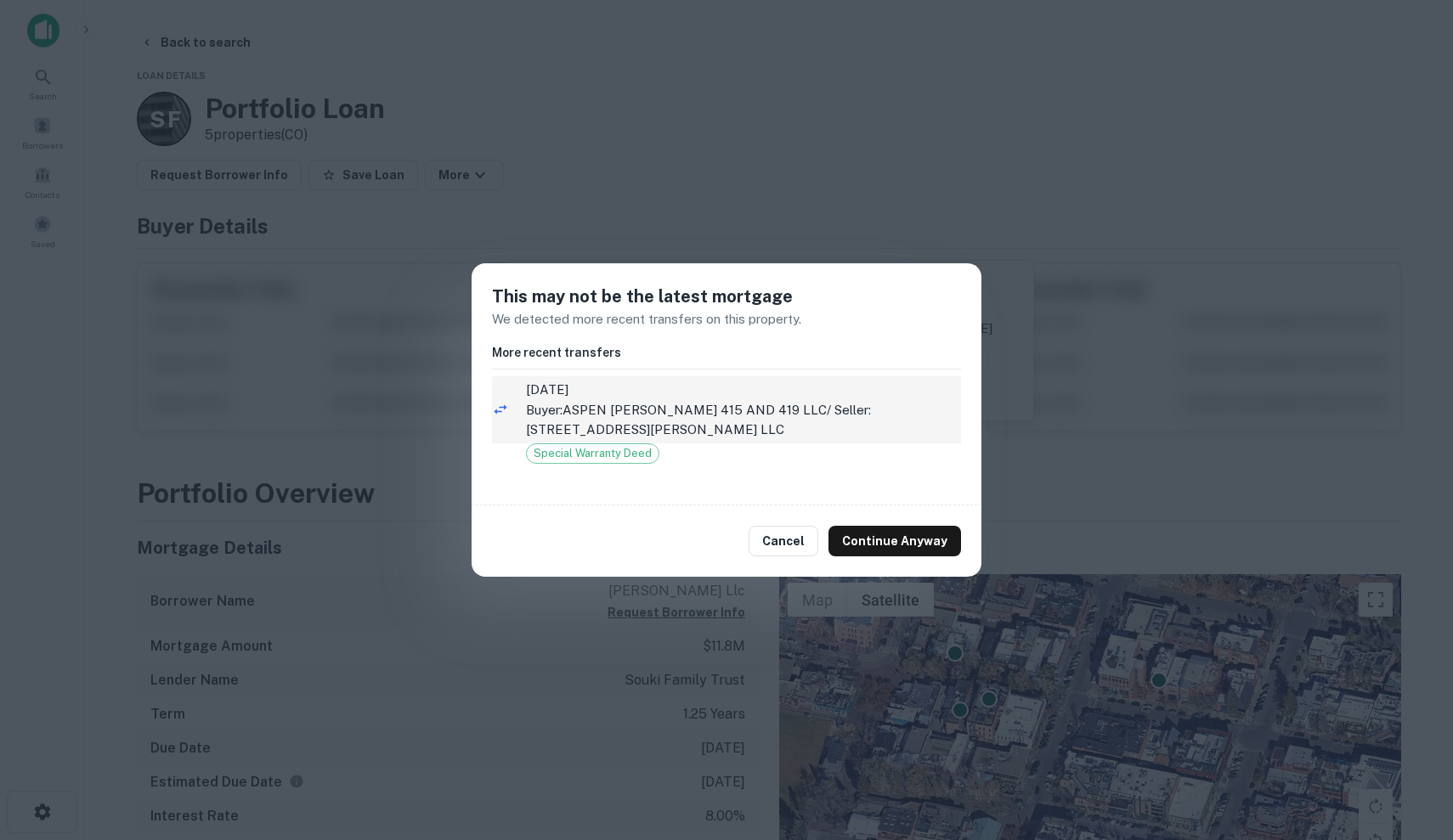
click at [841, 402] on p "Buyer: ASPEN [PERSON_NAME] 415 AND 419 LLC / Seller: [STREET_ADDRESS][PERSON_NA…" at bounding box center [743, 420] width 435 height 40
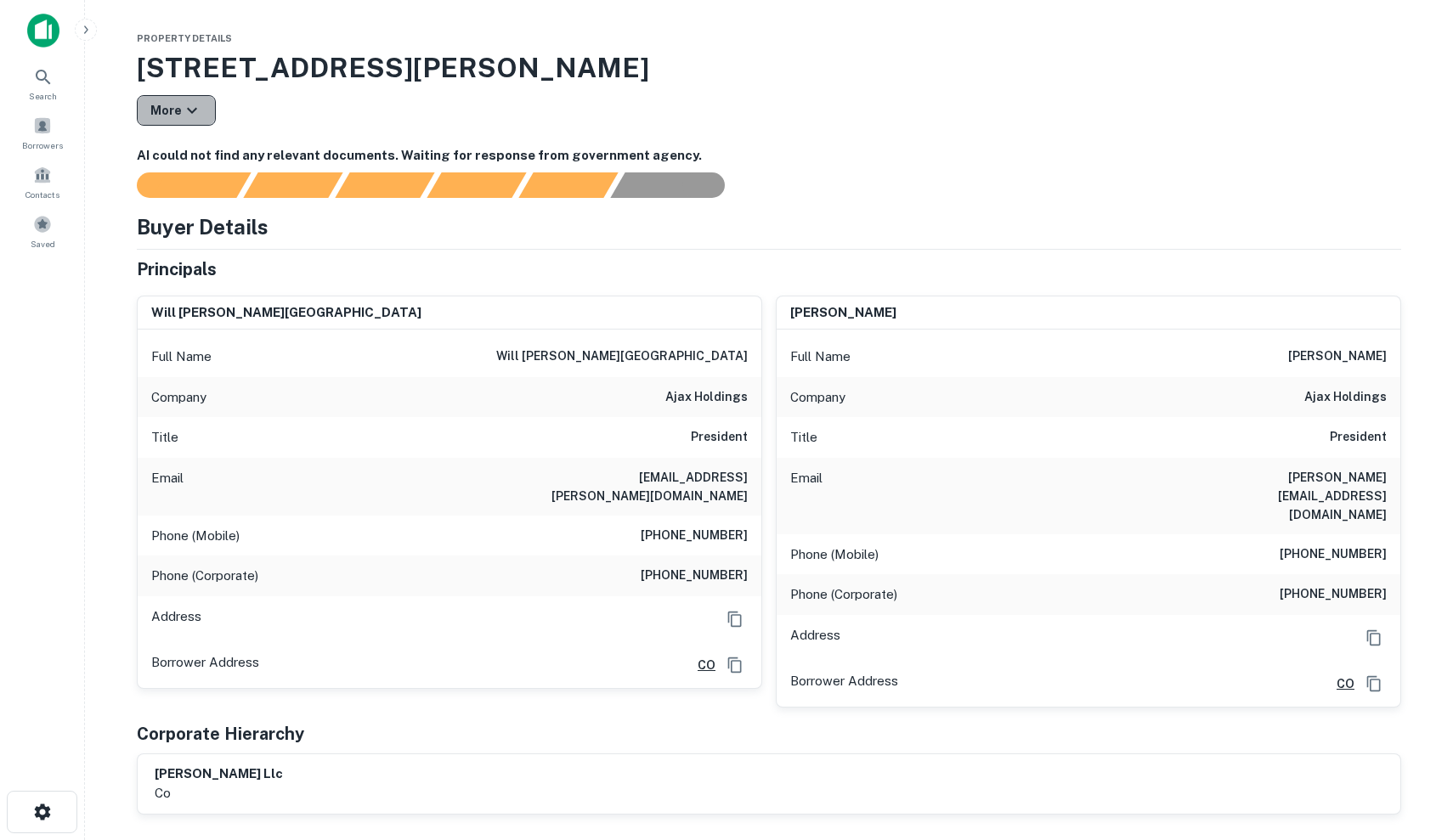
click at [198, 112] on icon "button" at bounding box center [192, 111] width 21 height 21
click at [312, 134] on div at bounding box center [726, 420] width 1453 height 840
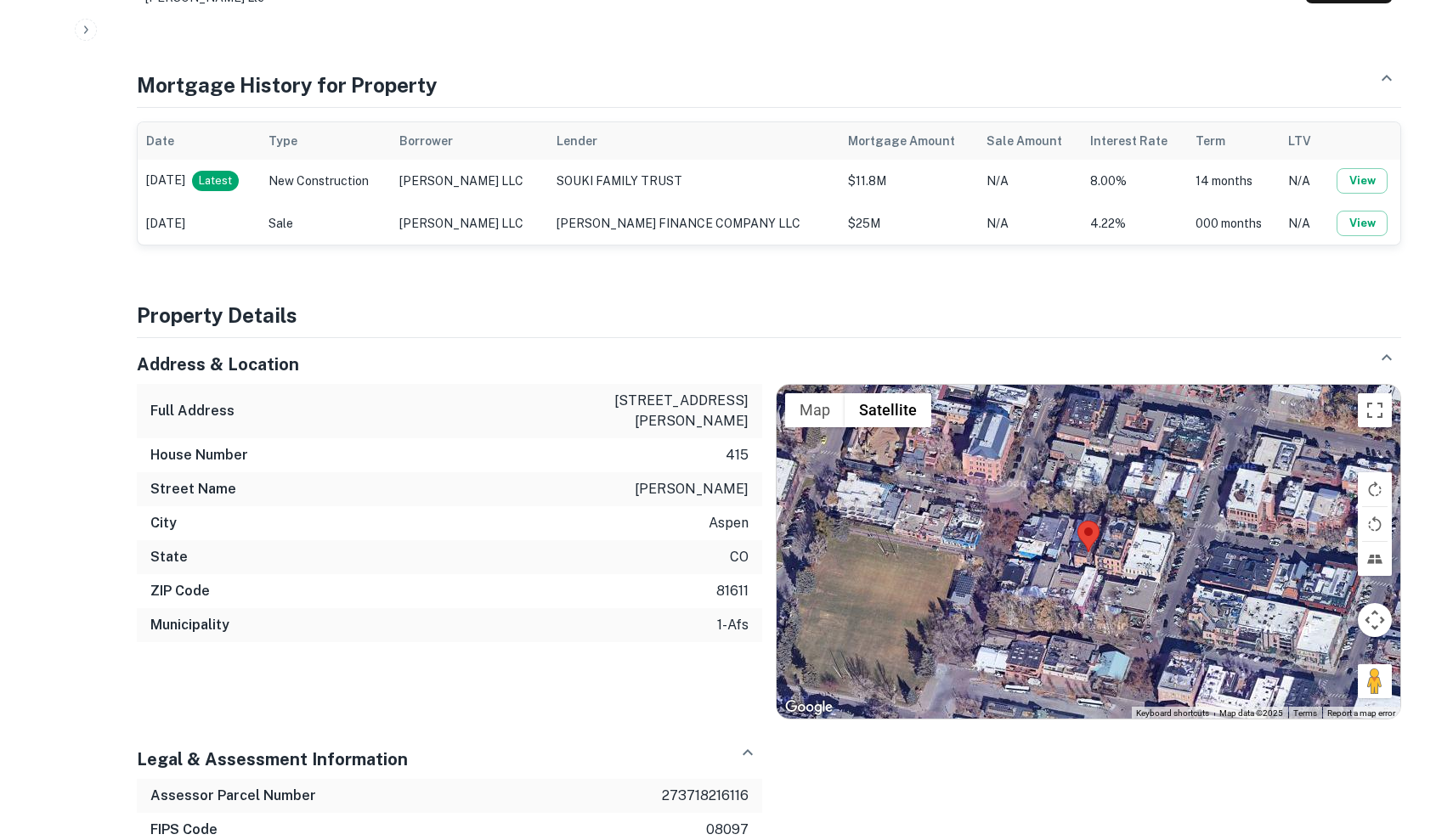
scroll to position [1056, 0]
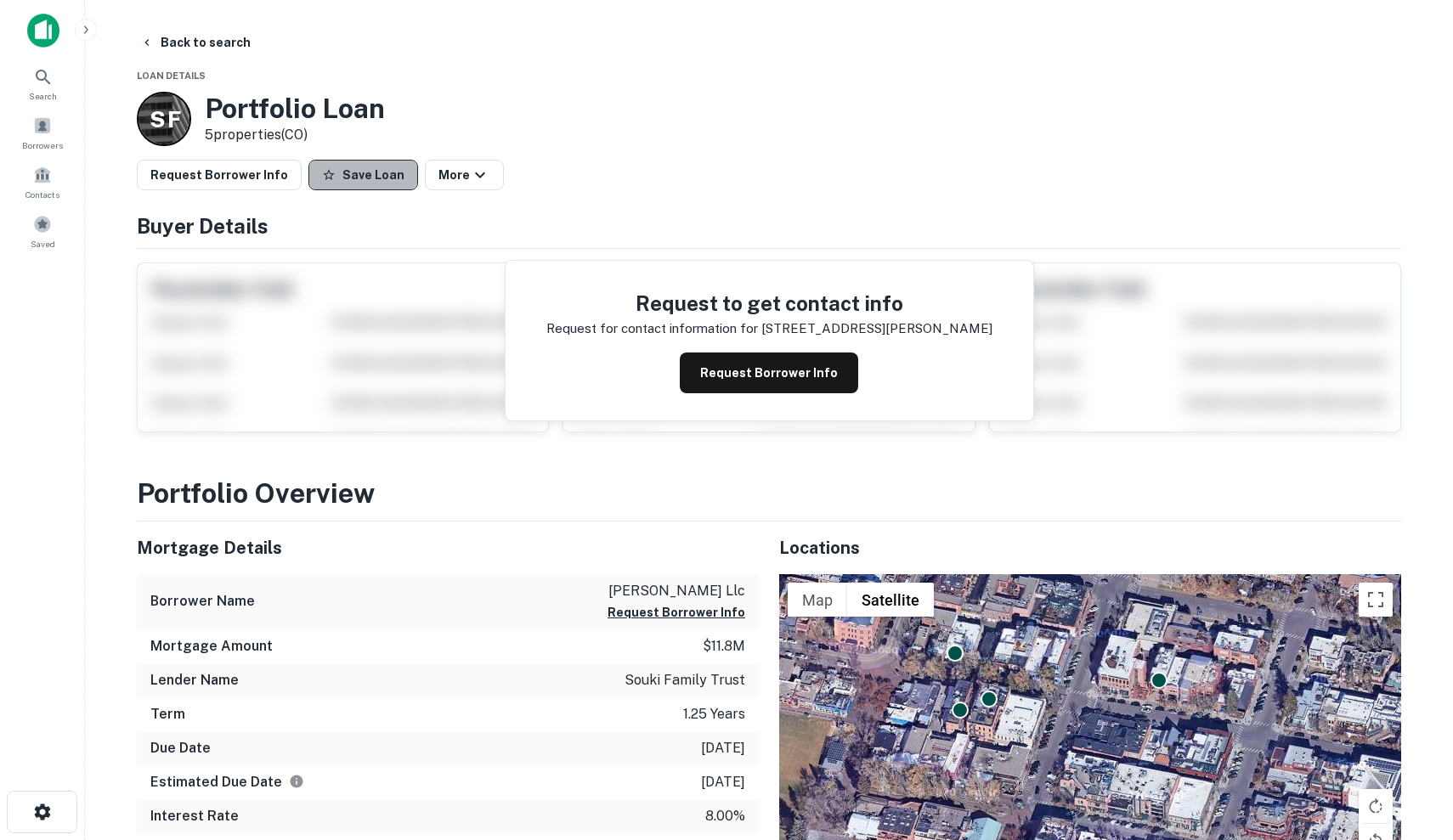
click at [358, 174] on button "Save Loan" at bounding box center [363, 175] width 110 height 31
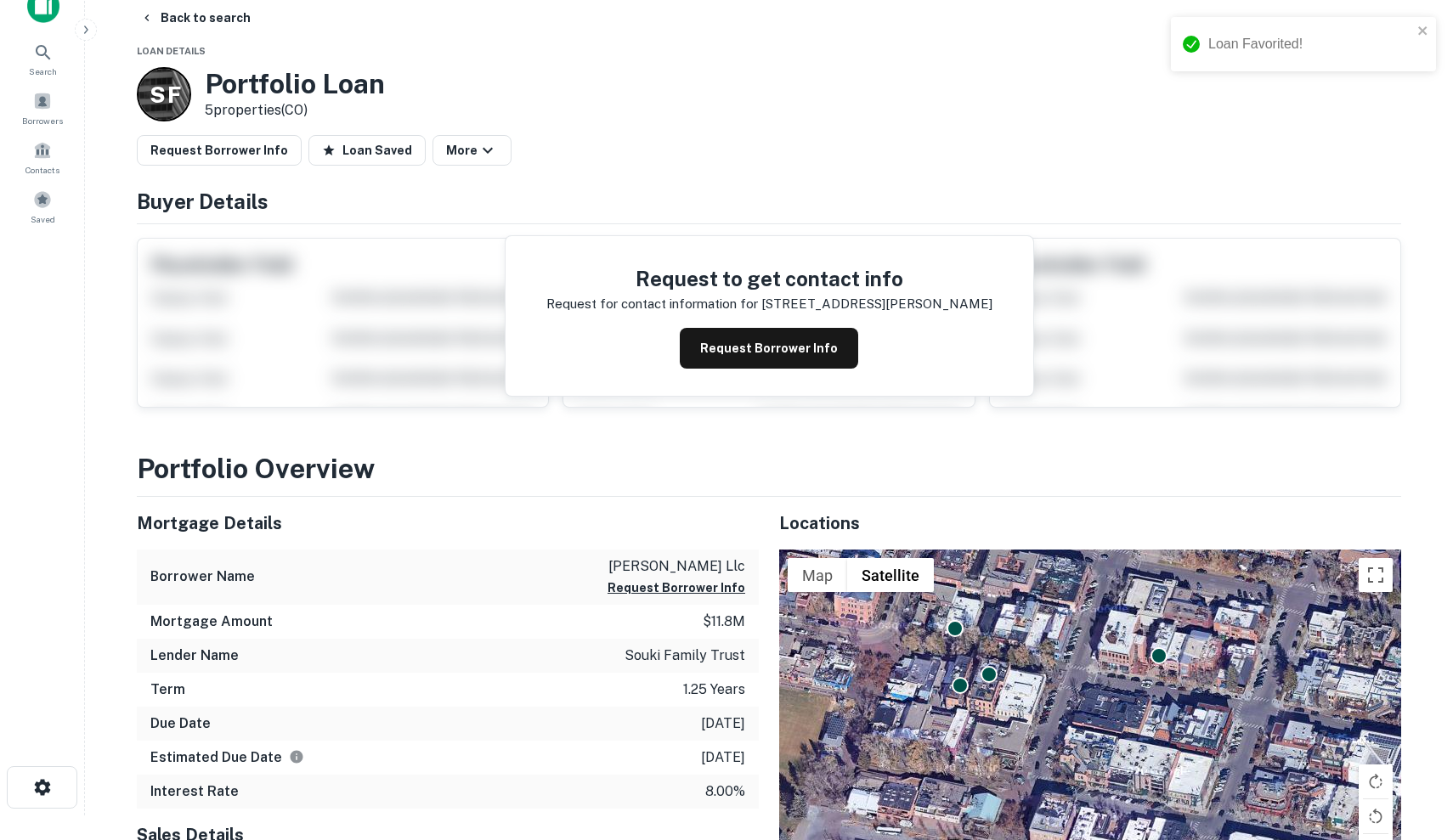
scroll to position [21, 0]
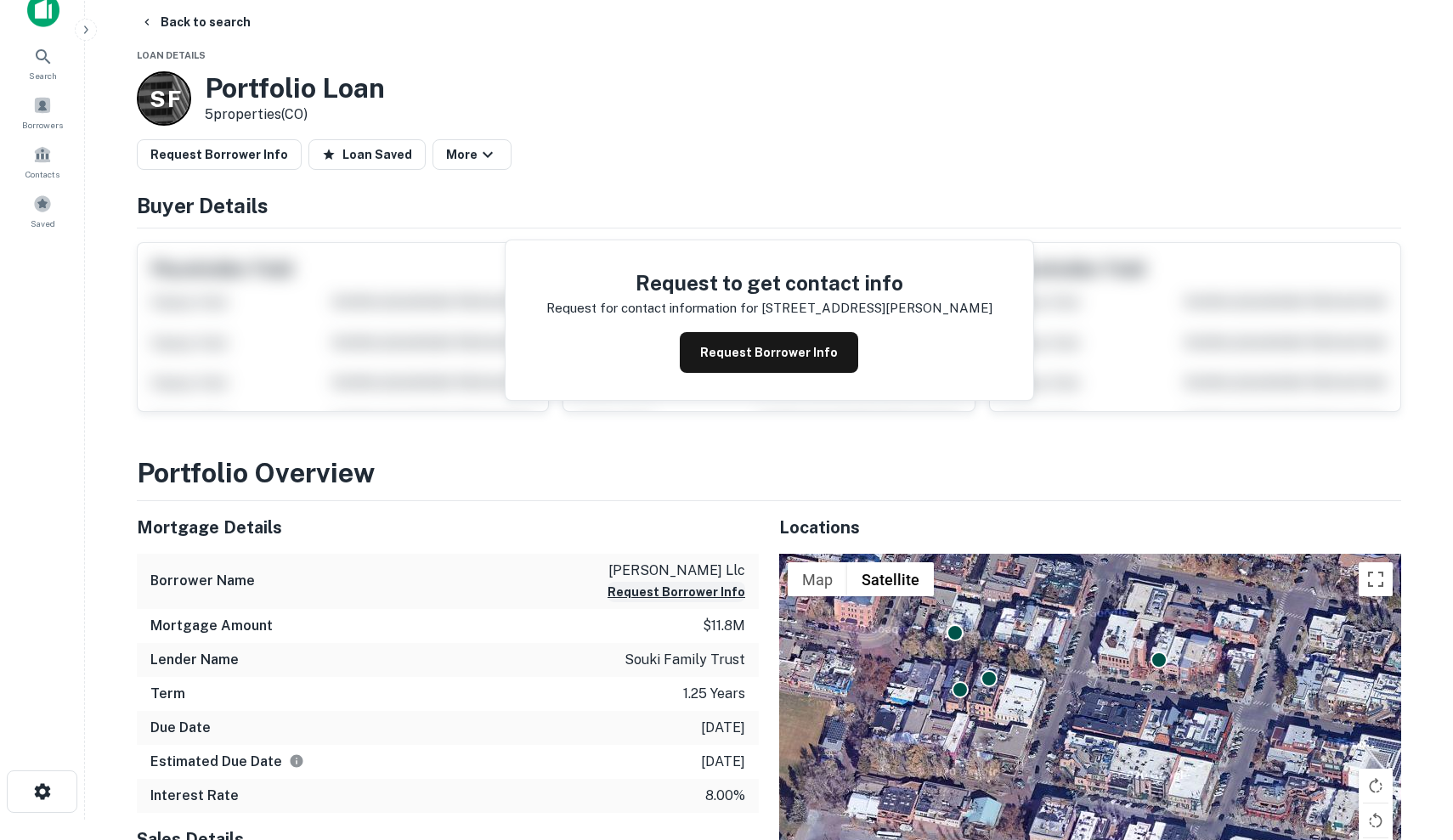
click at [731, 586] on button "Request Borrower Info" at bounding box center [676, 592] width 137 height 21
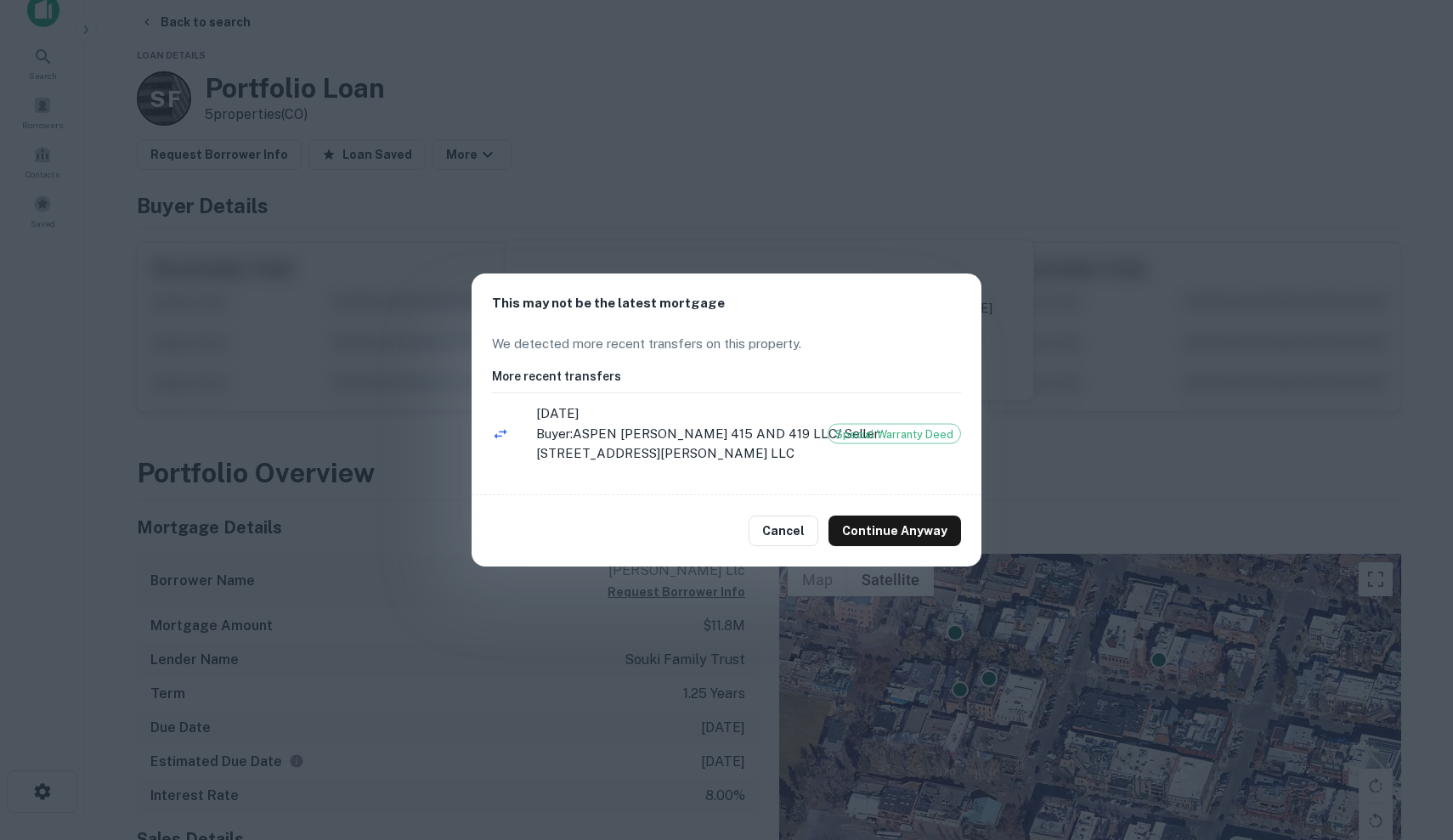
click at [686, 529] on div "Cancel Continue Anyway" at bounding box center [726, 530] width 510 height 71
click at [795, 529] on button "Cancel" at bounding box center [783, 531] width 70 height 31
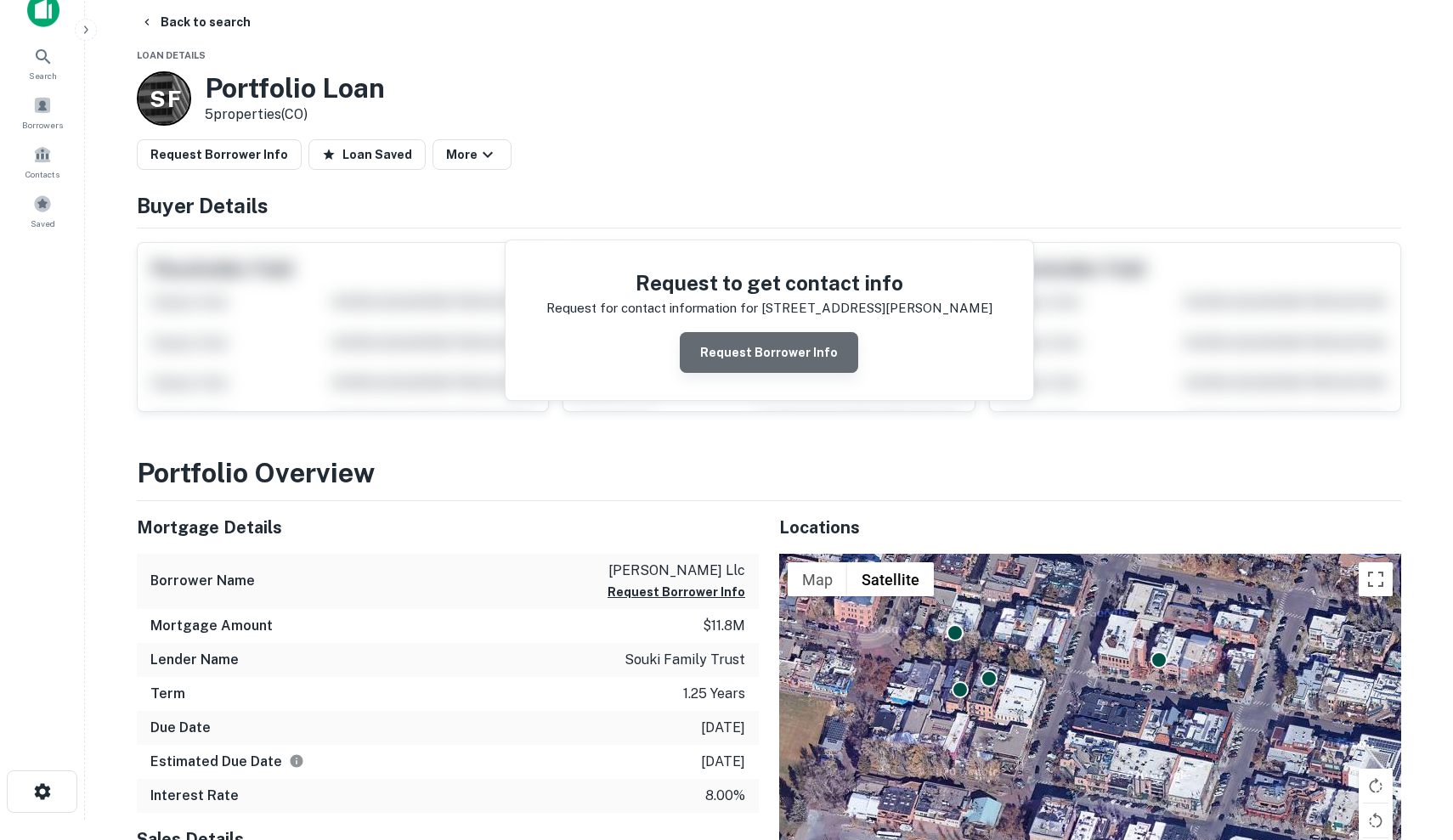
click at [776, 369] on button "Request Borrower Info" at bounding box center [769, 353] width 179 height 41
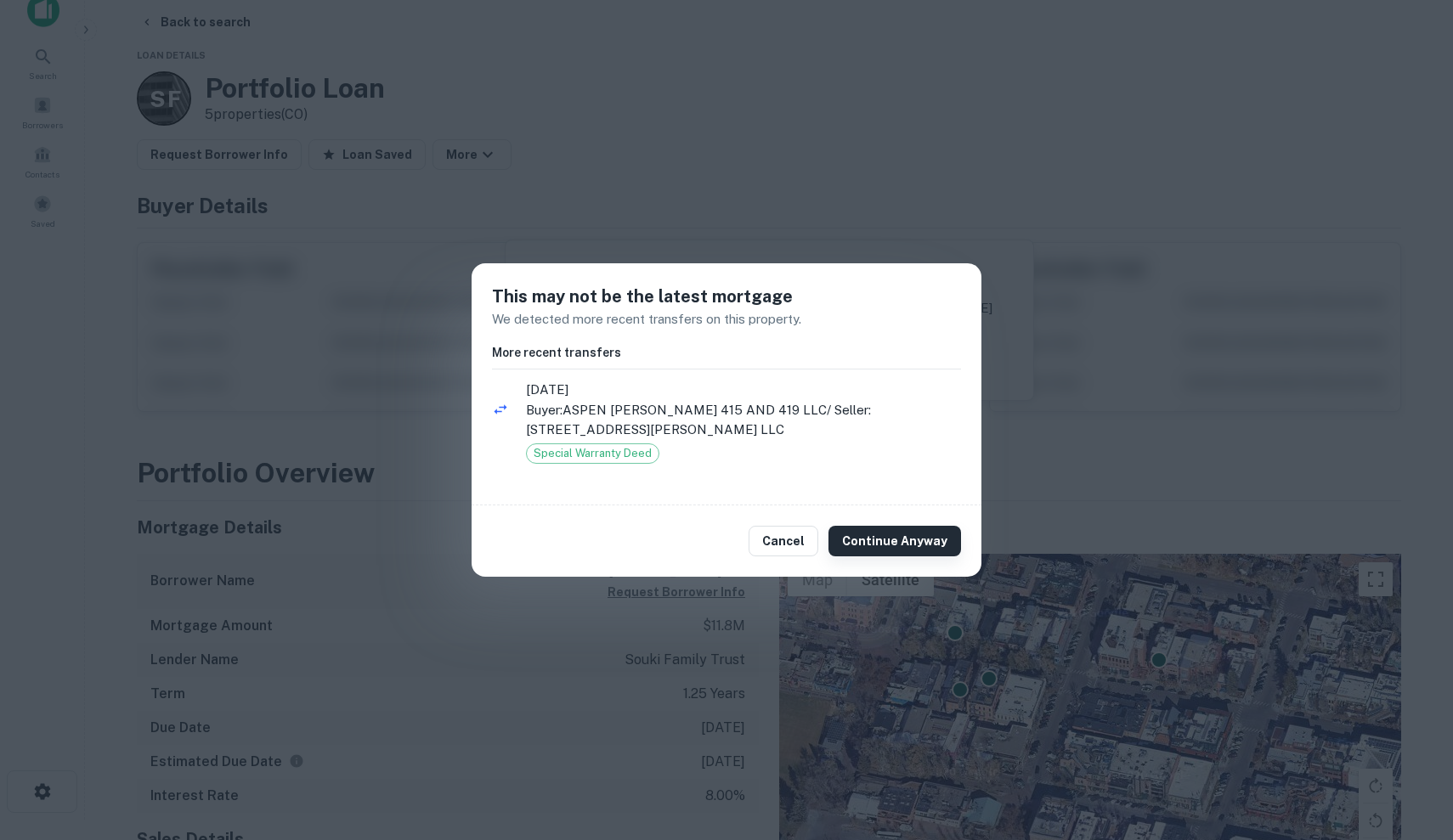
click at [883, 536] on button "Continue Anyway" at bounding box center [894, 541] width 132 height 31
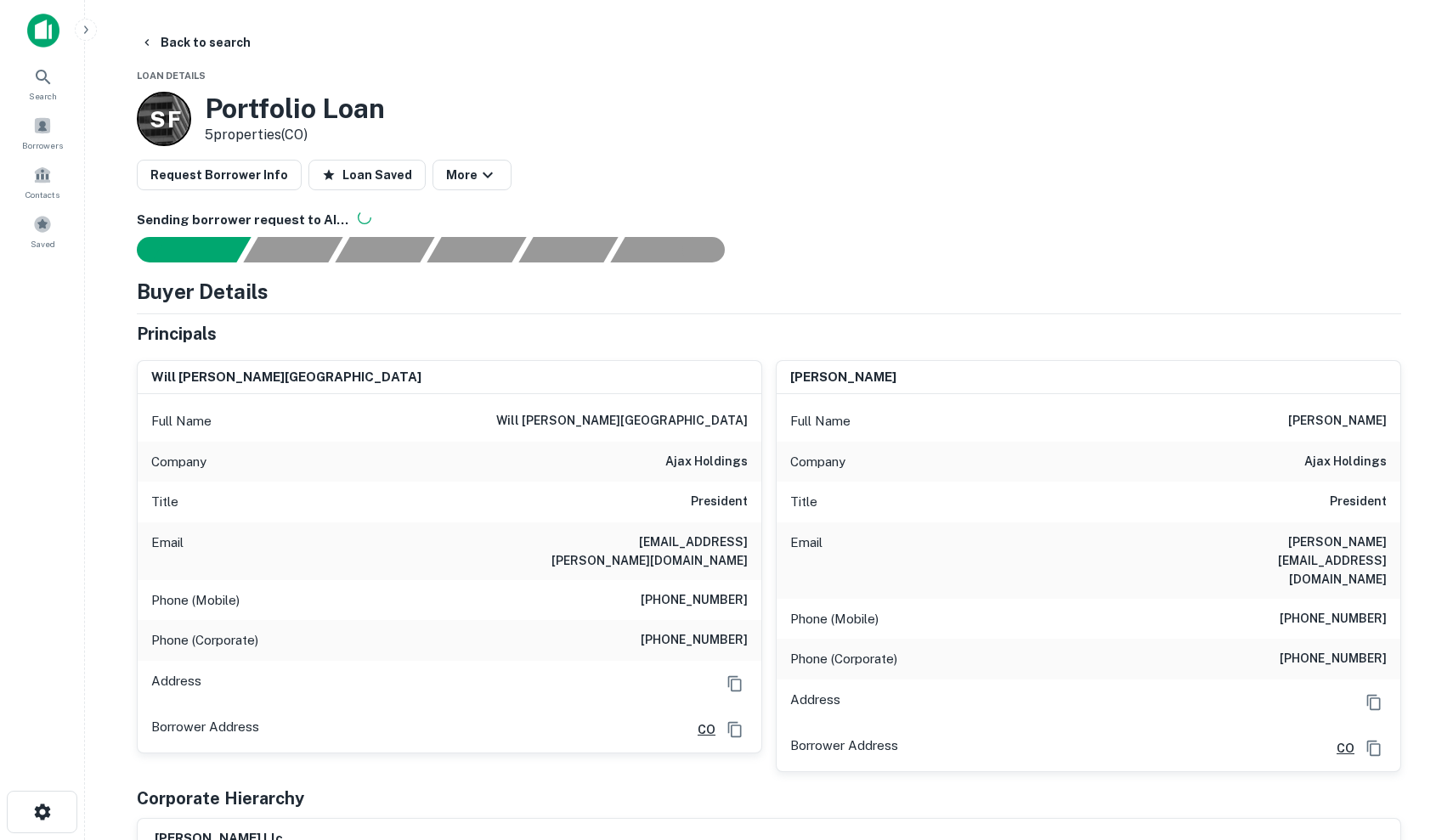
scroll to position [0, 0]
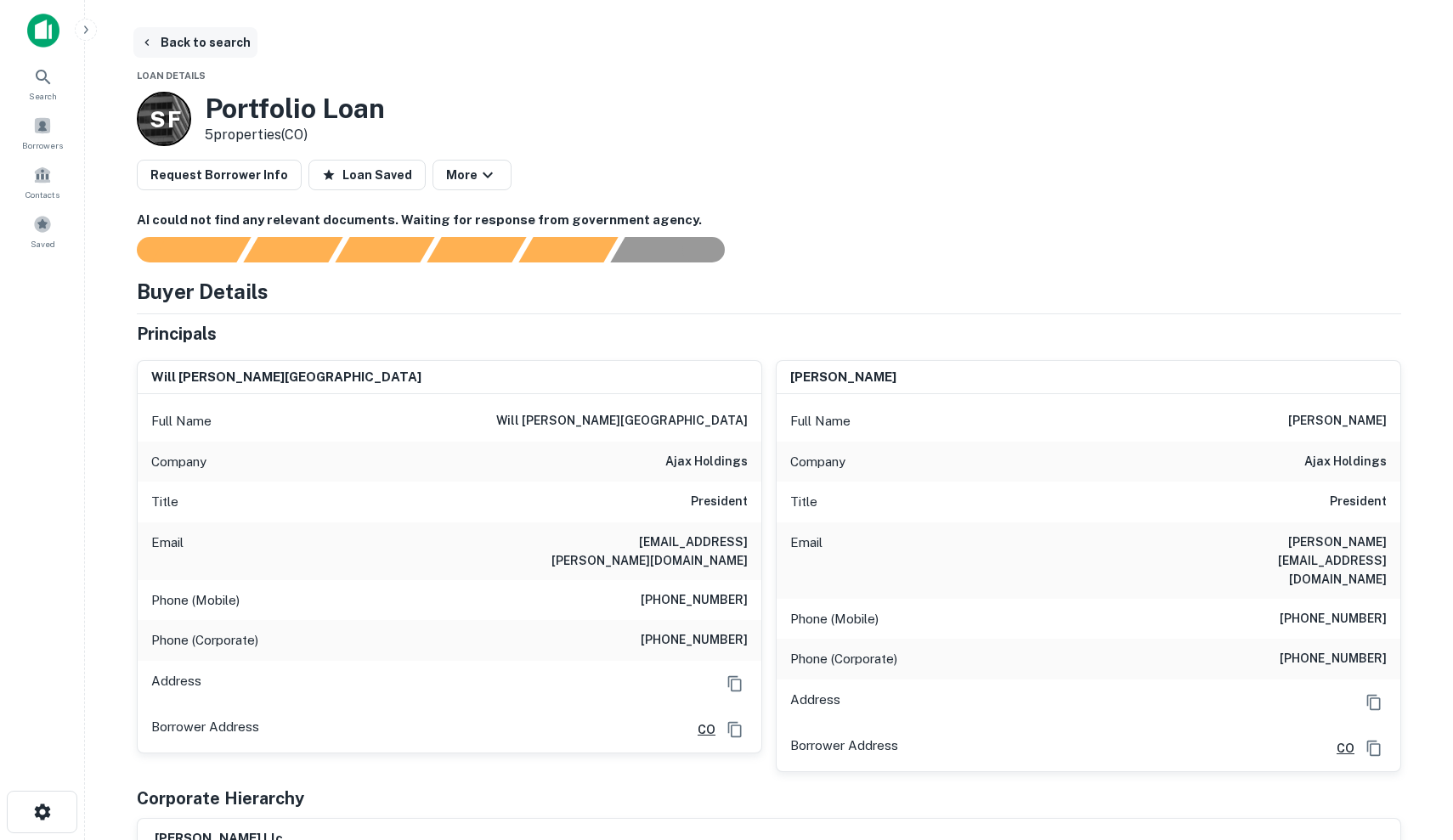
click at [141, 54] on button "Back to search" at bounding box center [195, 43] width 124 height 31
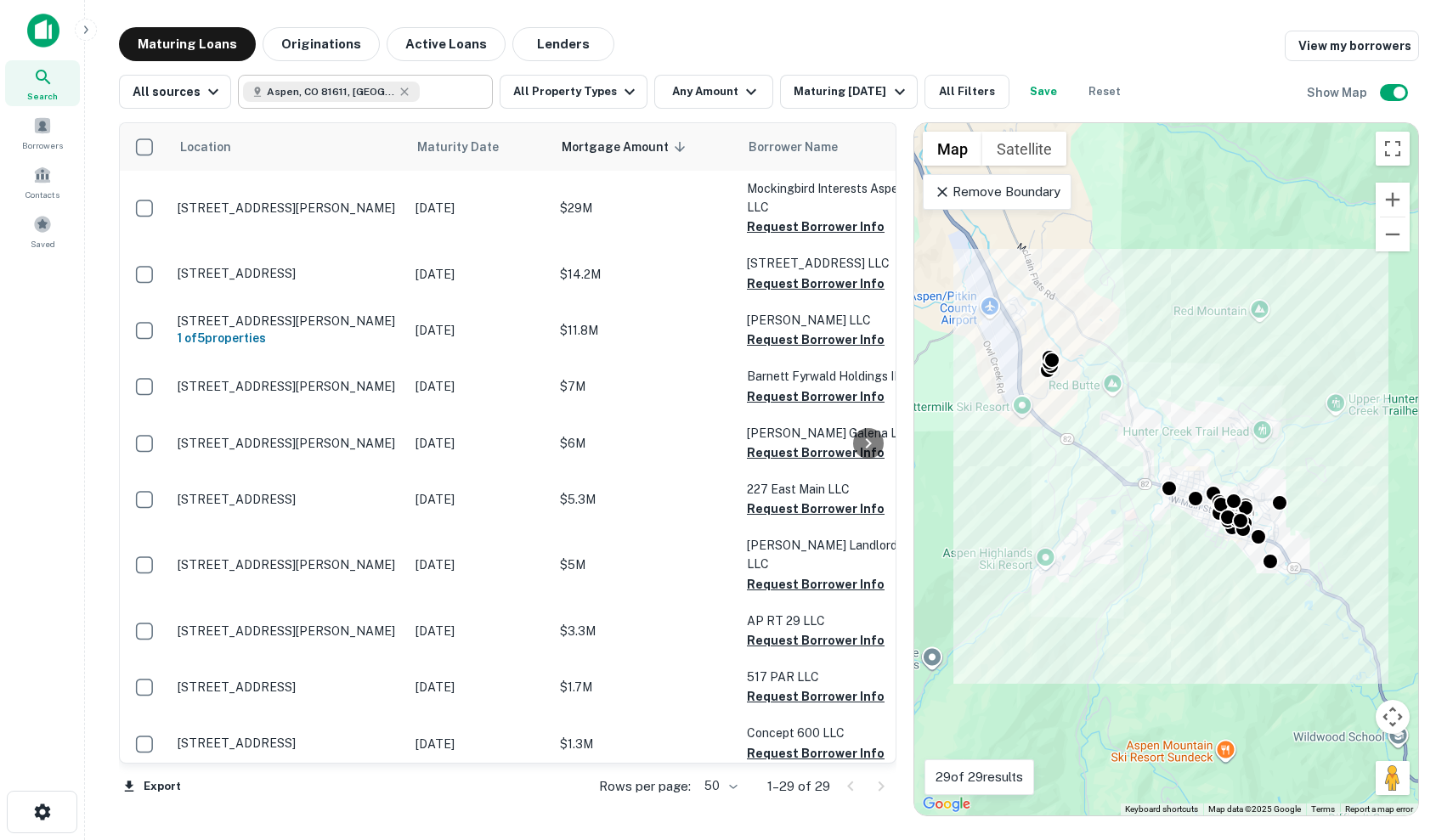
click at [368, 95] on div "Aspen, CO 81611, [GEOGRAPHIC_DATA]" at bounding box center [331, 92] width 177 height 21
type input "**********"
click at [380, 95] on input "**********" at bounding box center [351, 92] width 216 height 24
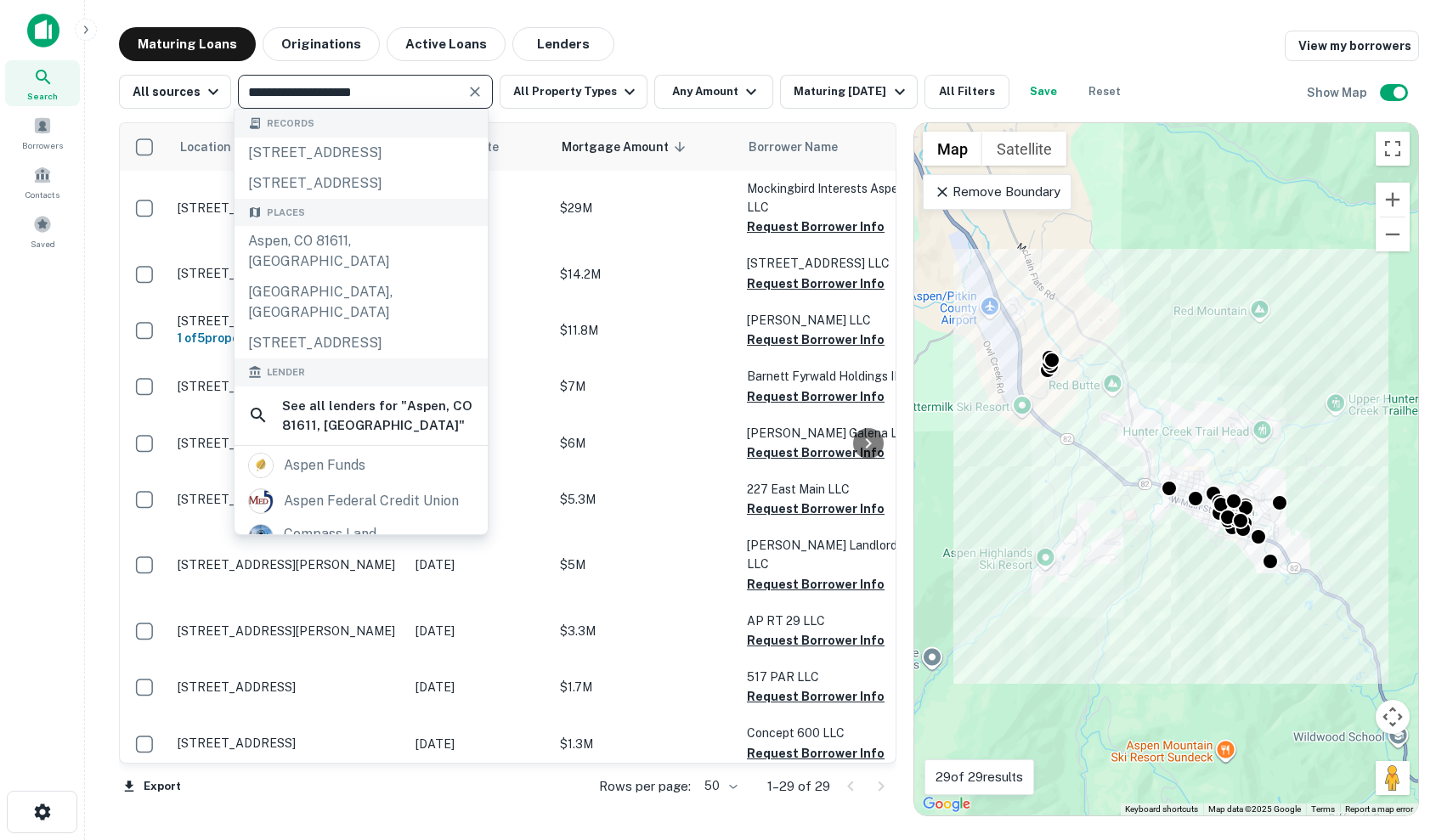
click at [456, 98] on input "**********" at bounding box center [351, 92] width 216 height 24
click at [469, 98] on icon "Clear" at bounding box center [475, 92] width 17 height 17
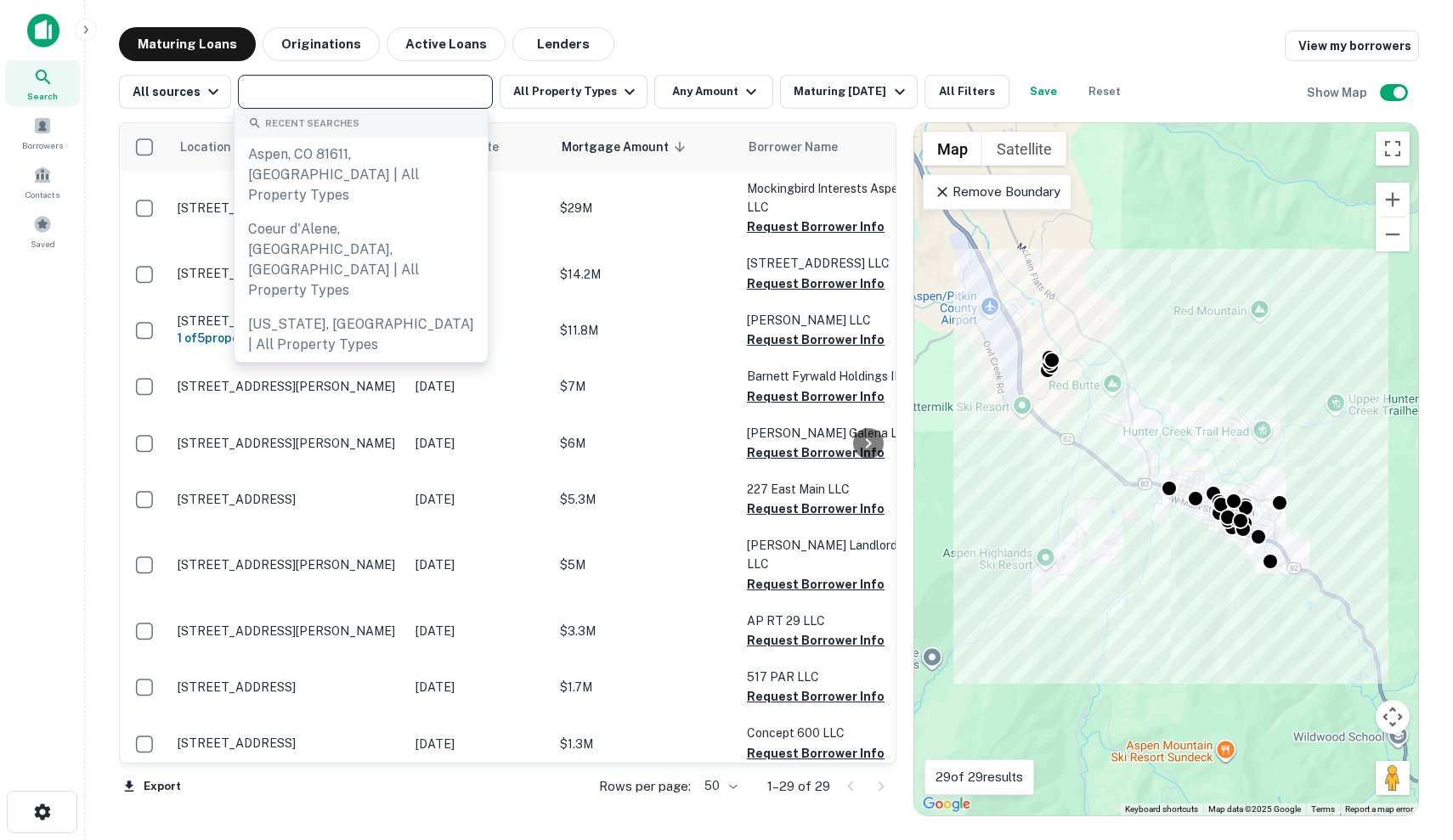
type input "*"
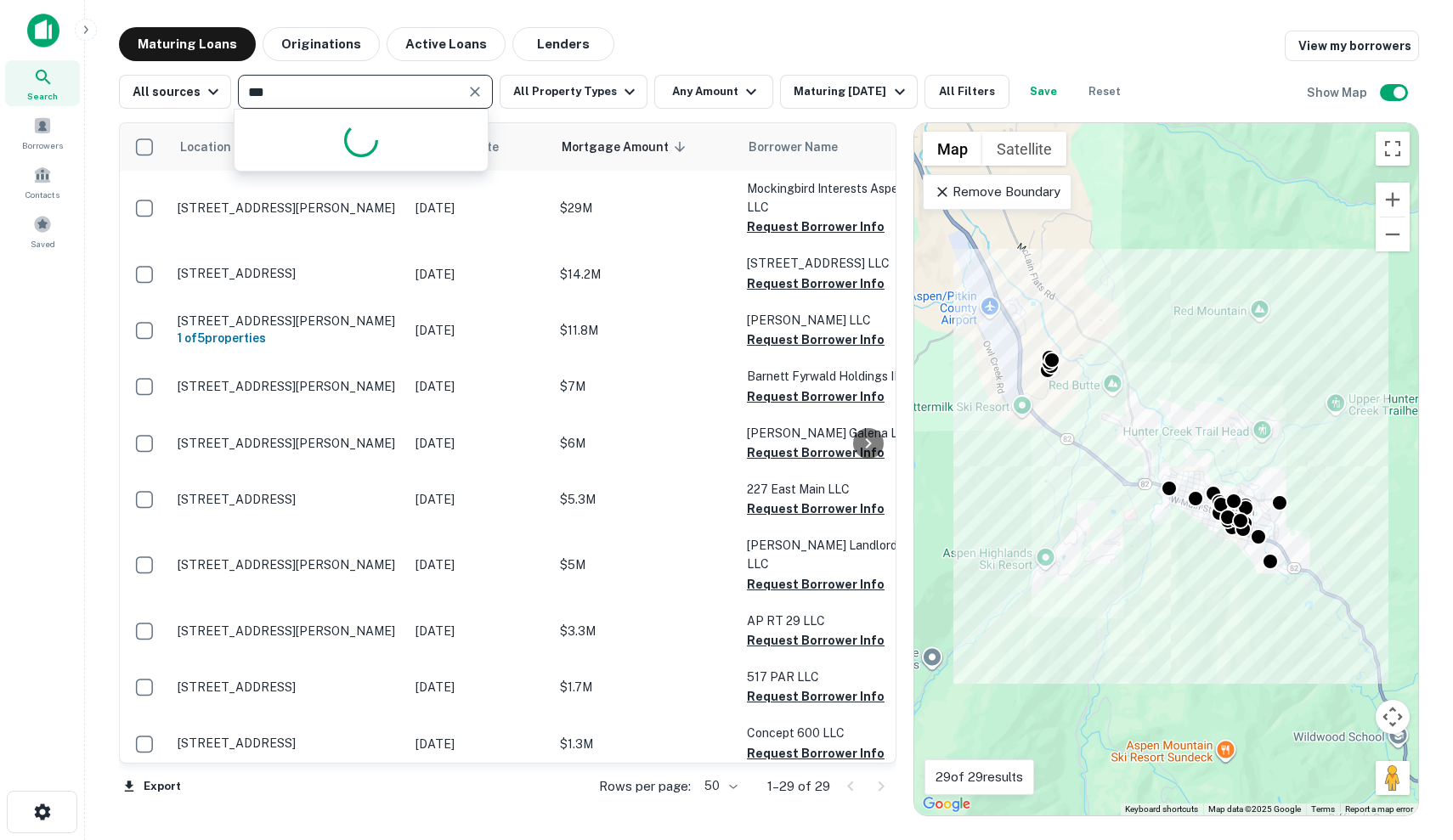
type input "****"
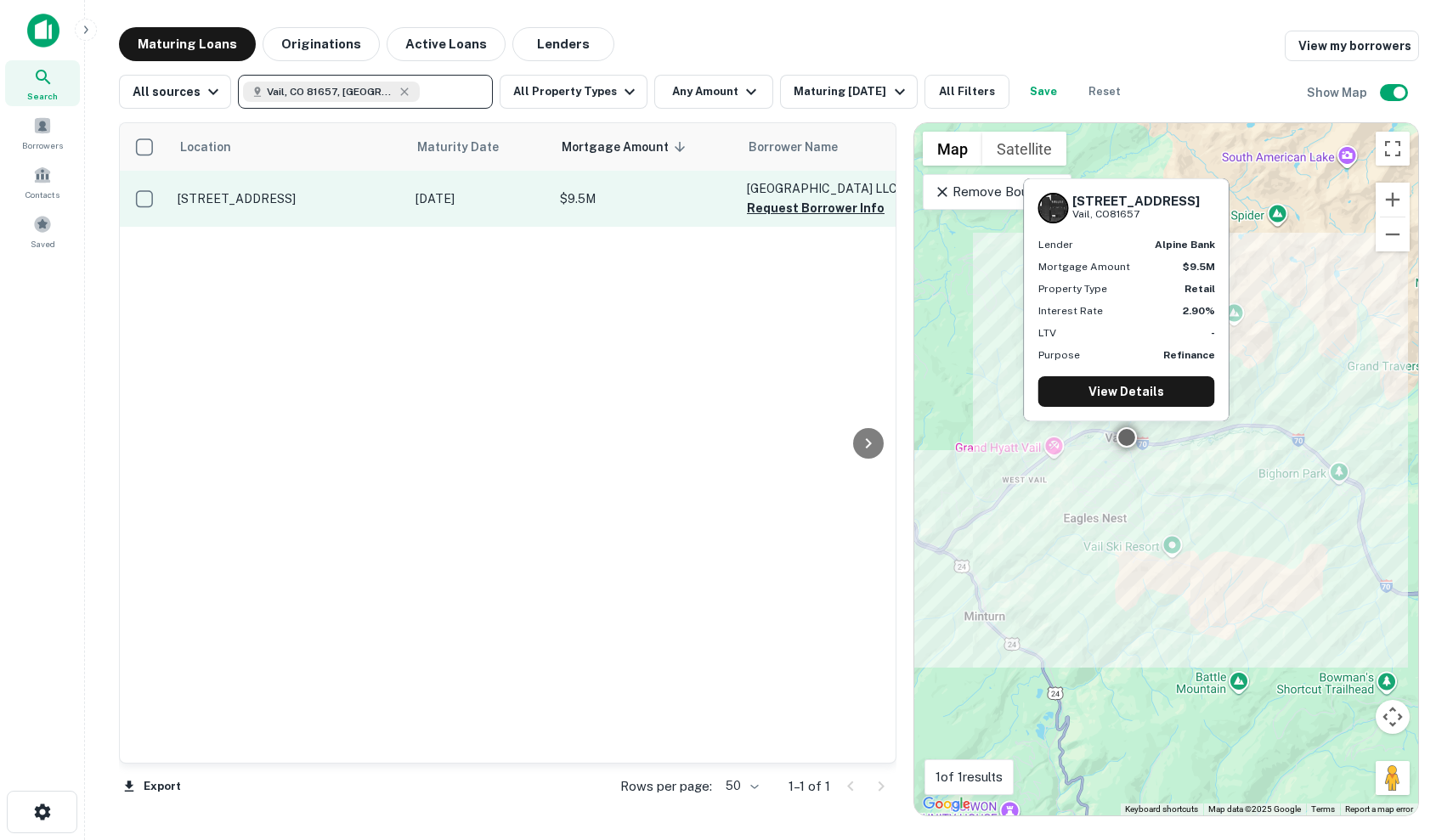
scroll to position [0, -1]
click at [470, 199] on p "[DATE]" at bounding box center [479, 199] width 127 height 19
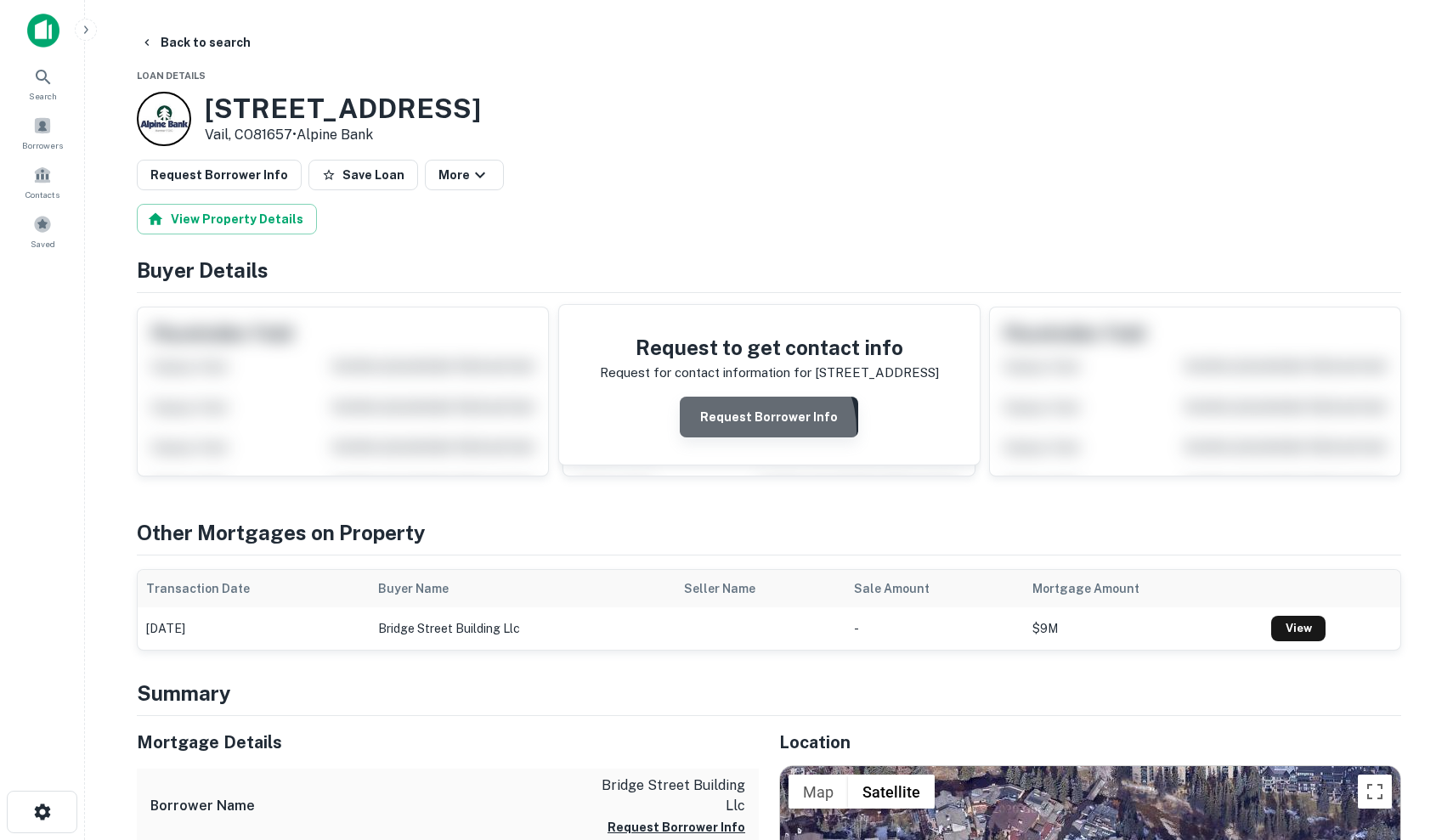
click at [748, 430] on button "Request Borrower Info" at bounding box center [769, 417] width 179 height 41
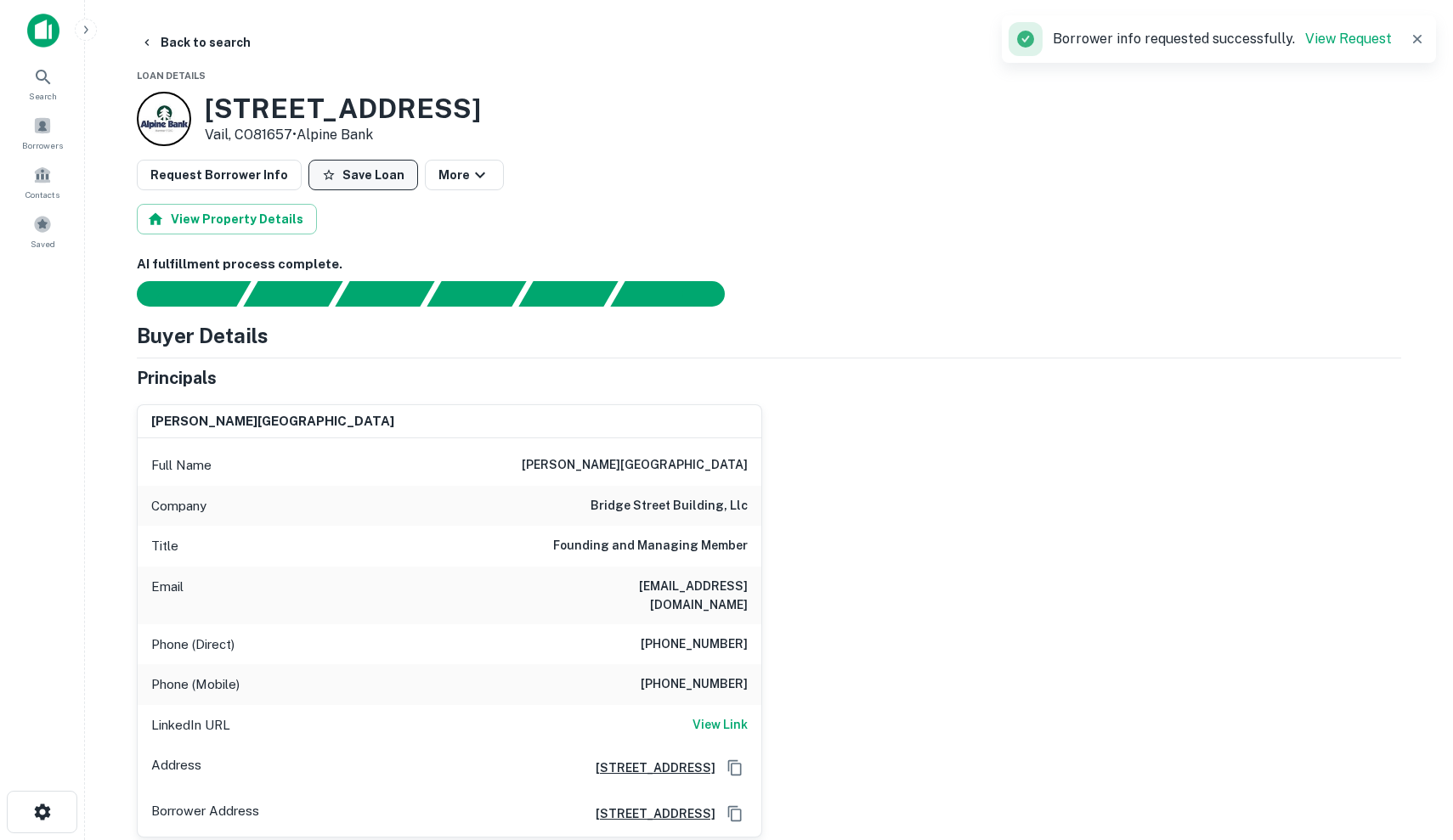
click at [375, 184] on button "Save Loan" at bounding box center [363, 175] width 110 height 31
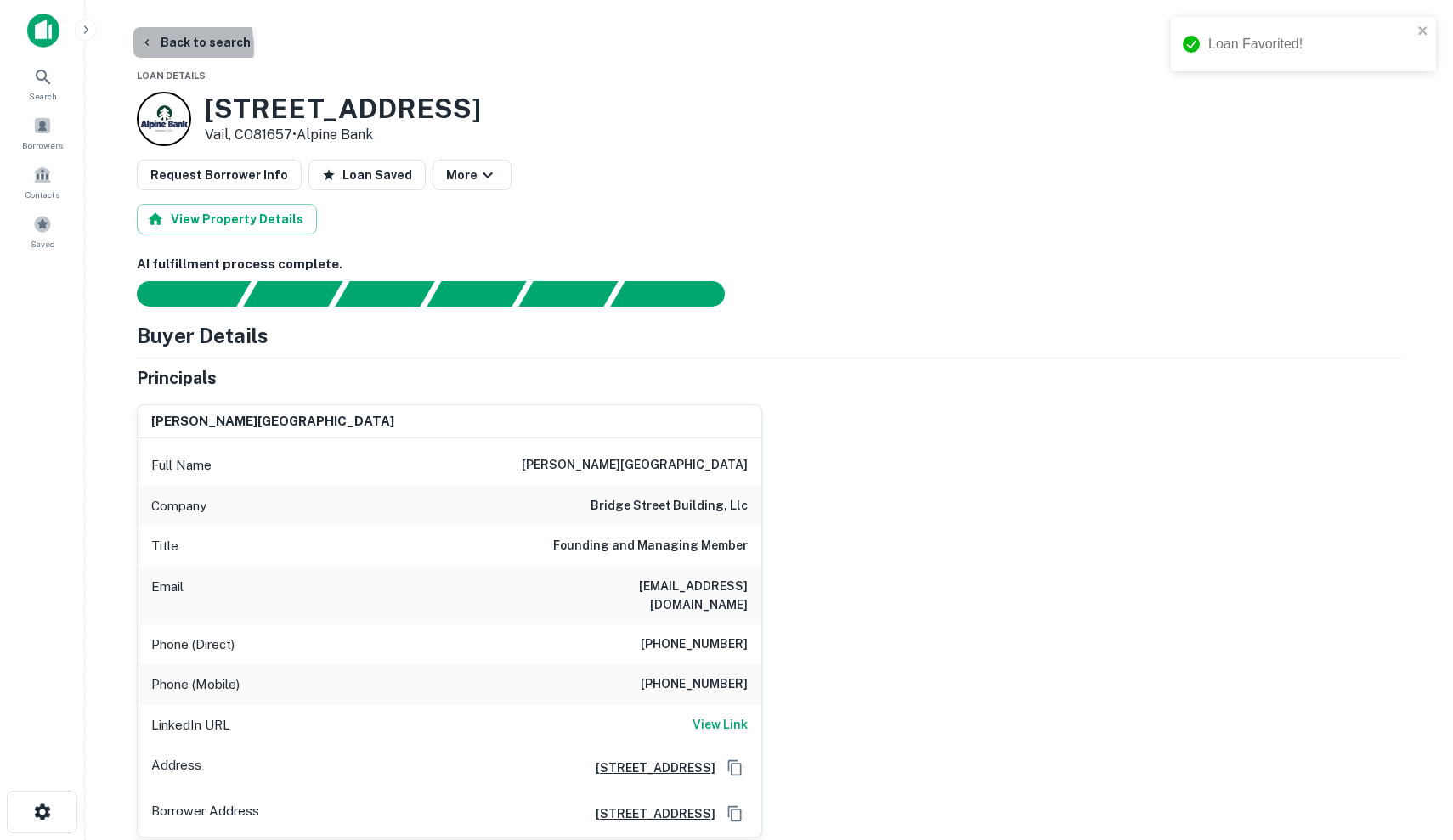
click at [175, 47] on button "Back to search" at bounding box center [195, 43] width 124 height 31
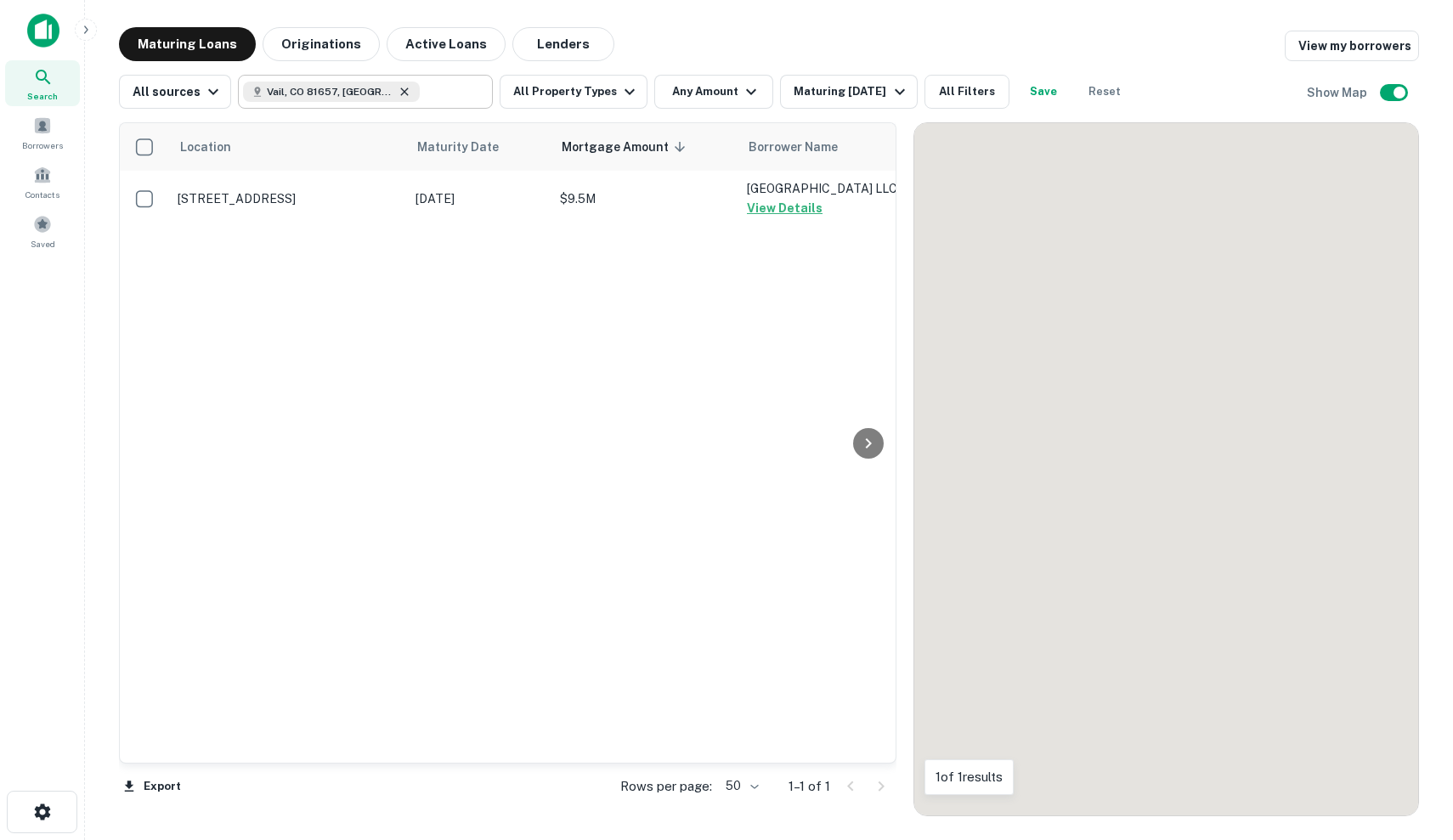
click at [401, 94] on icon at bounding box center [404, 91] width 8 height 8
type input "**********"
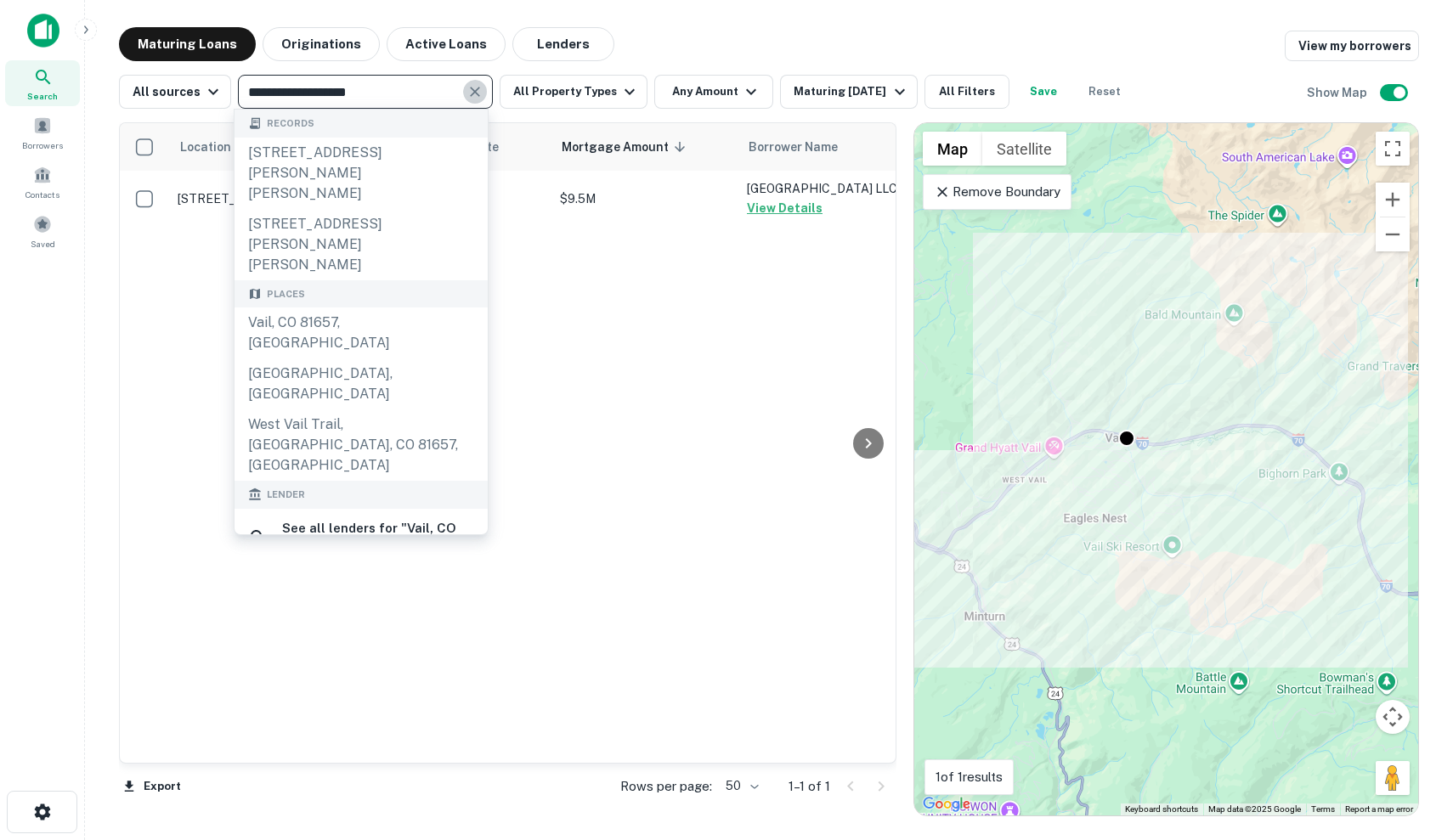
click at [475, 93] on icon "Clear" at bounding box center [475, 92] width 17 height 17
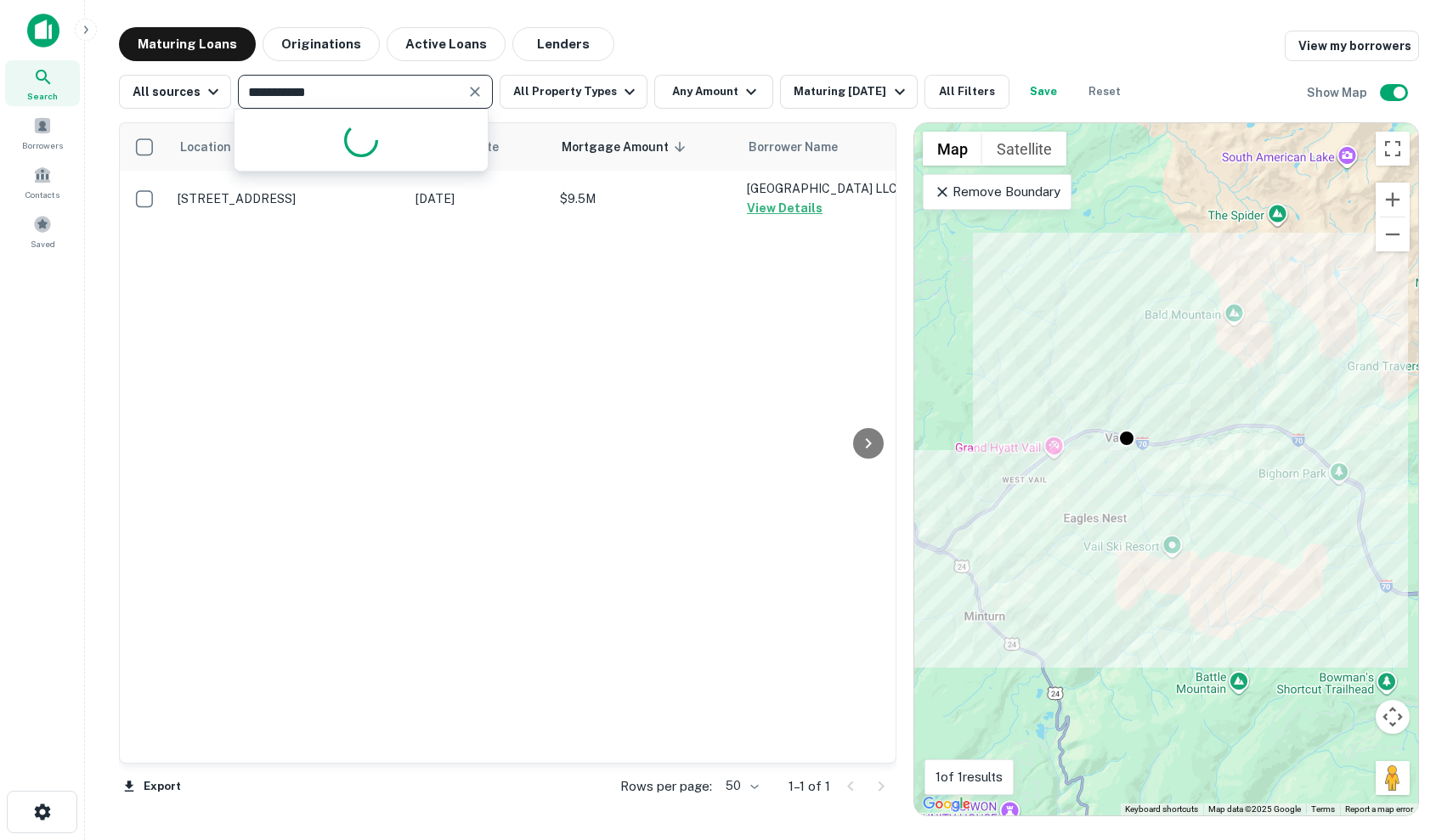
type input "**********"
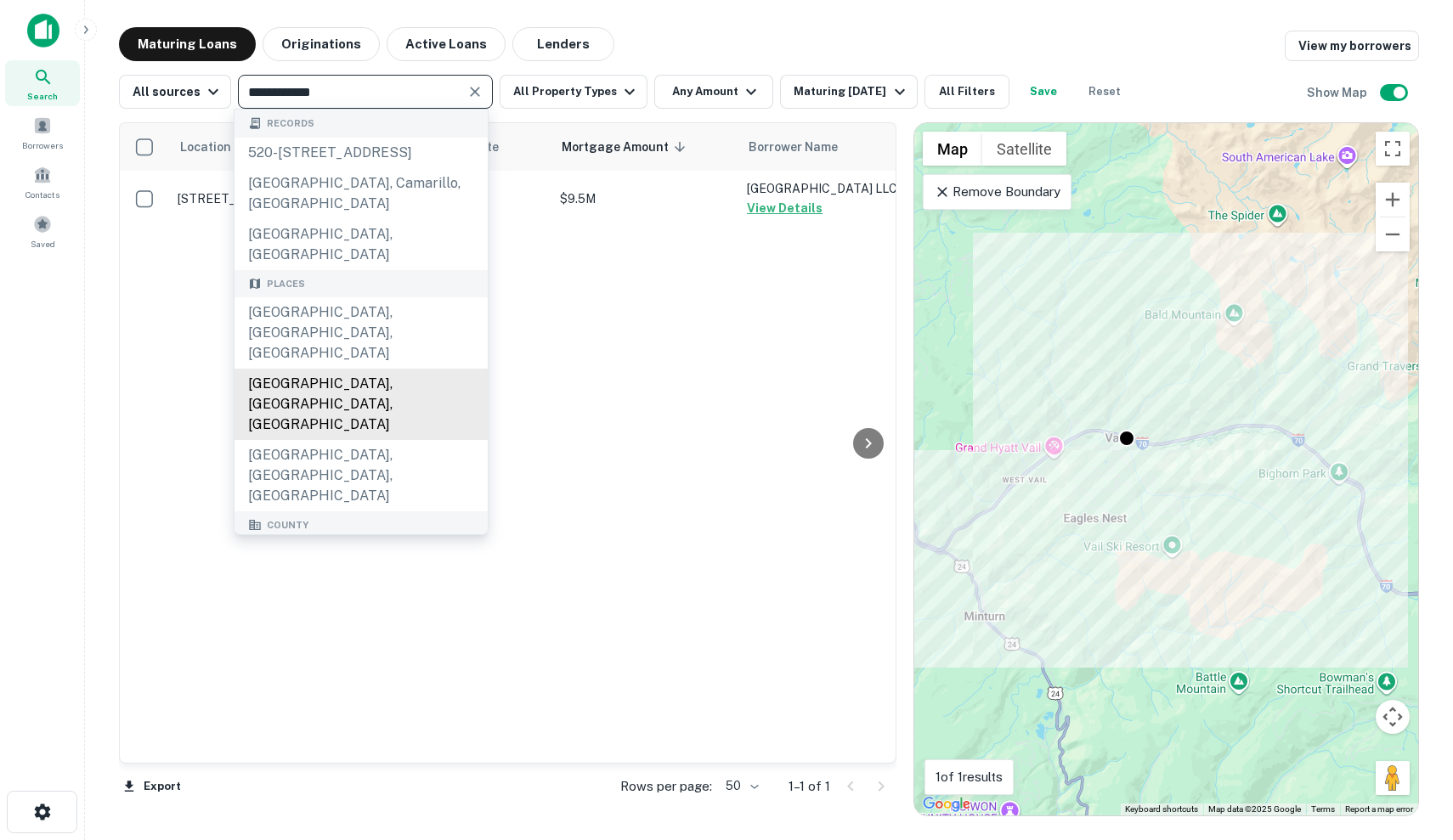
click at [367, 369] on div "[GEOGRAPHIC_DATA], [GEOGRAPHIC_DATA], [GEOGRAPHIC_DATA]" at bounding box center [360, 404] width 253 height 71
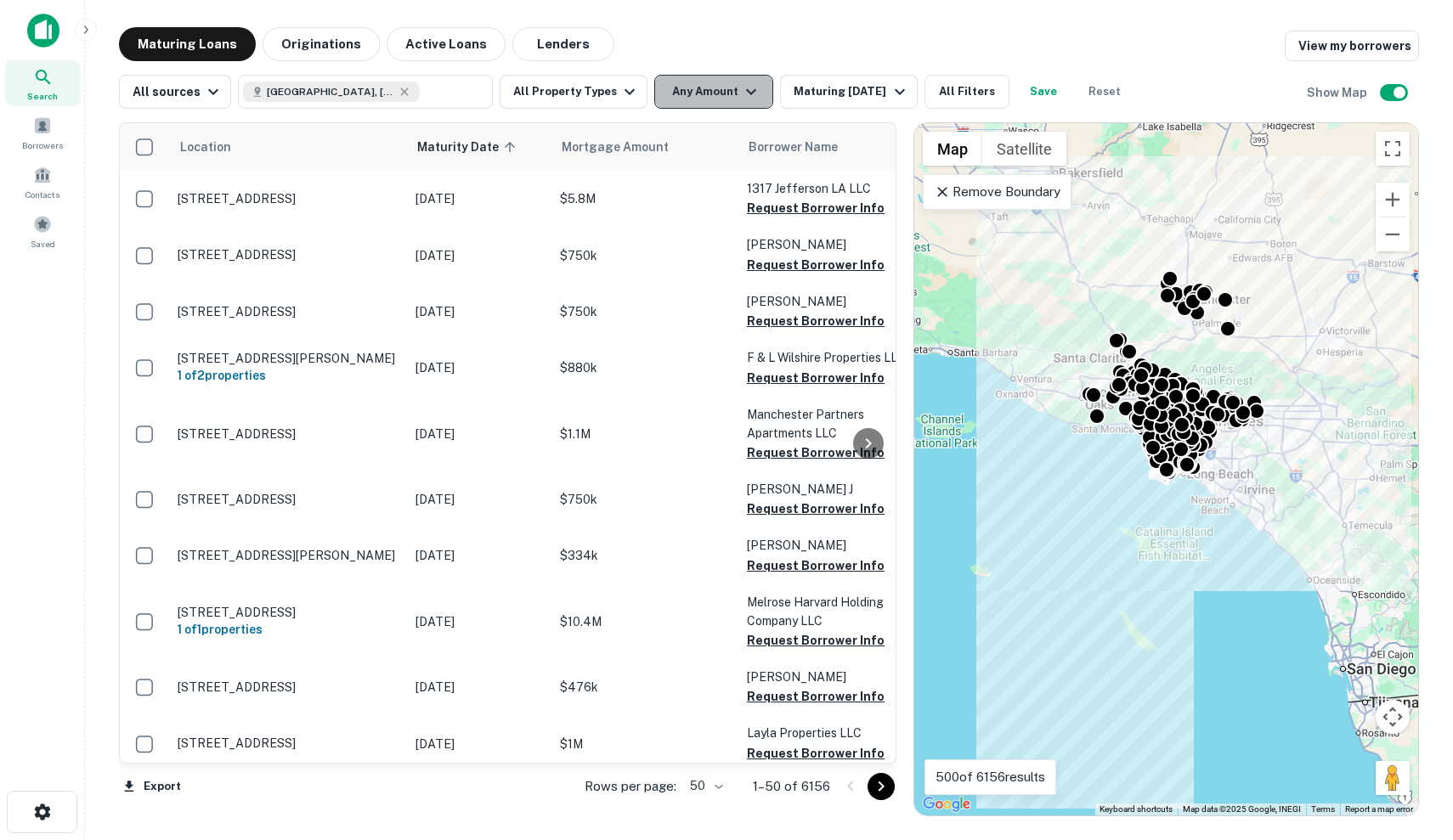
click at [722, 98] on button "Any Amount" at bounding box center [713, 92] width 119 height 34
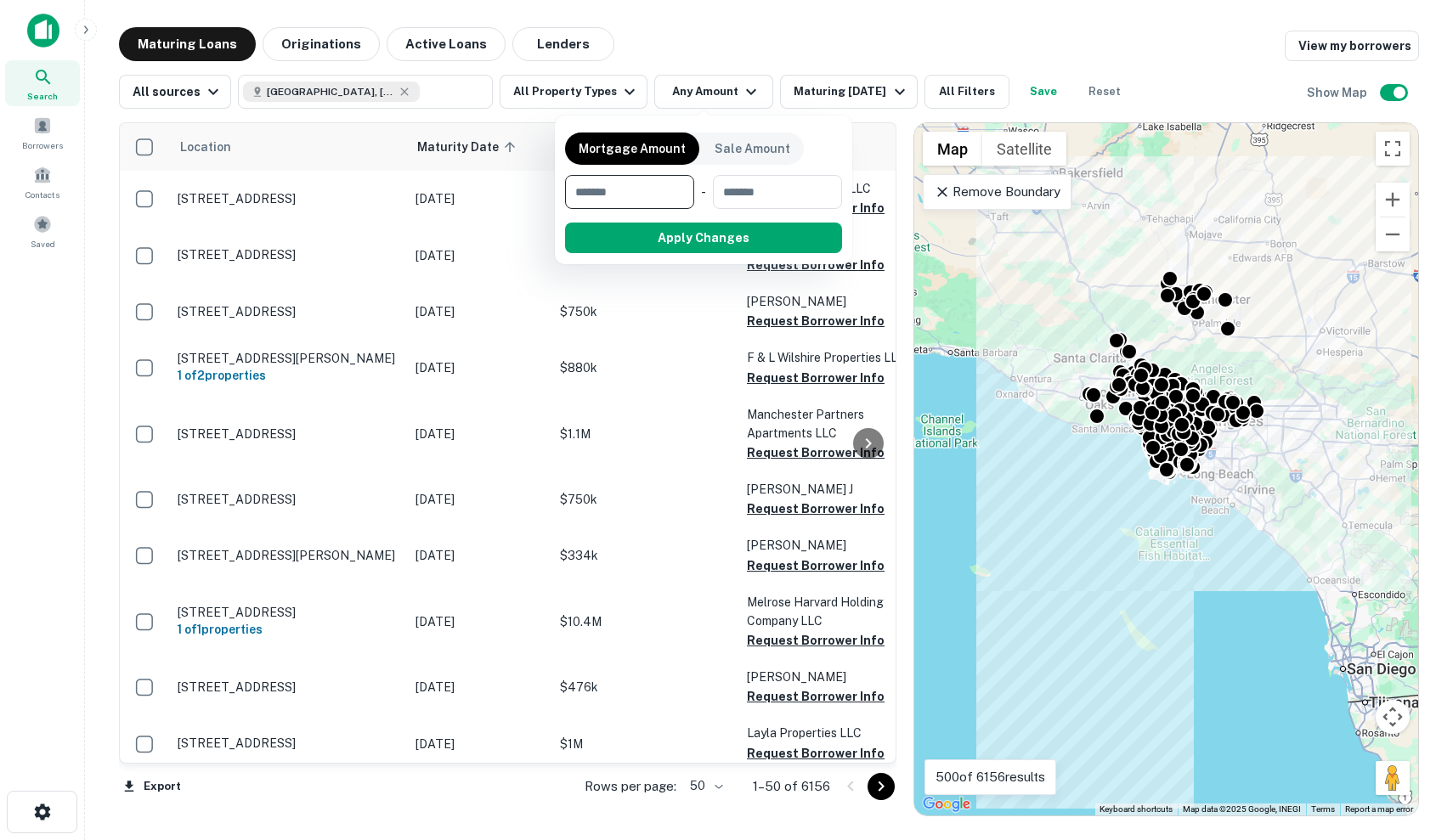
click at [825, 96] on div at bounding box center [726, 420] width 1453 height 840
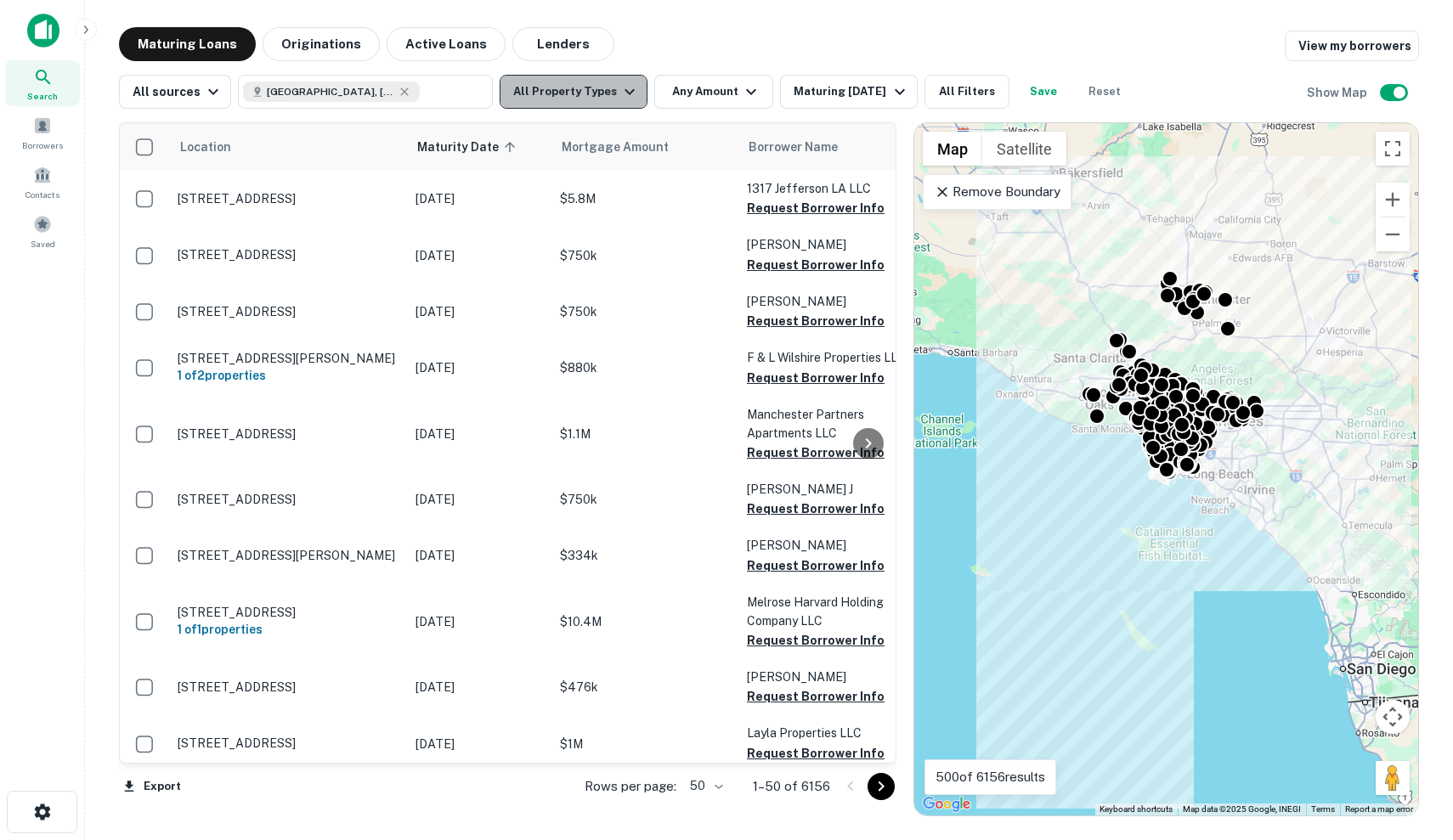
click at [599, 96] on button "All Property Types" at bounding box center [573, 92] width 148 height 34
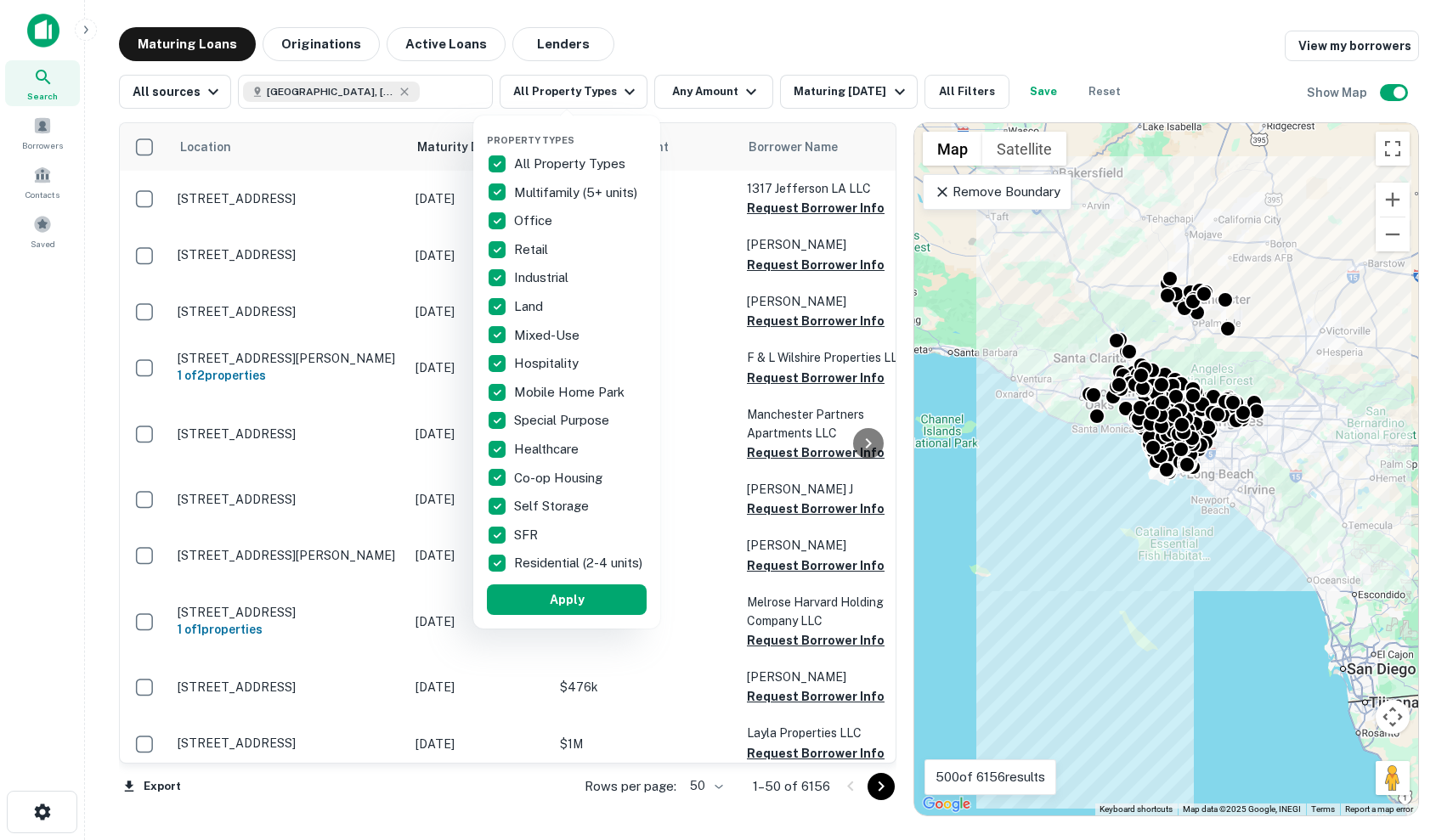
click at [729, 89] on div at bounding box center [726, 420] width 1453 height 840
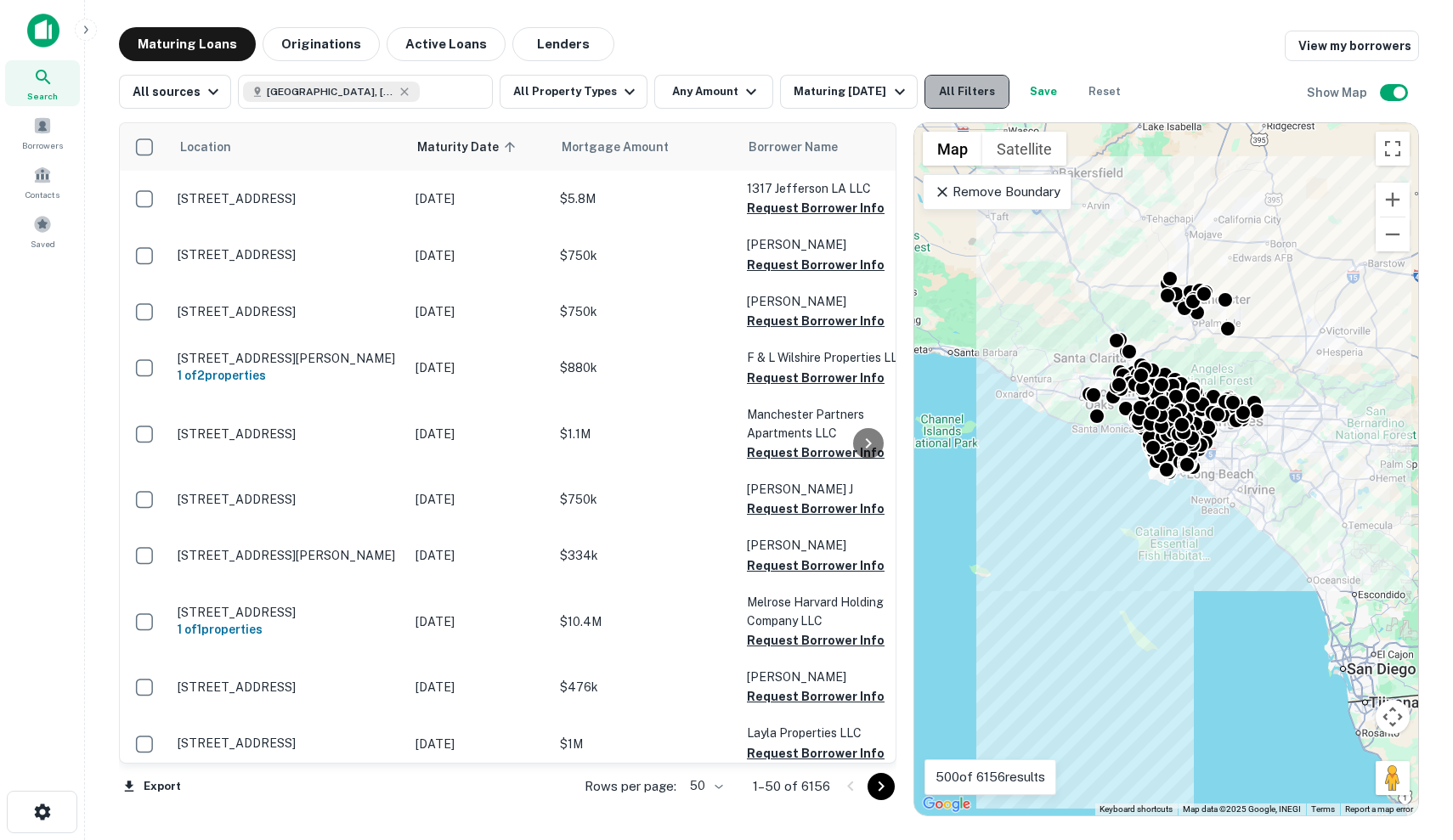
click at [969, 100] on button "All Filters" at bounding box center [966, 92] width 85 height 34
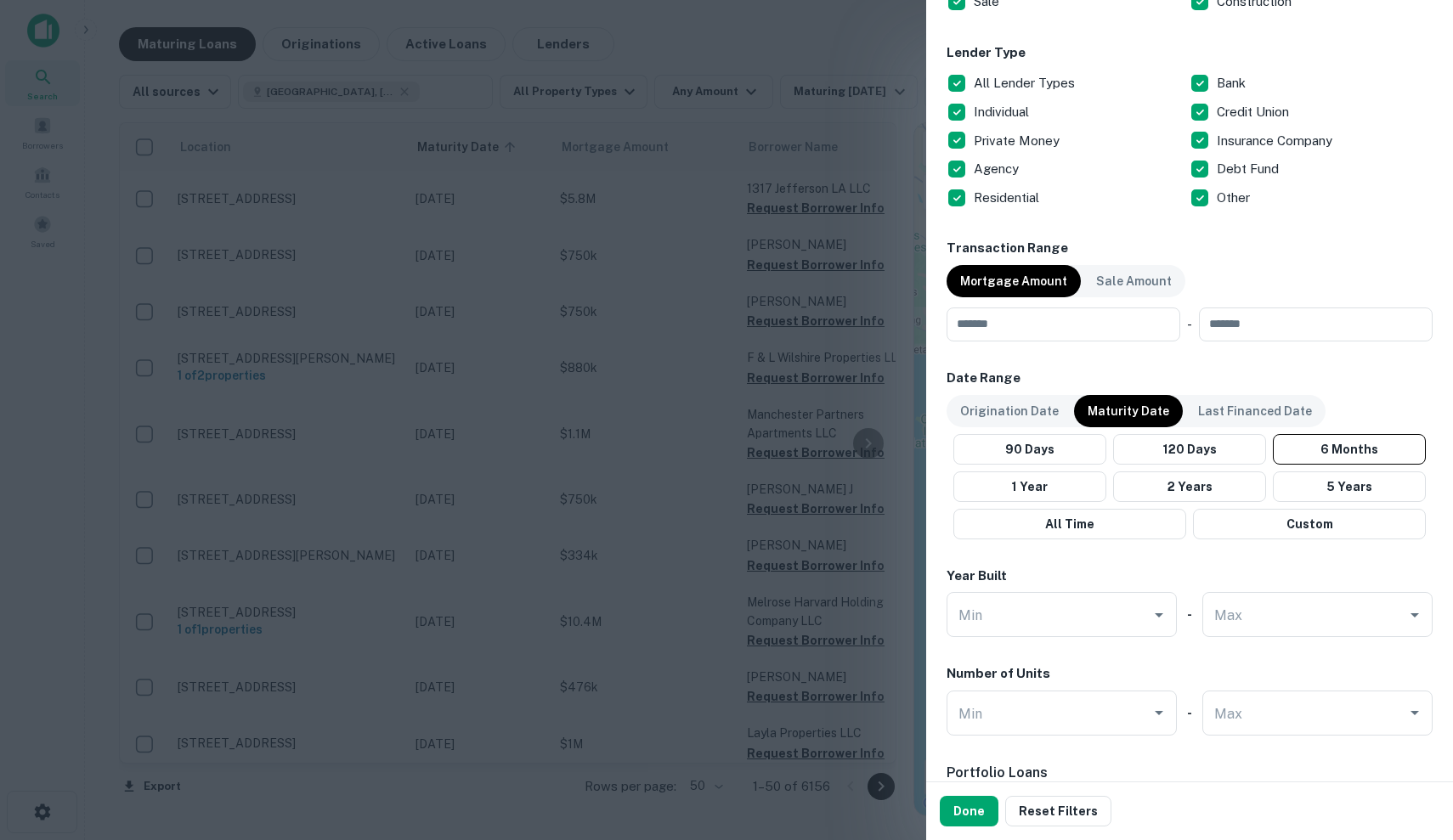
scroll to position [701, 0]
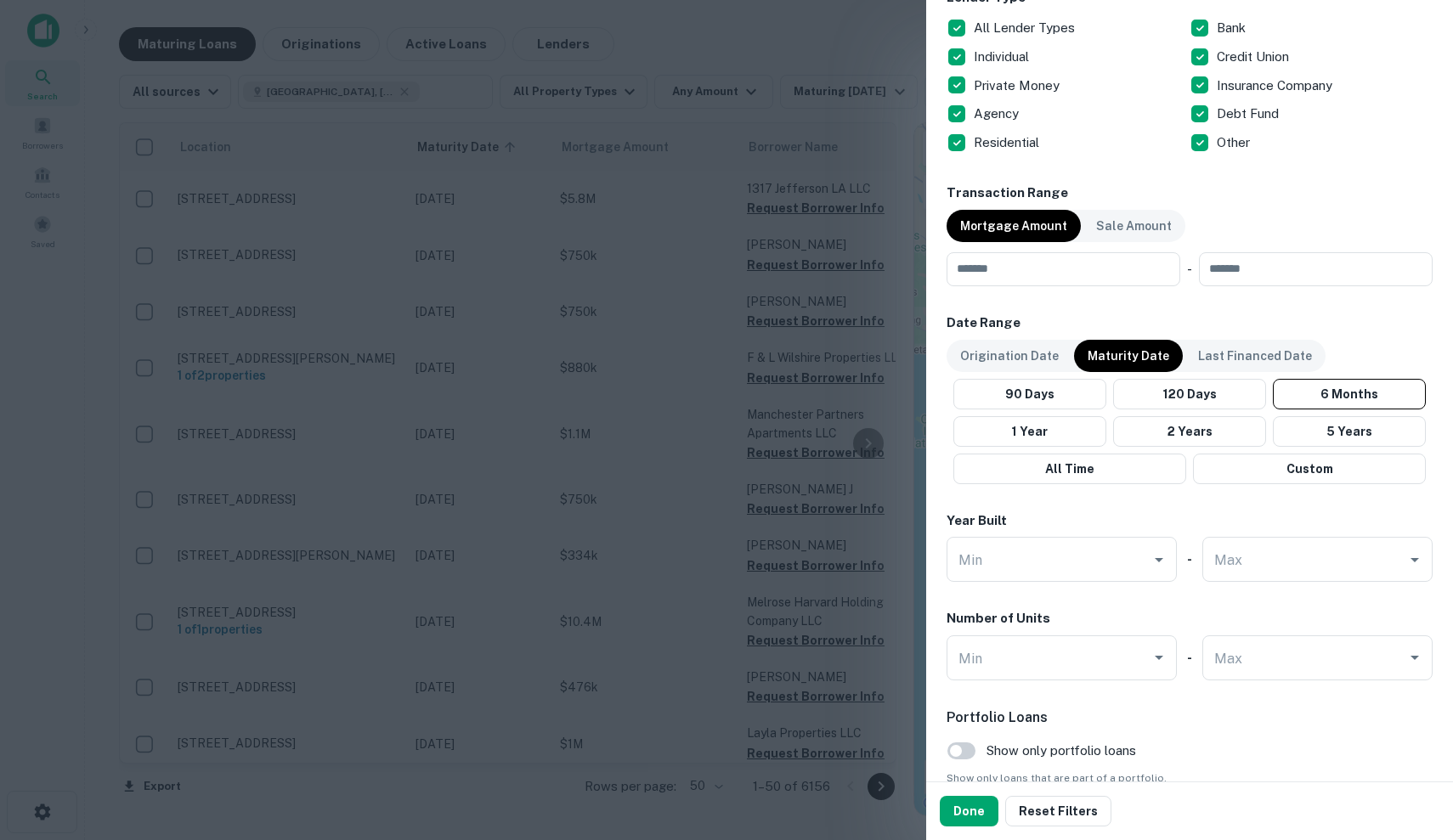
click at [1228, 143] on p "Other" at bounding box center [1235, 142] width 37 height 21
click at [1228, 80] on p "Insurance Company" at bounding box center [1276, 86] width 119 height 21
click at [1240, 51] on p "Credit Union" at bounding box center [1255, 57] width 76 height 21
click at [1233, 27] on p "Bank" at bounding box center [1233, 28] width 33 height 21
drag, startPoint x: 1007, startPoint y: 140, endPoint x: 1007, endPoint y: 119, distance: 21.0
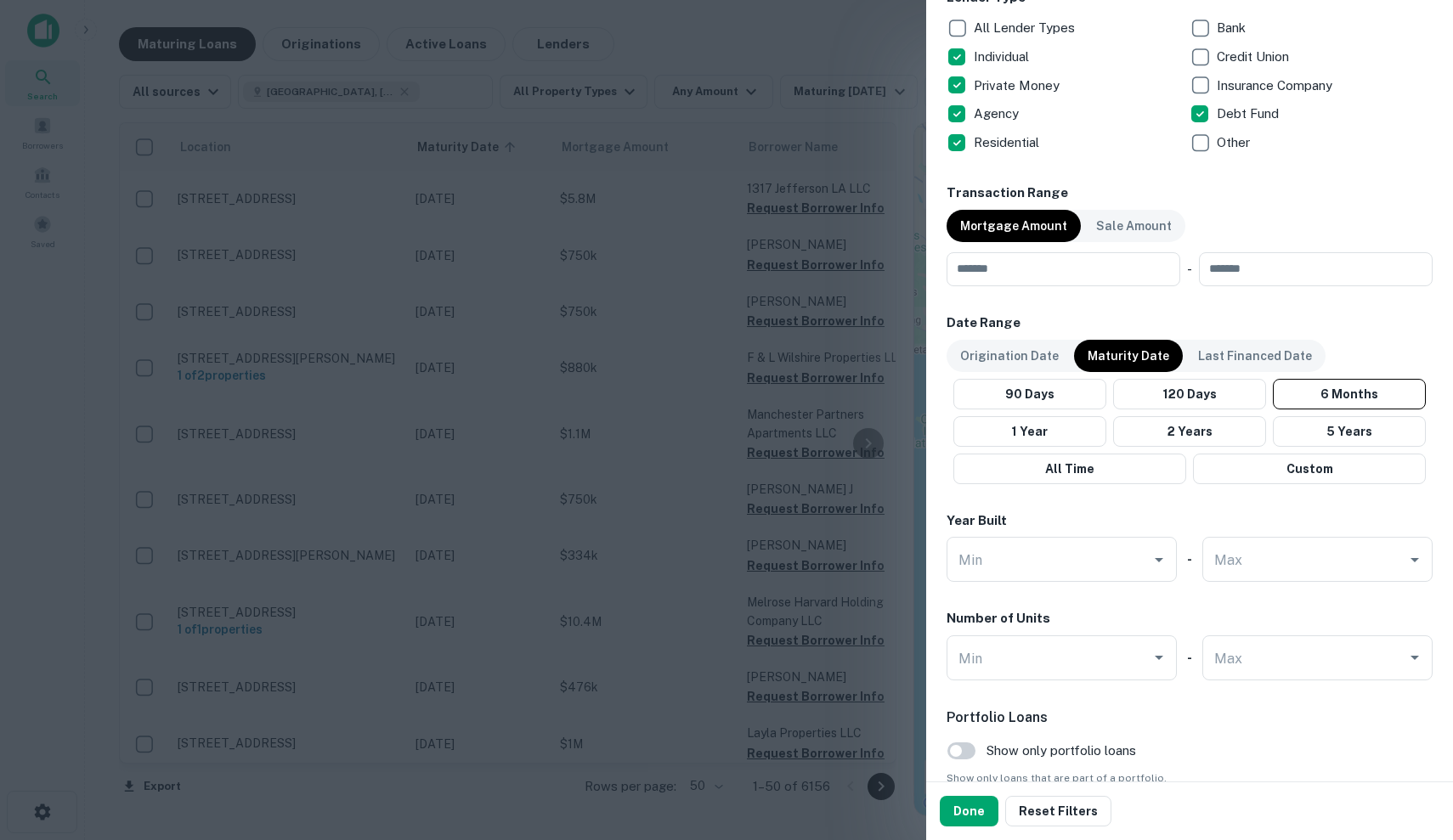
click at [1007, 140] on p "Residential" at bounding box center [1008, 142] width 69 height 21
click at [1007, 111] on p "Agency" at bounding box center [997, 114] width 48 height 21
click at [1008, 51] on p "Individual" at bounding box center [1002, 57] width 58 height 21
click at [1008, 90] on p "Private Money" at bounding box center [1018, 86] width 89 height 21
click at [1013, 55] on p "Individual" at bounding box center [1002, 57] width 58 height 21
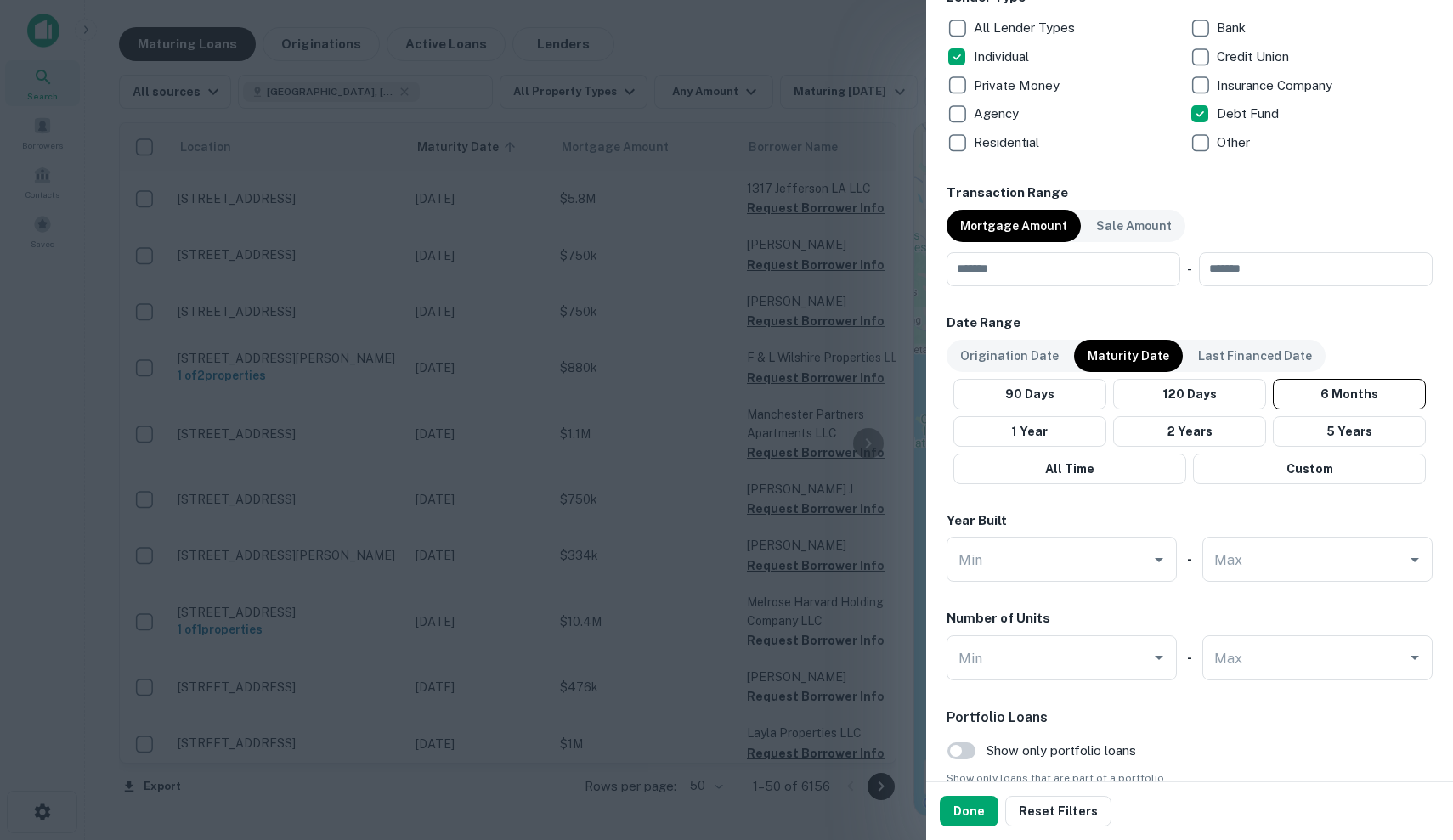
click at [1003, 149] on p "Residential" at bounding box center [1008, 142] width 69 height 21
click at [1008, 77] on p "Private Money" at bounding box center [1018, 86] width 89 height 21
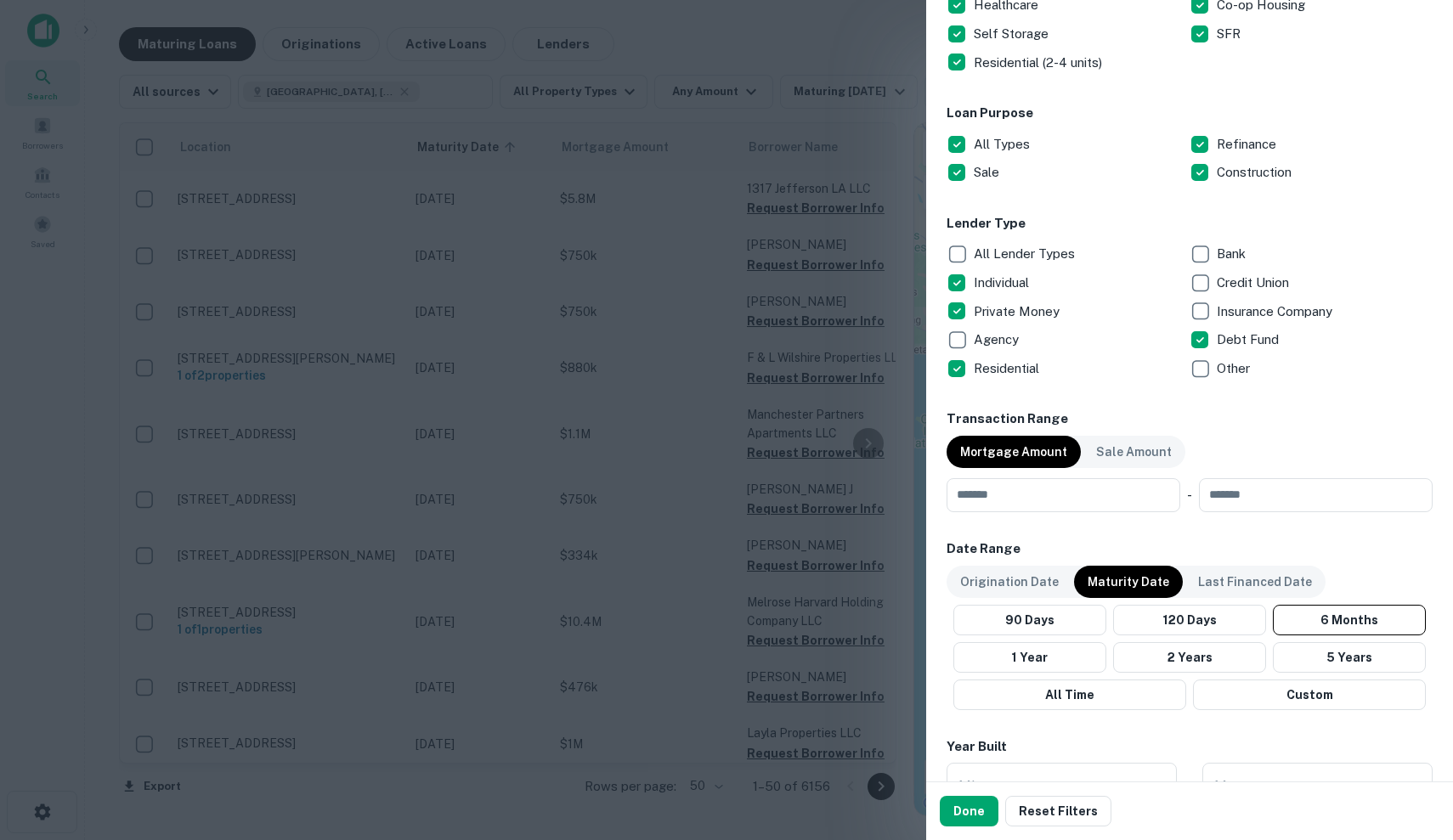
click at [969, 826] on div "Done Reset Filters" at bounding box center [1190, 811] width 527 height 57
click at [1171, 617] on button "120 Days" at bounding box center [1190, 620] width 153 height 31
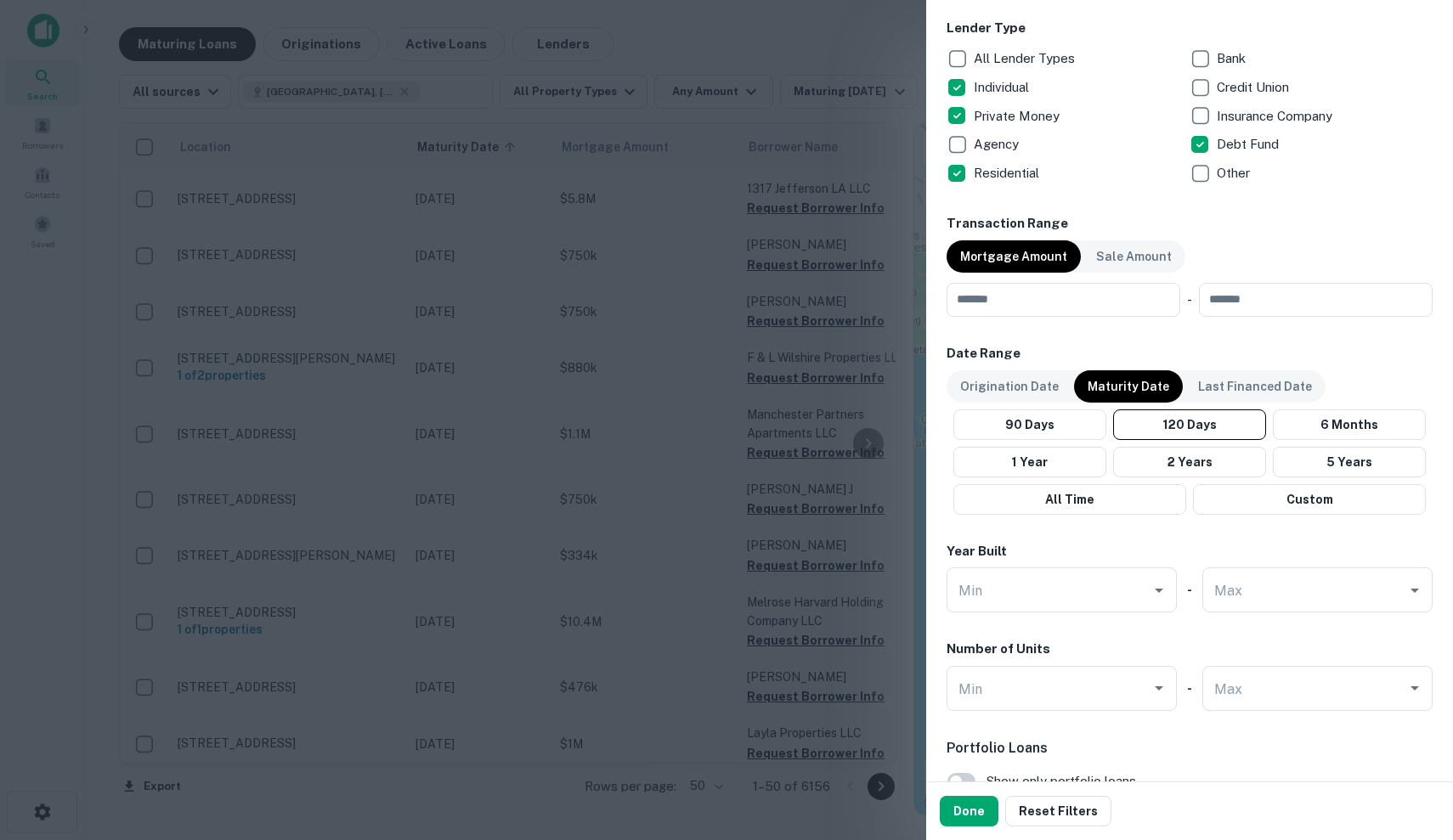
scroll to position [673, 0]
click at [958, 814] on button "Done" at bounding box center [969, 812] width 58 height 31
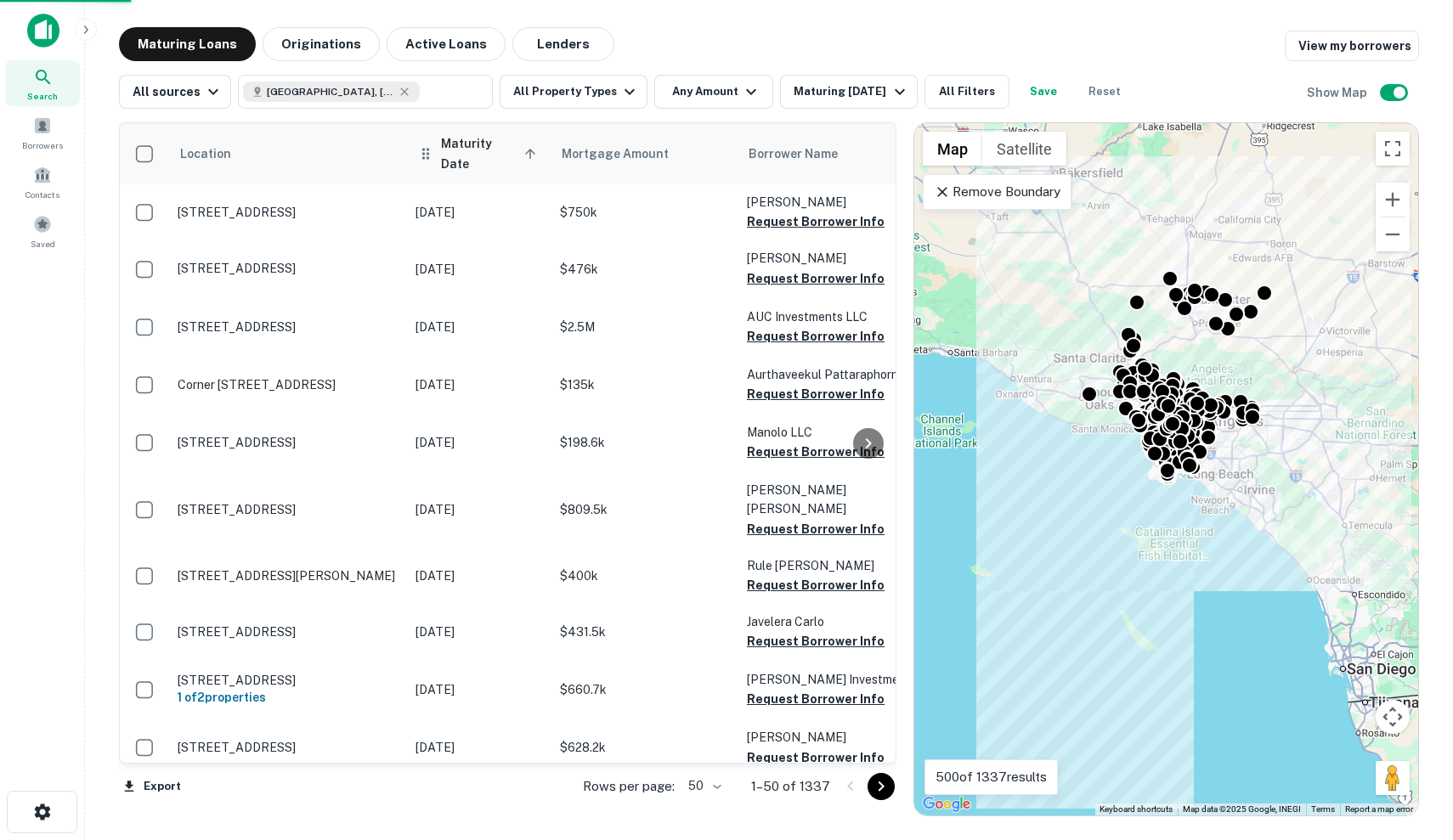
click at [469, 148] on span "Maturity Date sorted ascending" at bounding box center [491, 154] width 100 height 41
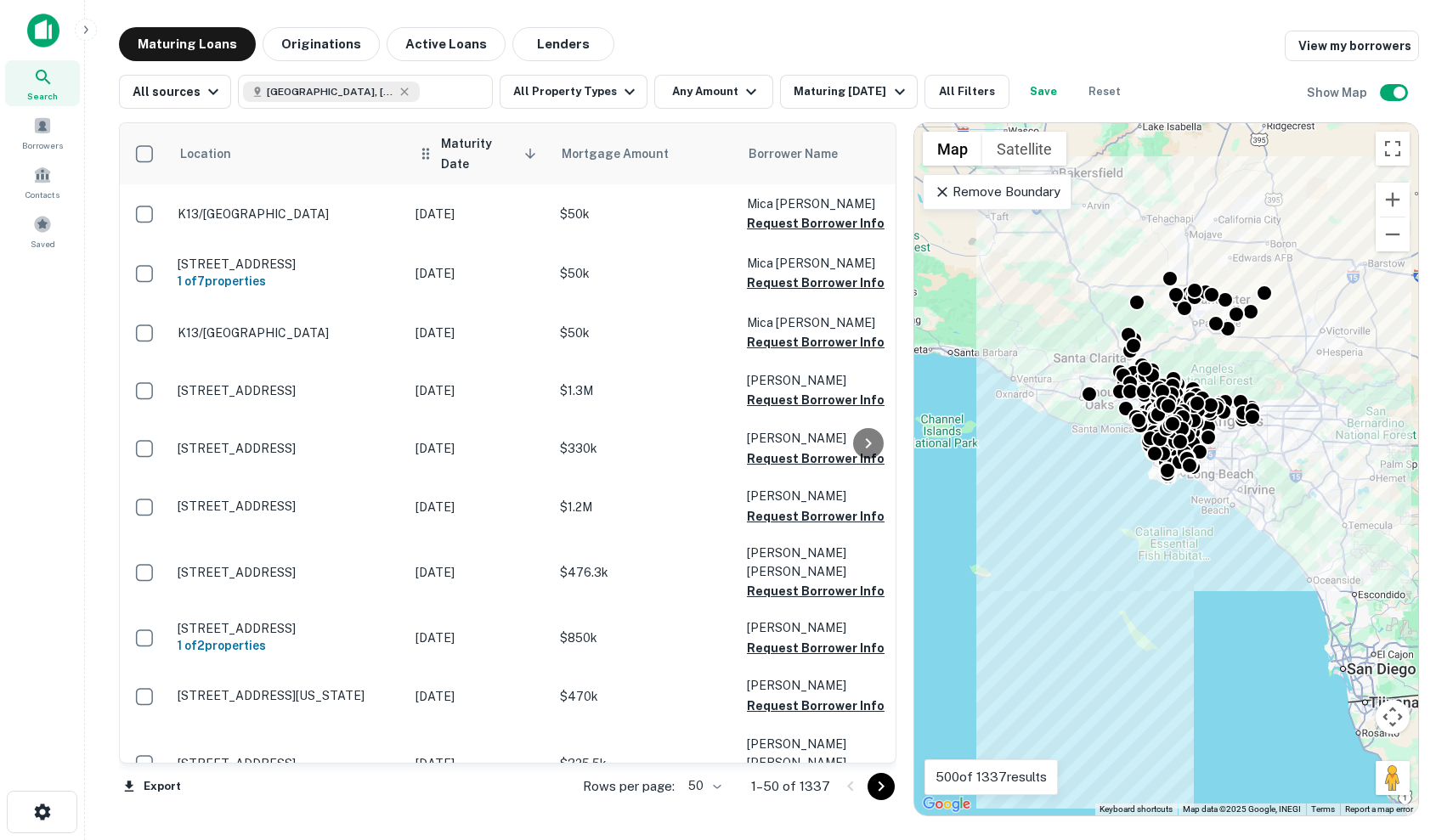
click at [510, 157] on th "Maturity Date sorted descending" at bounding box center [479, 154] width 144 height 61
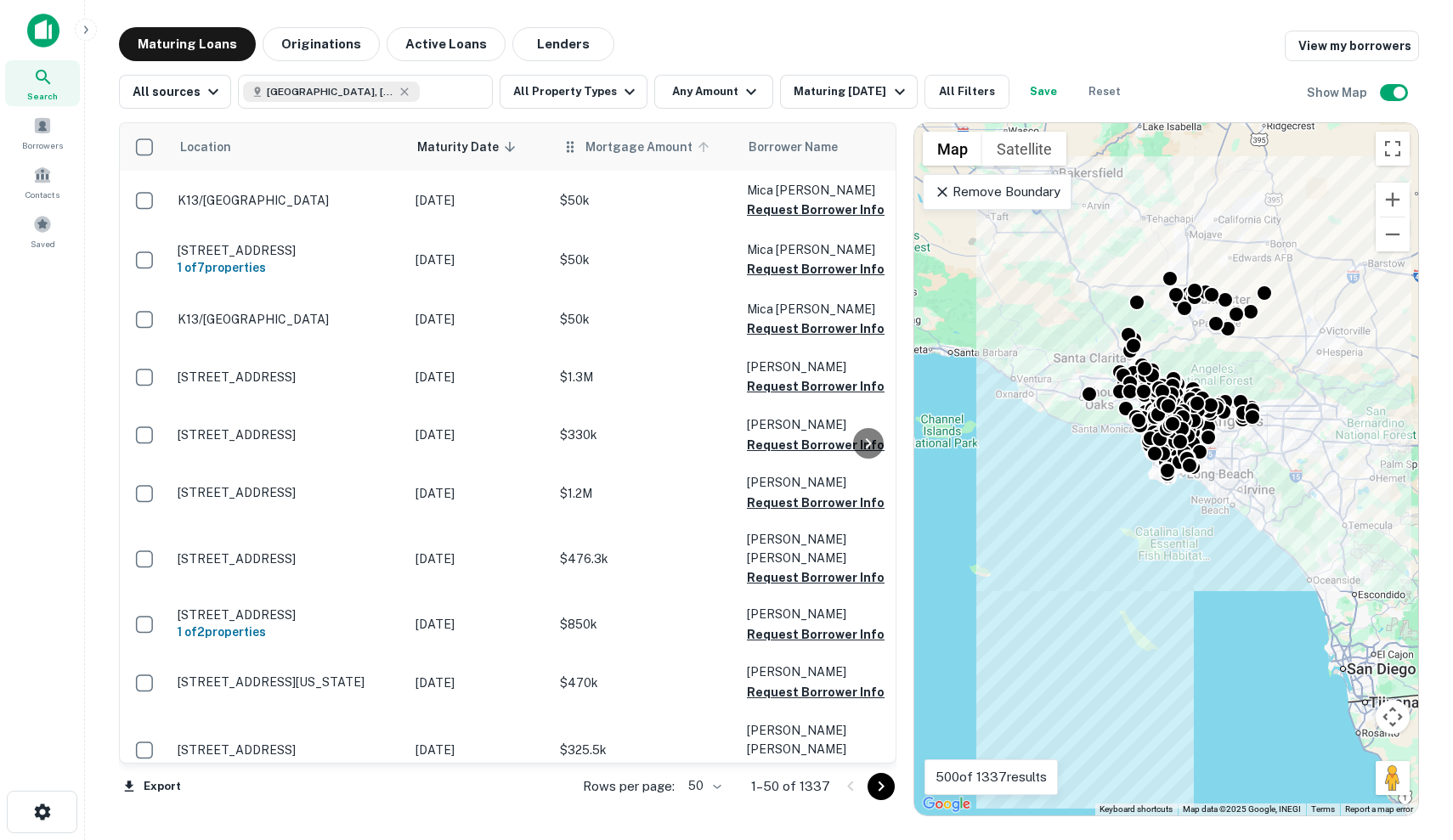
click at [623, 148] on span "Mortgage Amount" at bounding box center [650, 147] width 129 height 21
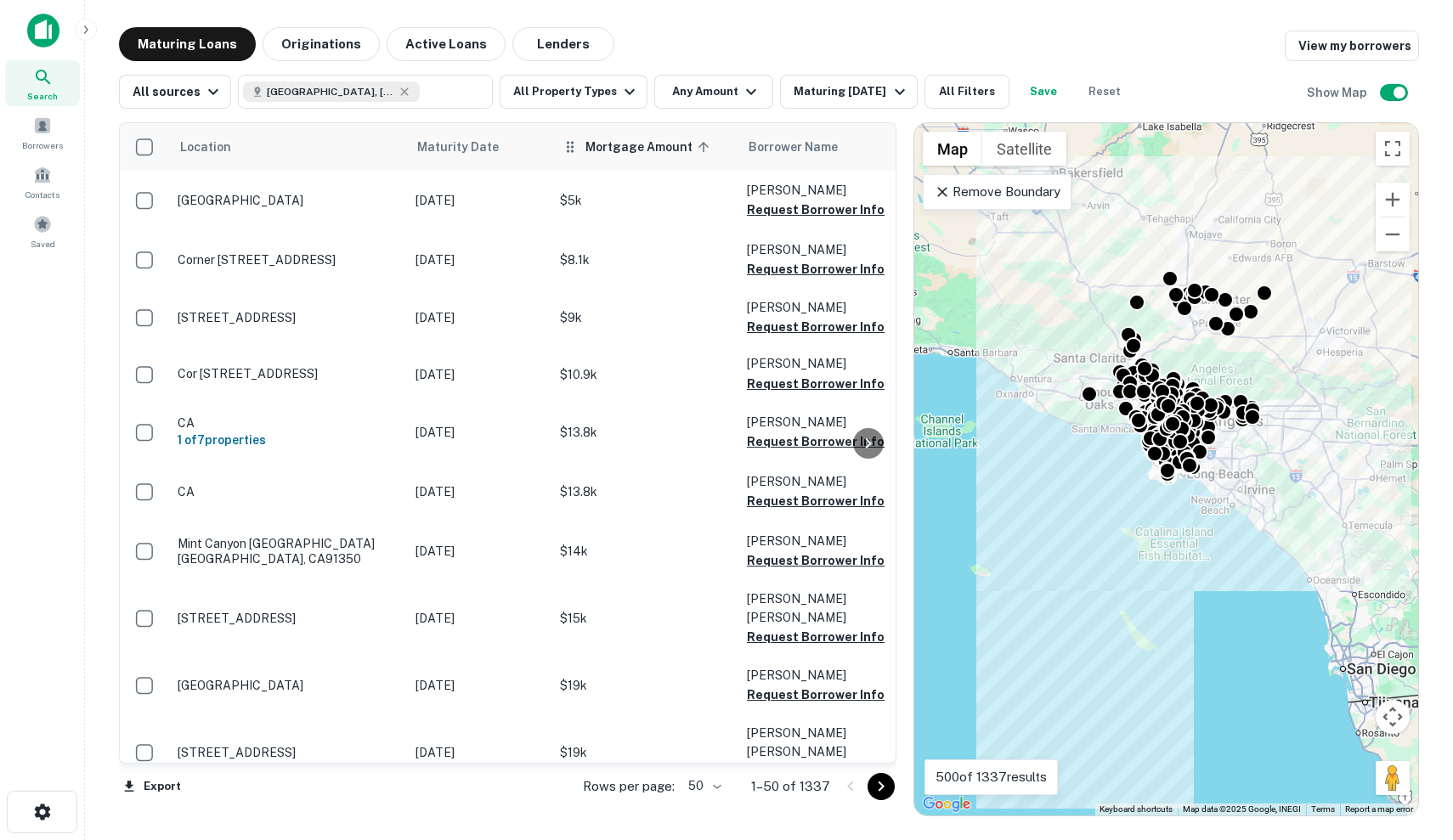
click at [633, 137] on span "Mortgage Amount sorted ascending" at bounding box center [650, 147] width 129 height 21
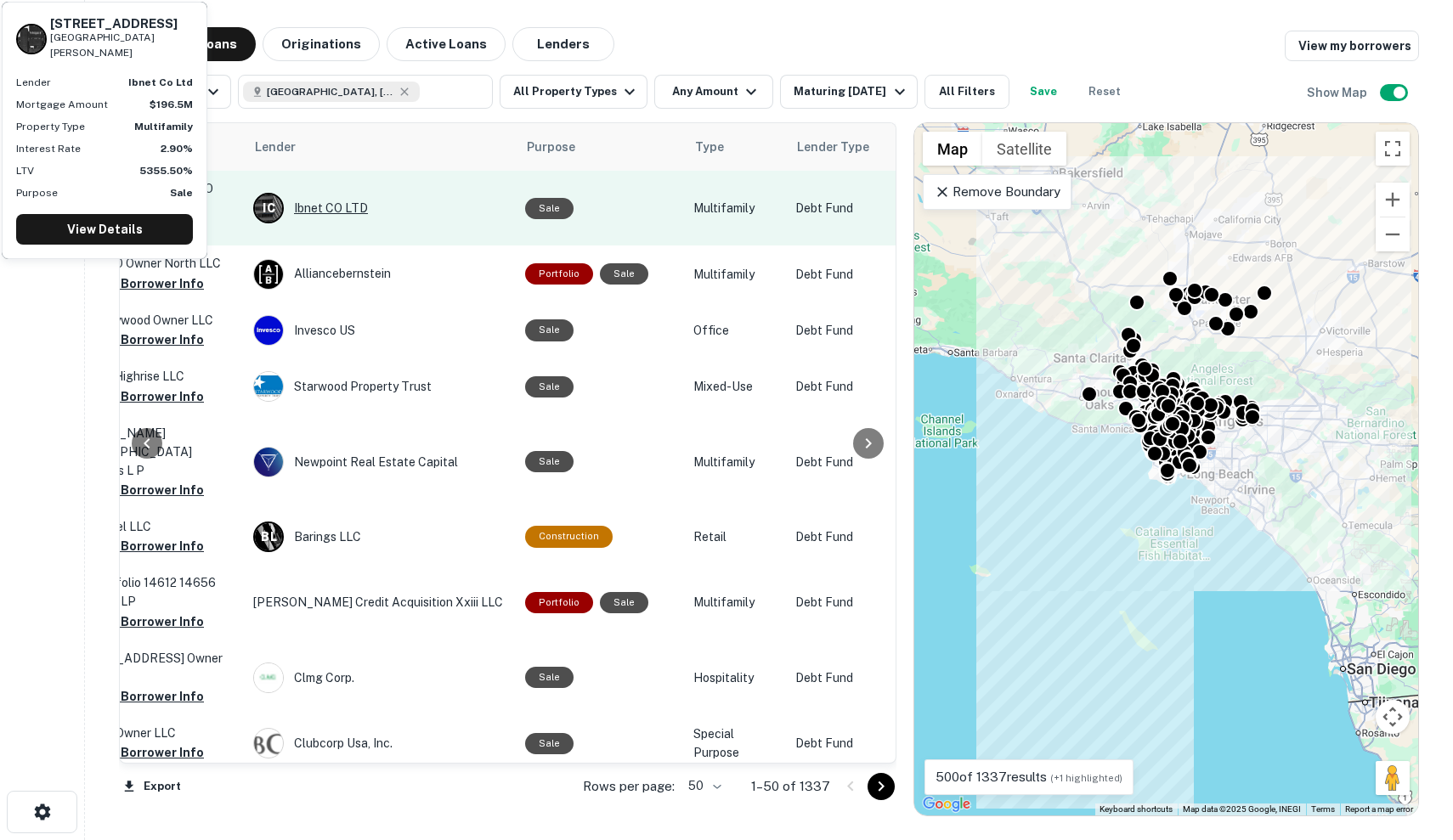
scroll to position [0, 687]
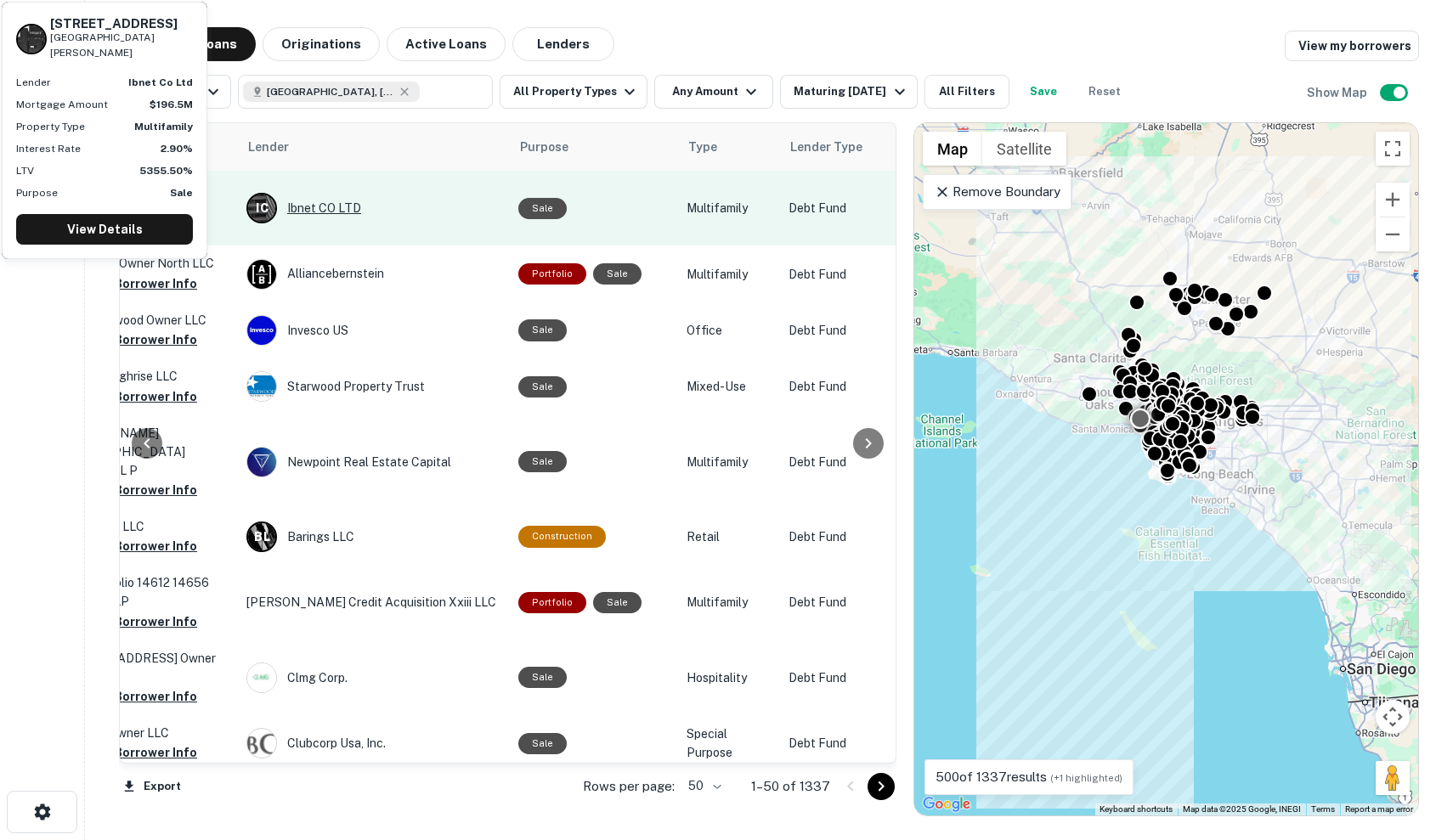
click at [446, 201] on div "I C Ibnet CO LTD" at bounding box center [373, 208] width 255 height 31
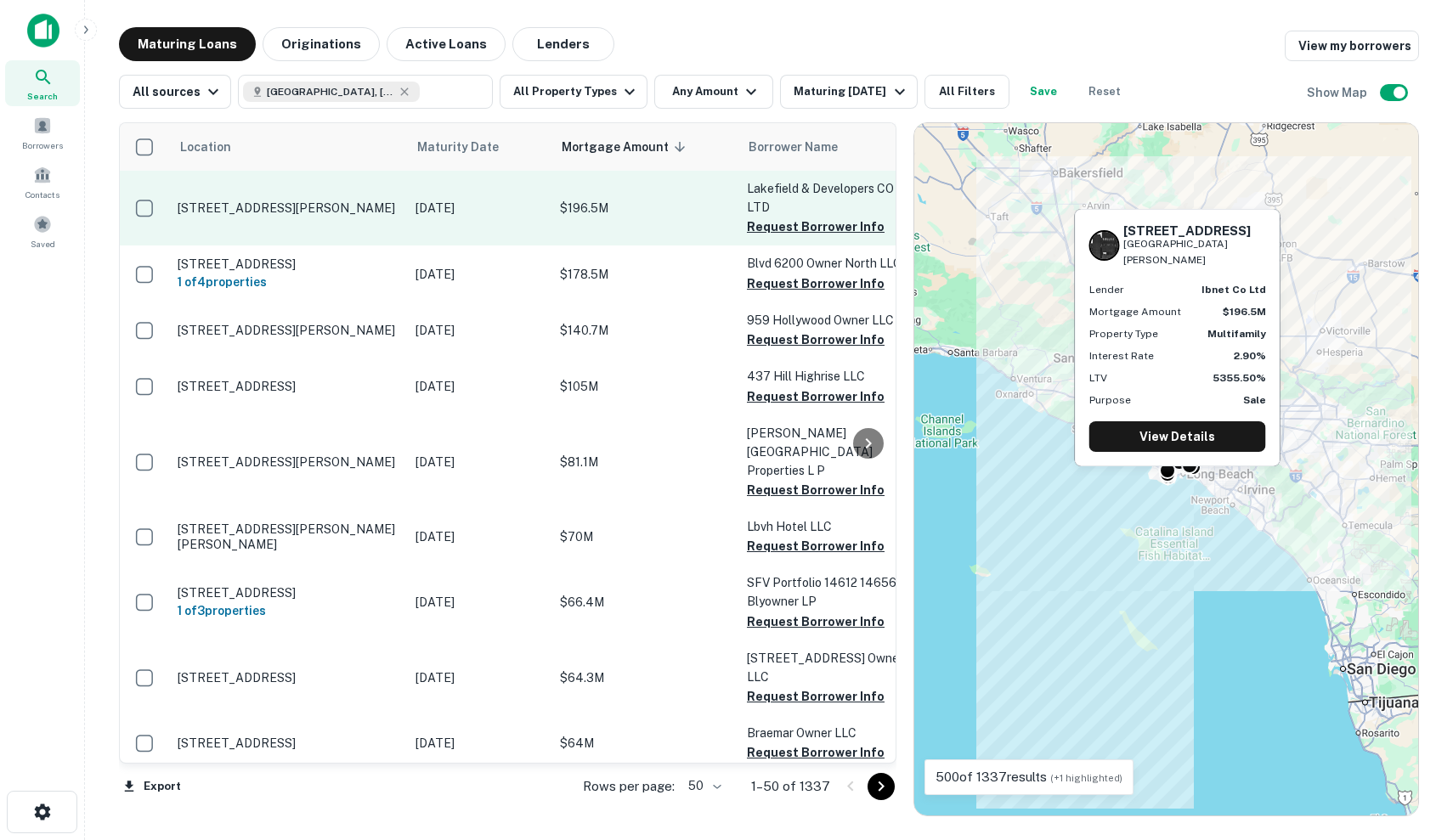
click at [657, 228] on td "$196.5M" at bounding box center [645, 208] width 187 height 75
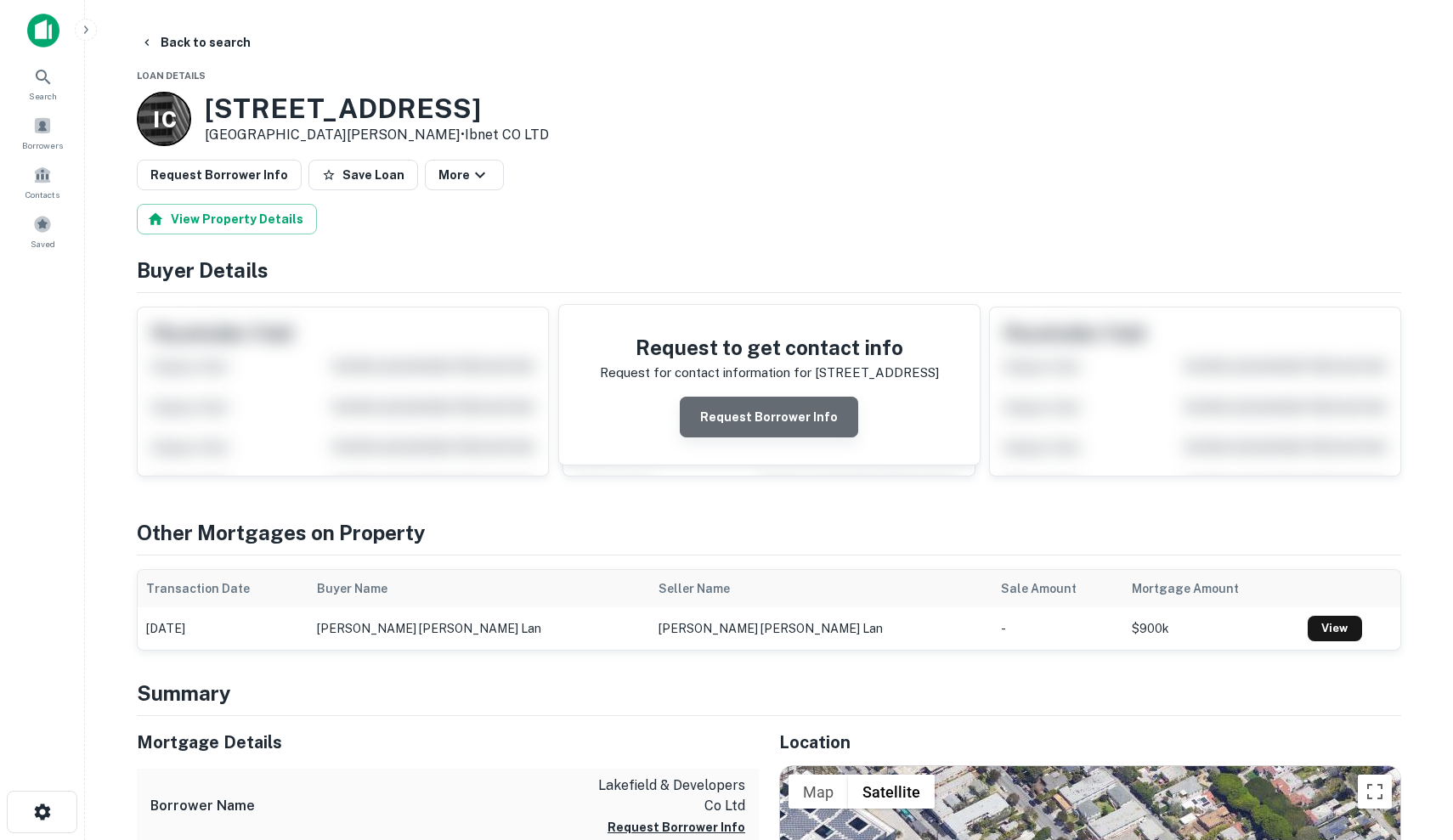
click at [799, 426] on button "Request Borrower Info" at bounding box center [769, 417] width 179 height 41
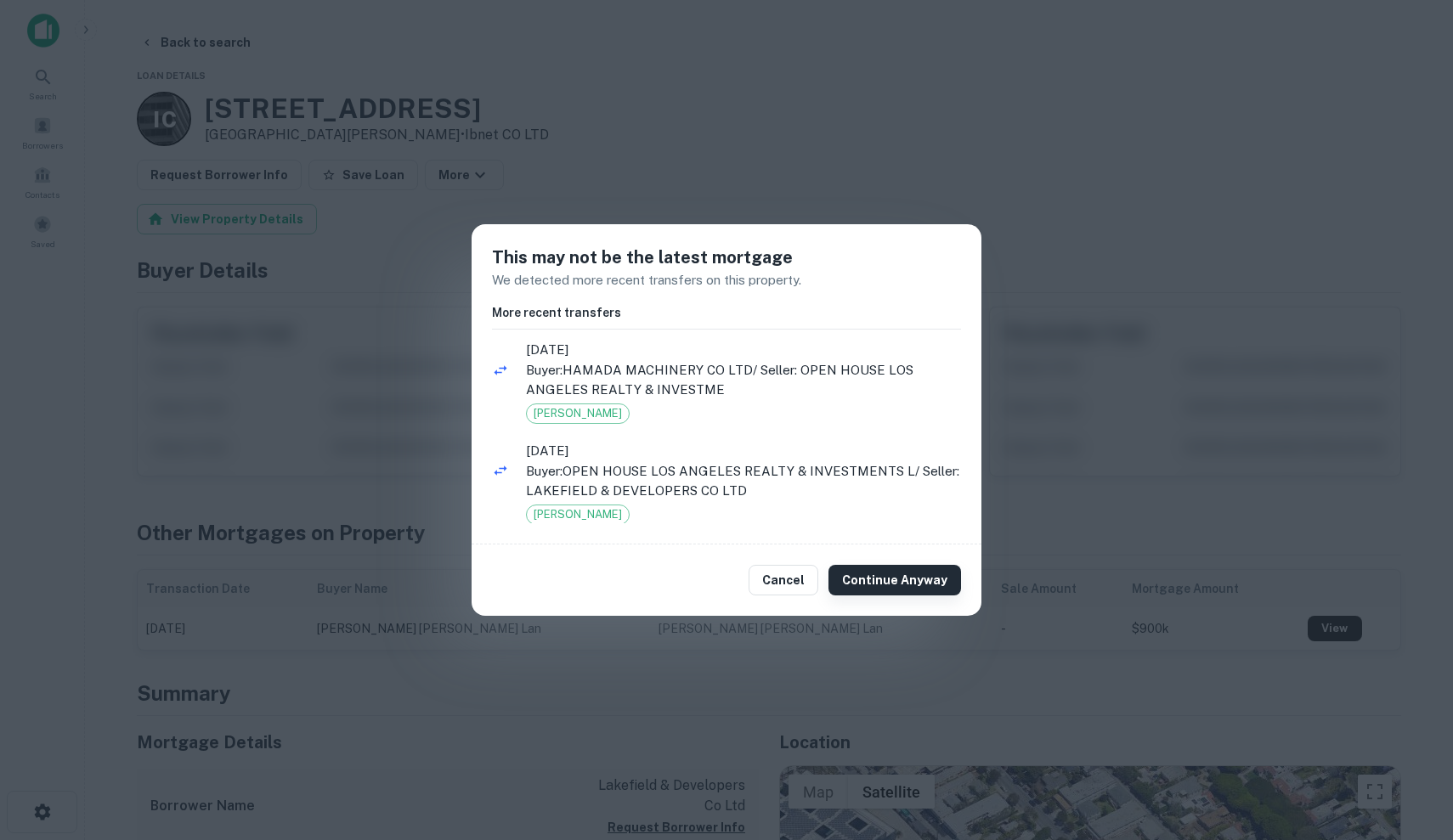
click at [859, 579] on button "Continue Anyway" at bounding box center [894, 580] width 132 height 31
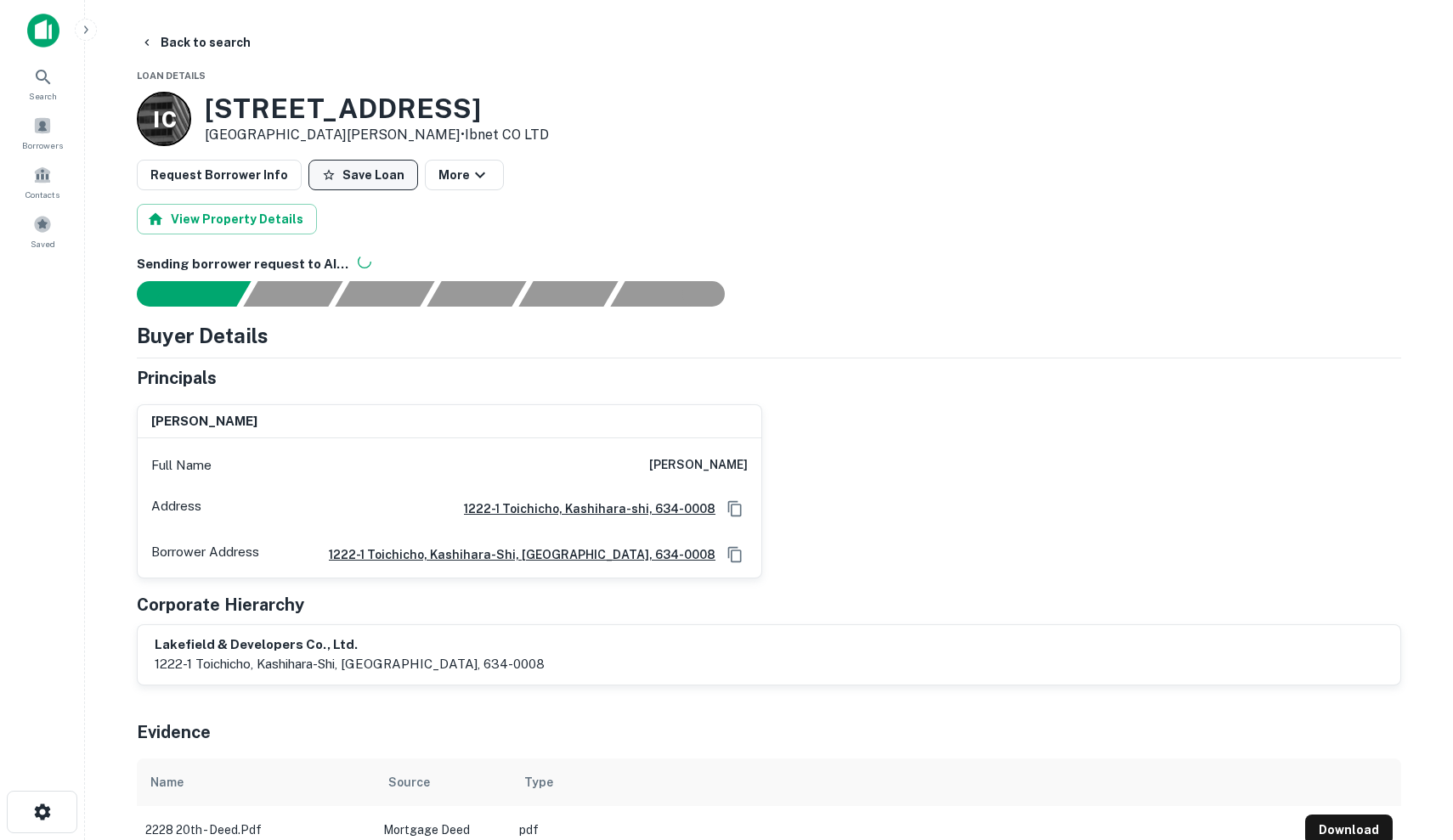
click at [336, 173] on button "Save Loan" at bounding box center [363, 175] width 110 height 31
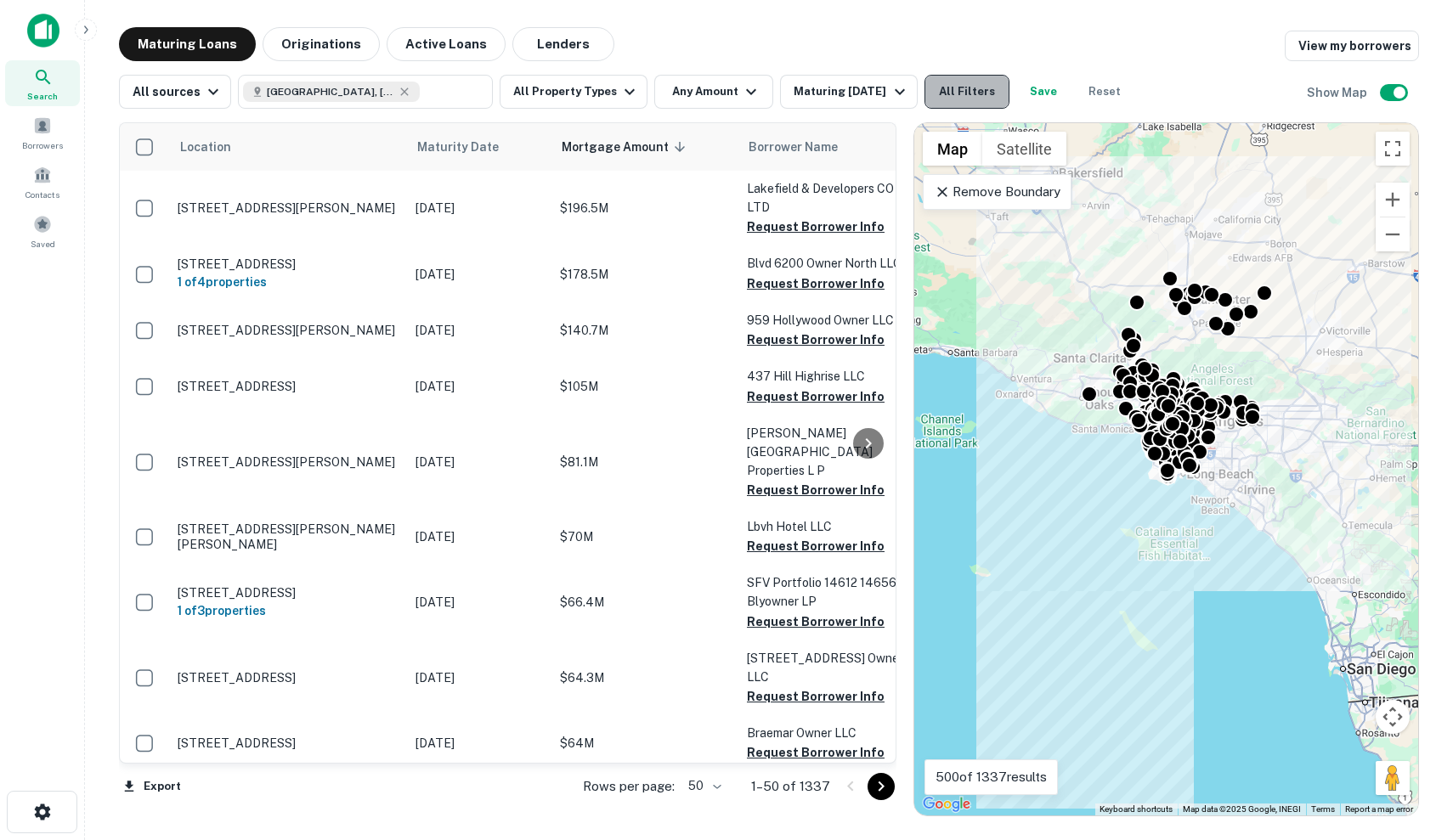
click at [994, 96] on button "All Filters" at bounding box center [966, 92] width 85 height 34
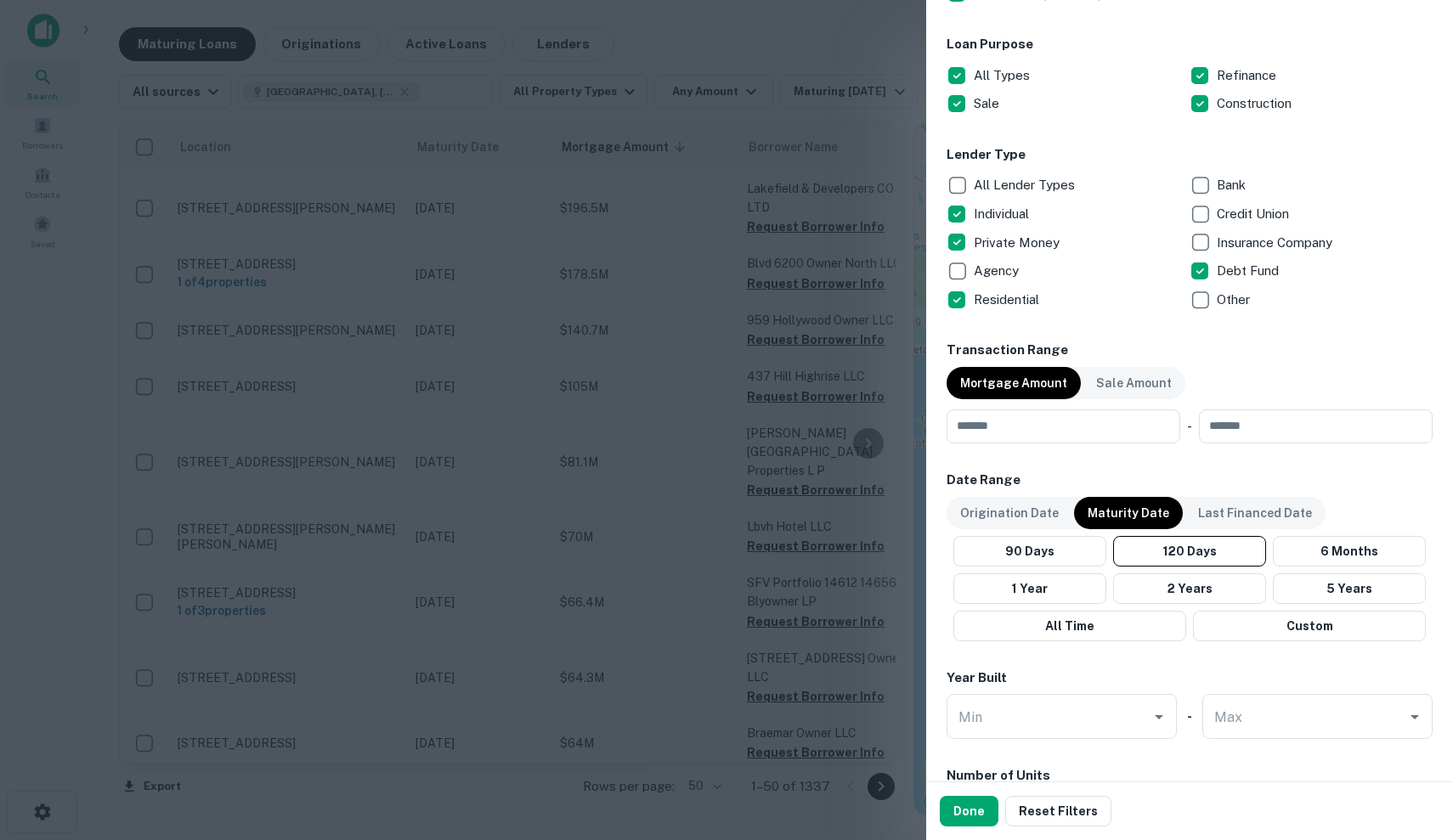
scroll to position [542, 0]
click at [688, 263] on div at bounding box center [726, 420] width 1453 height 840
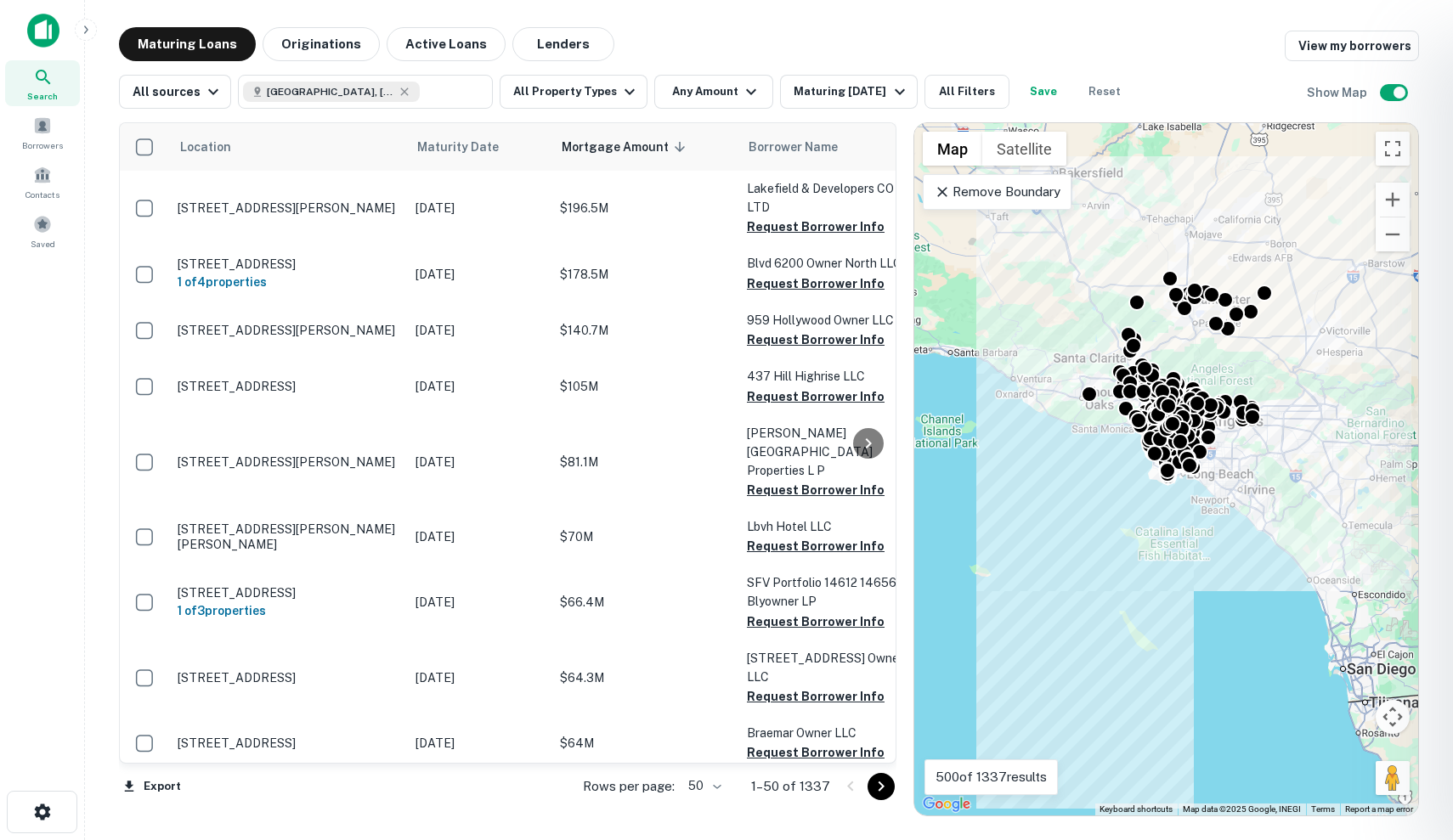
click at [541, 206] on div at bounding box center [726, 420] width 1453 height 840
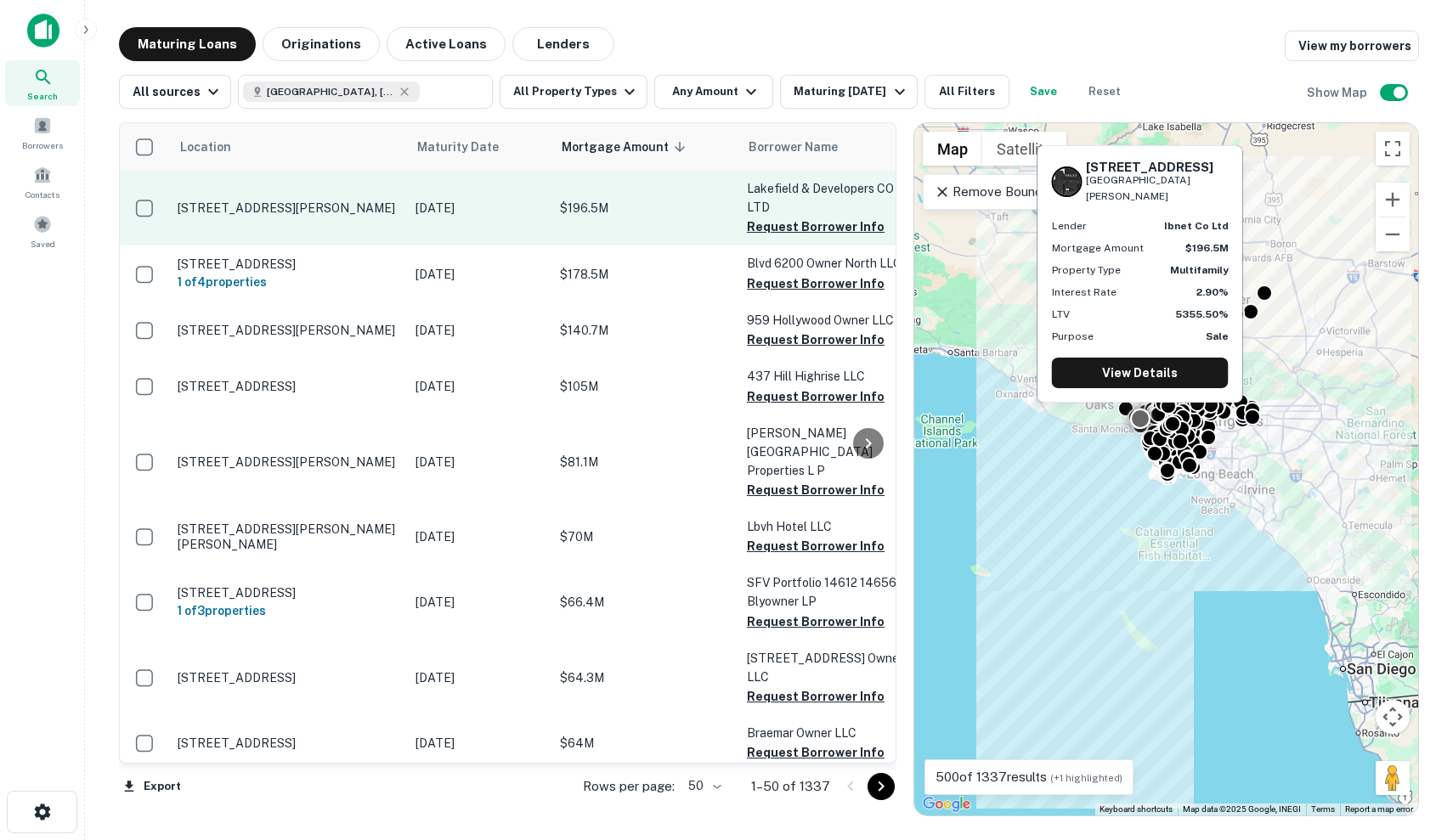
click at [645, 200] on p "$196.5M" at bounding box center [645, 208] width 170 height 19
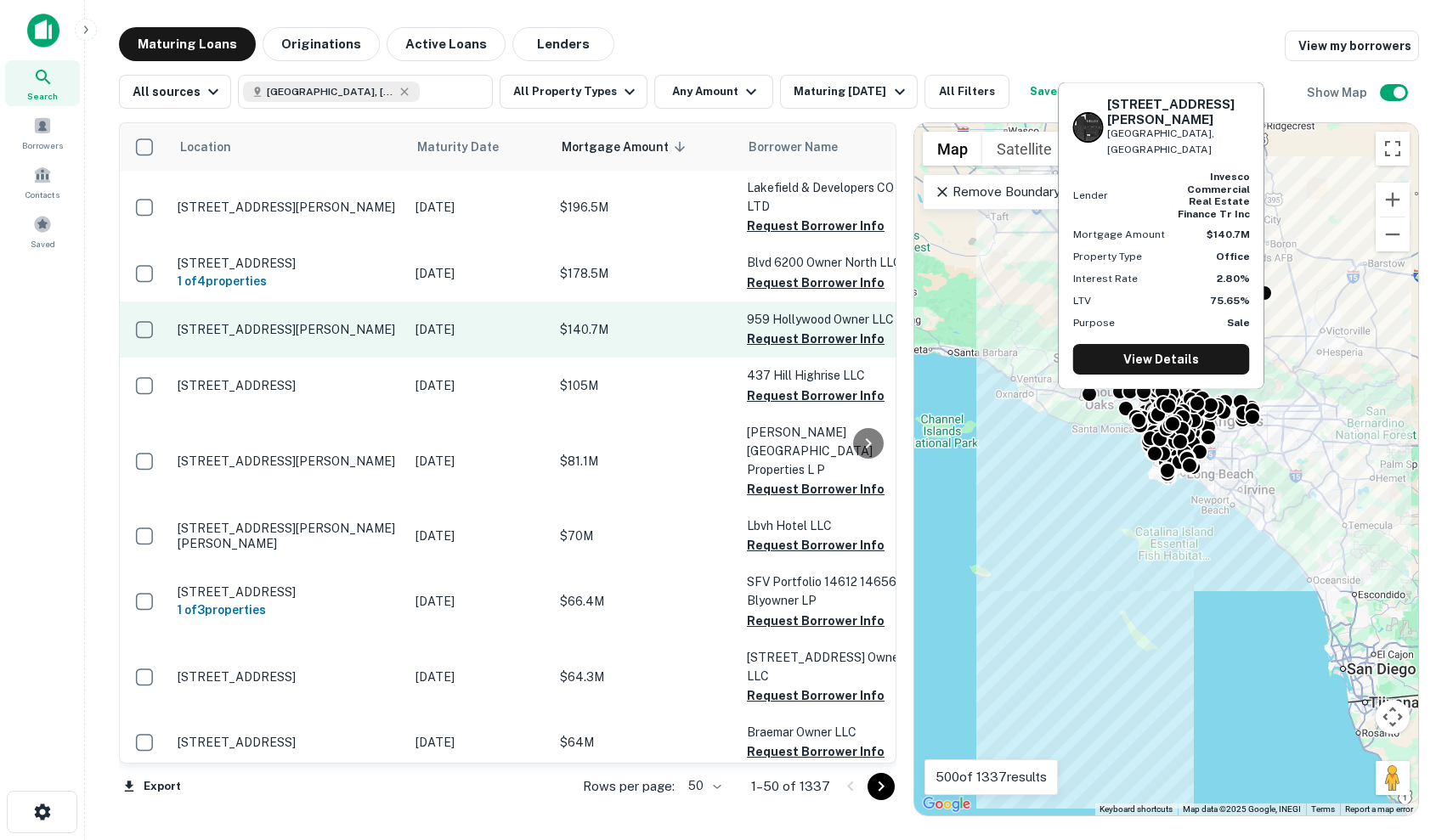
scroll to position [1, 0]
click at [439, 338] on p "[DATE]" at bounding box center [479, 329] width 127 height 19
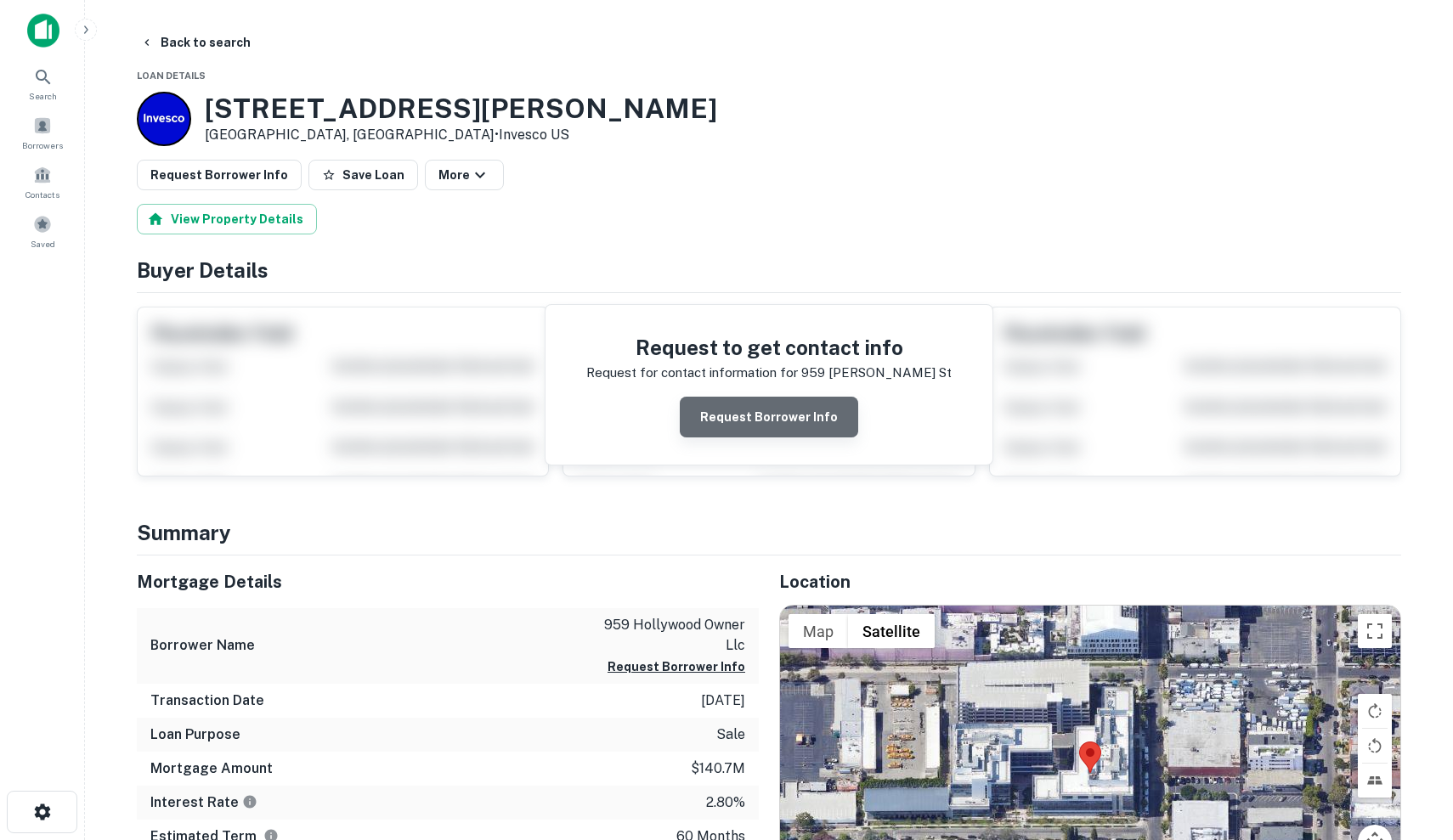
click at [791, 429] on button "Request Borrower Info" at bounding box center [769, 417] width 179 height 41
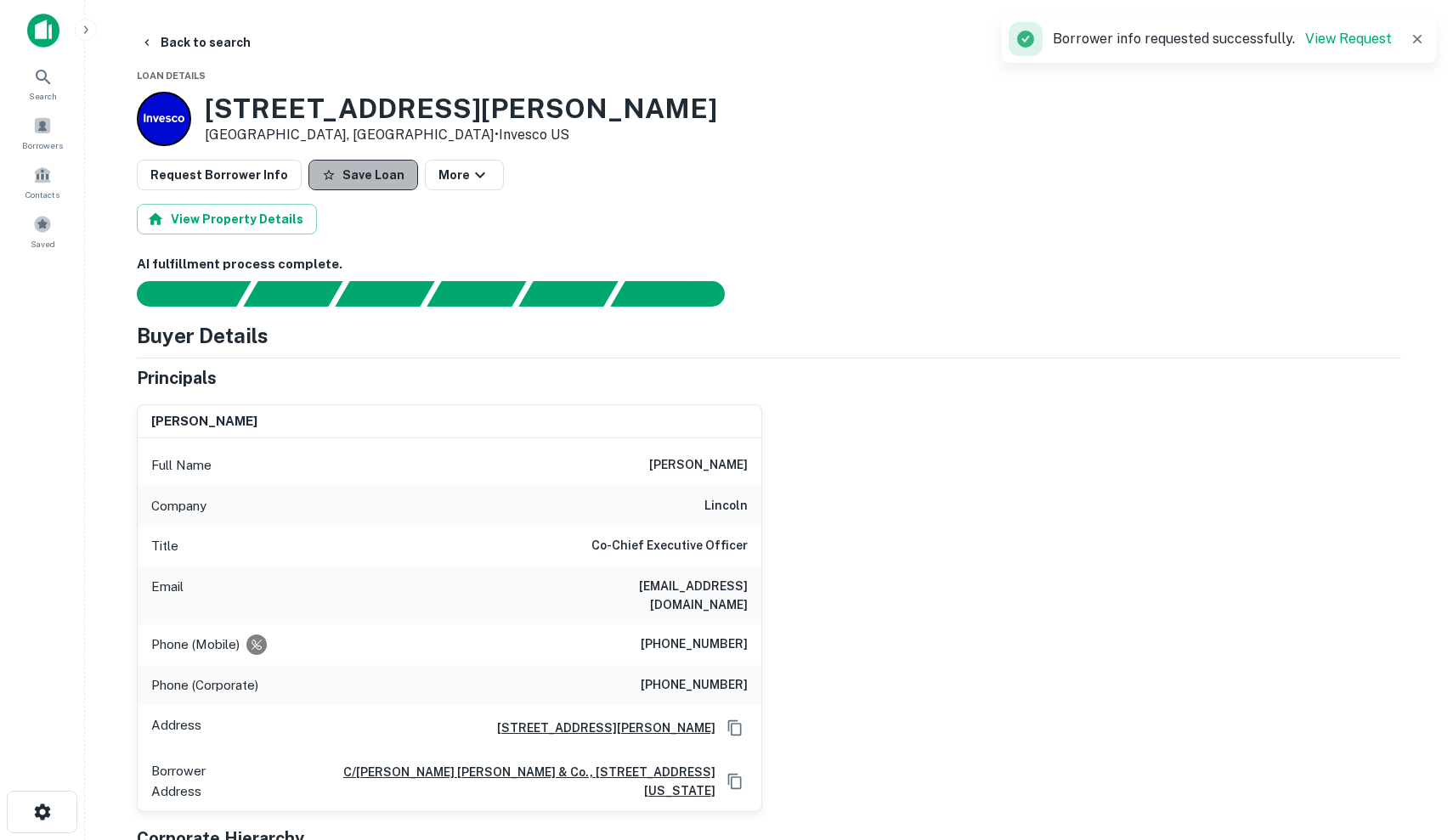
click at [368, 179] on button "Save Loan" at bounding box center [363, 175] width 110 height 31
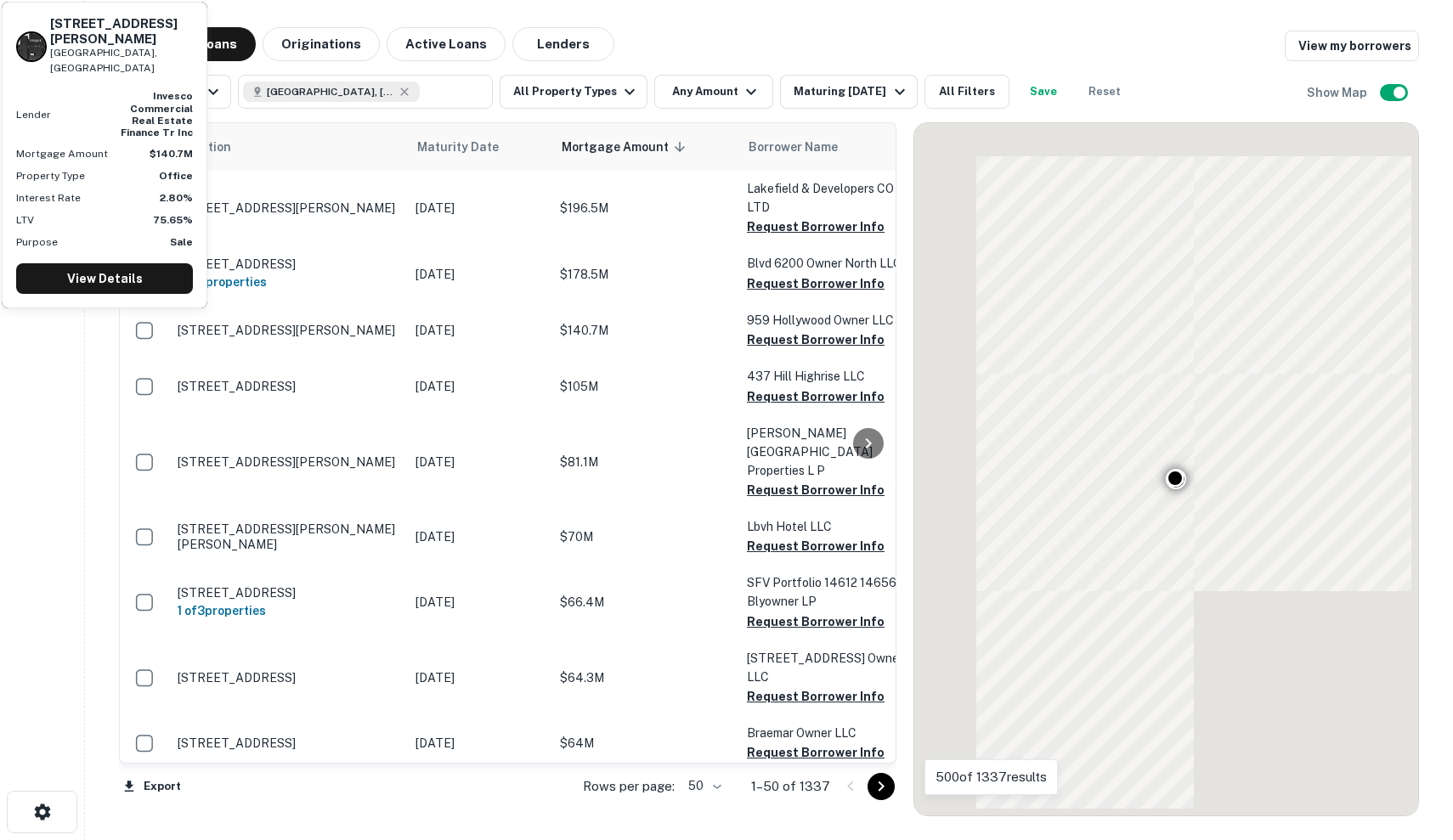
scroll to position [1, 0]
